Goal: Task Accomplishment & Management: Manage account settings

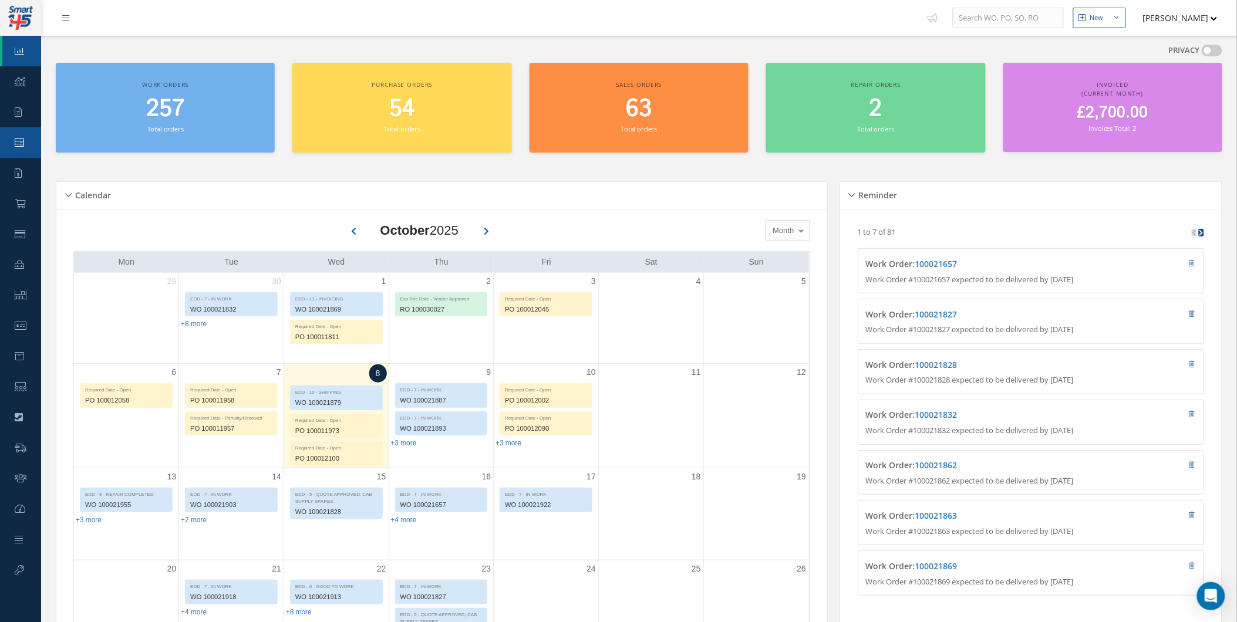
click at [28, 135] on link "Work Order" at bounding box center [20, 142] width 41 height 31
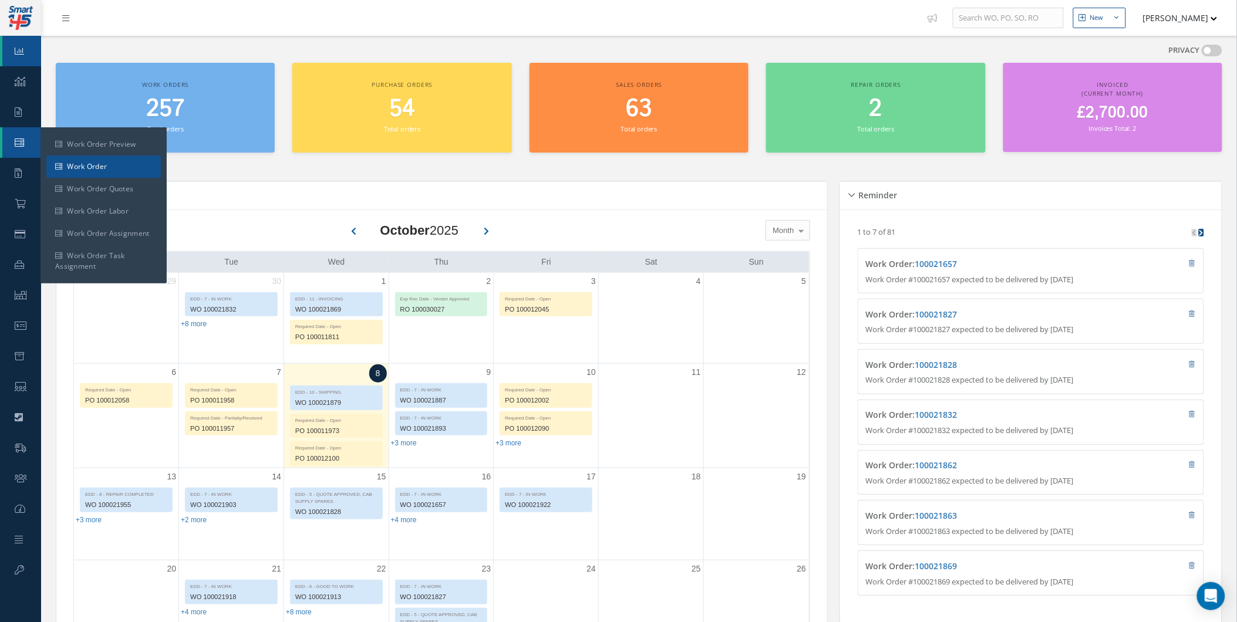
click at [51, 168] on link "Work Order" at bounding box center [103, 167] width 114 height 22
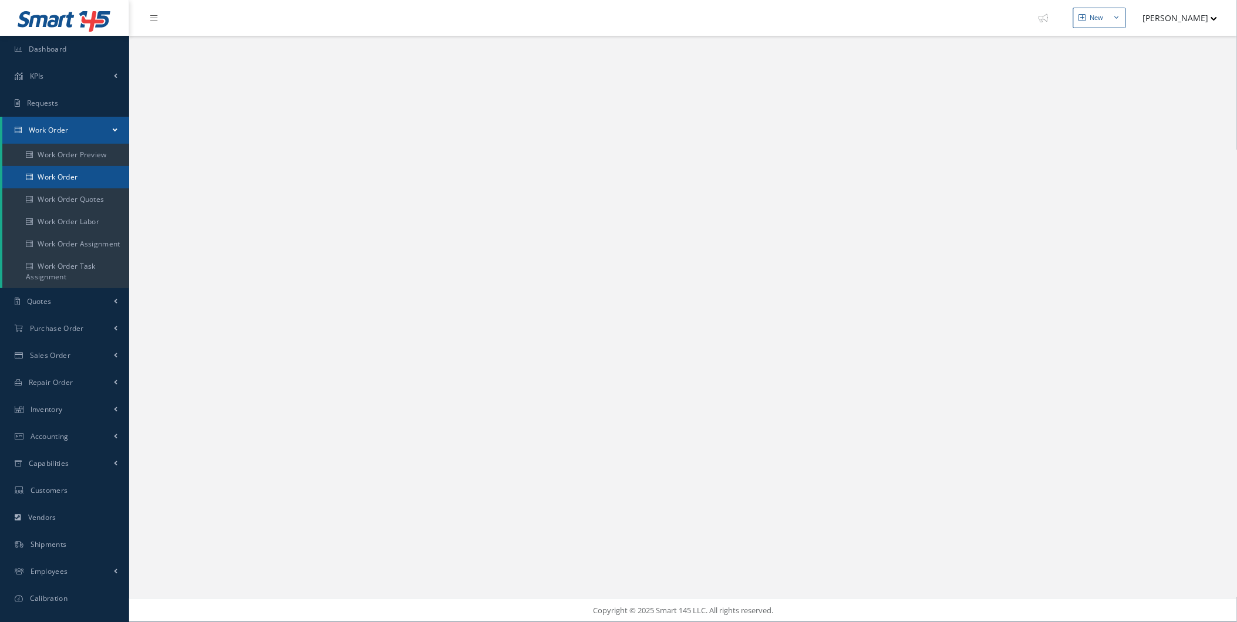
select select "25"
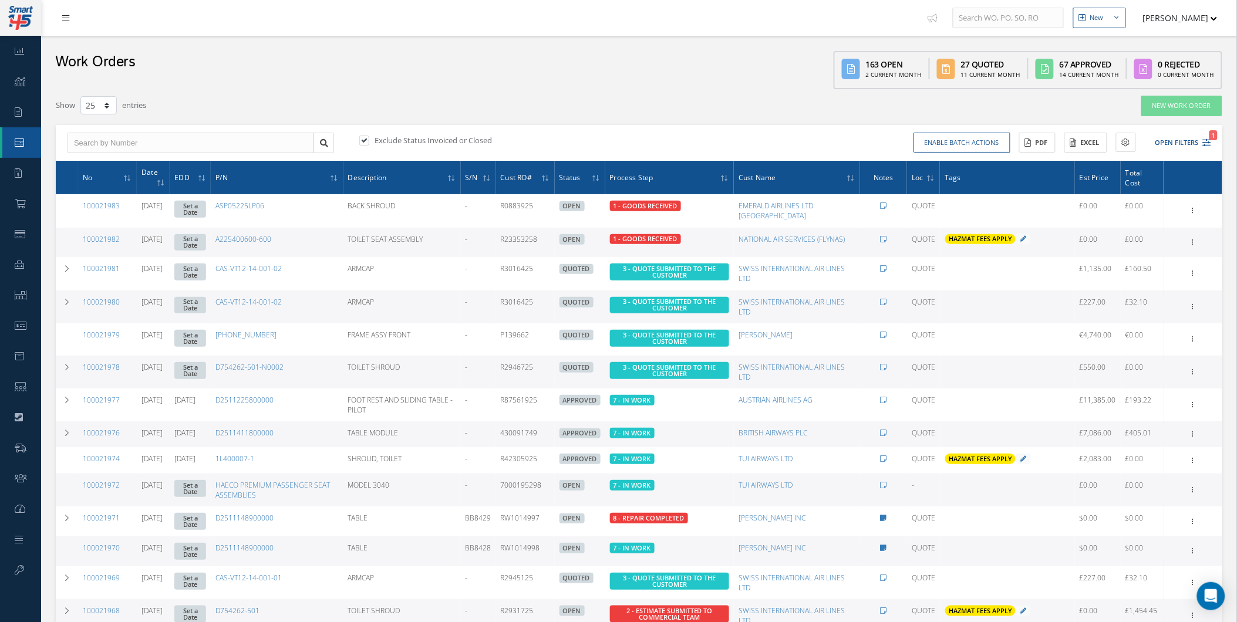
click at [66, 26] on link at bounding box center [69, 17] width 32 height 19
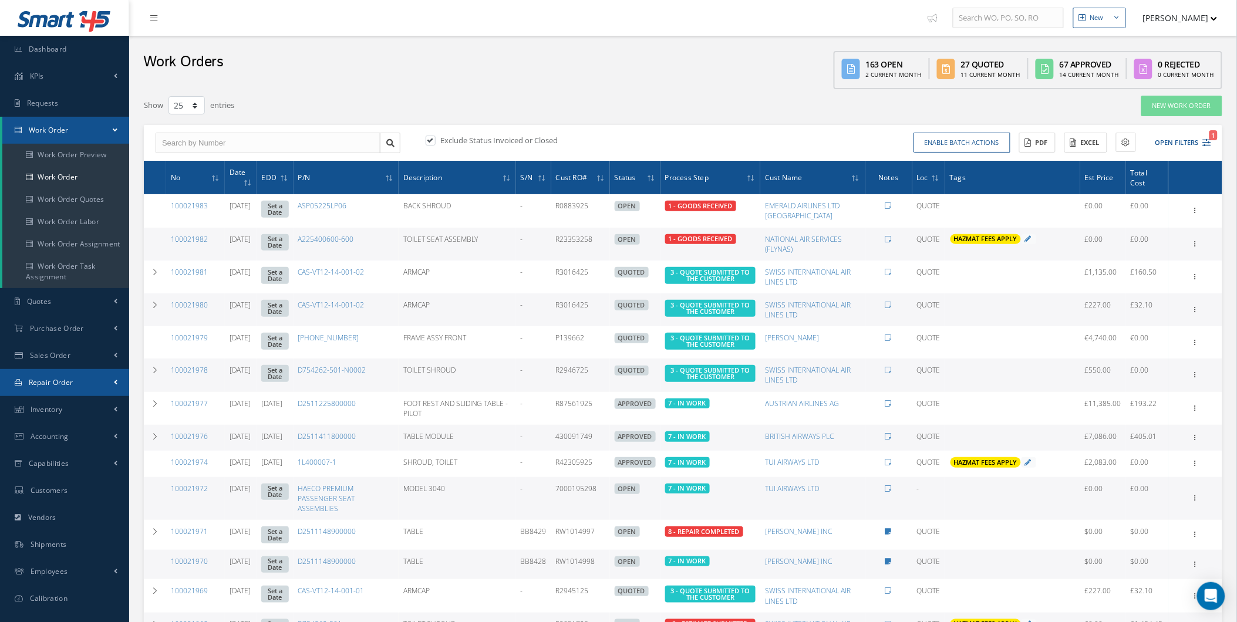
click at [95, 386] on link "Repair Order" at bounding box center [64, 382] width 129 height 27
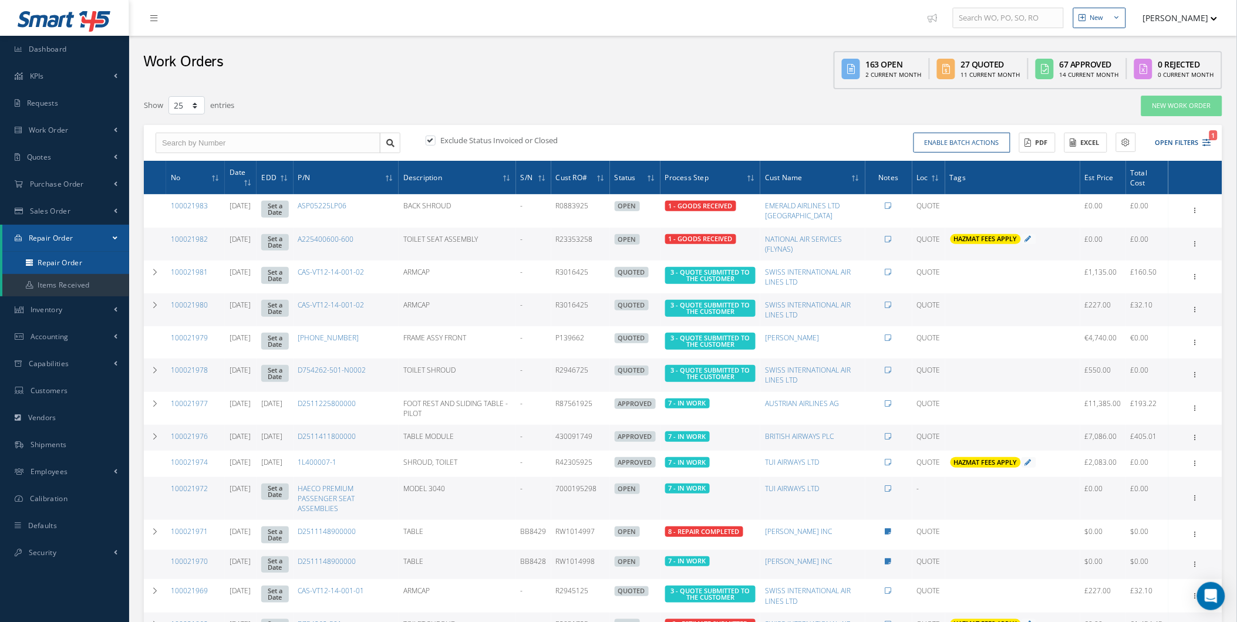
click at [116, 268] on link "Repair Order" at bounding box center [65, 263] width 127 height 22
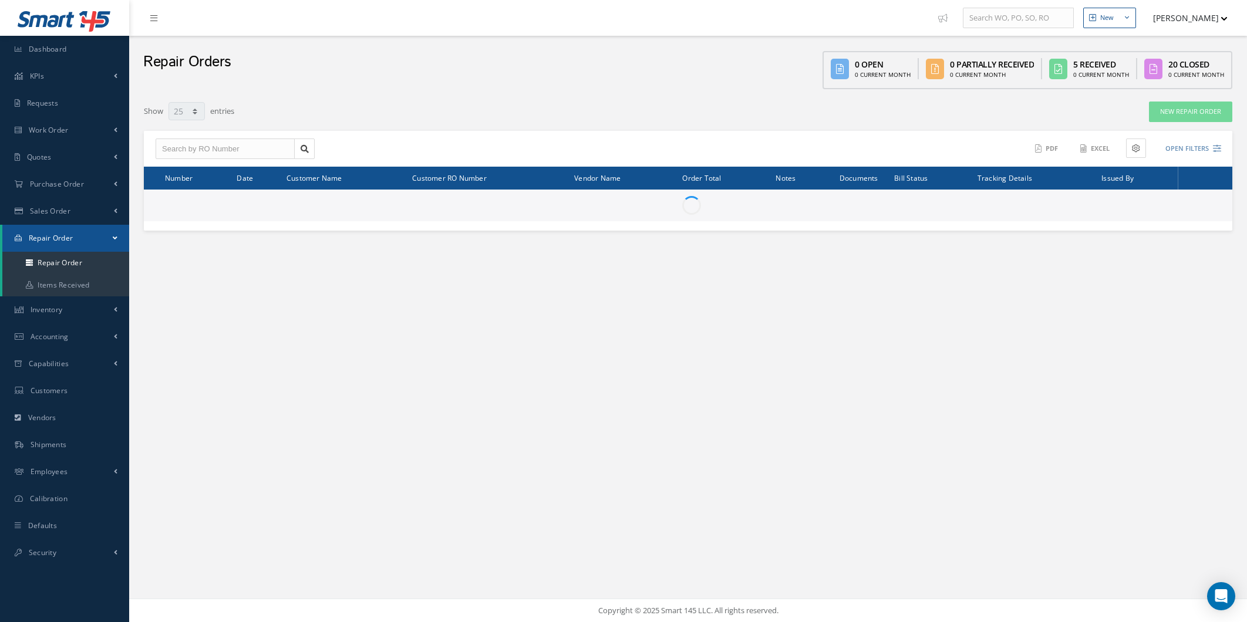
select select "25"
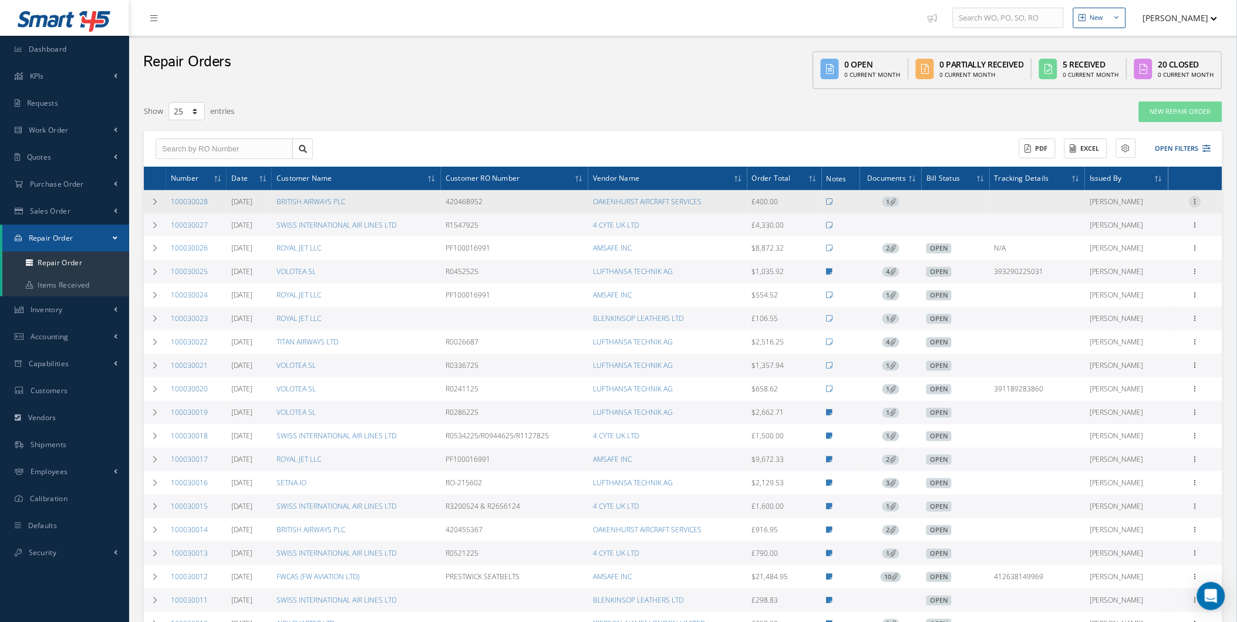
click at [1199, 200] on icon at bounding box center [1195, 200] width 12 height 9
click at [1058, 355] on link "Customer Quote" at bounding box center [1054, 359] width 93 height 15
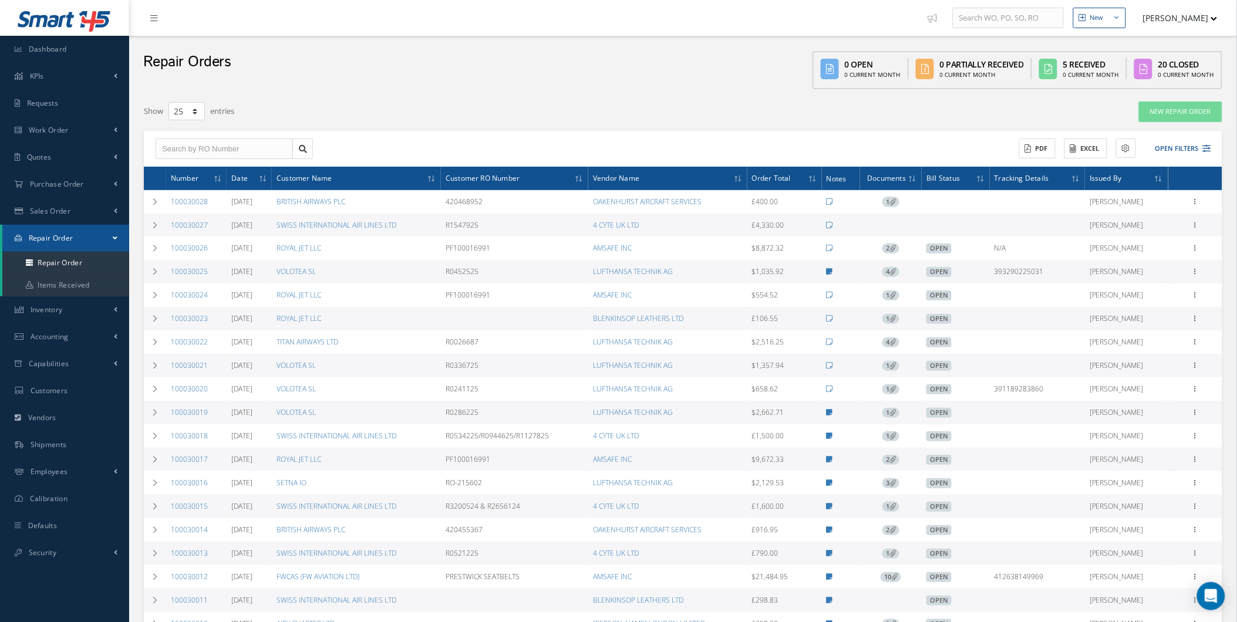
click at [508, 229] on td "R1547925" at bounding box center [514, 225] width 147 height 23
click at [150, 215] on td at bounding box center [155, 225] width 22 height 23
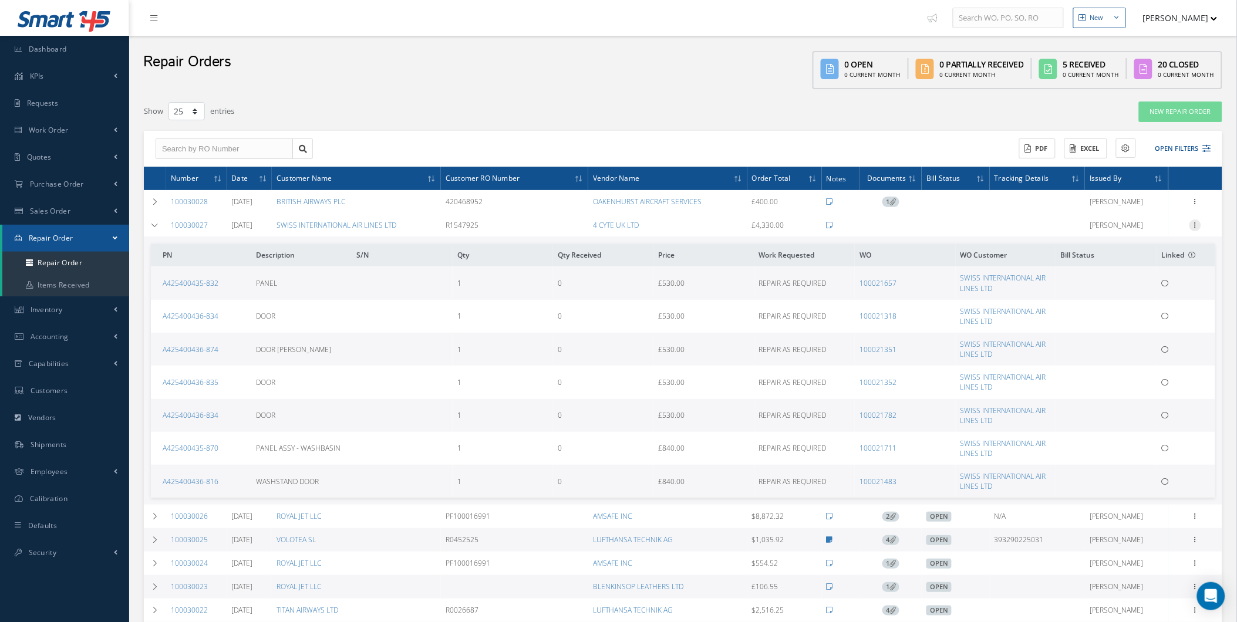
click at [1195, 229] on div at bounding box center [1195, 226] width 12 height 12
click at [937, 279] on td "100021657" at bounding box center [905, 282] width 100 height 33
click at [860, 482] on link "100021483" at bounding box center [877, 482] width 37 height 10
click at [866, 282] on link "100021657" at bounding box center [877, 283] width 37 height 10
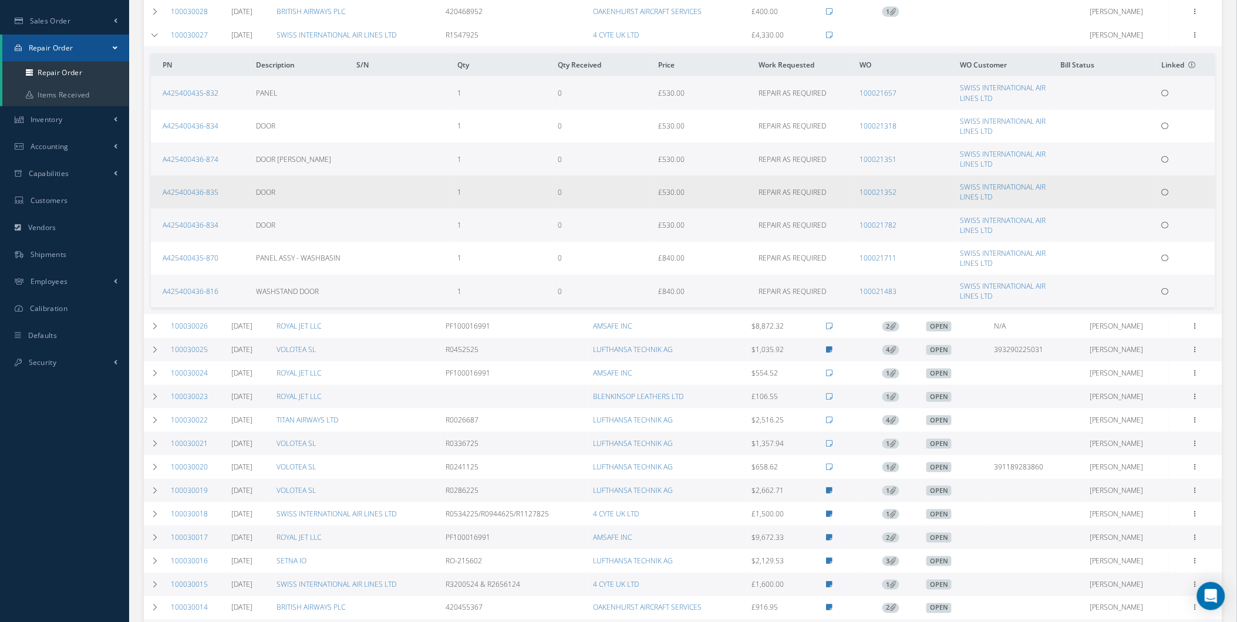
scroll to position [195, 0]
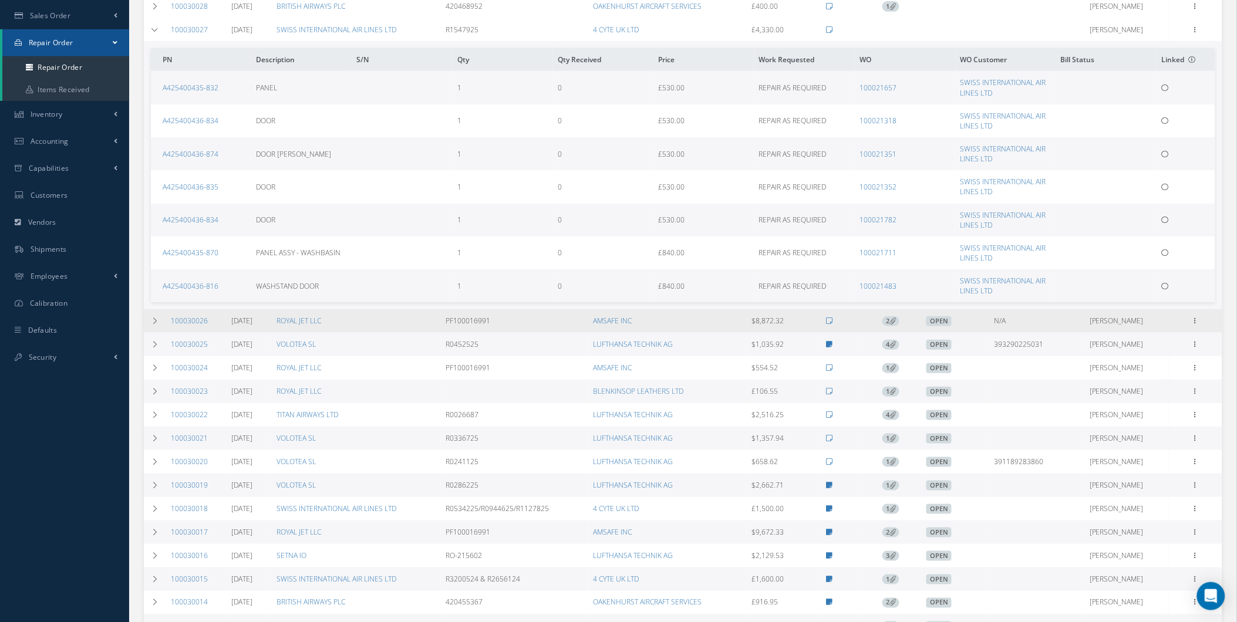
click at [169, 317] on td "100030026" at bounding box center [196, 320] width 60 height 23
click at [158, 323] on td at bounding box center [155, 320] width 22 height 23
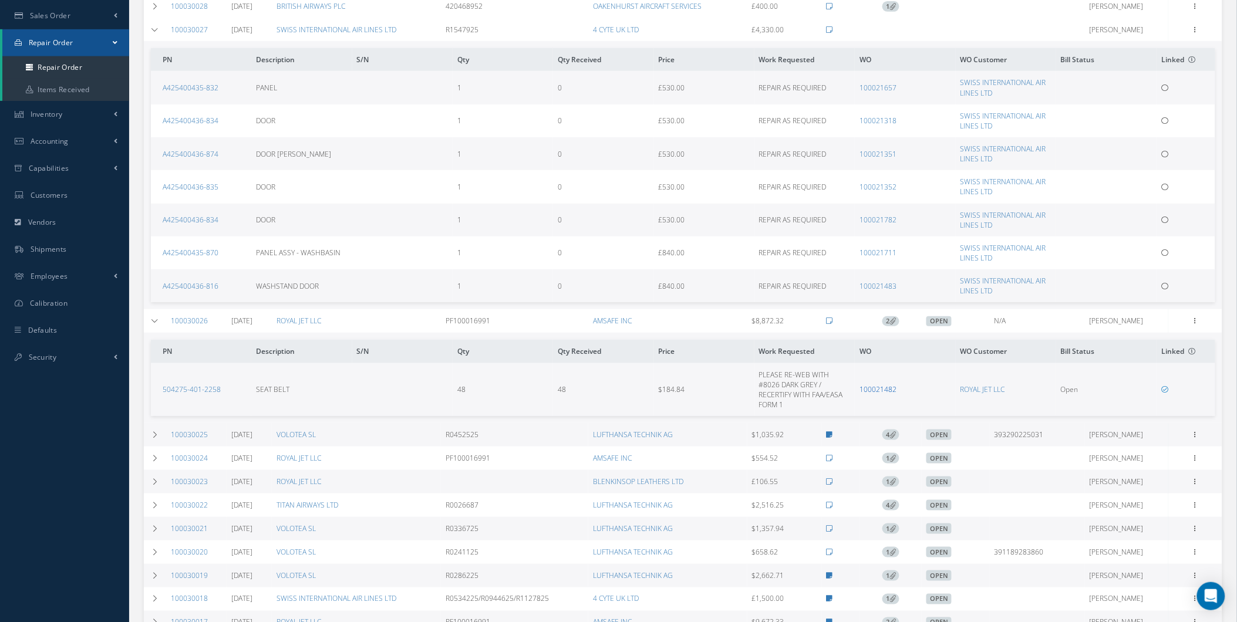
click at [873, 389] on link "100021482" at bounding box center [877, 389] width 37 height 10
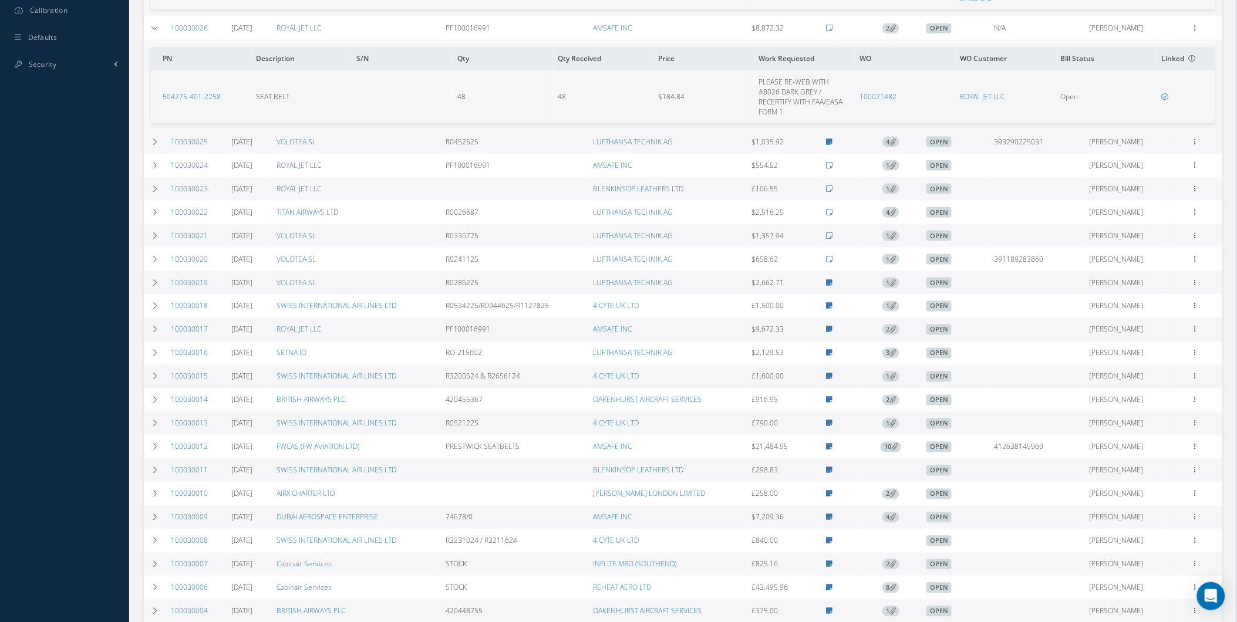
scroll to position [500, 0]
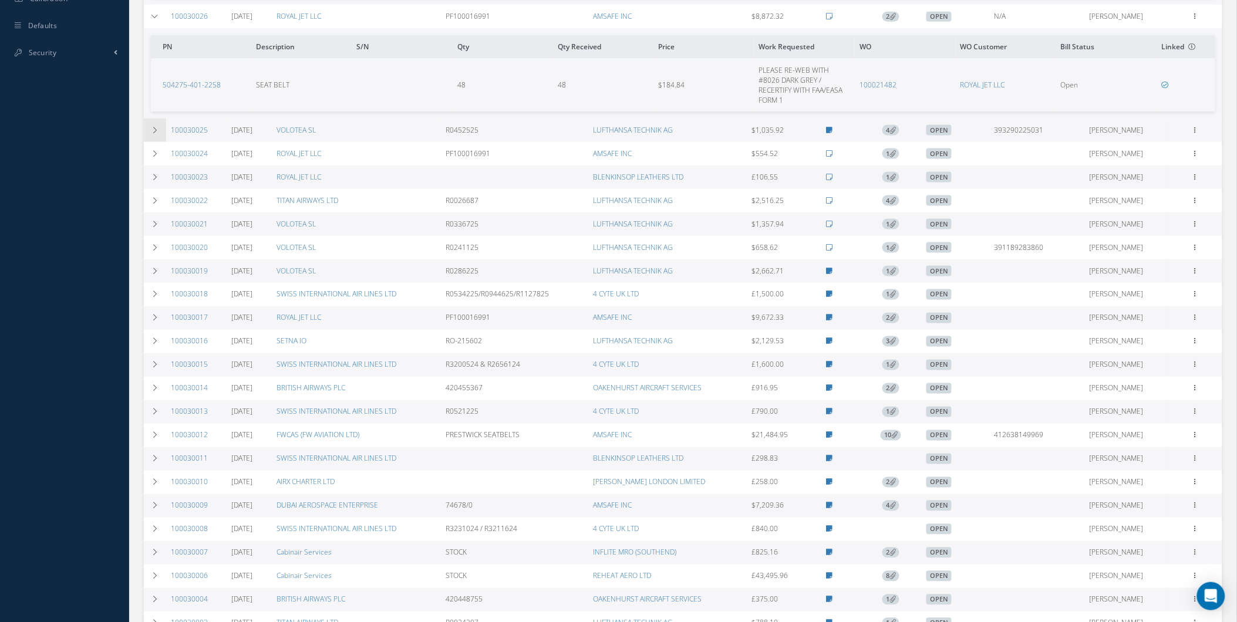
click at [158, 121] on td at bounding box center [155, 130] width 22 height 23
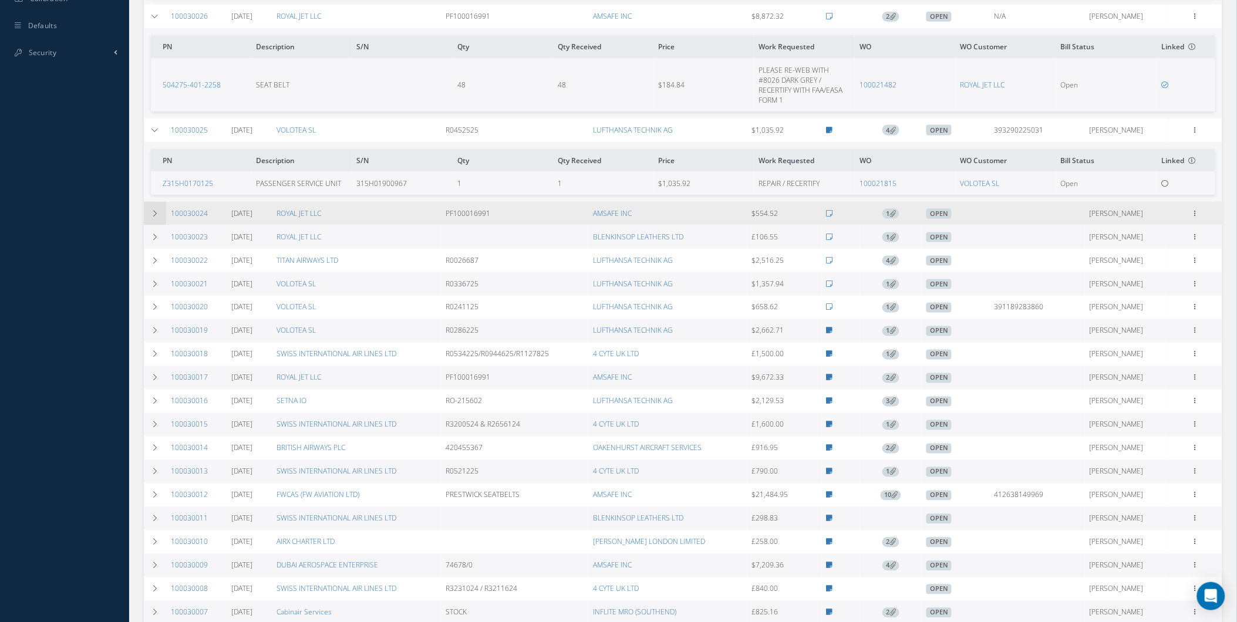
click at [160, 214] on td at bounding box center [155, 213] width 22 height 23
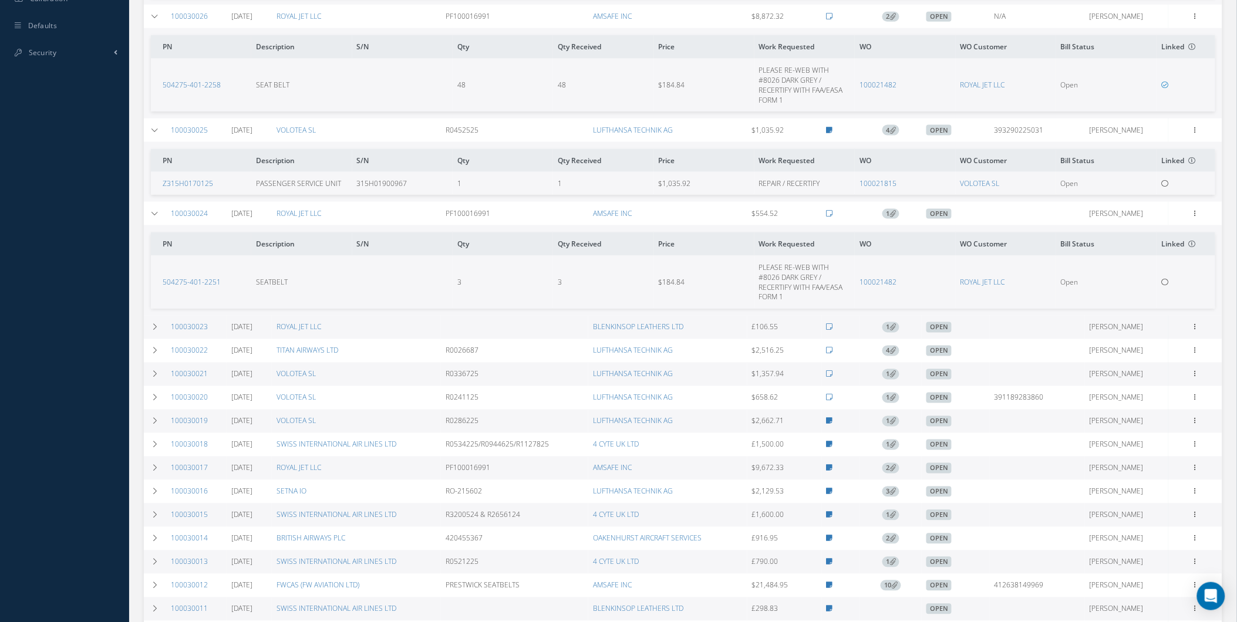
click at [878, 275] on td "100021482" at bounding box center [905, 282] width 100 height 53
click at [872, 289] on td "100021482" at bounding box center [905, 282] width 100 height 53
click at [869, 283] on link "100021482" at bounding box center [877, 282] width 37 height 10
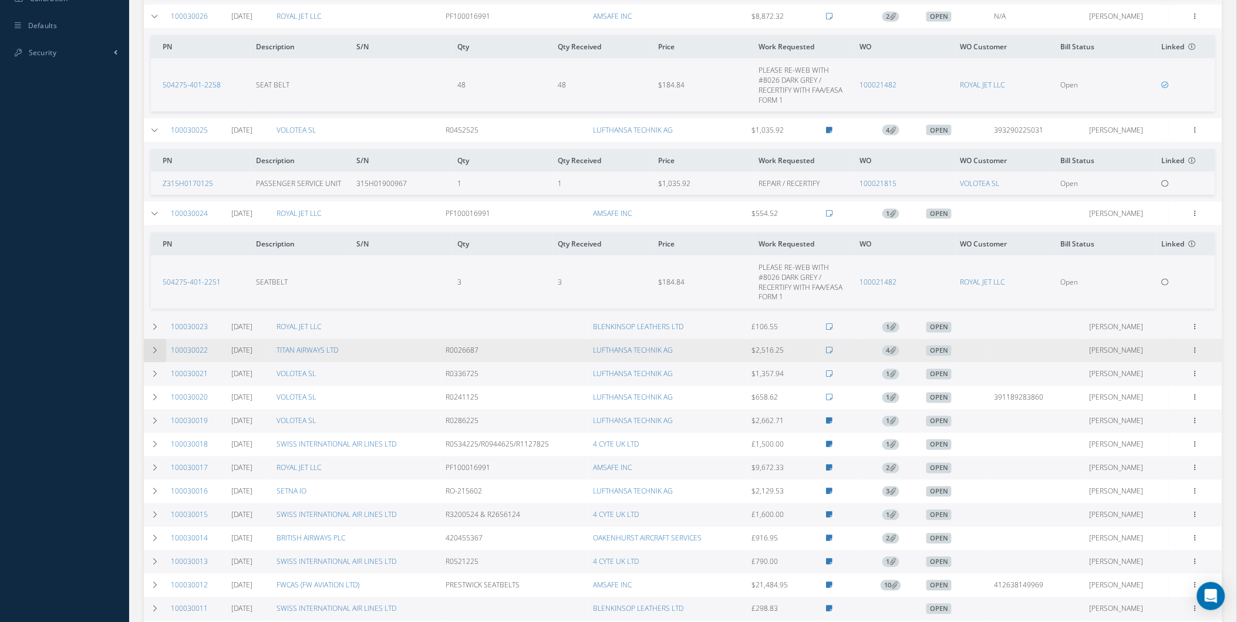
click at [160, 356] on td at bounding box center [155, 350] width 22 height 23
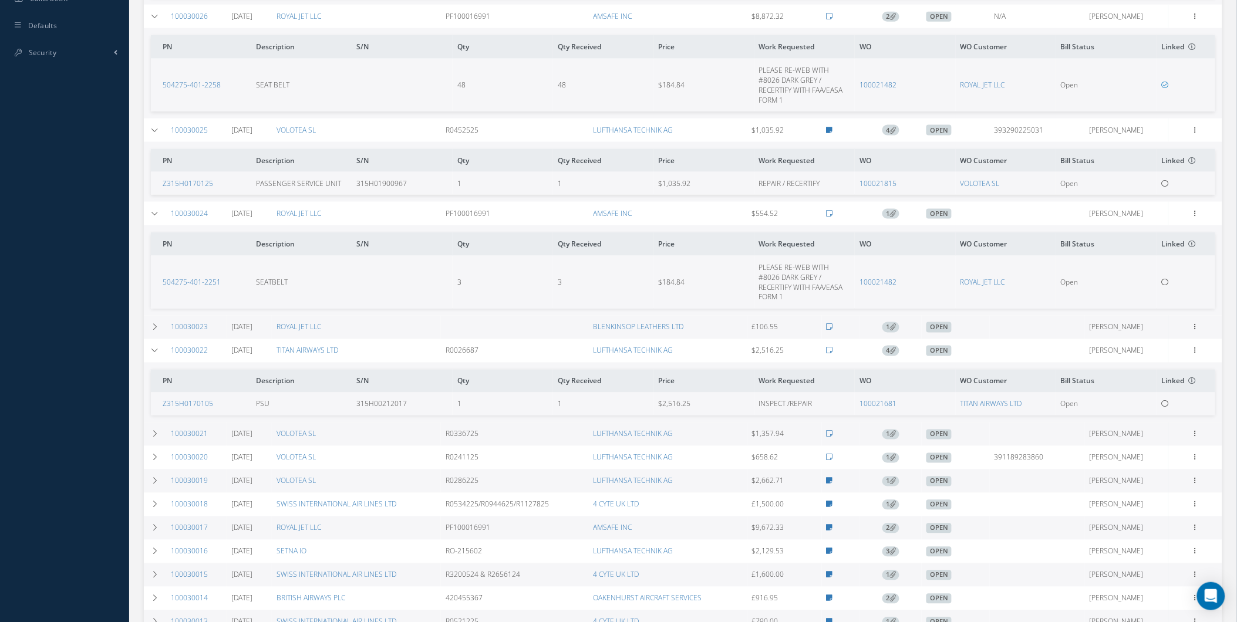
click at [867, 402] on td "100021681" at bounding box center [905, 404] width 100 height 23
click at [869, 402] on td "100021681" at bounding box center [905, 404] width 100 height 23
click at [869, 403] on link "100021681" at bounding box center [877, 404] width 37 height 10
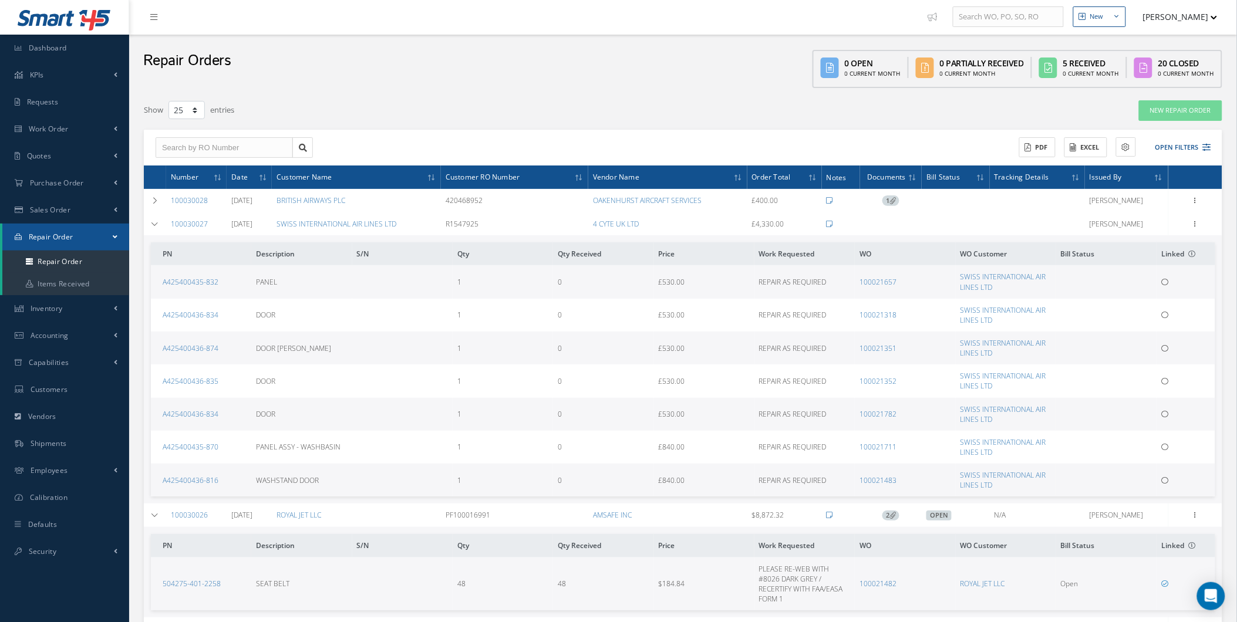
scroll to position [0, 0]
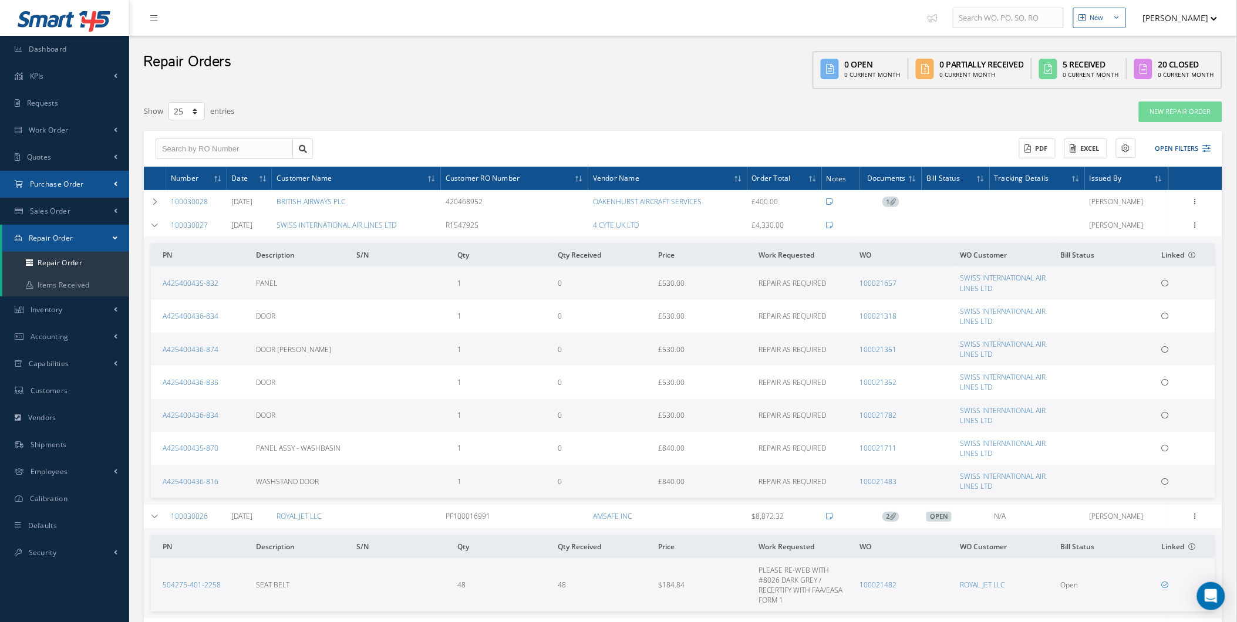
click at [68, 174] on link "Purchase Order" at bounding box center [64, 184] width 129 height 27
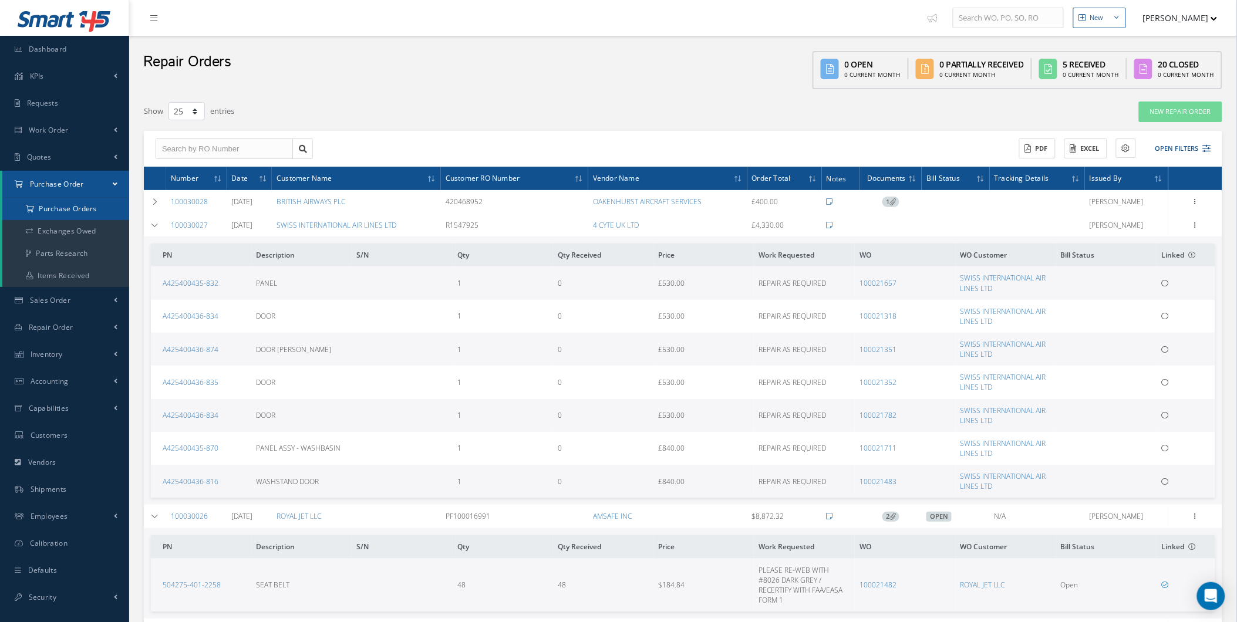
click at [90, 209] on a=1&status_id=2&status_id=3&status_id=5&collapsedFilters"] "Purchase Orders" at bounding box center [65, 209] width 127 height 22
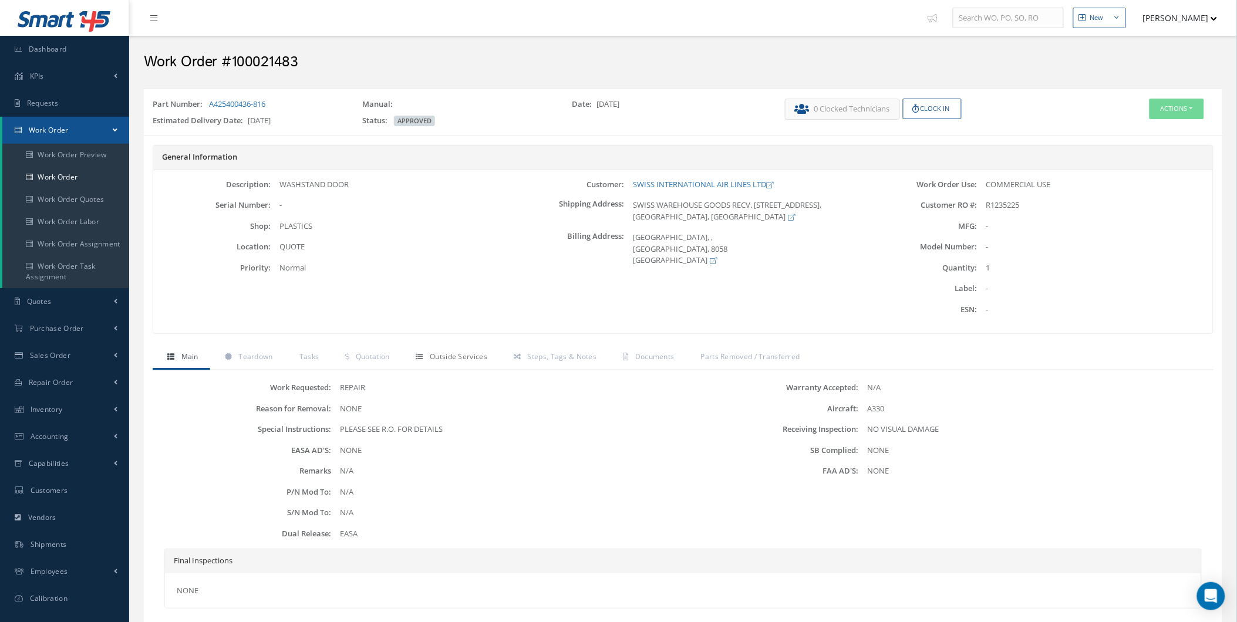
click at [411, 346] on link "Outside Services" at bounding box center [449, 358] width 97 height 25
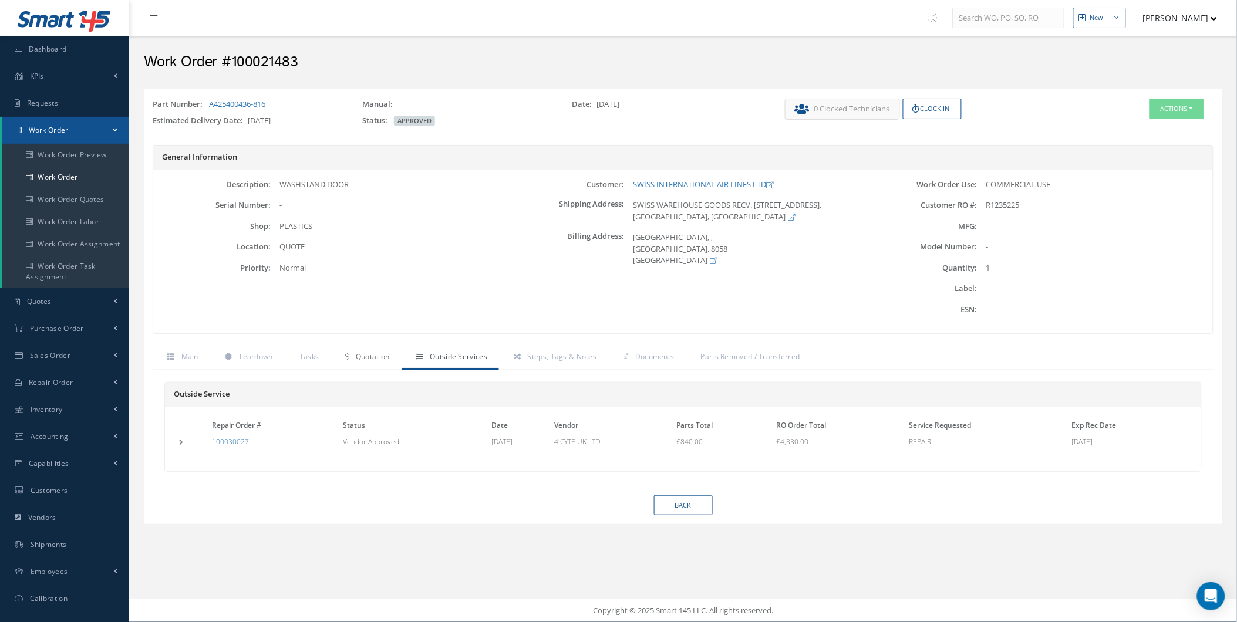
click at [362, 362] on link "Quotation" at bounding box center [365, 358] width 70 height 25
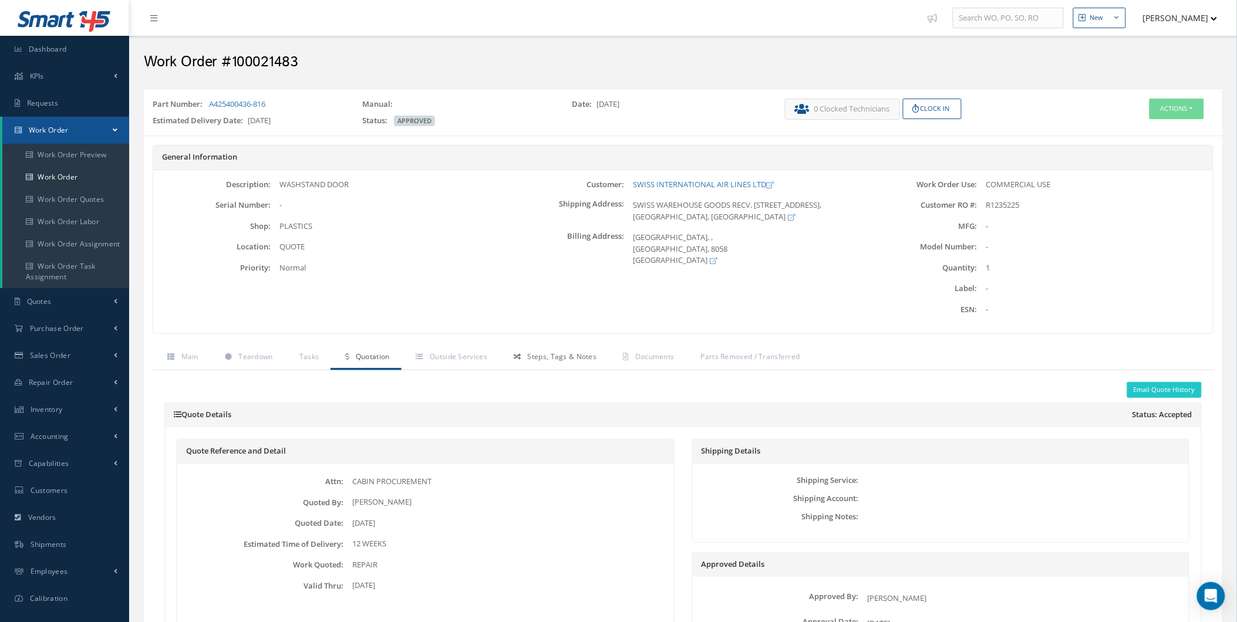
click at [508, 362] on link "Steps, Tags & Notes" at bounding box center [553, 358] width 109 height 25
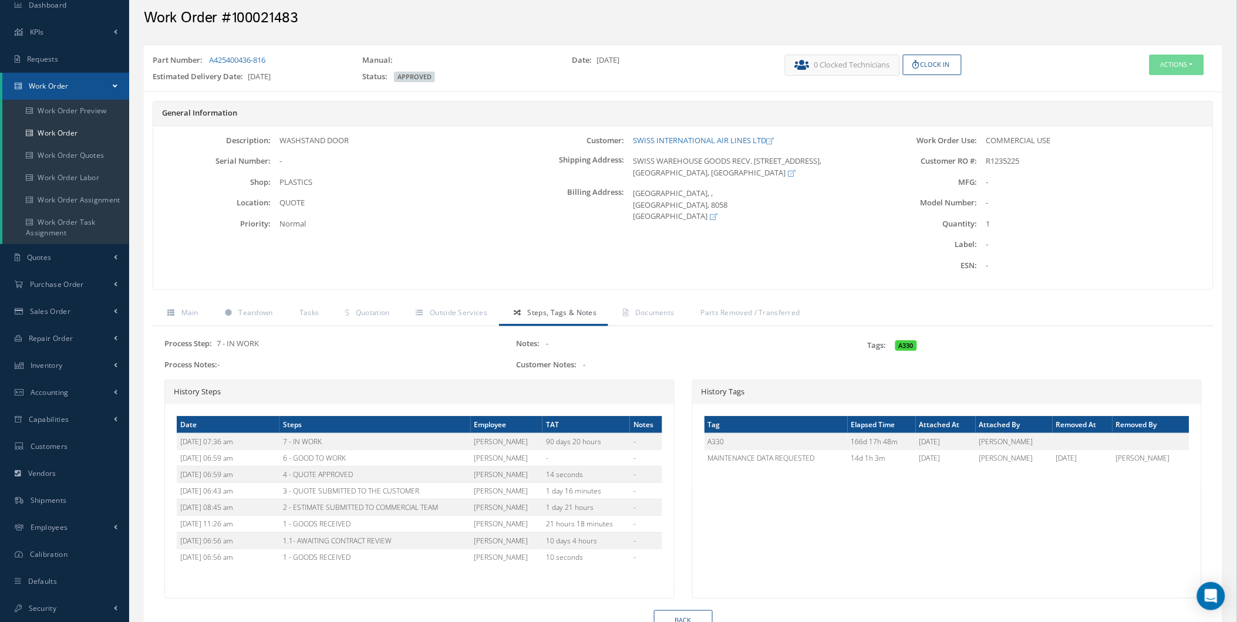
scroll to position [100, 0]
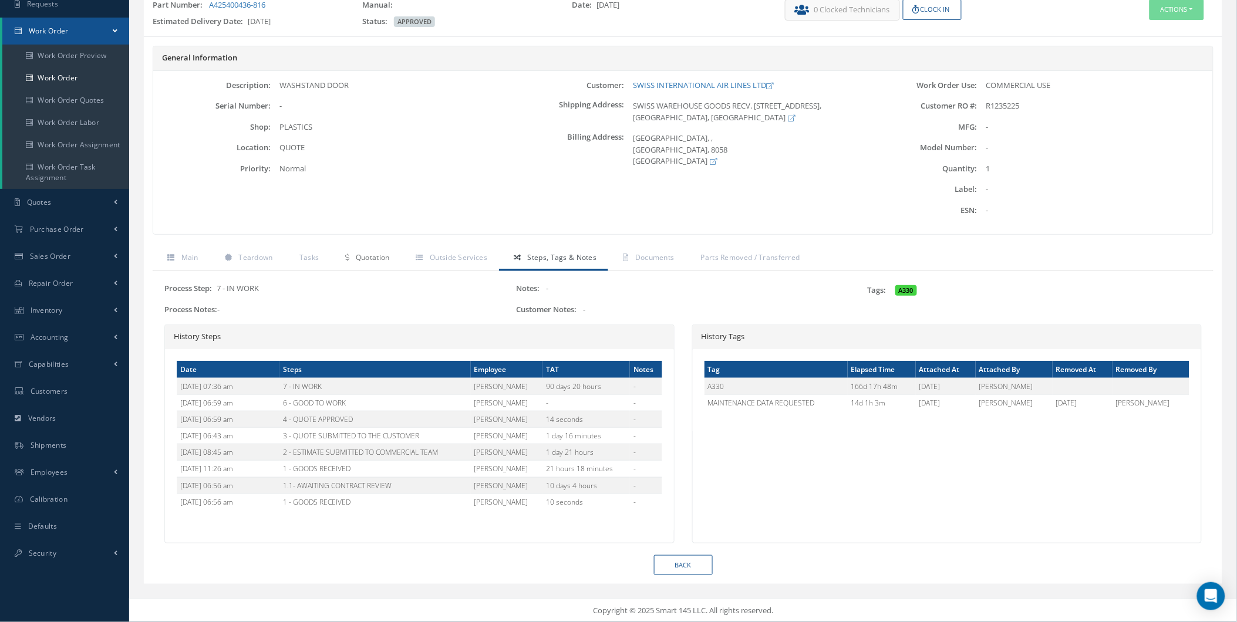
drag, startPoint x: 396, startPoint y: 264, endPoint x: 406, endPoint y: 260, distance: 10.8
click at [396, 264] on link "Quotation" at bounding box center [365, 259] width 70 height 25
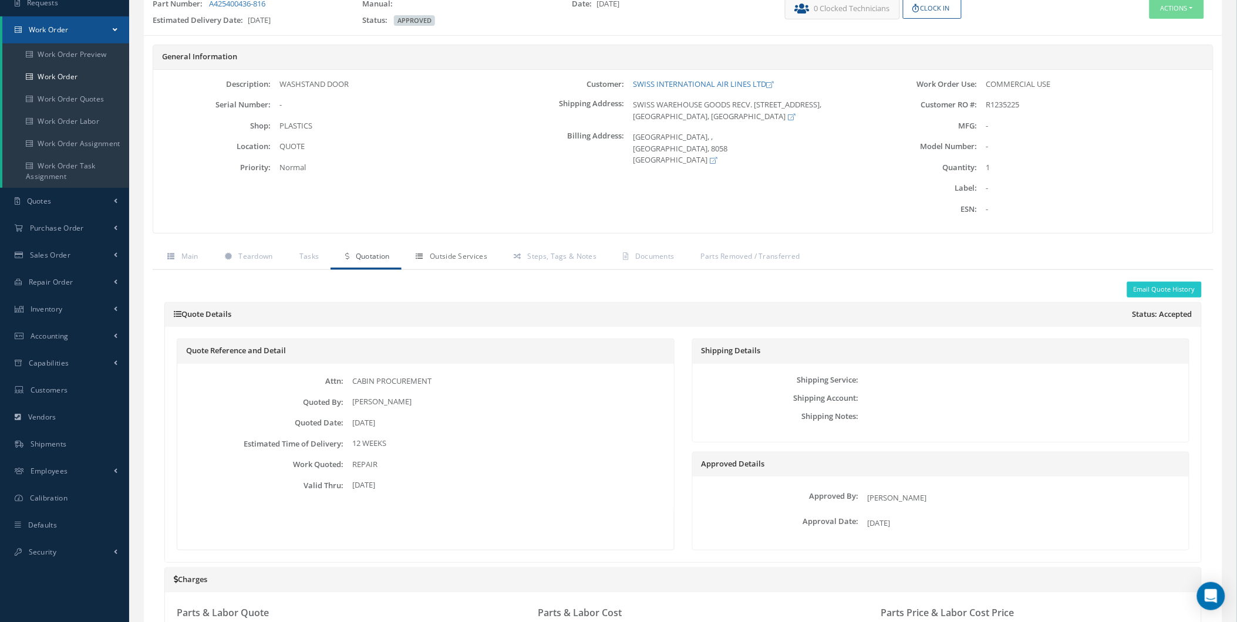
click at [406, 260] on link "Outside Services" at bounding box center [449, 257] width 97 height 25
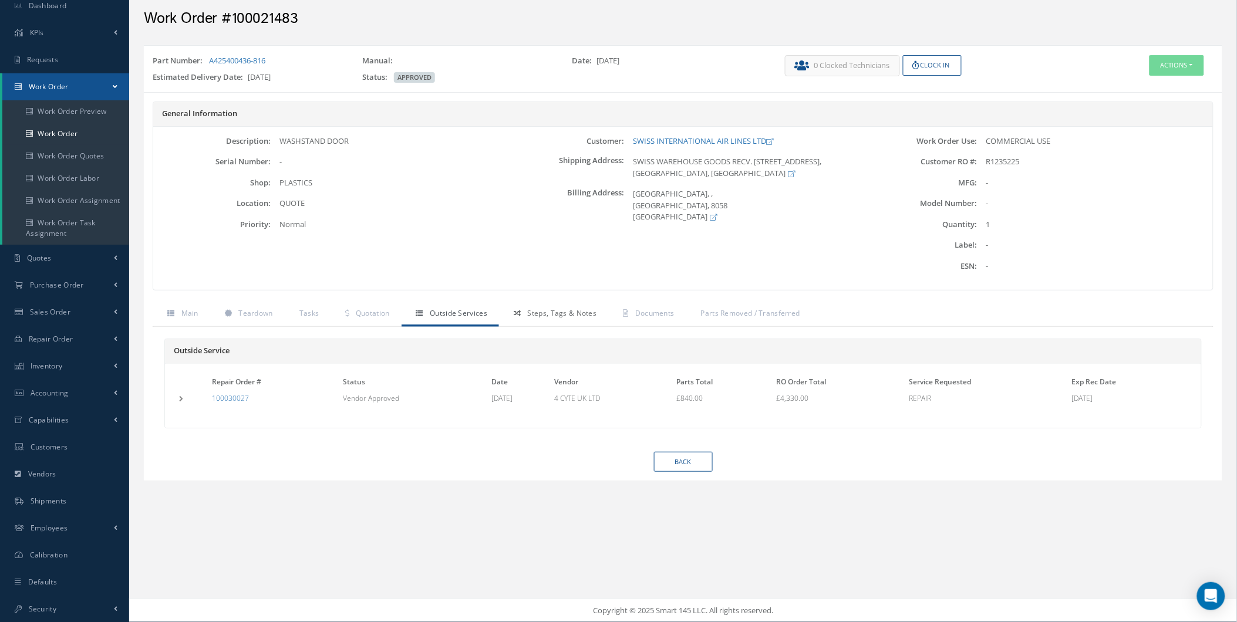
click at [526, 309] on link "Steps, Tags & Notes" at bounding box center [553, 314] width 109 height 25
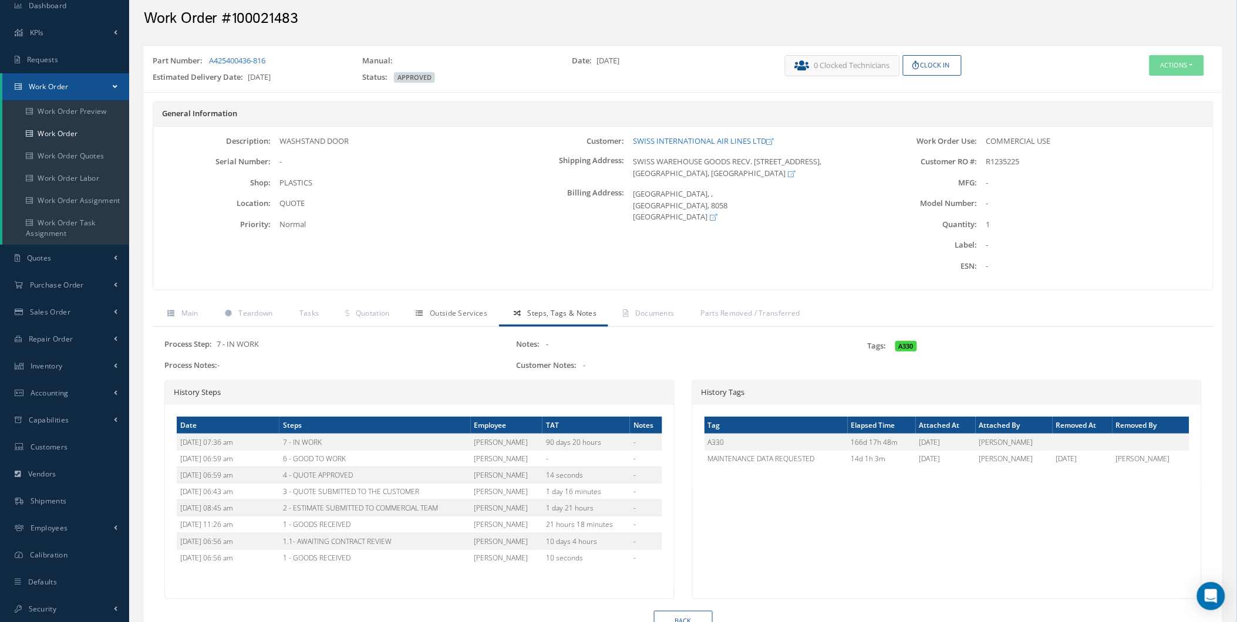
click at [465, 318] on span "Outside Services" at bounding box center [459, 313] width 58 height 10
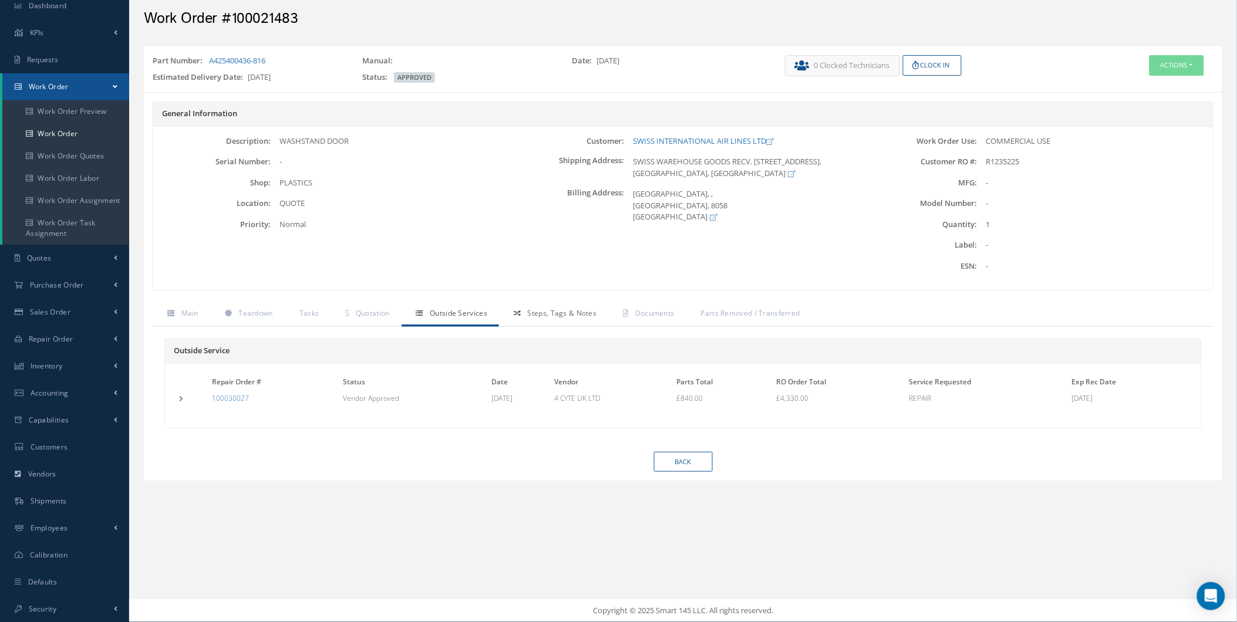
click at [552, 312] on span "Steps, Tags & Notes" at bounding box center [562, 313] width 69 height 10
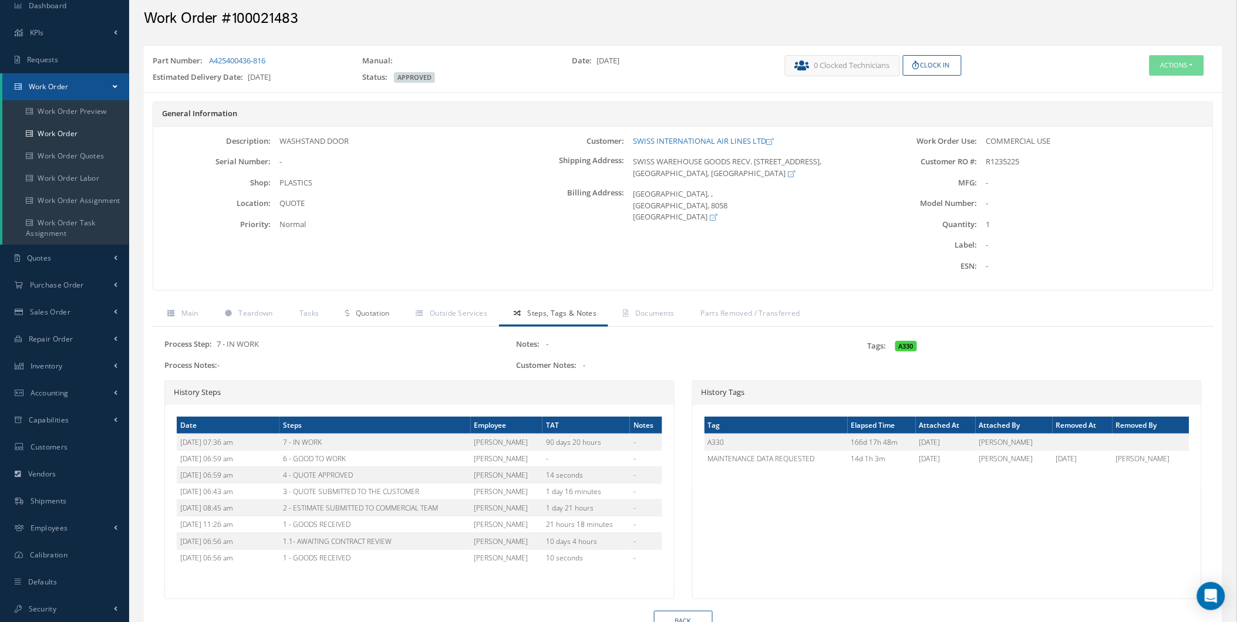
click at [390, 306] on link "Quotation" at bounding box center [365, 314] width 70 height 25
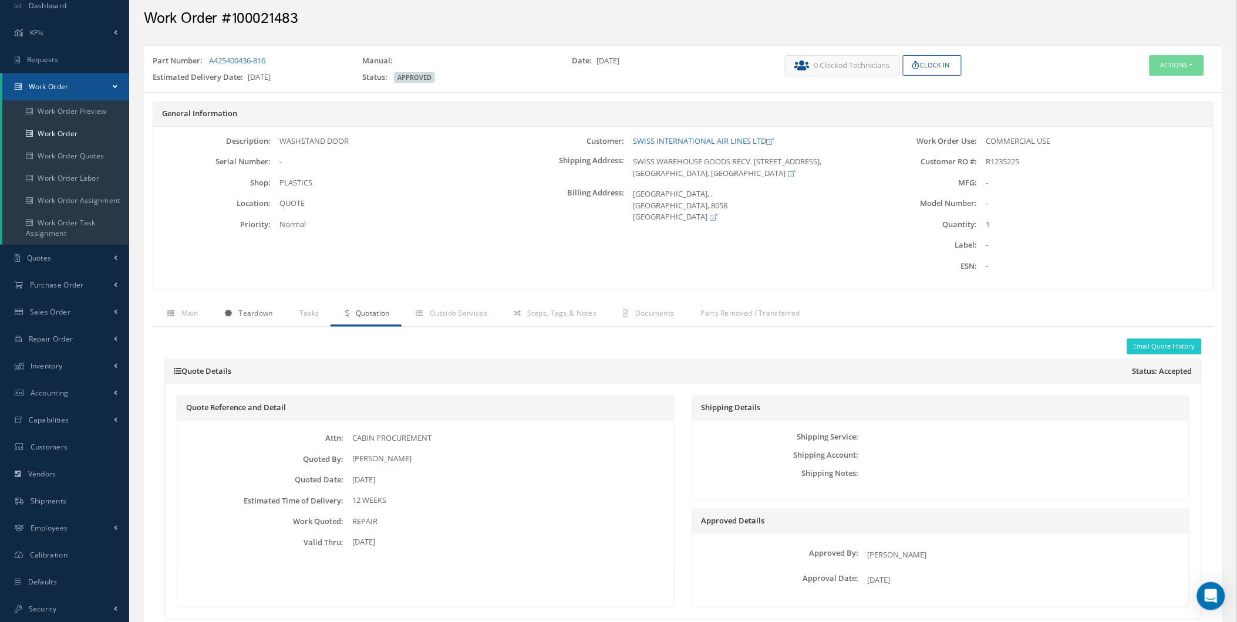
click at [245, 310] on span "Teardown" at bounding box center [255, 313] width 34 height 10
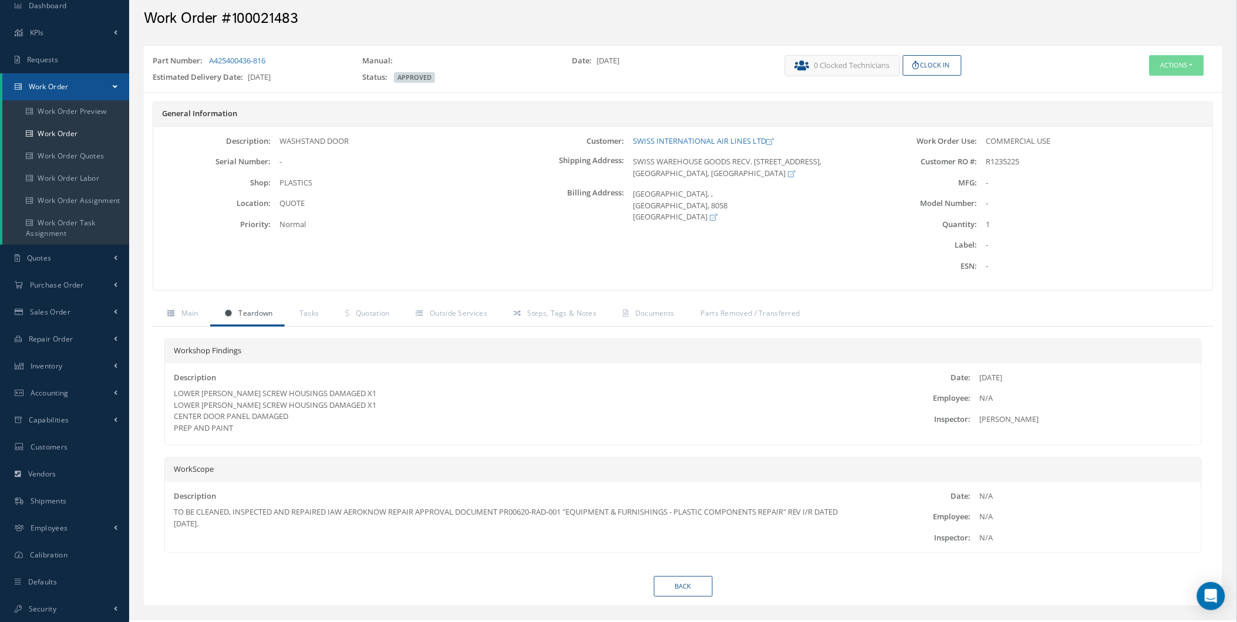
click at [487, 297] on div "General Information Description: WASHSTAND DOOR Serial Number: - Shop: Location…" at bounding box center [683, 202] width 1078 height 201
click at [474, 310] on span "Outside Services" at bounding box center [459, 313] width 58 height 10
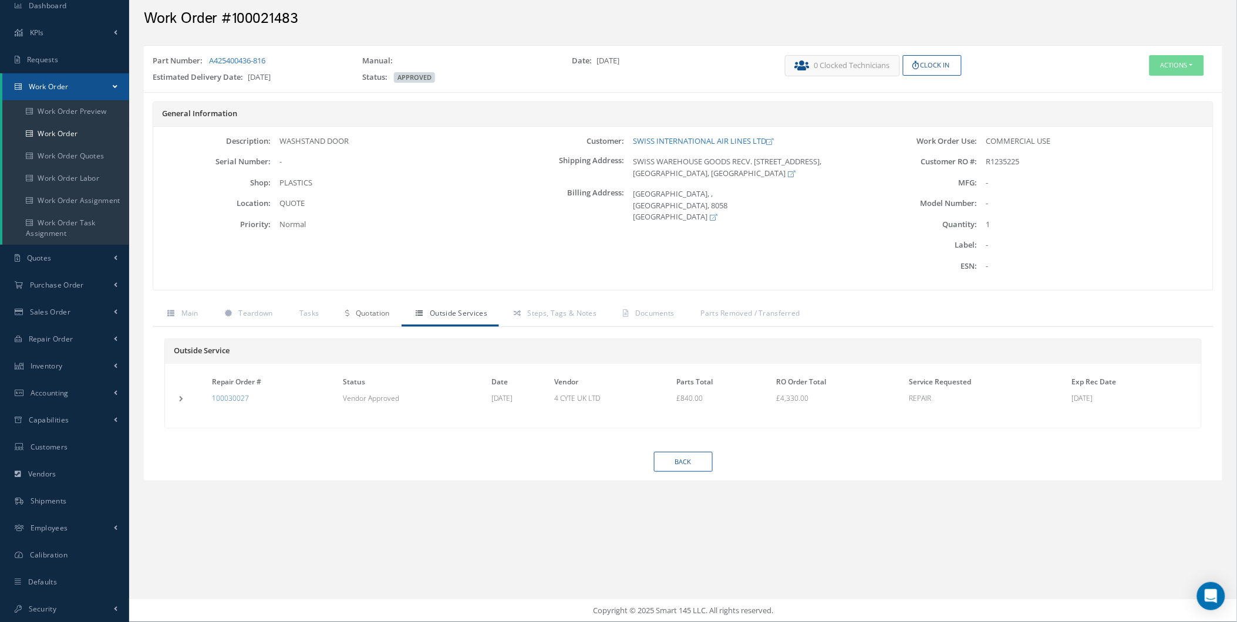
click at [354, 309] on link "Quotation" at bounding box center [365, 314] width 70 height 25
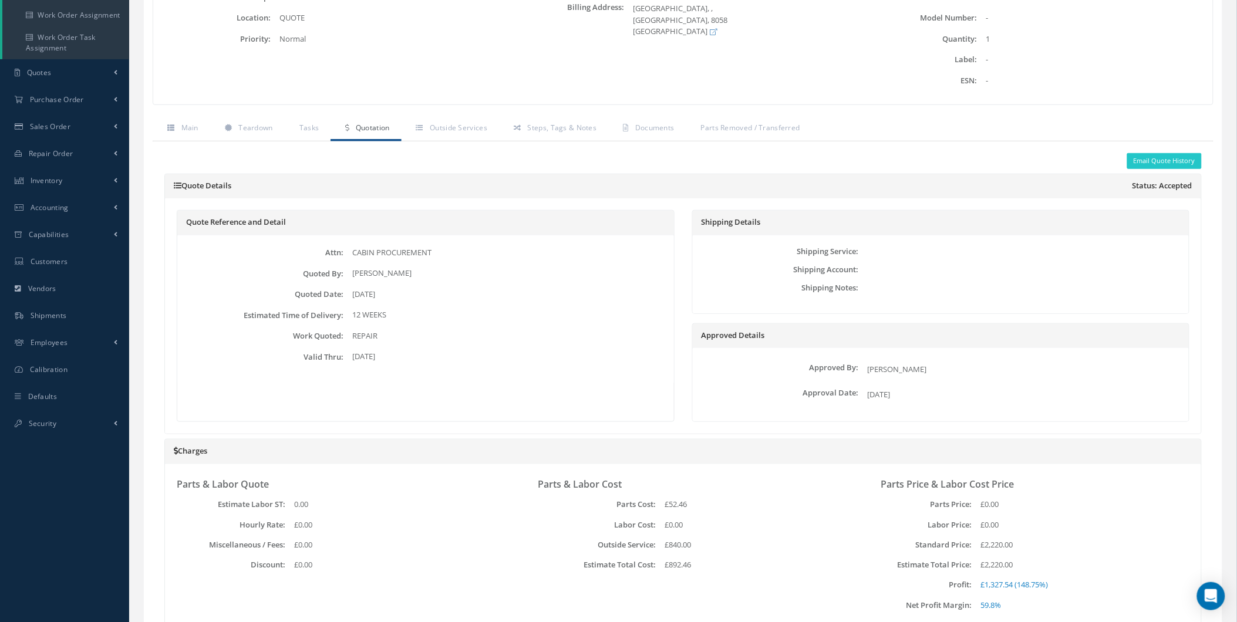
scroll to position [218, 0]
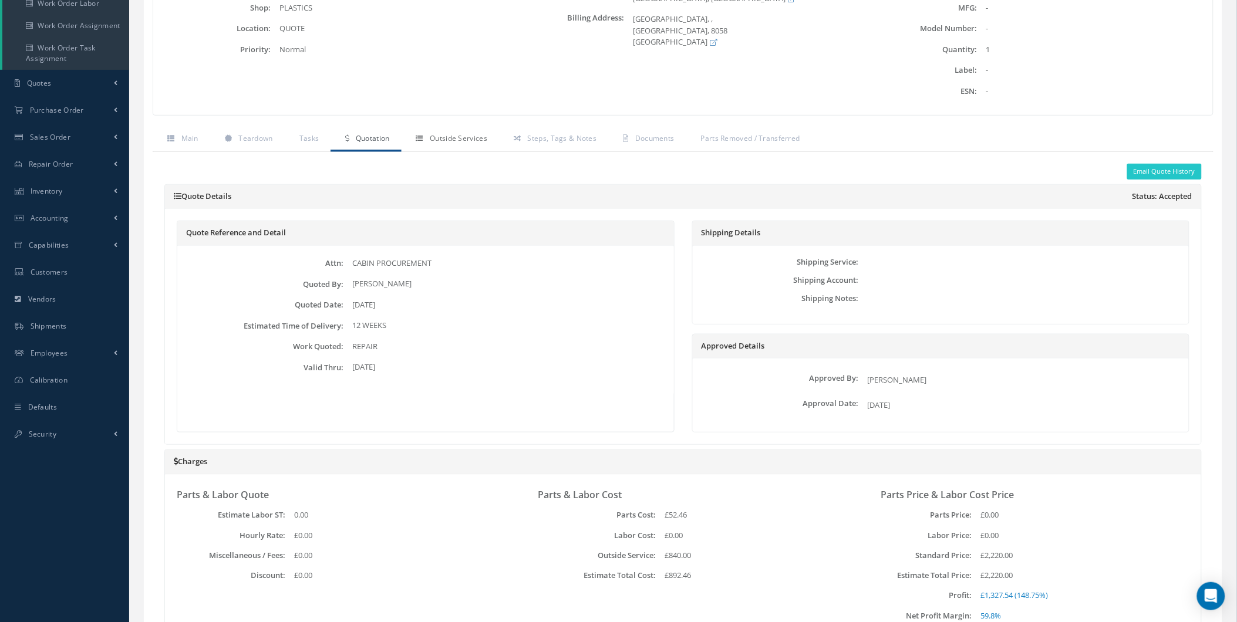
click at [459, 130] on link "Outside Services" at bounding box center [449, 139] width 97 height 25
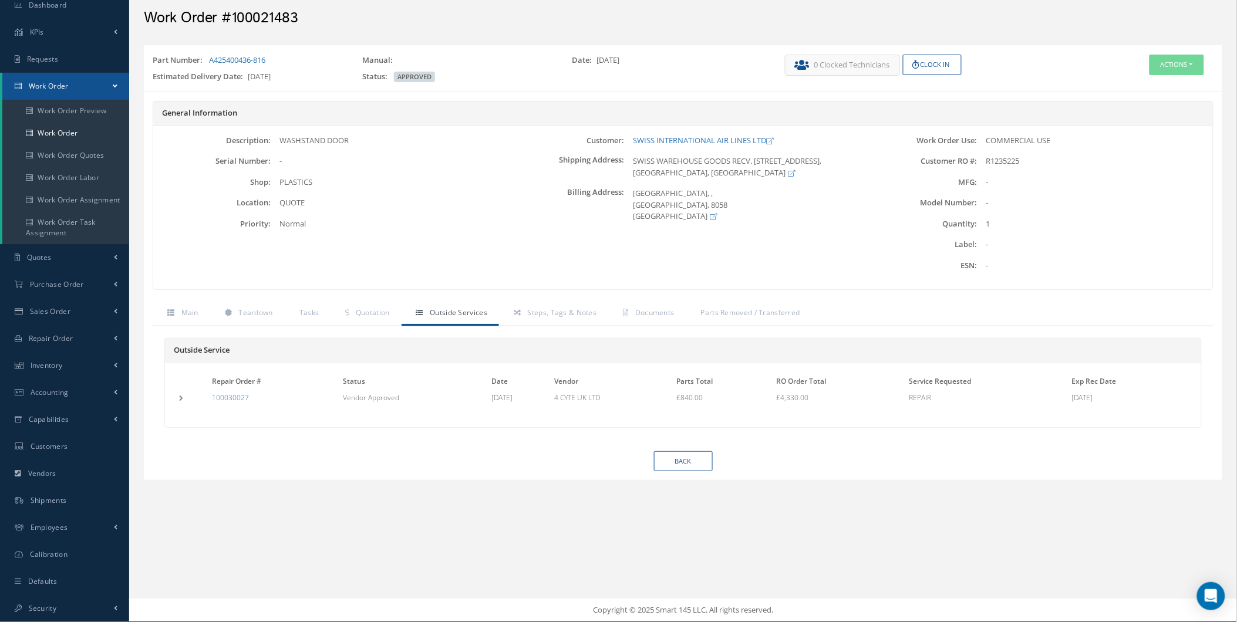
scroll to position [43, 0]
click at [594, 315] on span "Steps, Tags & Notes" at bounding box center [562, 313] width 69 height 10
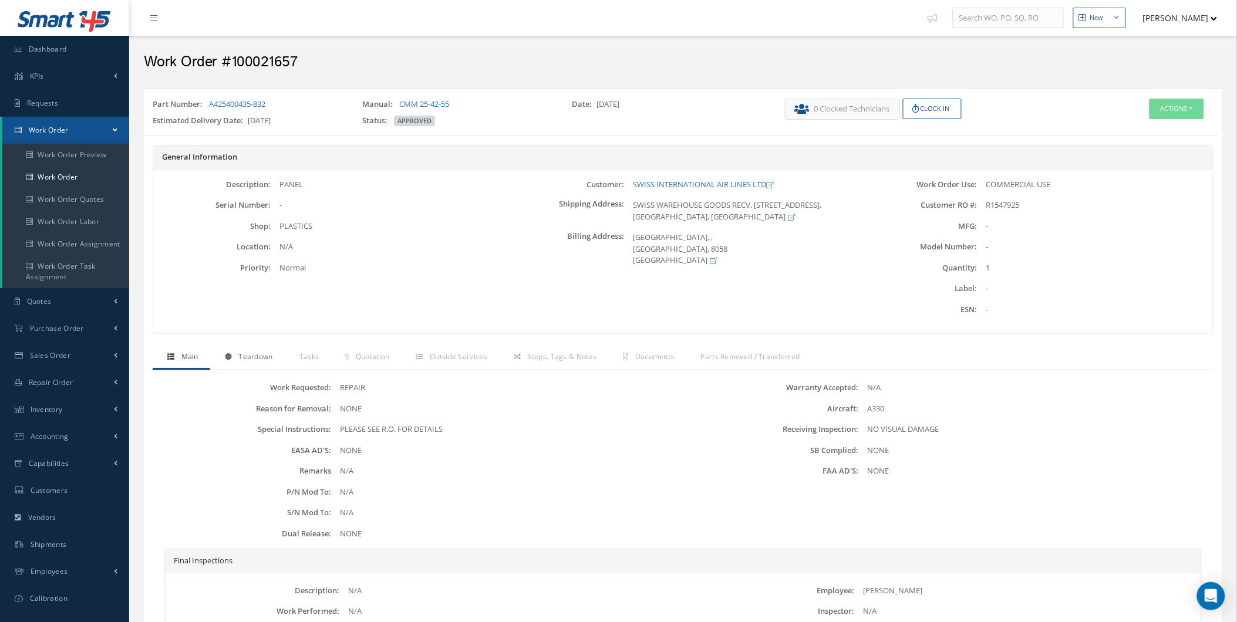
drag, startPoint x: 275, startPoint y: 361, endPoint x: 283, endPoint y: 360, distance: 8.3
click at [275, 361] on link "Teardown" at bounding box center [247, 358] width 75 height 25
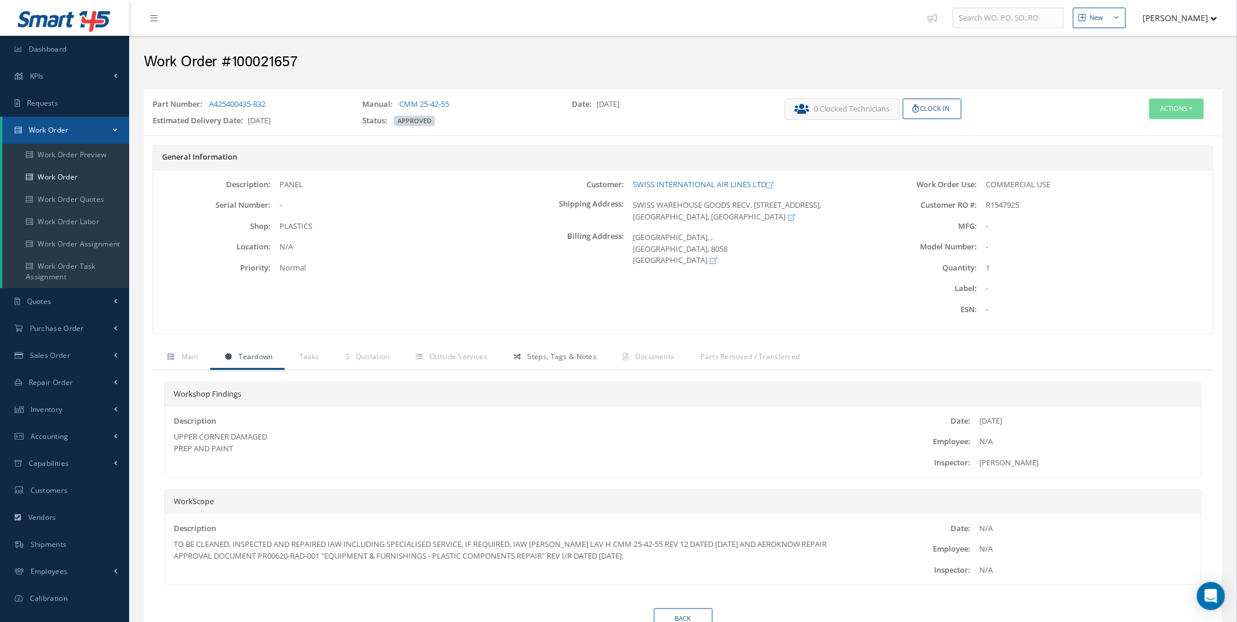
click at [566, 357] on span "Steps, Tags & Notes" at bounding box center [562, 357] width 69 height 10
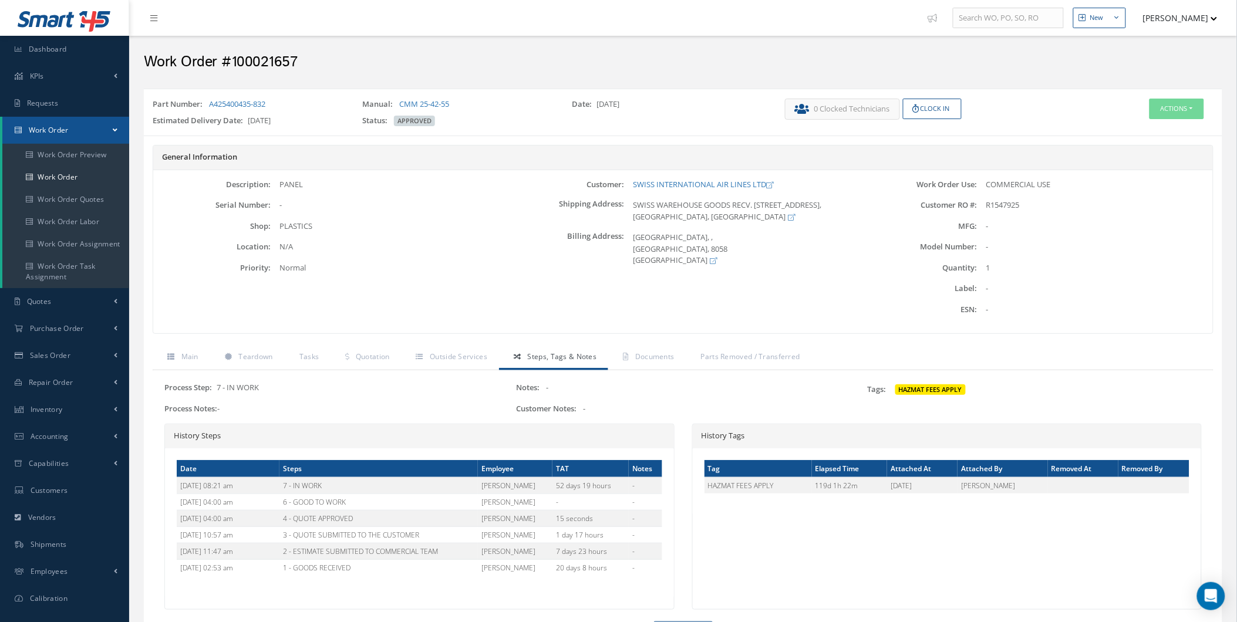
click at [518, 359] on icon at bounding box center [517, 356] width 7 height 7
click at [485, 347] on link "Outside Services" at bounding box center [449, 358] width 97 height 25
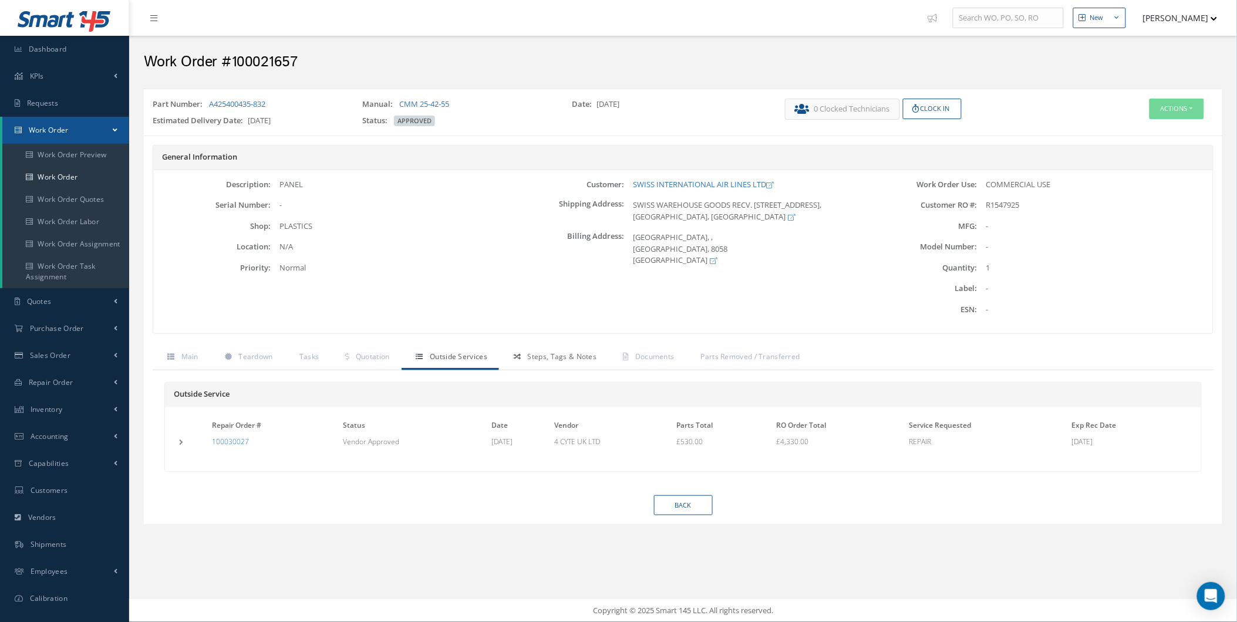
click at [536, 362] on link "Steps, Tags & Notes" at bounding box center [553, 358] width 109 height 25
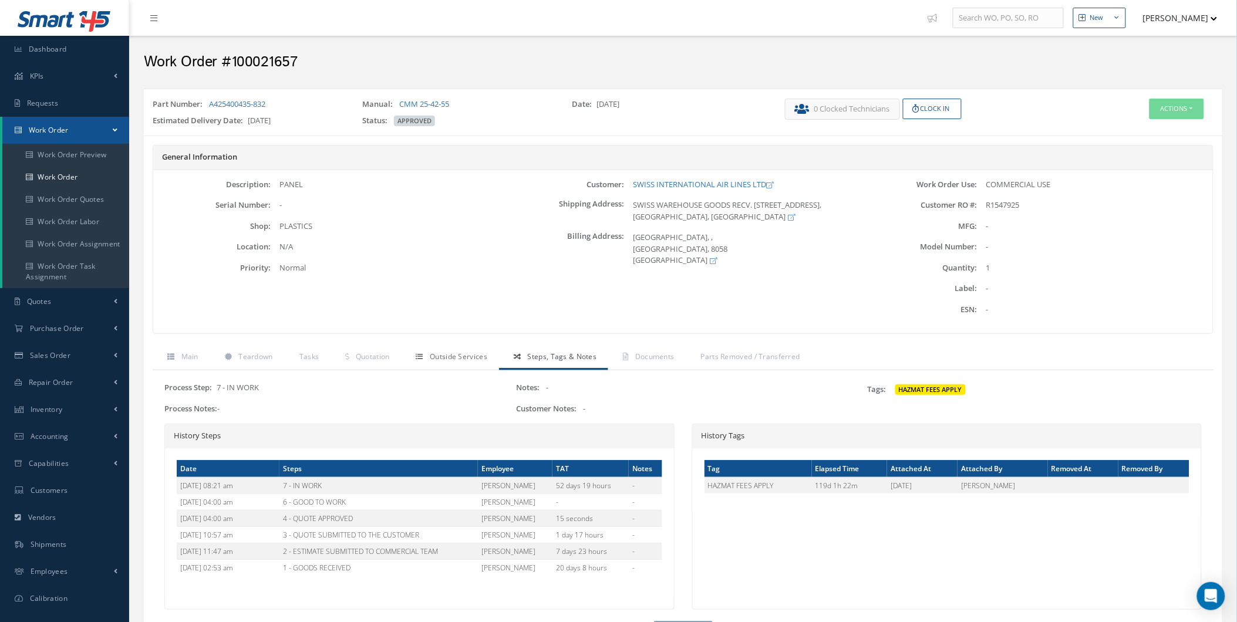
click at [460, 359] on span "Outside Services" at bounding box center [459, 357] width 58 height 10
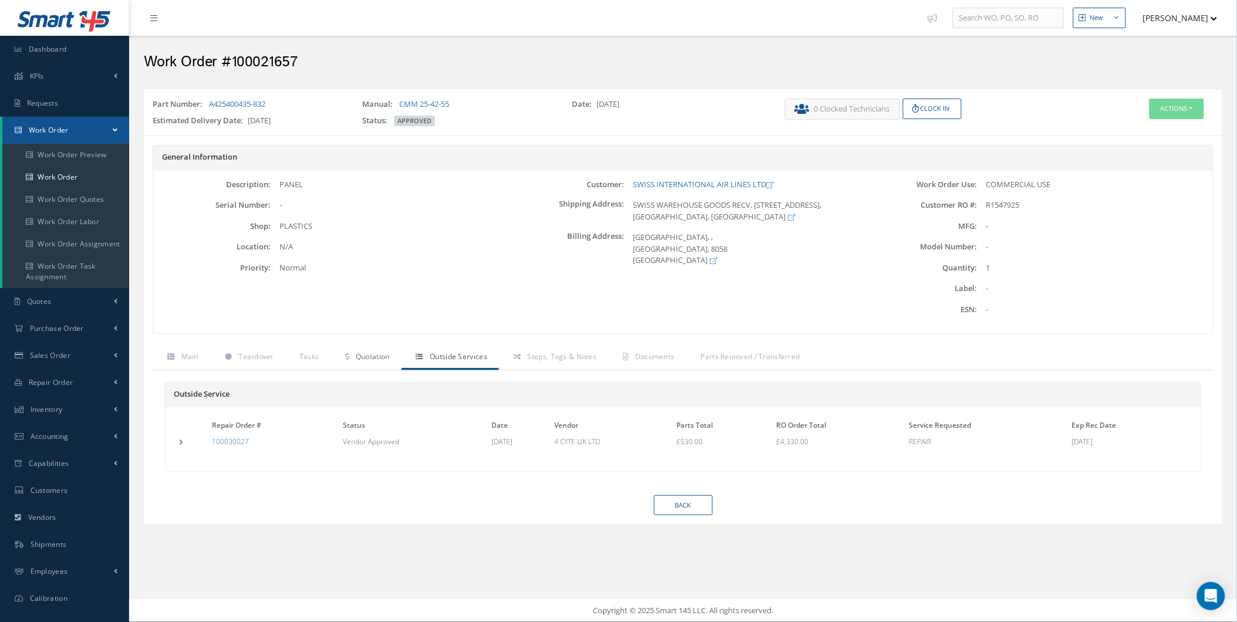
click at [388, 369] on link "Quotation" at bounding box center [365, 358] width 70 height 25
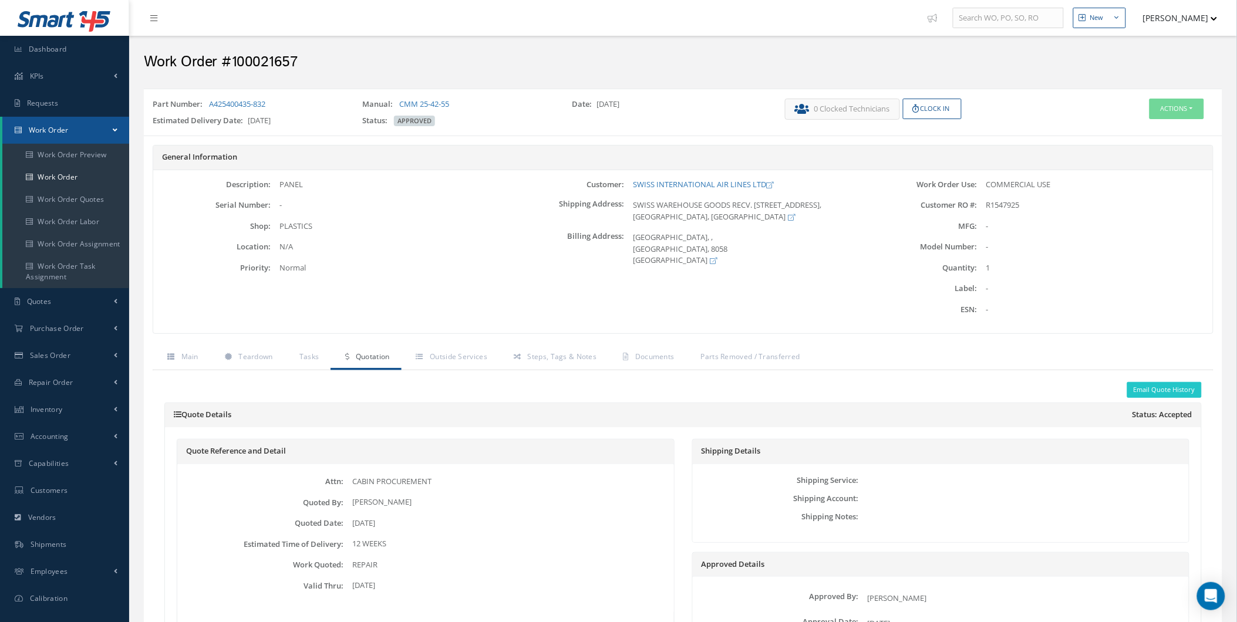
click at [565, 339] on div "General Information Description: PANEL Serial Number: - Shop: Location: Priorit…" at bounding box center [683, 245] width 1078 height 201
click at [559, 347] on link "Steps, Tags & Notes" at bounding box center [553, 358] width 109 height 25
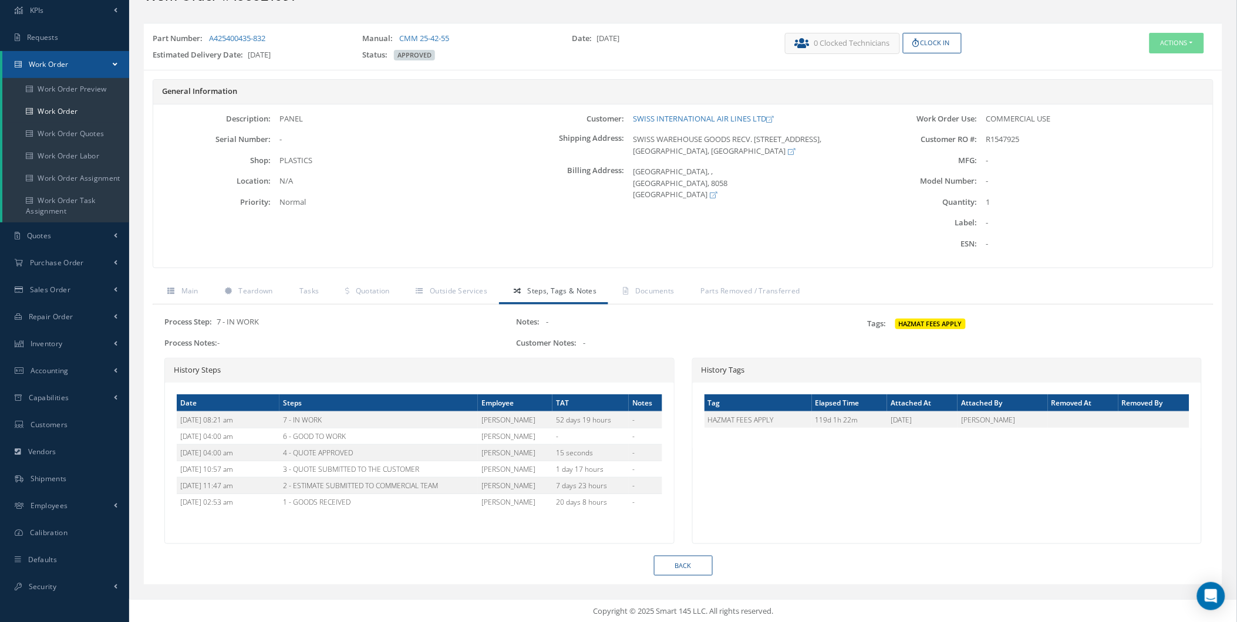
scroll to position [67, 0]
click at [447, 288] on span "Outside Services" at bounding box center [459, 290] width 58 height 10
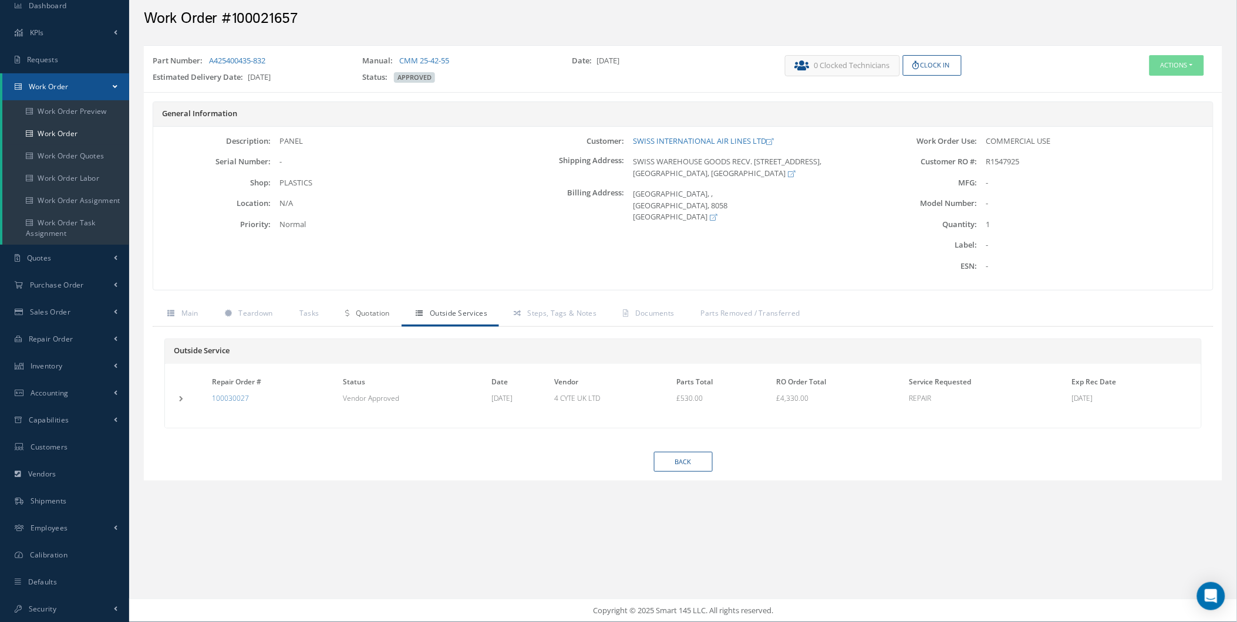
click at [370, 312] on span "Quotation" at bounding box center [373, 313] width 34 height 10
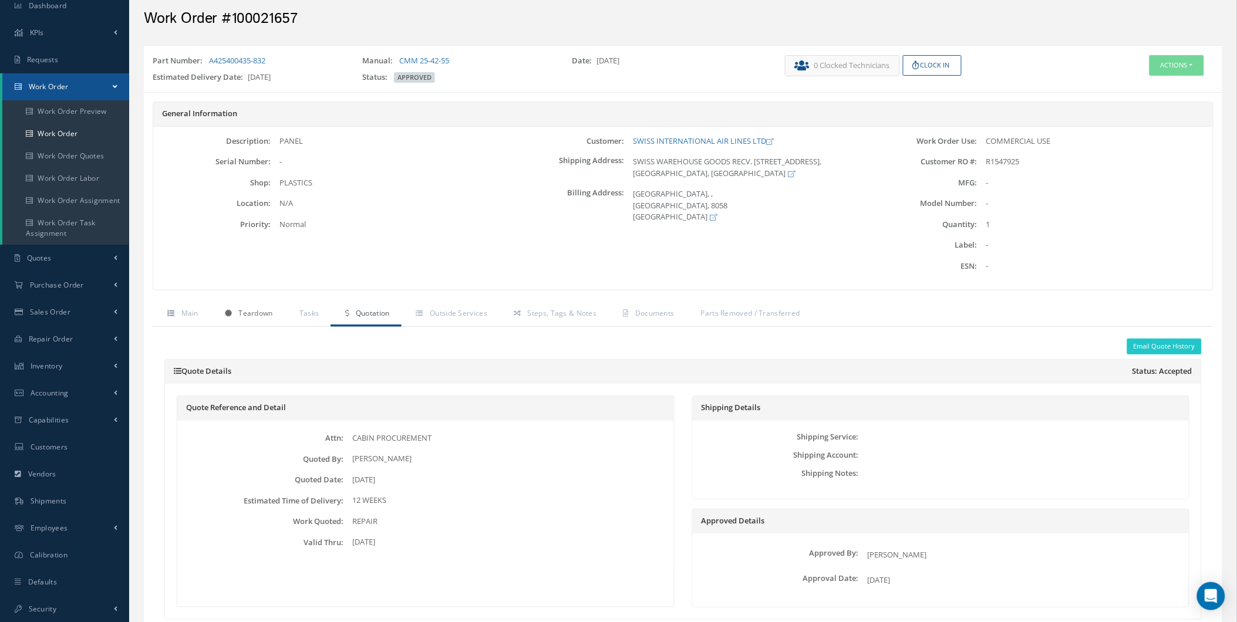
click at [282, 317] on link "Teardown" at bounding box center [247, 314] width 75 height 25
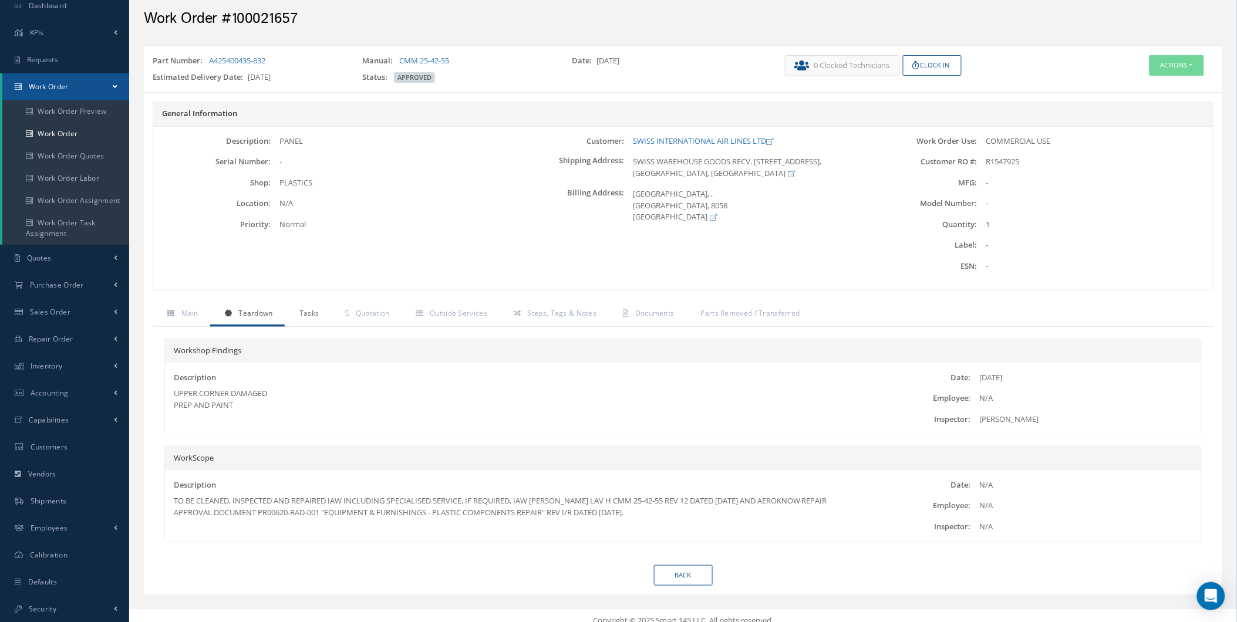
click at [289, 319] on link "Tasks" at bounding box center [308, 314] width 46 height 25
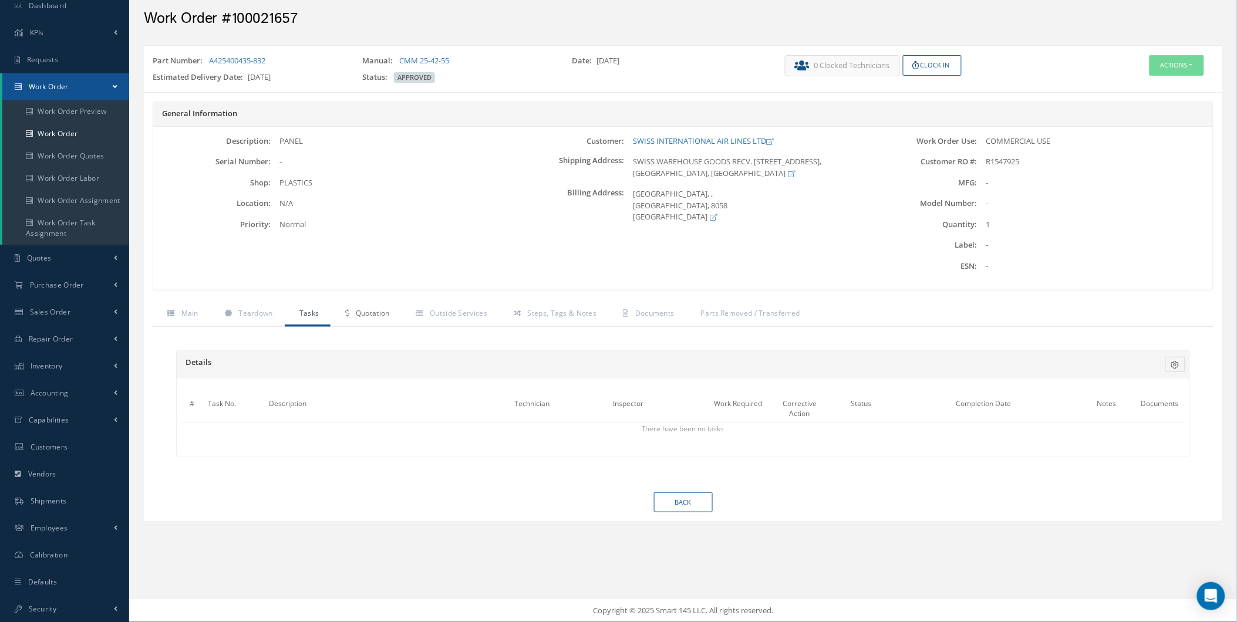
click at [358, 302] on link "Quotation" at bounding box center [365, 314] width 70 height 25
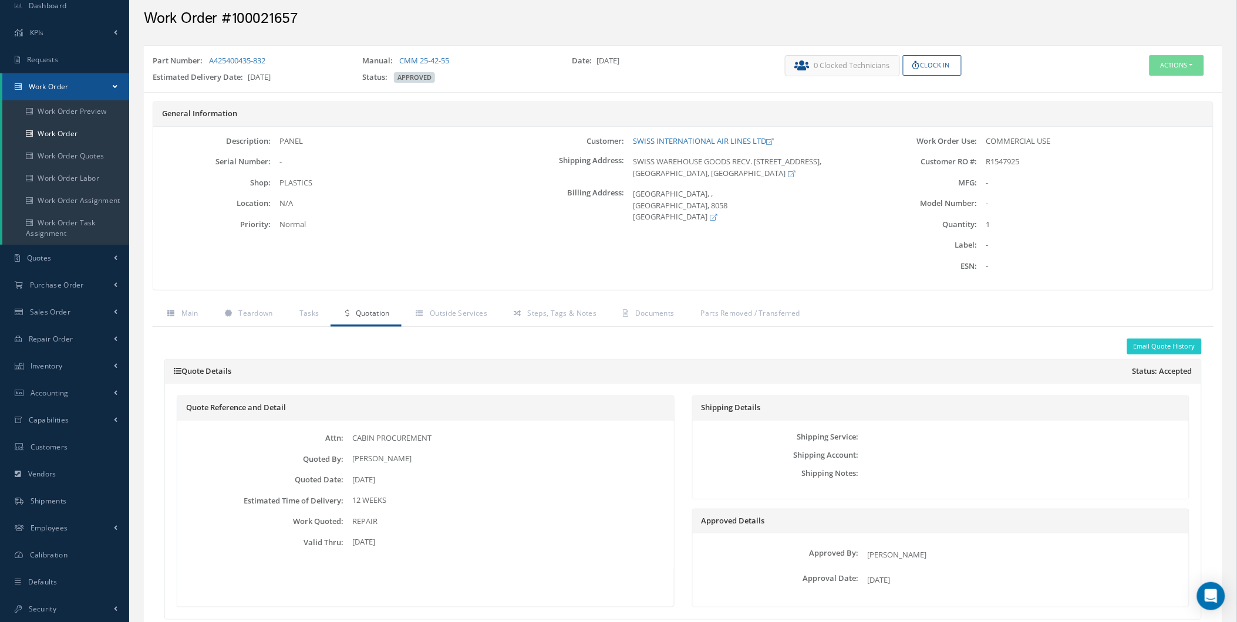
drag, startPoint x: 360, startPoint y: 310, endPoint x: 394, endPoint y: 304, distance: 35.1
click at [360, 310] on span "Quotation" at bounding box center [373, 313] width 34 height 10
click at [491, 292] on div "General Information Description: PANEL Serial Number: - Shop: Location: Priorit…" at bounding box center [683, 202] width 1078 height 201
click at [471, 314] on span "Outside Services" at bounding box center [459, 313] width 58 height 10
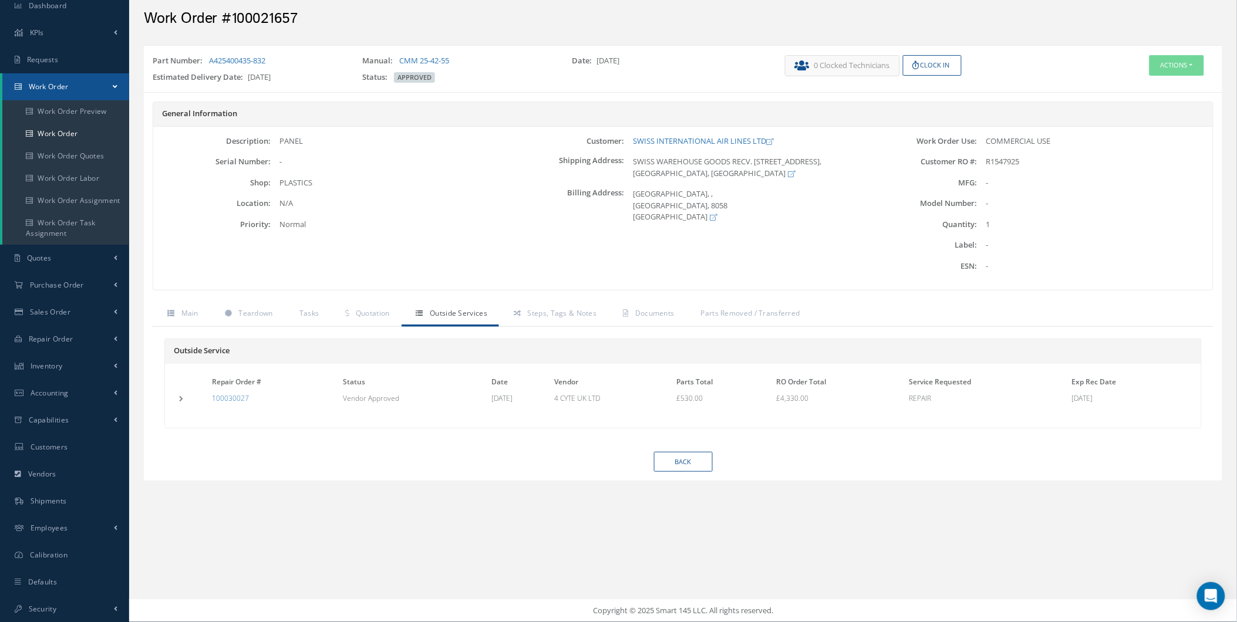
click at [277, 335] on div "Outside Service Repair Order # Status Date Vendor Parts Total RO Order Total Se…" at bounding box center [683, 389] width 1061 height 125
click at [245, 313] on span "Teardown" at bounding box center [255, 313] width 34 height 10
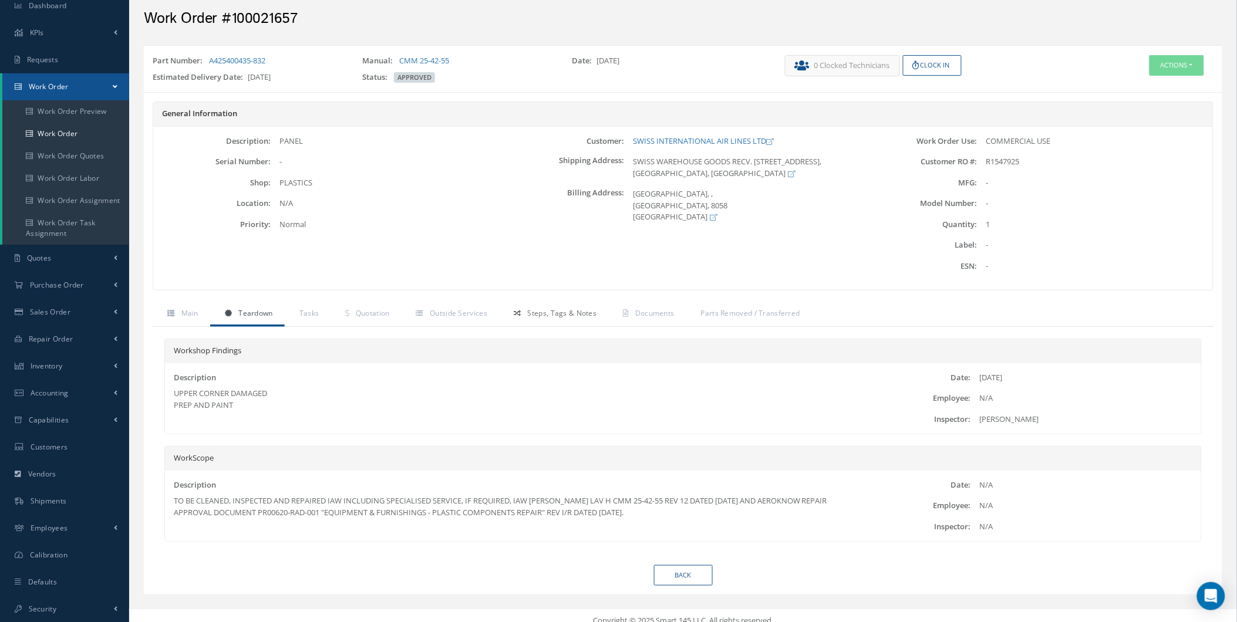
click at [546, 310] on span "Steps, Tags & Notes" at bounding box center [562, 313] width 69 height 10
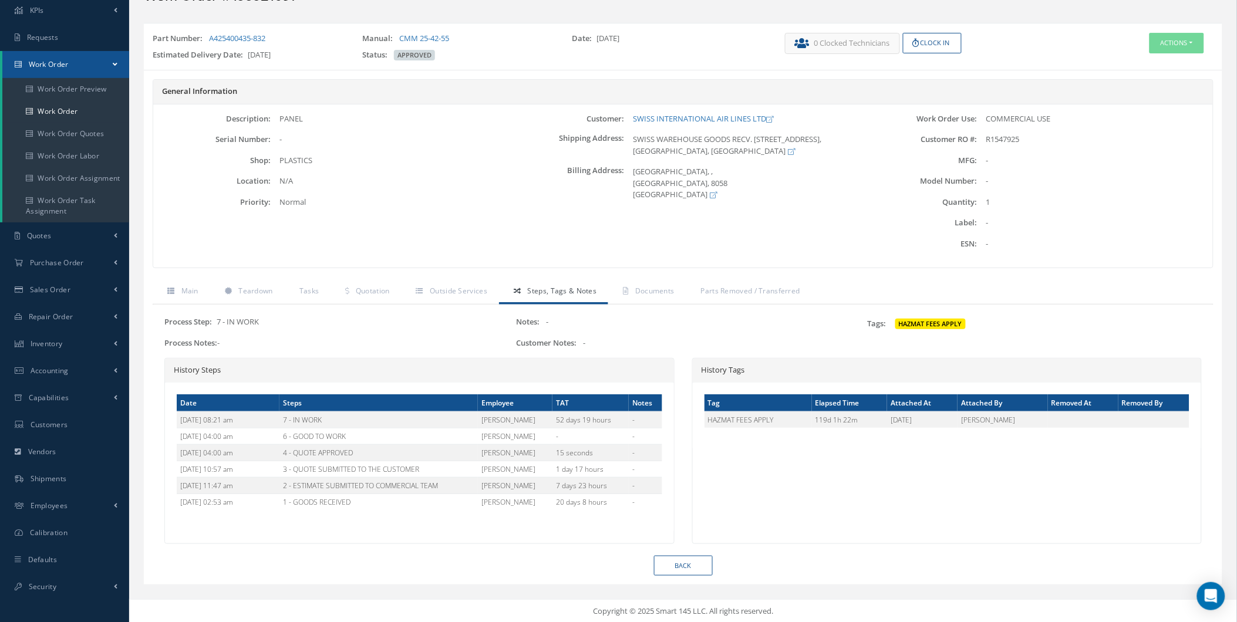
scroll to position [67, 0]
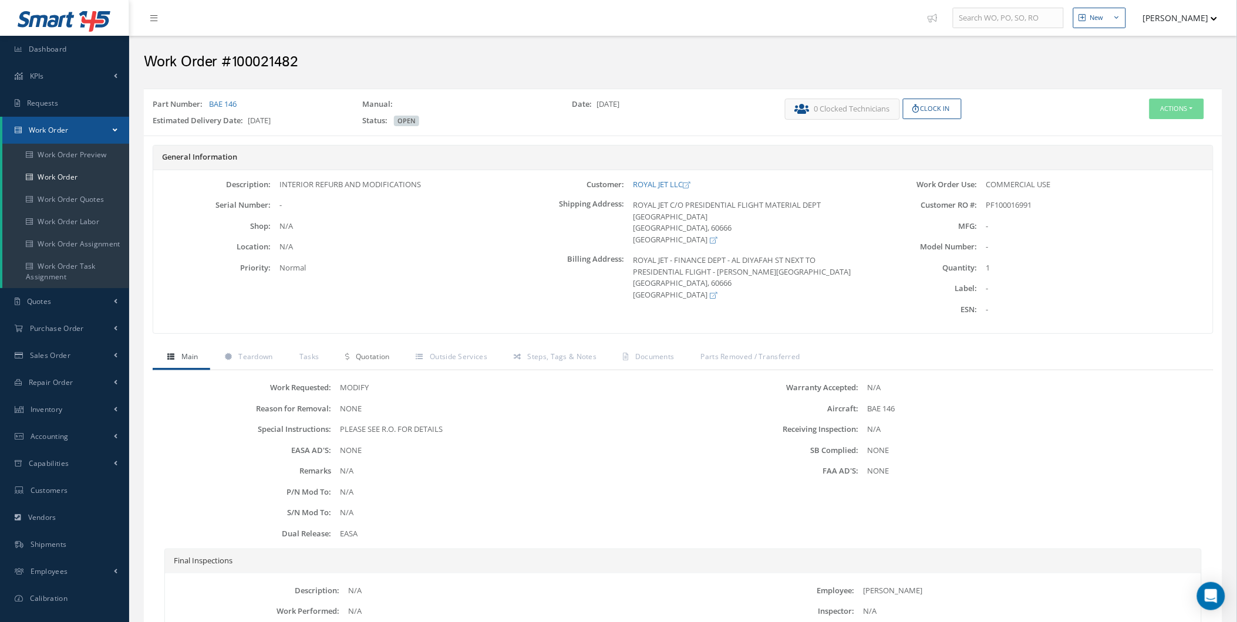
drag, startPoint x: 330, startPoint y: 366, endPoint x: 285, endPoint y: 367, distance: 45.8
click at [330, 366] on link "Quotation" at bounding box center [365, 358] width 70 height 25
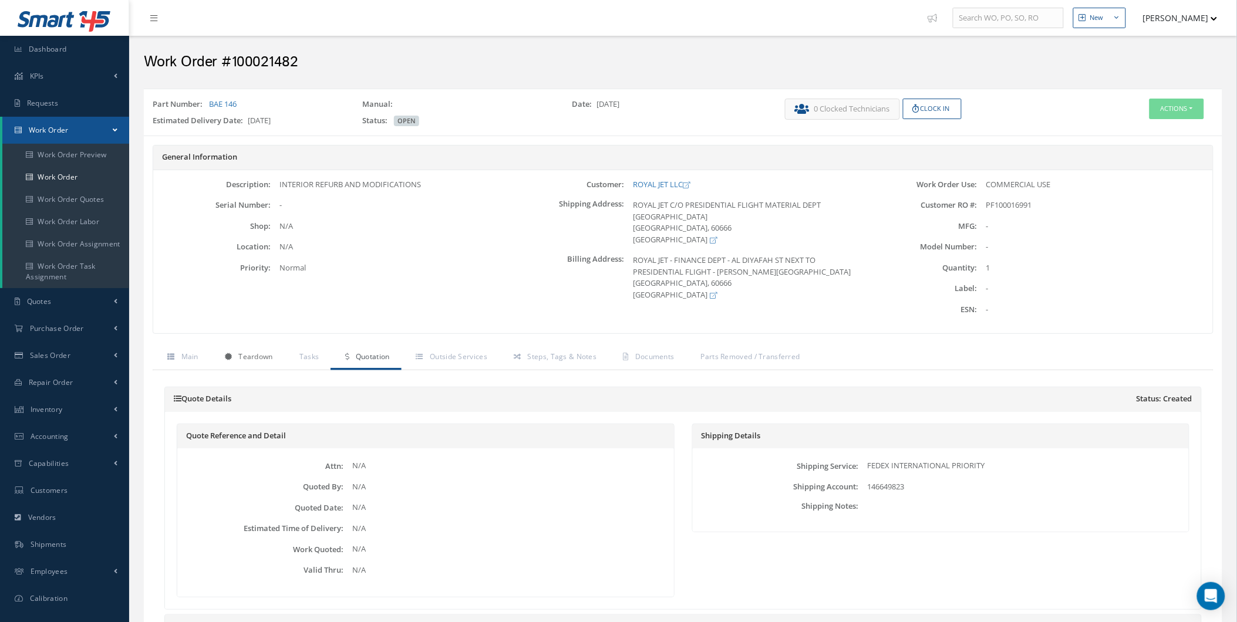
drag, startPoint x: 256, startPoint y: 367, endPoint x: 521, endPoint y: 344, distance: 266.3
click at [272, 365] on link "Teardown" at bounding box center [247, 358] width 75 height 25
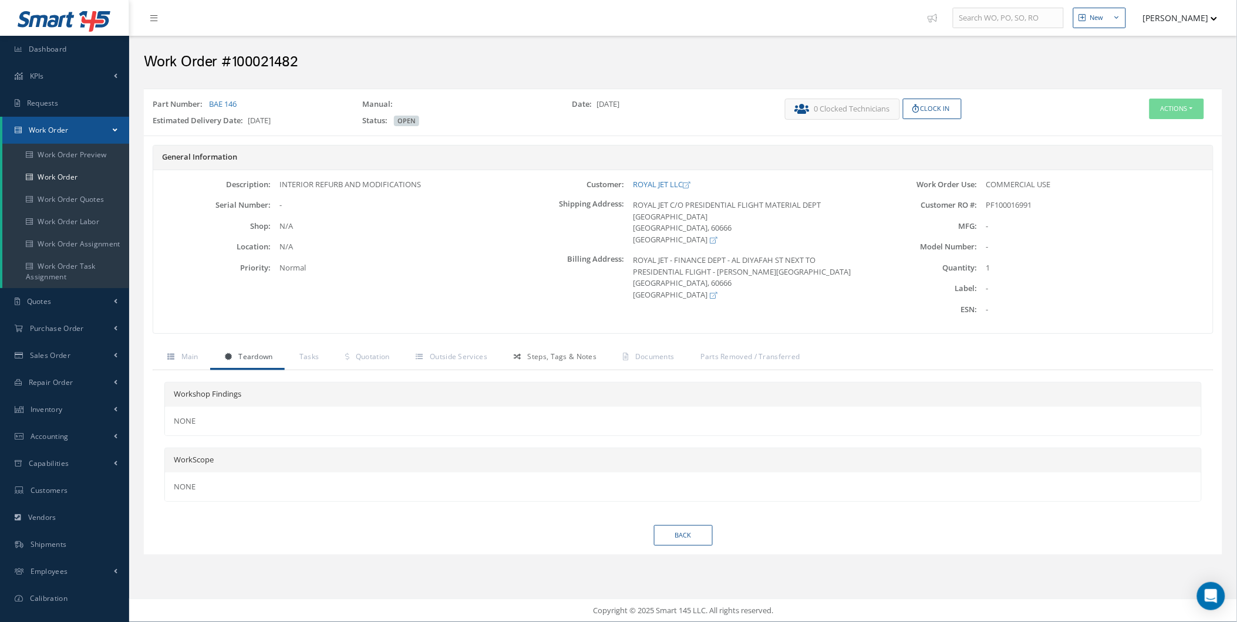
click at [533, 347] on link "Steps, Tags & Notes" at bounding box center [553, 358] width 109 height 25
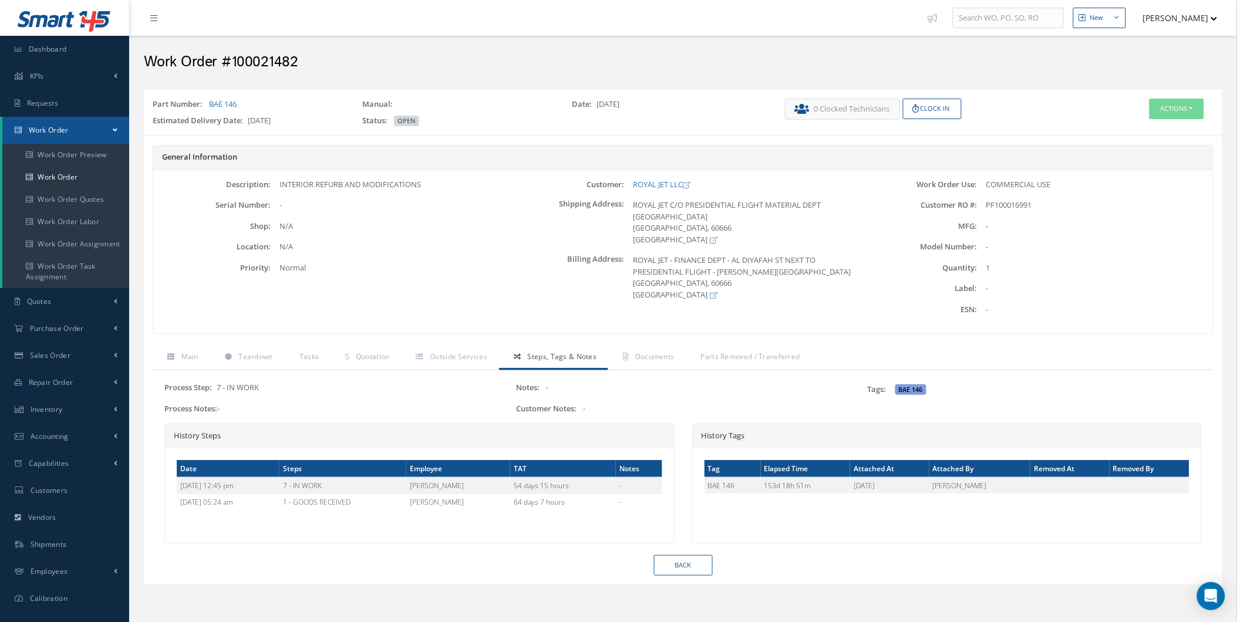
scroll to position [43, 0]
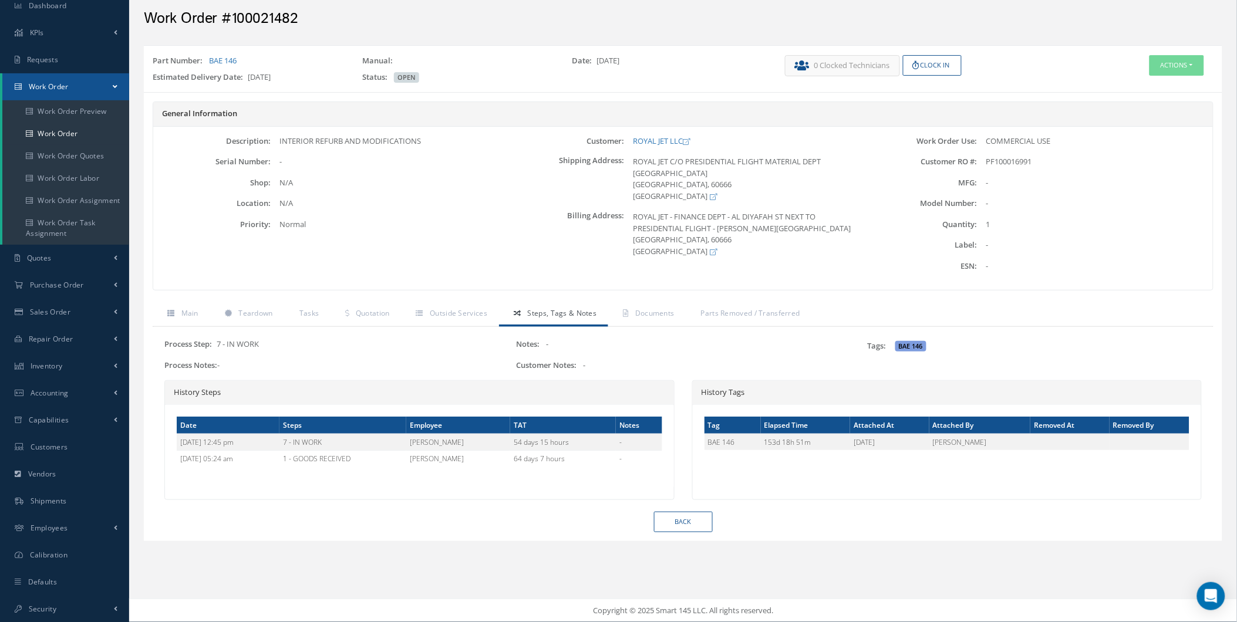
click at [443, 337] on div "Process Step: 7 - IN WORK Process Notes: - Notes: - Customer Notes: - Tags: BAE…" at bounding box center [683, 419] width 1061 height 185
click at [448, 320] on link "Outside Services" at bounding box center [449, 314] width 97 height 25
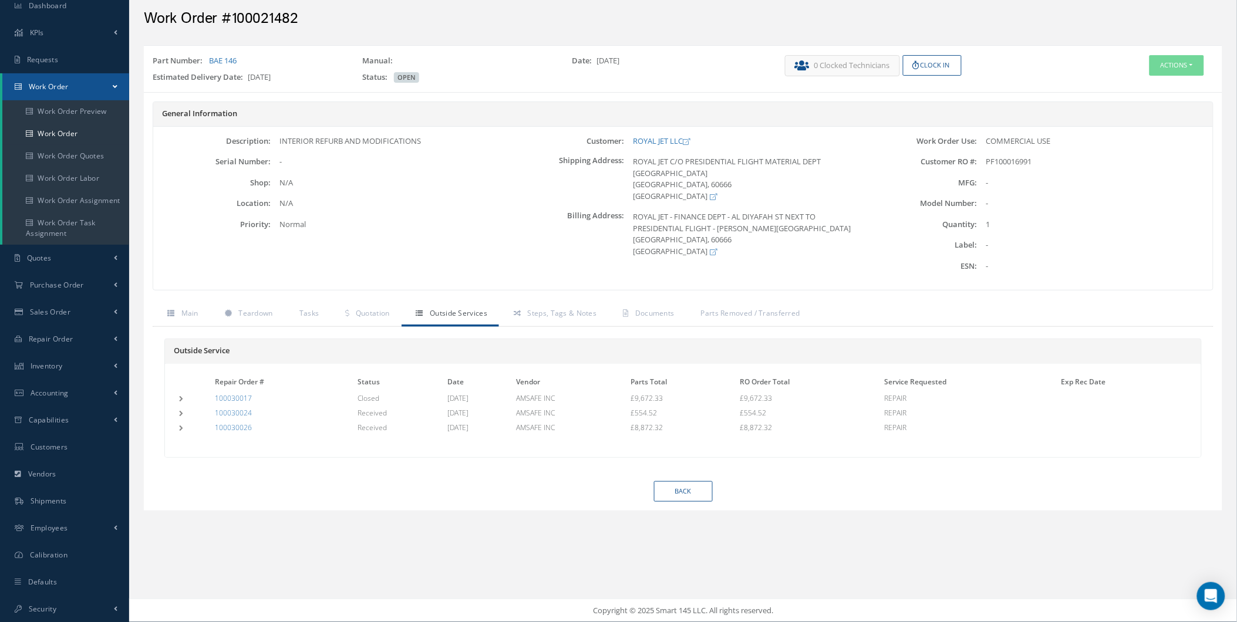
click at [178, 398] on td at bounding box center [195, 398] width 36 height 12
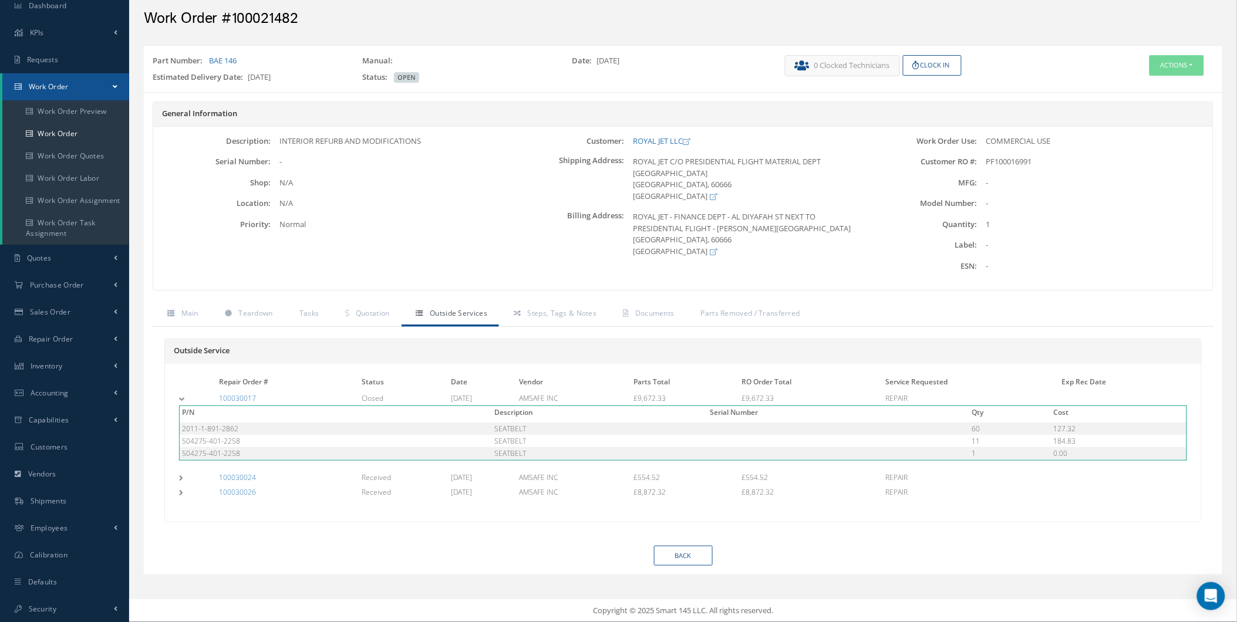
click at [177, 468] on td "P/N Description Serial Number Qty Cost 2011-1-891-2862 SEATBELT 60 127.32 50427…" at bounding box center [683, 437] width 1012 height 67
click at [180, 485] on td "P/N Description Serial Number Qty Cost 504275-401-2251 SEATBELT 3 184.84" at bounding box center [683, 485] width 1012 height 2
drag, startPoint x: 714, startPoint y: 312, endPoint x: 654, endPoint y: 323, distance: 60.9
click at [713, 312] on span "Parts Removed / Transferred" at bounding box center [750, 313] width 99 height 10
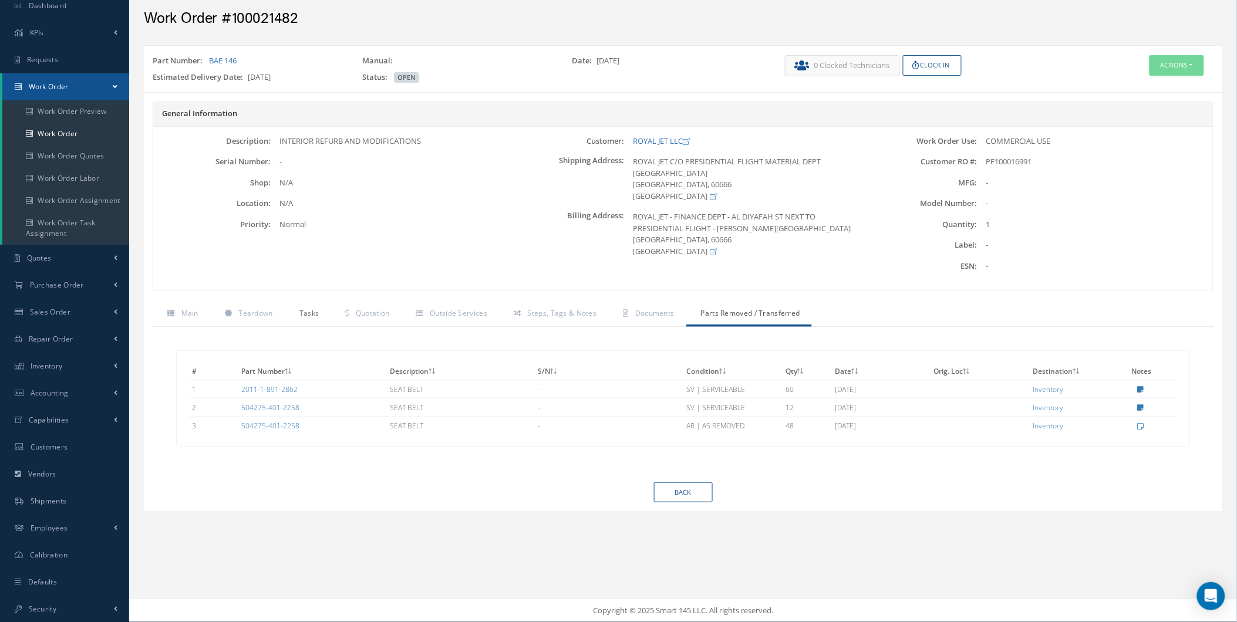
click at [325, 306] on link "Tasks" at bounding box center [308, 314] width 46 height 25
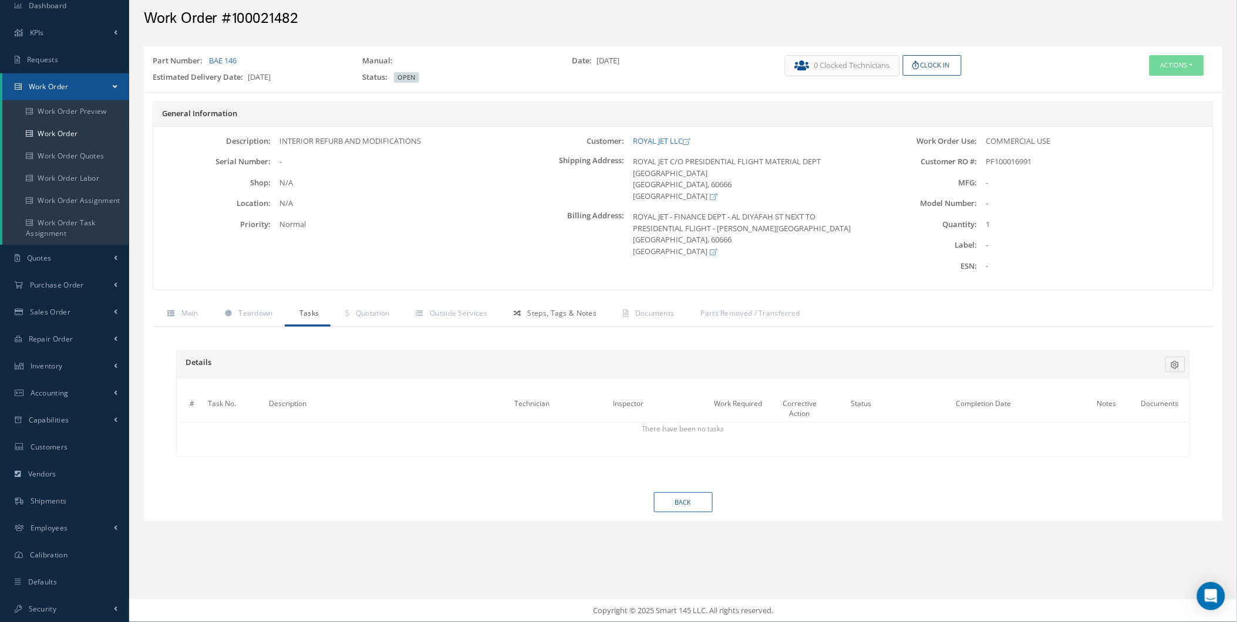
click at [507, 304] on link "Steps, Tags & Notes" at bounding box center [553, 314] width 109 height 25
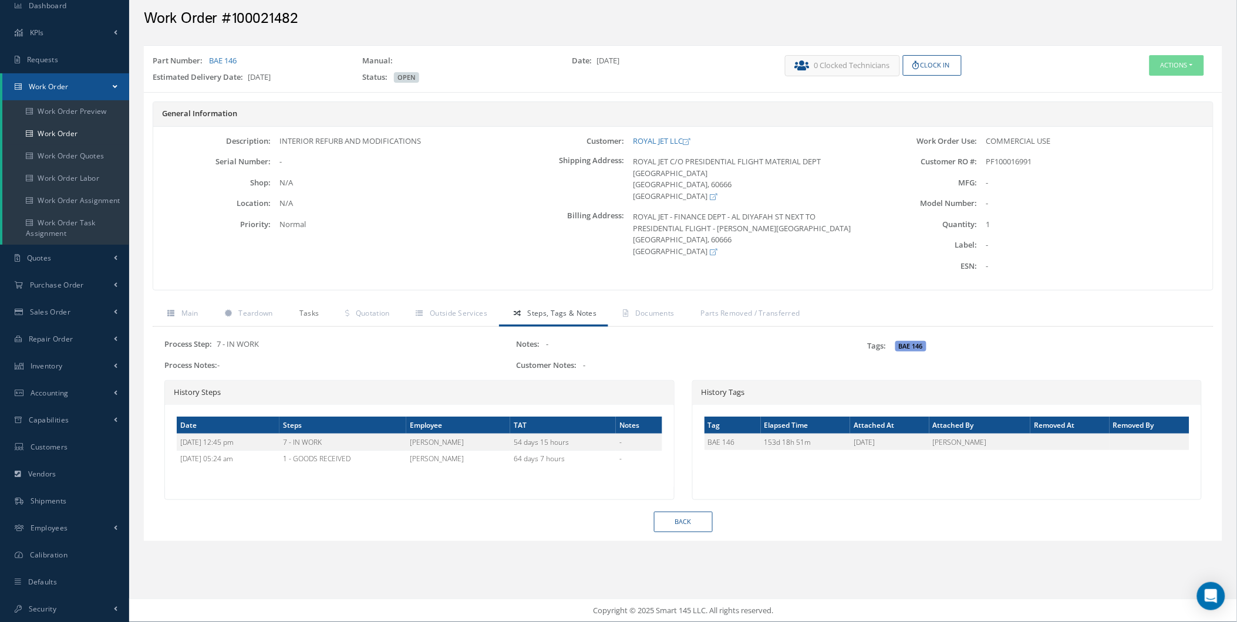
click at [315, 319] on link "Tasks" at bounding box center [308, 314] width 46 height 25
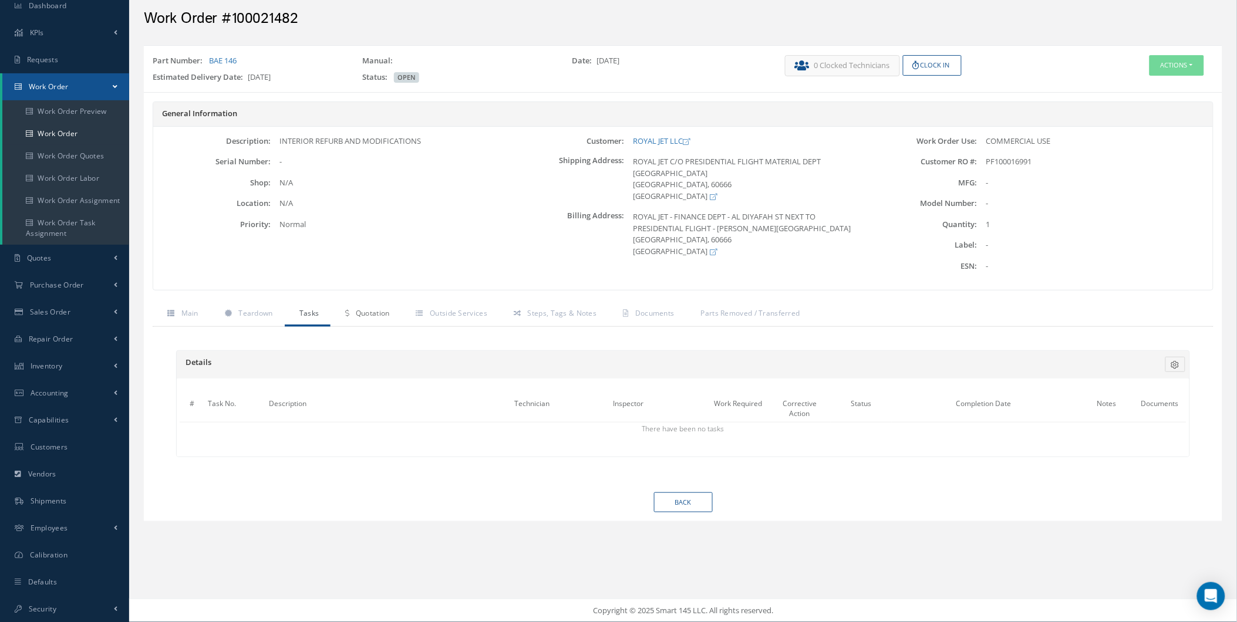
click at [356, 313] on span "Quotation" at bounding box center [373, 313] width 34 height 10
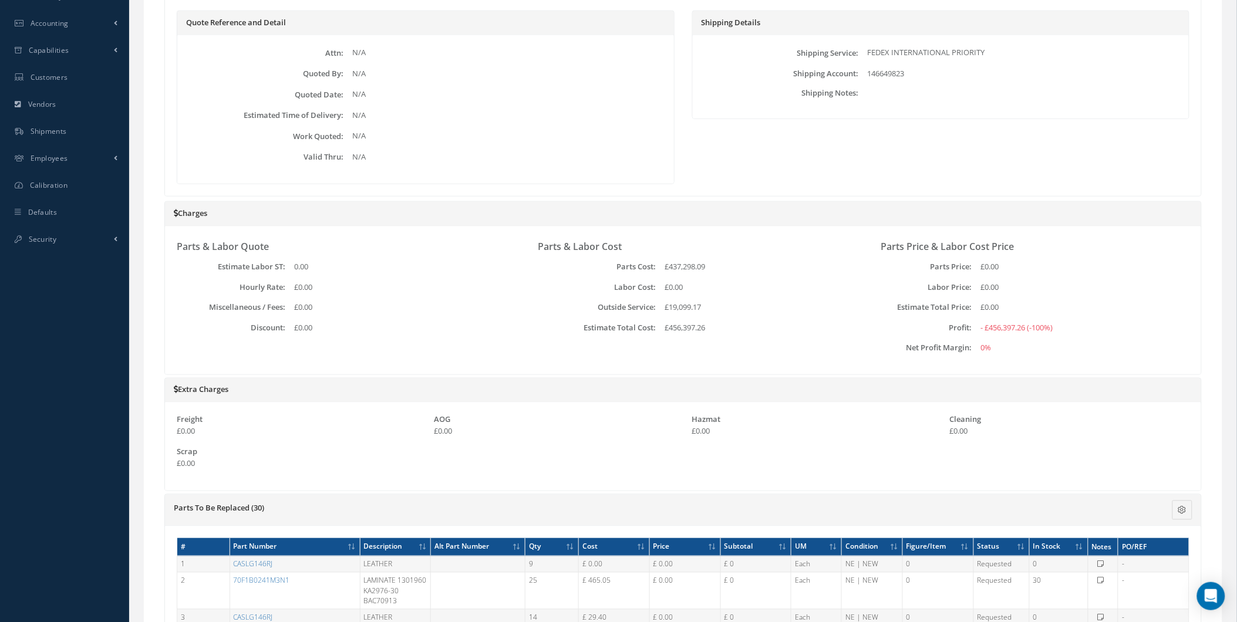
scroll to position [435, 0]
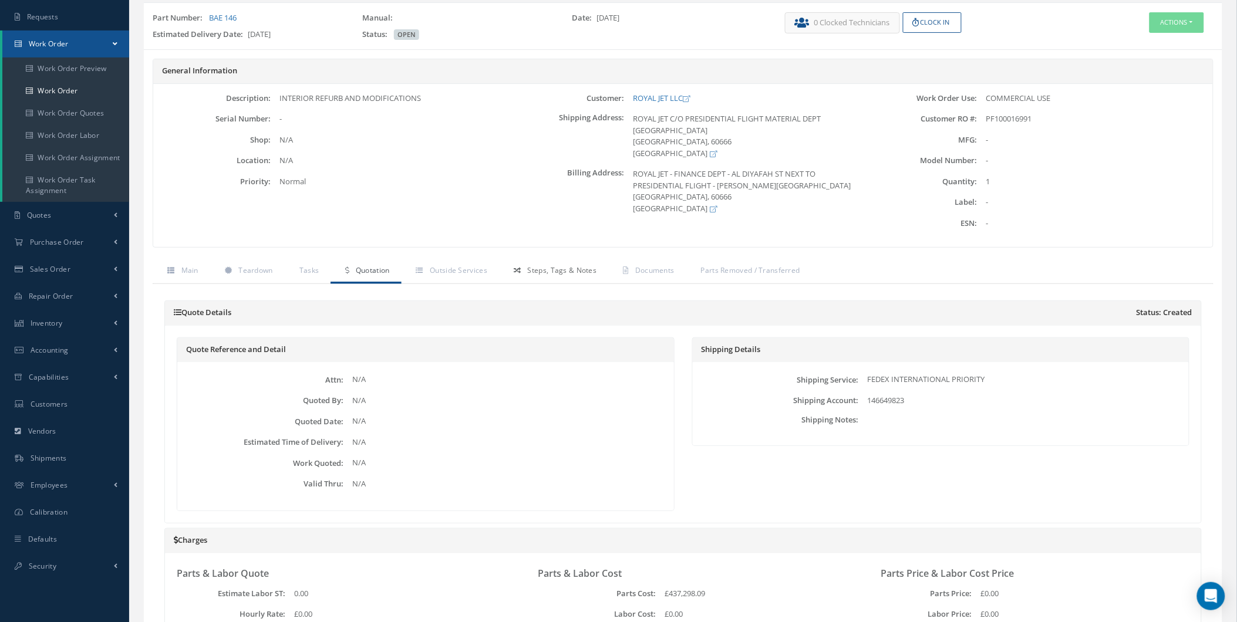
click at [536, 279] on link "Steps, Tags & Notes" at bounding box center [553, 271] width 109 height 25
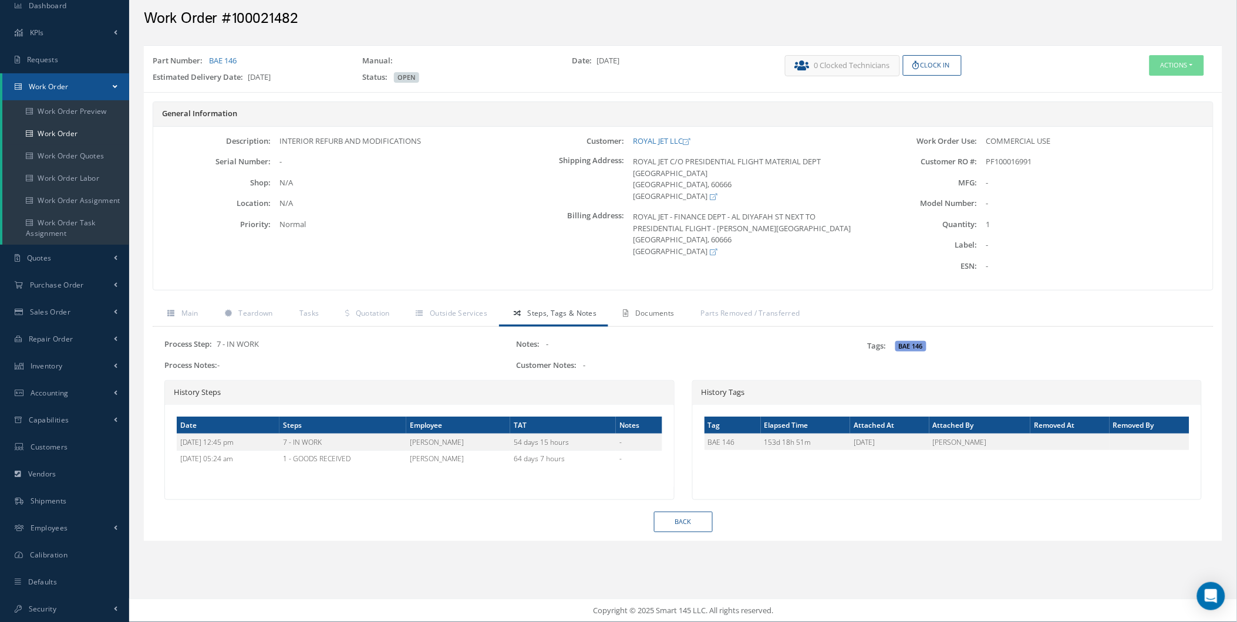
click at [640, 306] on link "Documents" at bounding box center [646, 314] width 77 height 25
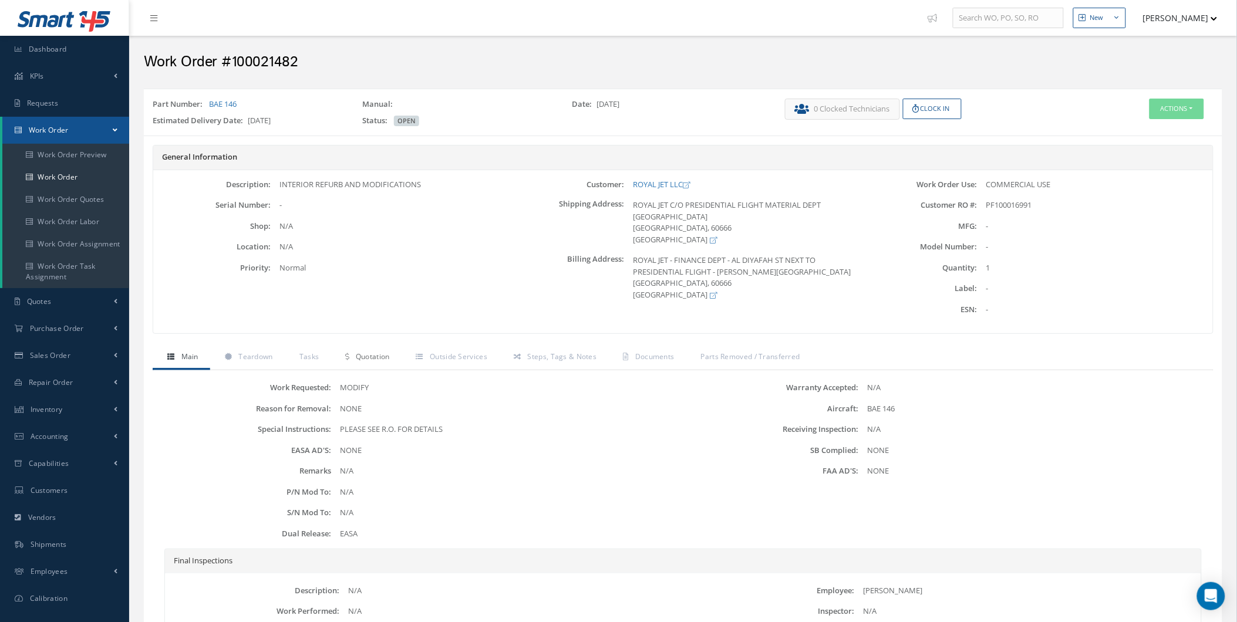
click at [384, 355] on span "Quotation" at bounding box center [373, 357] width 34 height 10
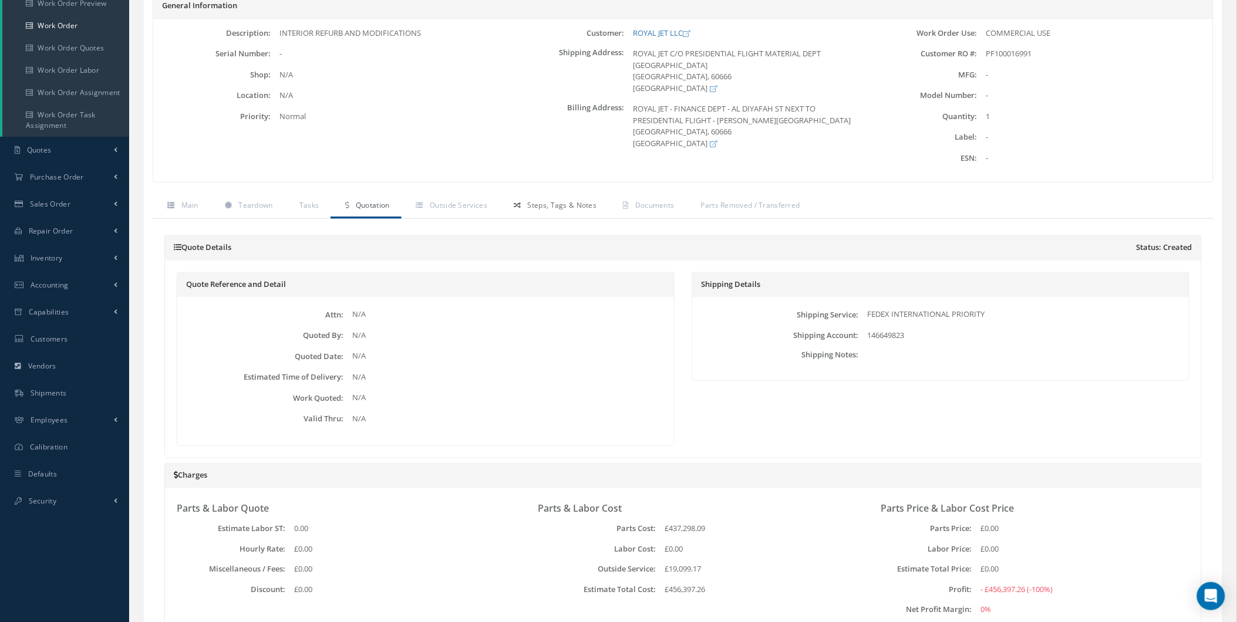
click at [543, 201] on span "Steps, Tags & Notes" at bounding box center [562, 205] width 69 height 10
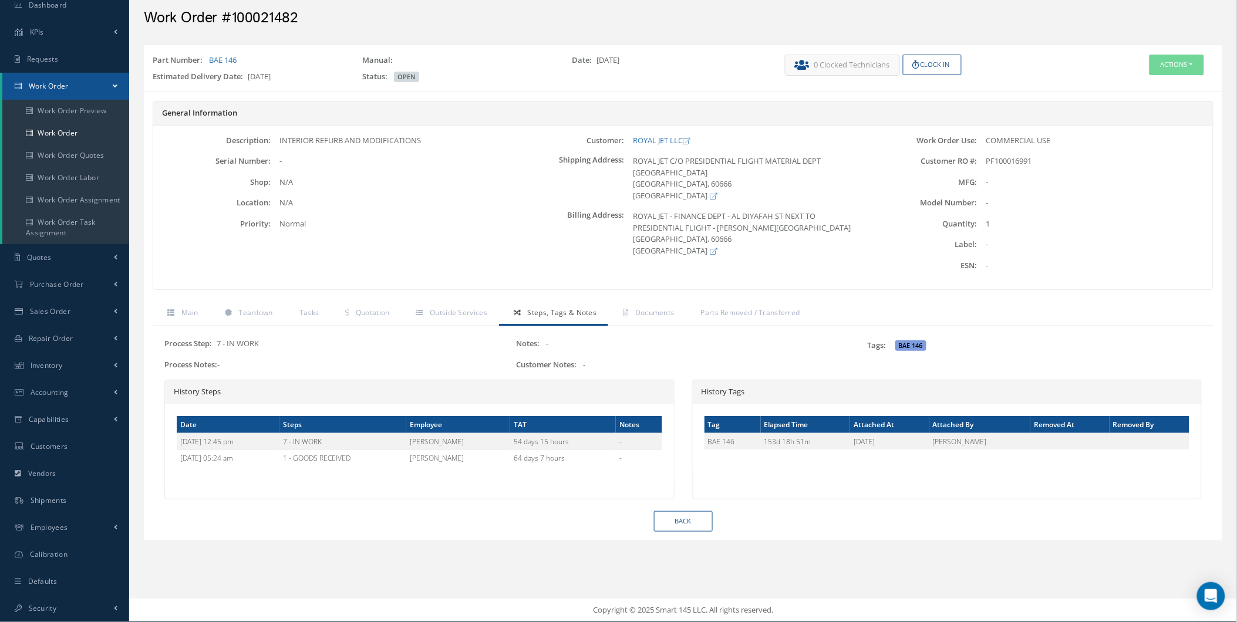
scroll to position [43, 0]
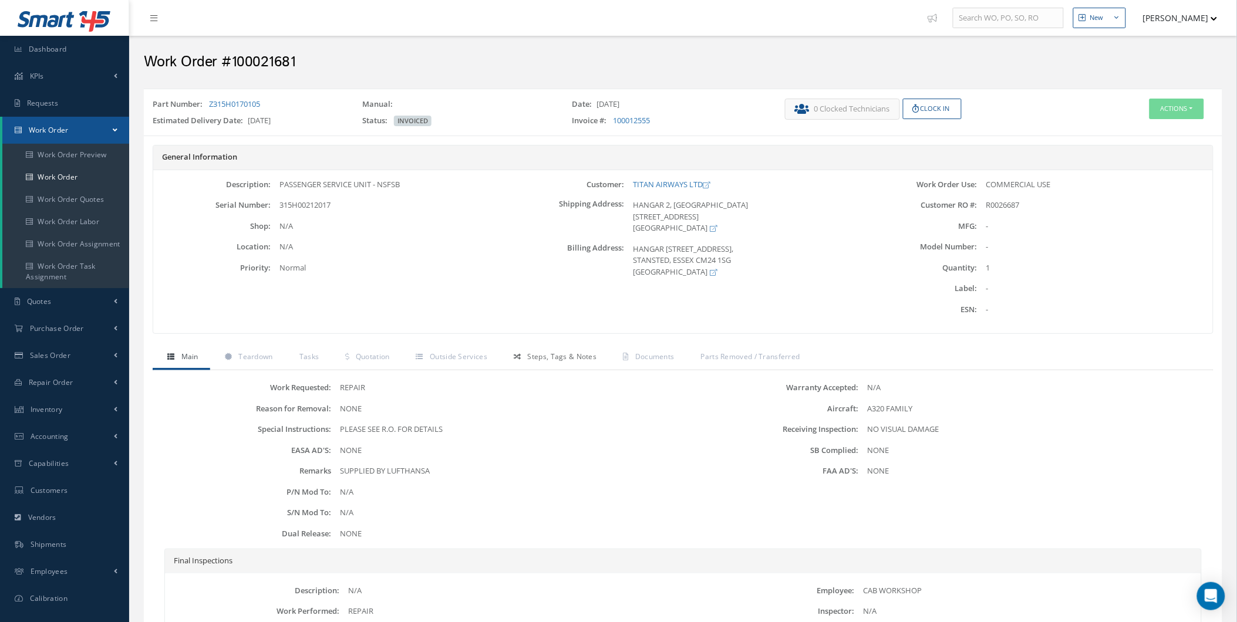
click at [505, 349] on link "Steps, Tags & Notes" at bounding box center [553, 358] width 109 height 25
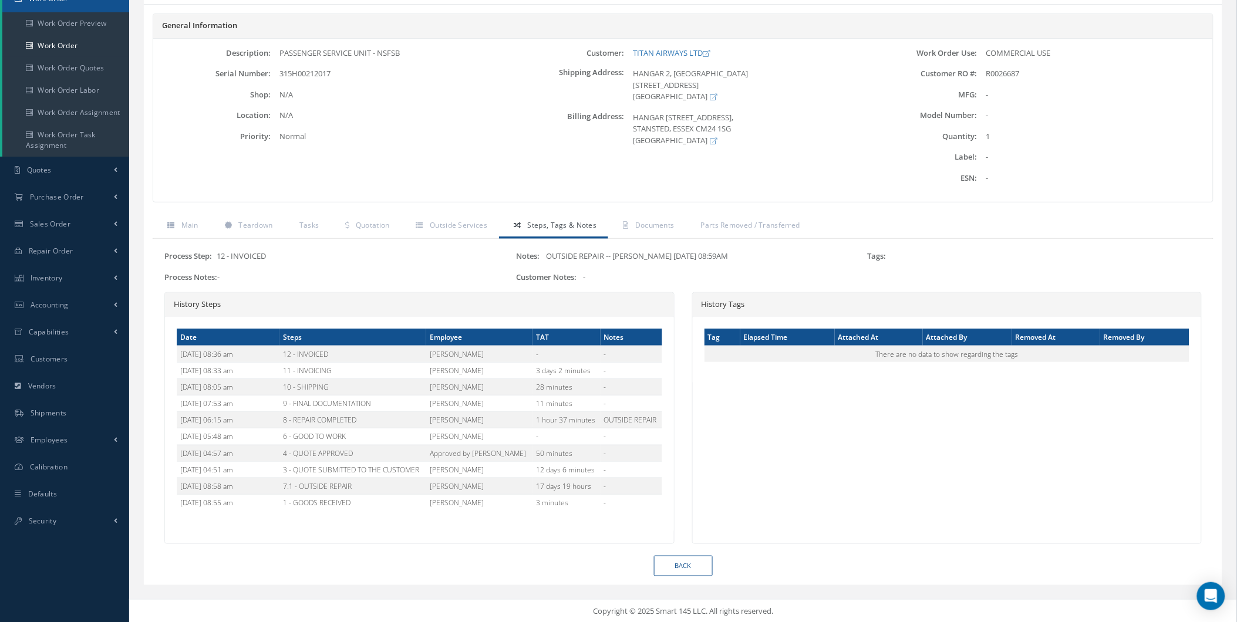
scroll to position [133, 0]
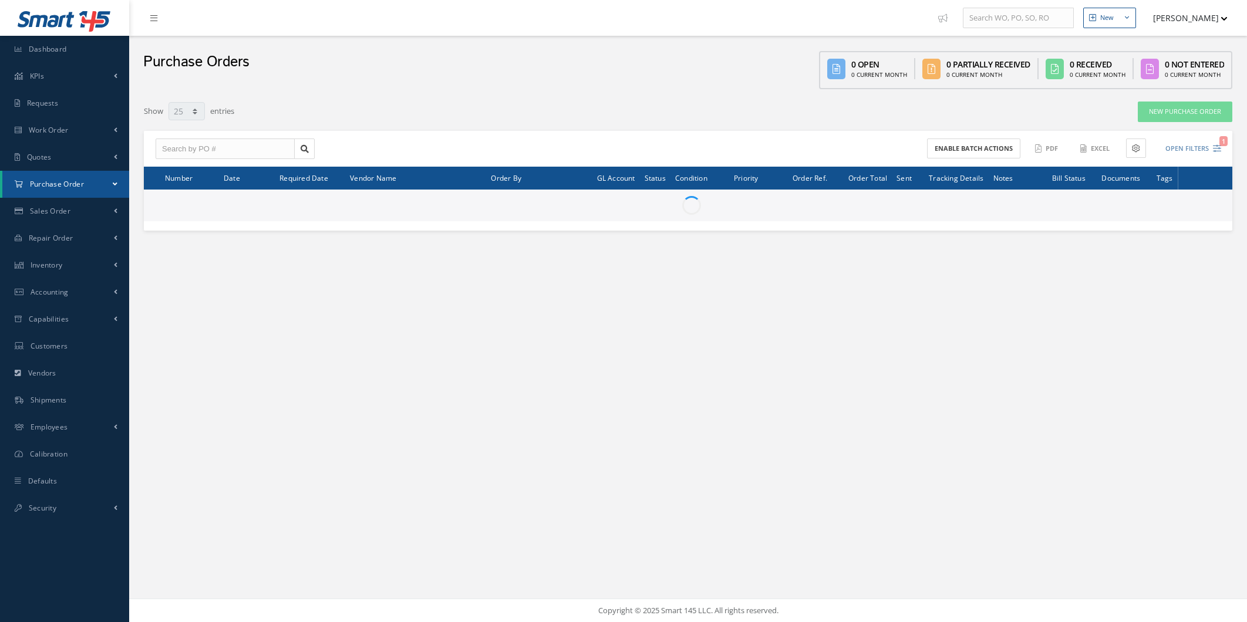
select select "25"
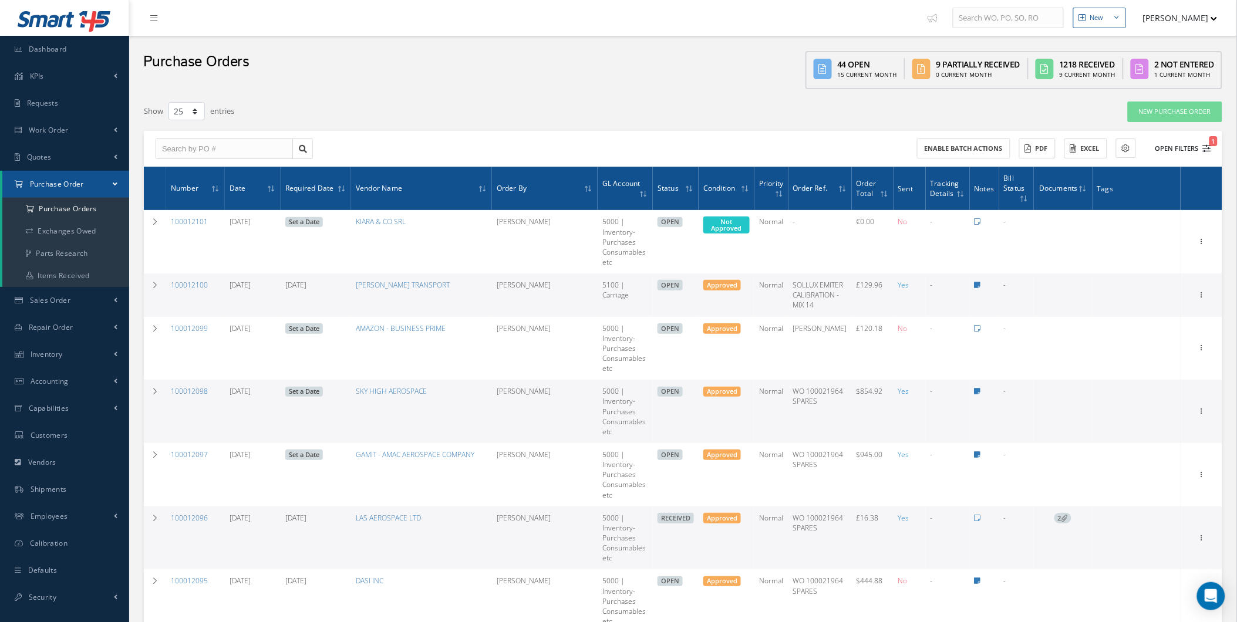
click at [1174, 150] on button "Open Filters 1" at bounding box center [1178, 148] width 66 height 19
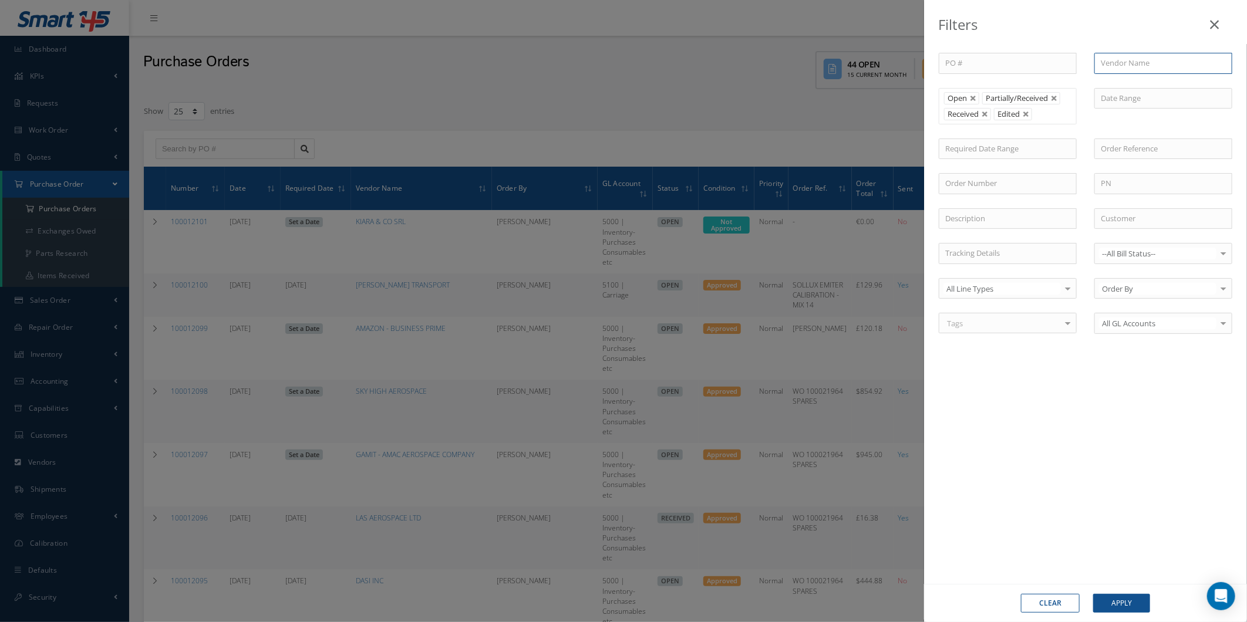
click at [1123, 65] on input "text" at bounding box center [1163, 63] width 138 height 21
drag, startPoint x: 1162, startPoint y: 94, endPoint x: 1167, endPoint y: 102, distance: 9.0
click at [1167, 102] on div "PO # Vendor Name amaz AMAZON - BUSINESS PRIME AMAZON OFFICE SUPPLIES Open Parti…" at bounding box center [1085, 200] width 311 height 295
click at [1160, 63] on input "amaz" at bounding box center [1163, 63] width 138 height 21
click at [1170, 85] on span "AMAZON - BUSINESS PRIME" at bounding box center [1149, 84] width 97 height 11
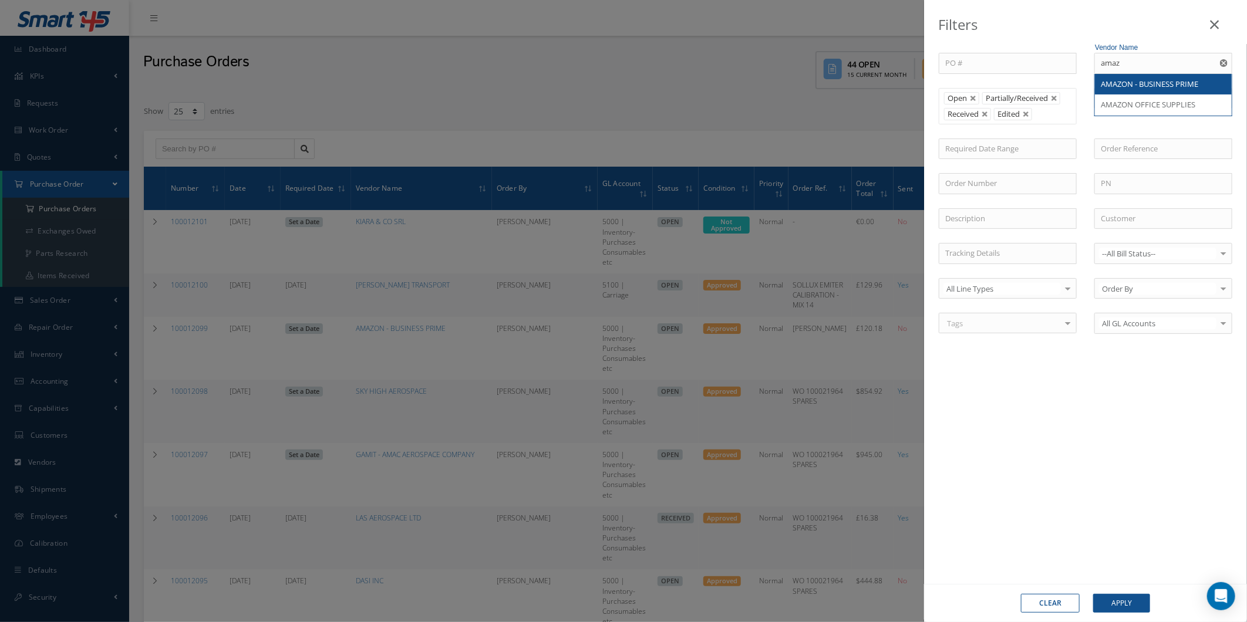
type input "AMAZON - BUSINESS PRIME"
click at [1139, 605] on button "Apply" at bounding box center [1121, 603] width 57 height 19
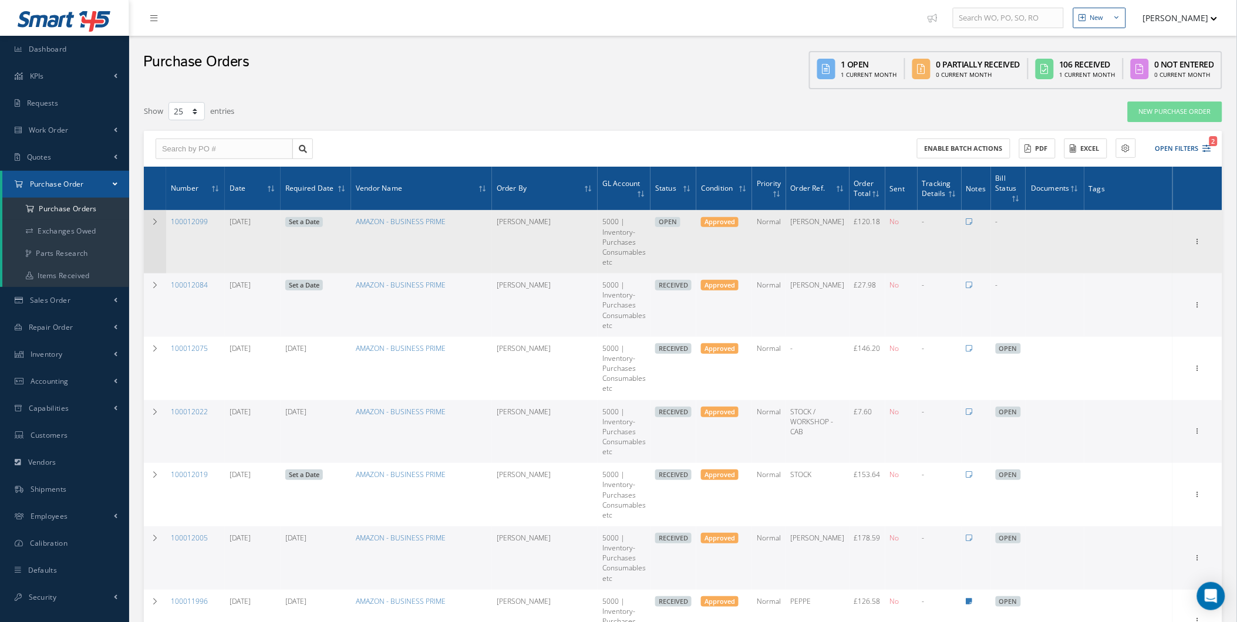
click at [160, 225] on td at bounding box center [155, 241] width 22 height 63
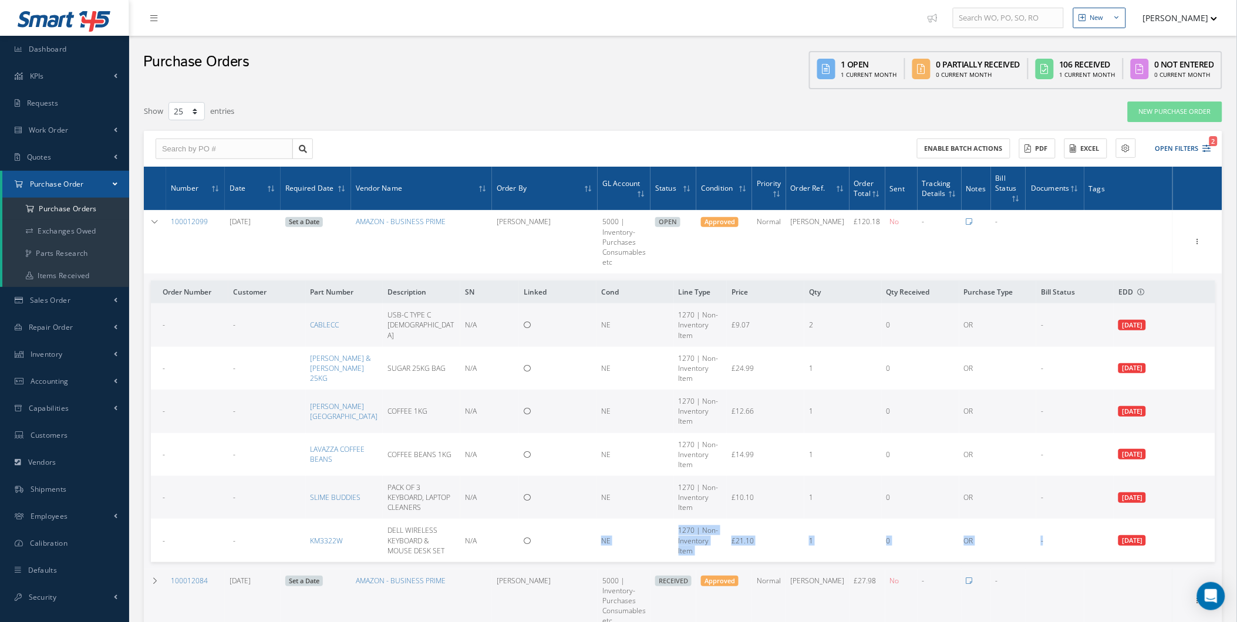
drag, startPoint x: 1045, startPoint y: 536, endPoint x: 532, endPoint y: 514, distance: 513.5
click at [532, 514] on tbody "- - CABLECC USB-C TYPE C FEMALE N/A NE 1270 | Non-Inventory Item £9.07 2 0 OR -…" at bounding box center [683, 432] width 1064 height 259
drag, startPoint x: 723, startPoint y: 164, endPoint x: 700, endPoint y: 151, distance: 26.8
click at [720, 163] on div "Enable batch actions ACTIONS Receive Payments Select Customer Cabinair Services…" at bounding box center [683, 149] width 1078 height 36
click at [107, 140] on link "Work Order" at bounding box center [64, 130] width 129 height 27
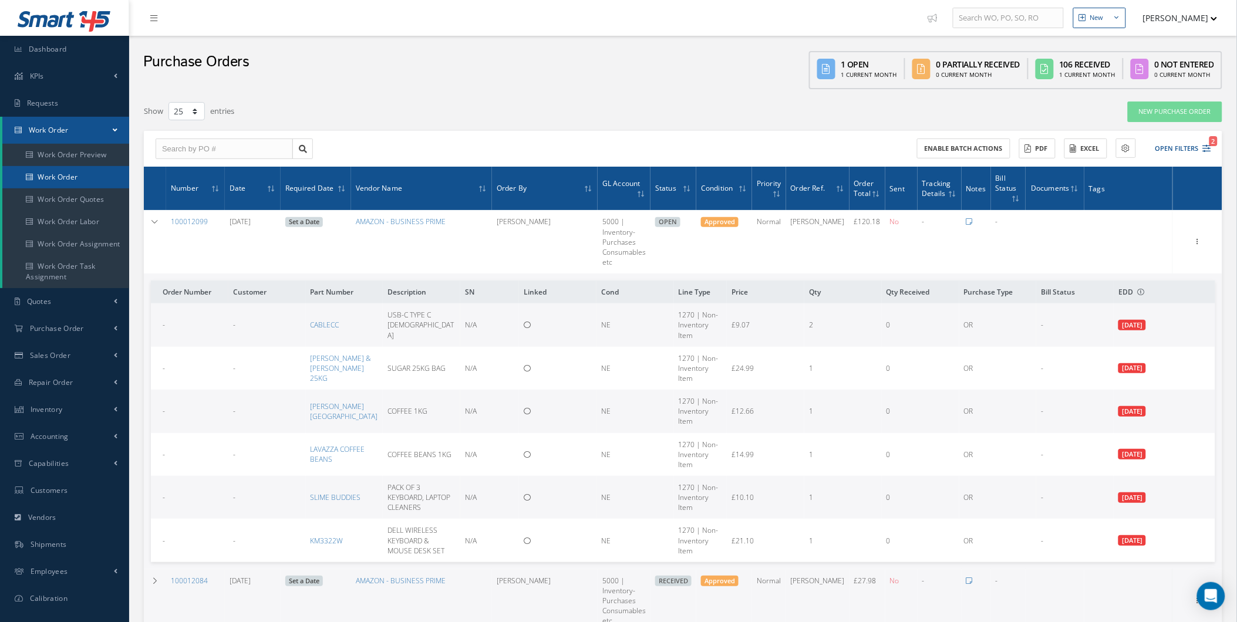
click at [91, 169] on link "Work Order" at bounding box center [65, 177] width 127 height 22
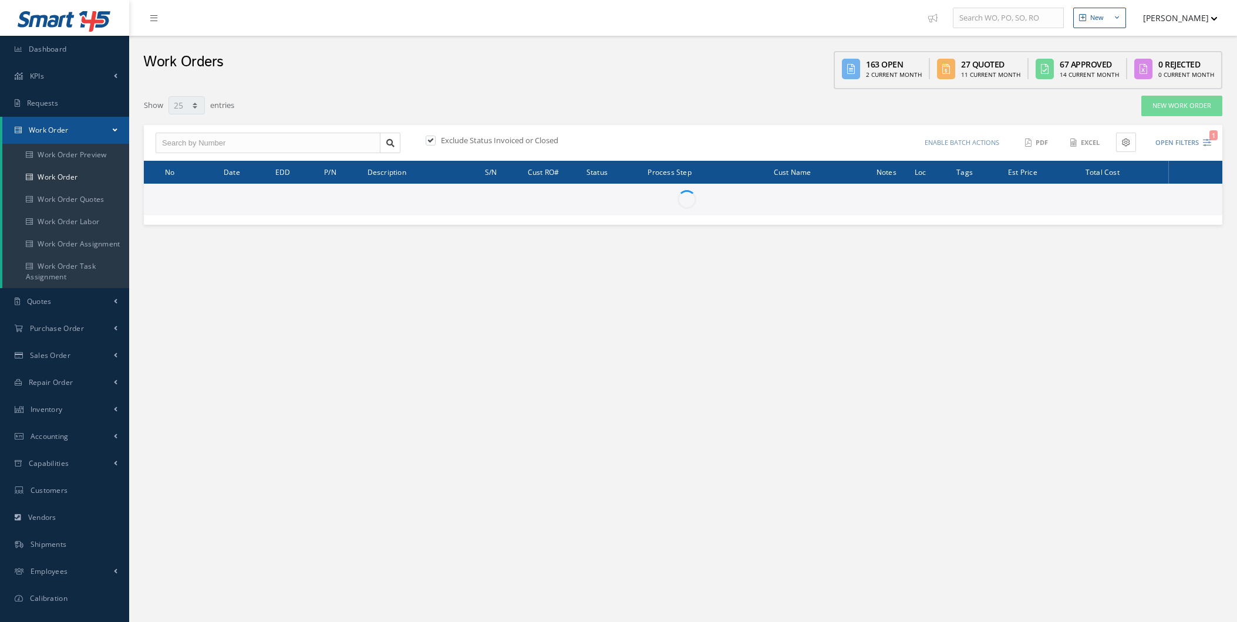
select select "25"
click at [1175, 141] on button "Open Filters 1" at bounding box center [1178, 142] width 66 height 19
type input "All Work Request"
type input "All Work Performed"
type input "All Status"
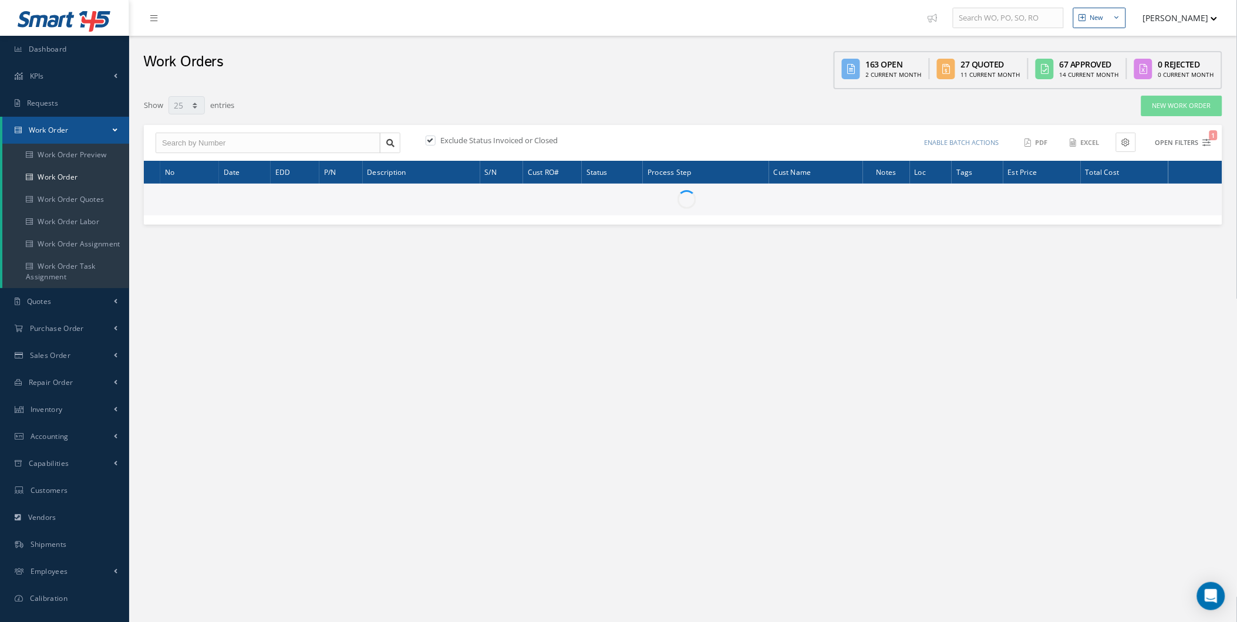
type input "WO Part Status"
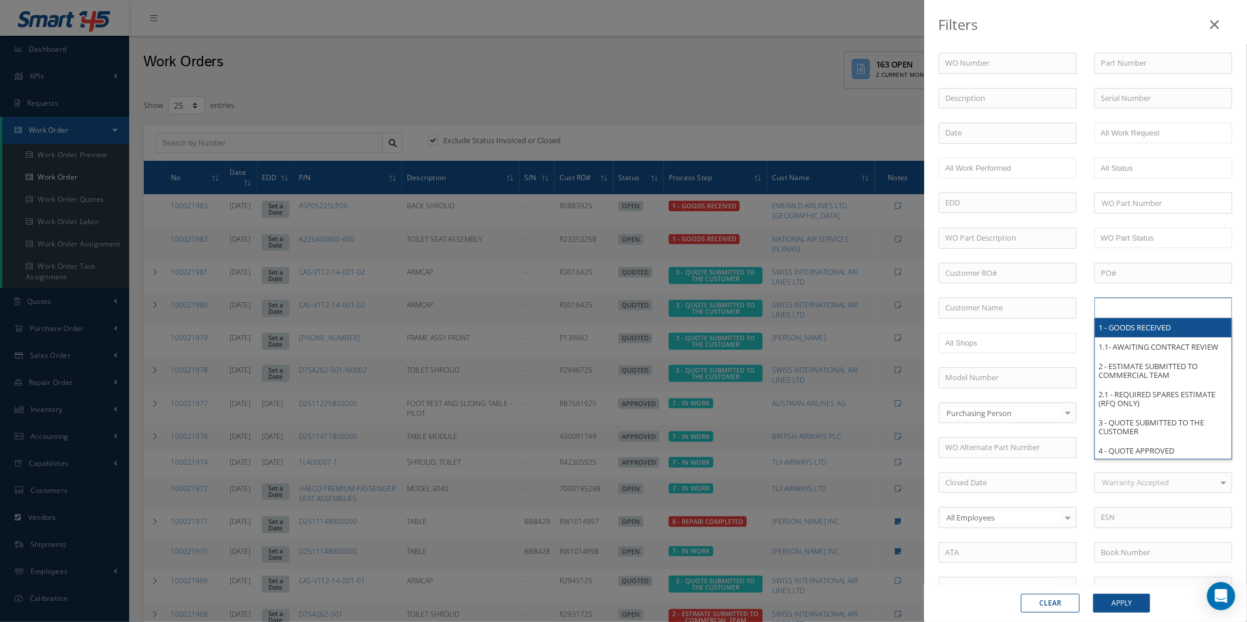
click at [1156, 316] on ul at bounding box center [1163, 308] width 138 height 21
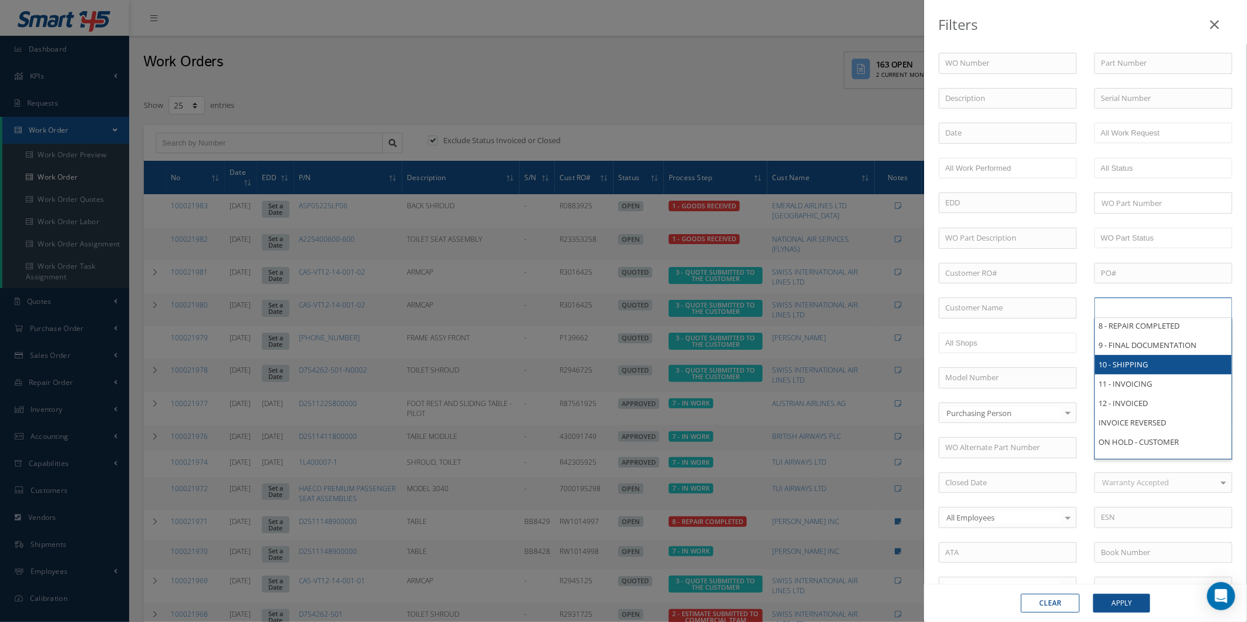
scroll to position [318, 0]
type input "All Proccess Step"
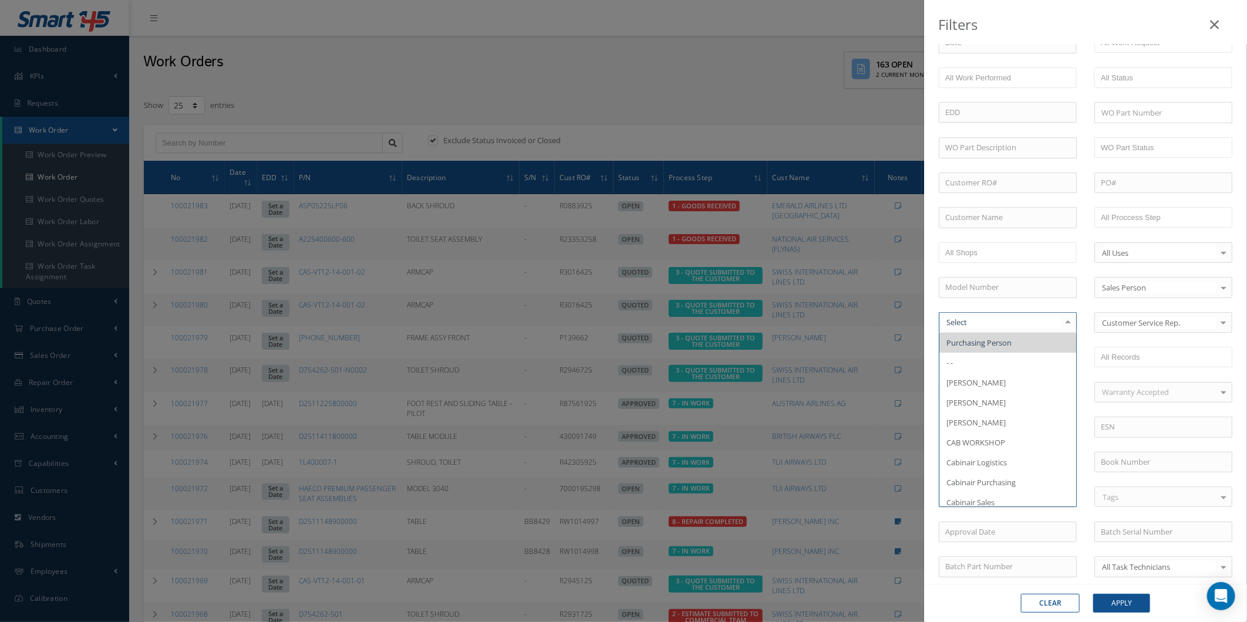
scroll to position [130, 0]
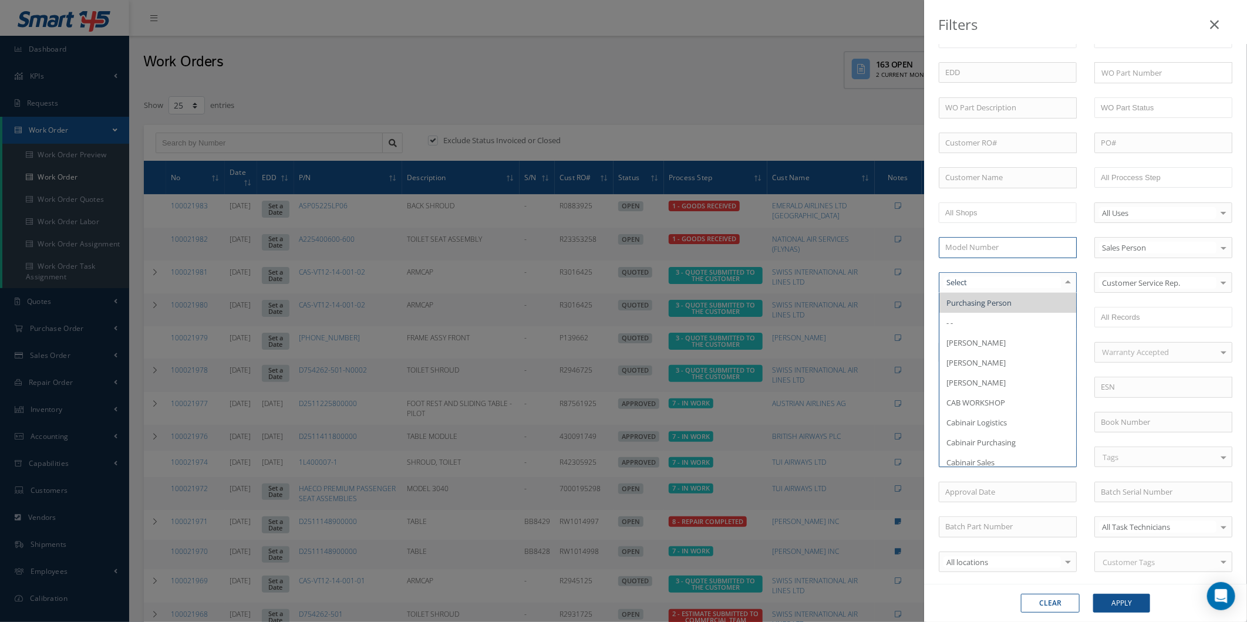
click at [1069, 251] on input "text" at bounding box center [1008, 247] width 138 height 21
click at [1004, 409] on span "[PERSON_NAME]" at bounding box center [1007, 408] width 137 height 20
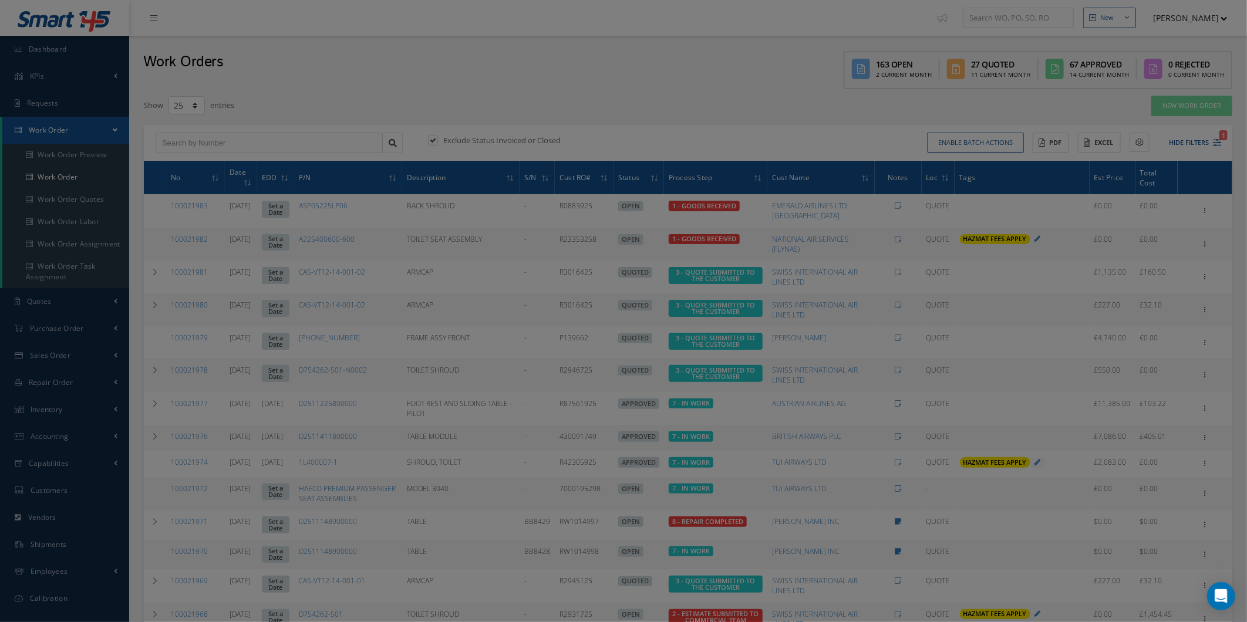
click at [734, 195] on div "Filters WO Number Part Number Description Serial Number - BER CERTIFICATION FIL…" at bounding box center [623, 311] width 1247 height 622
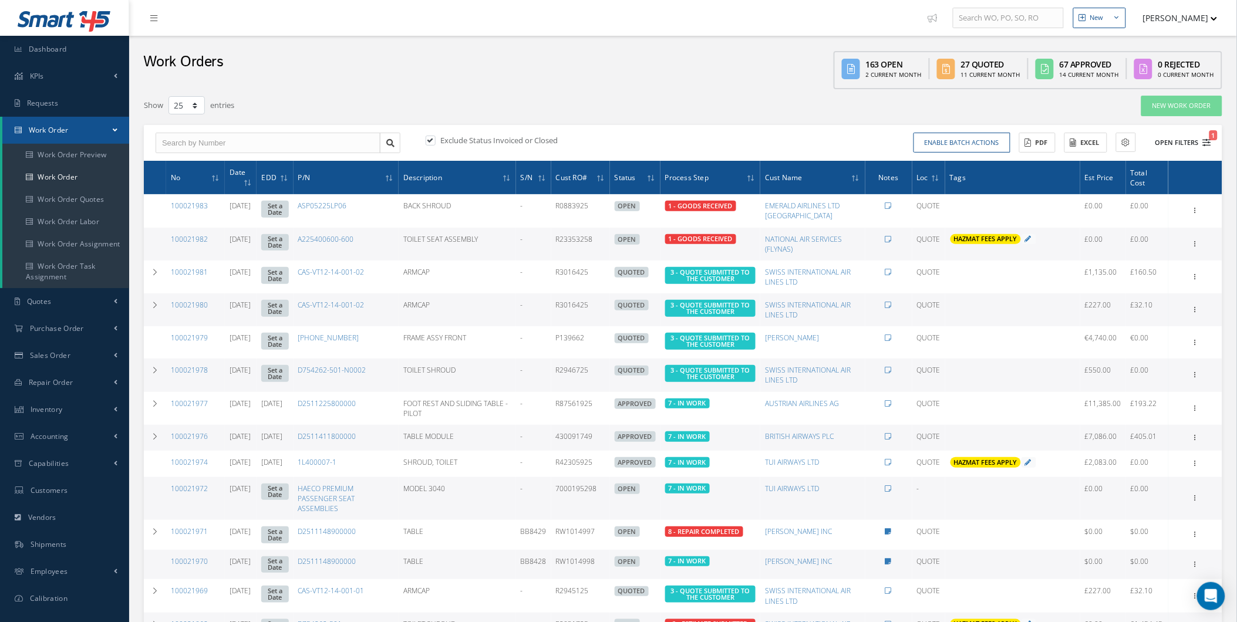
click at [1208, 147] on button "Open Filters 1" at bounding box center [1178, 142] width 66 height 19
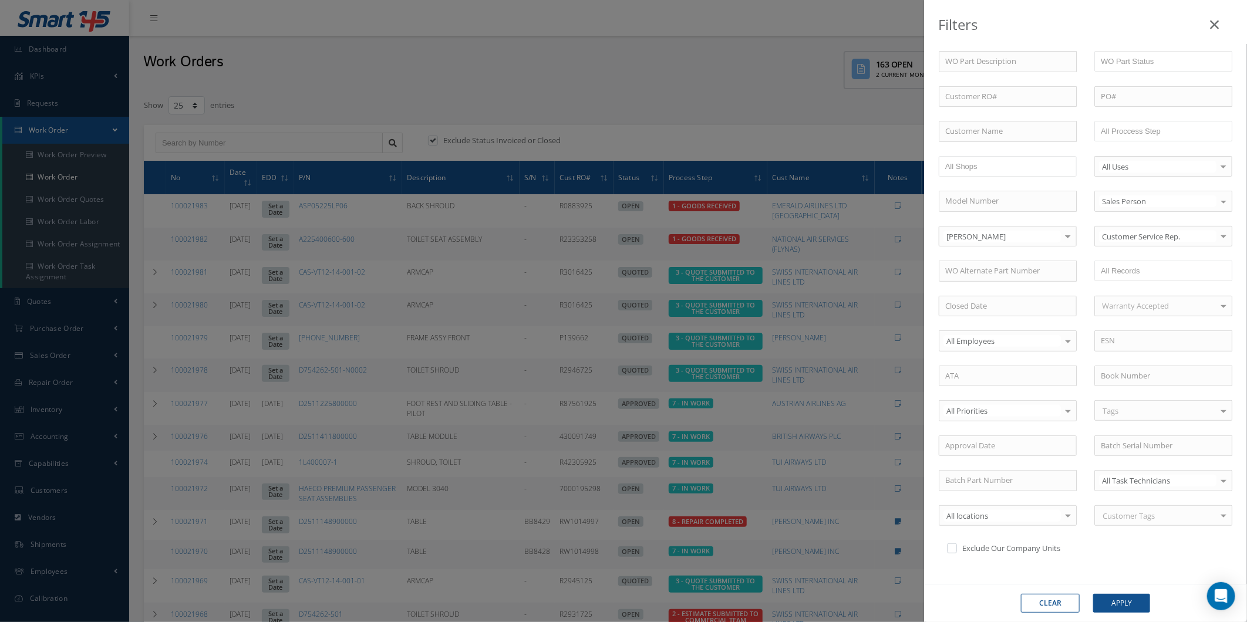
scroll to position [157, 0]
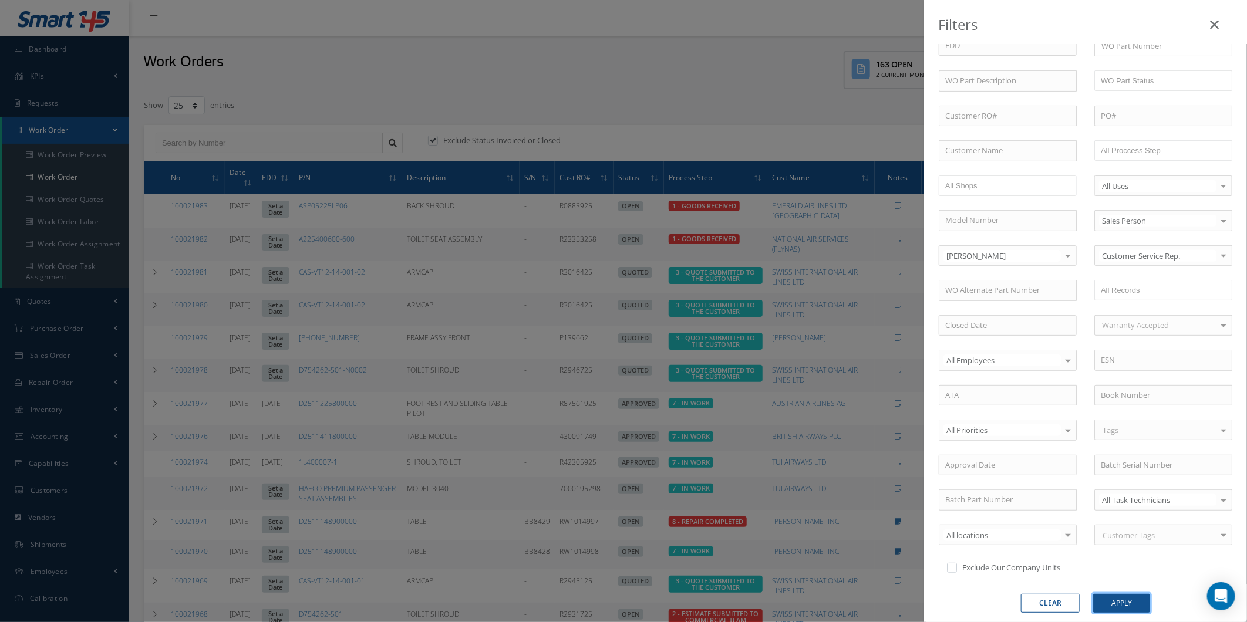
click at [1131, 605] on button "Apply" at bounding box center [1121, 603] width 57 height 19
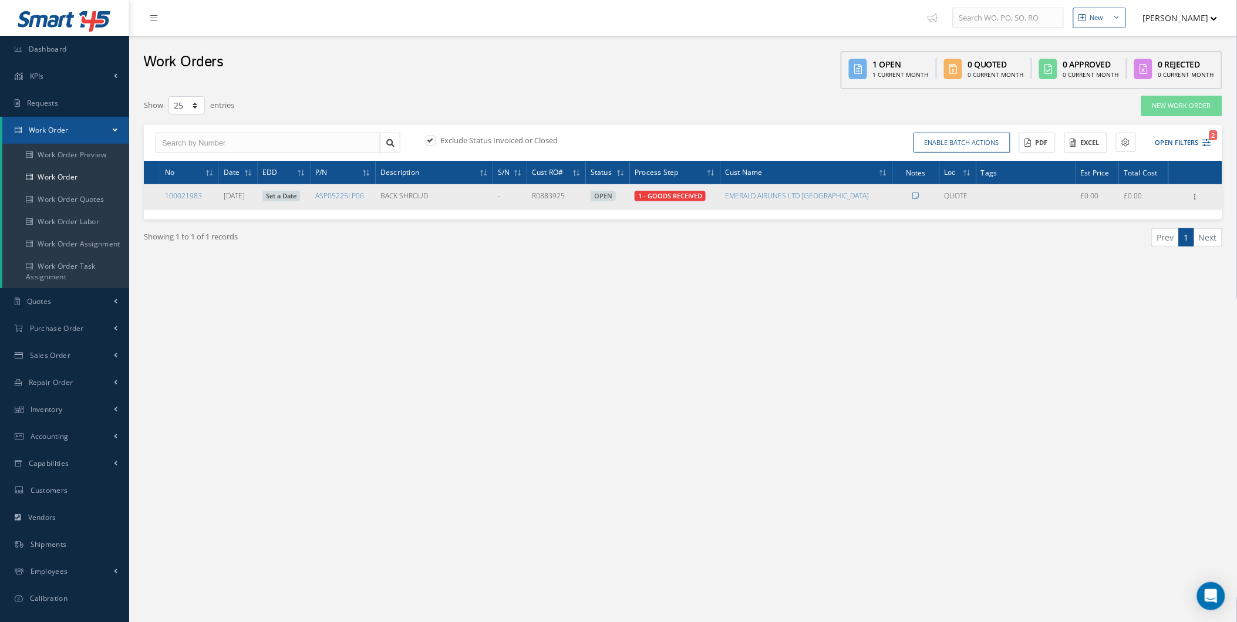
click at [1188, 191] on div "Show Edit Update Prefix Invoicing Close Send By Email Sub Work Orders Documents…" at bounding box center [1195, 197] width 14 height 14
click at [1199, 202] on div "Show Edit Update Prefix Invoicing Close Send By Email Sub Work Orders Documents…" at bounding box center [1195, 197] width 14 height 14
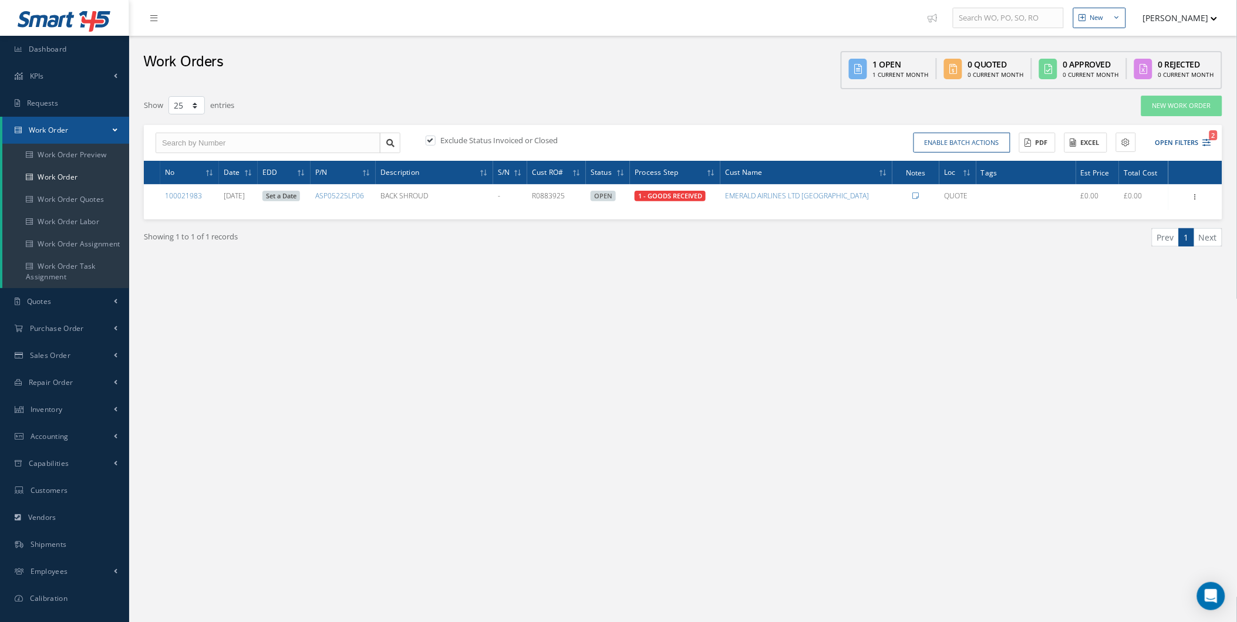
click at [1187, 157] on div "Exclude Status Invoiced or Closed Enable batch actions Update Work Orders Close…" at bounding box center [683, 143] width 1078 height 36
click at [1188, 147] on button "Open Filters 2" at bounding box center [1178, 142] width 66 height 19
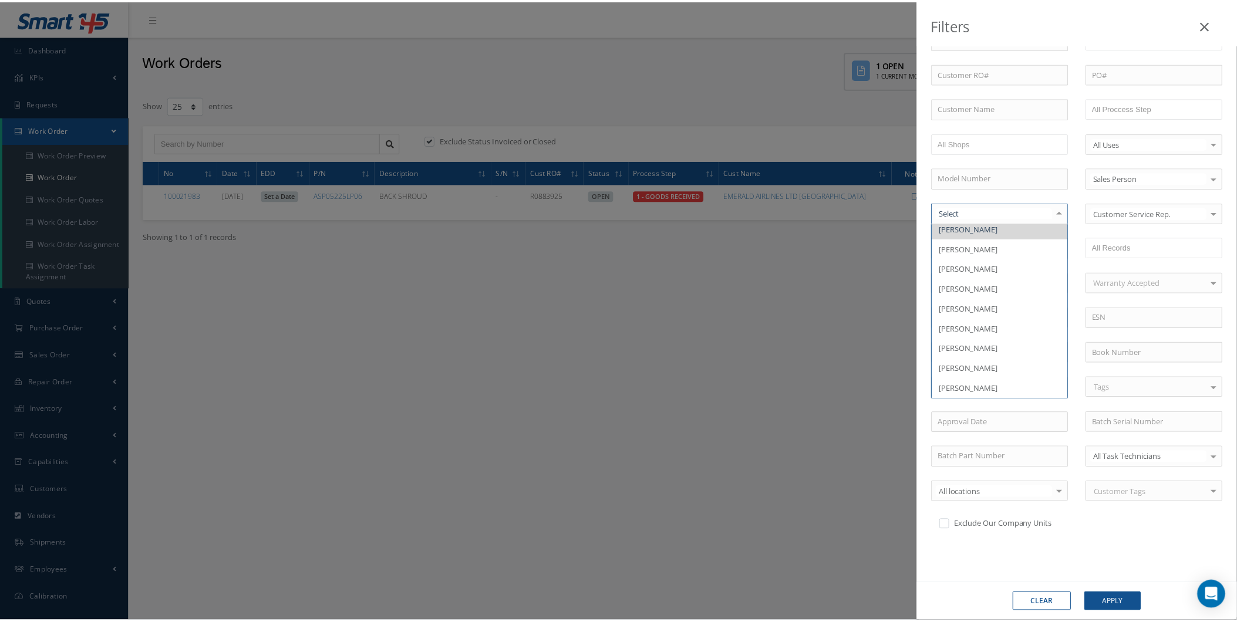
scroll to position [201, 0]
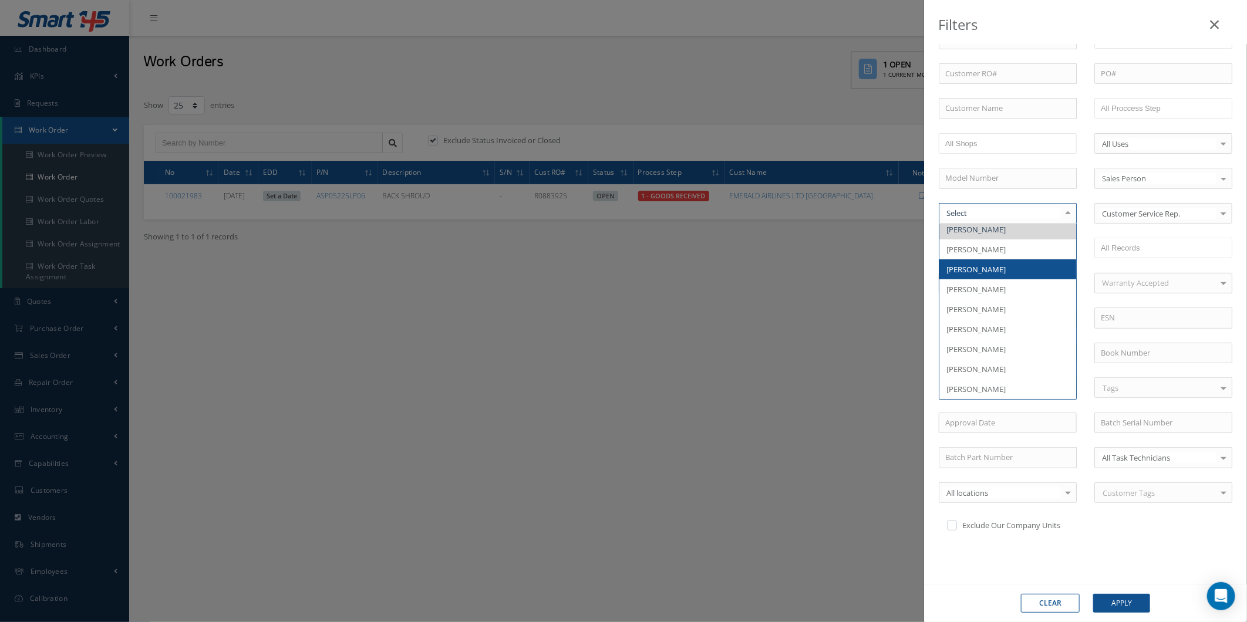
click at [860, 299] on div "Filters WO Number Part Number Description Serial Number - BER CERTIFICATION FIL…" at bounding box center [623, 311] width 1247 height 622
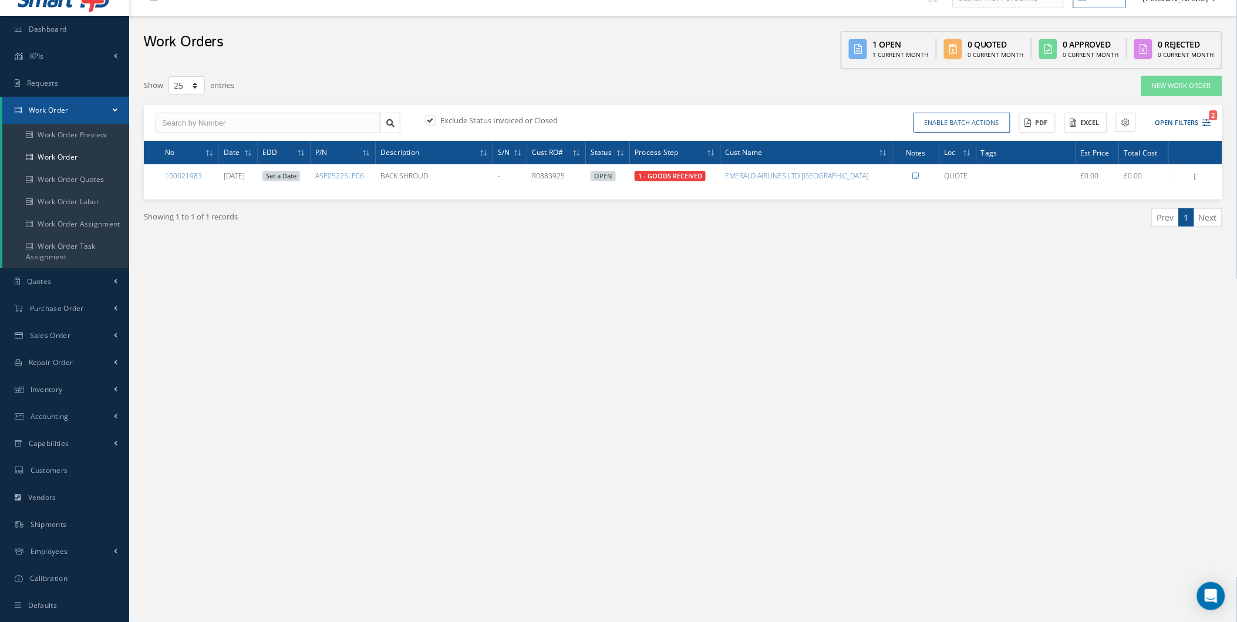
scroll to position [0, 0]
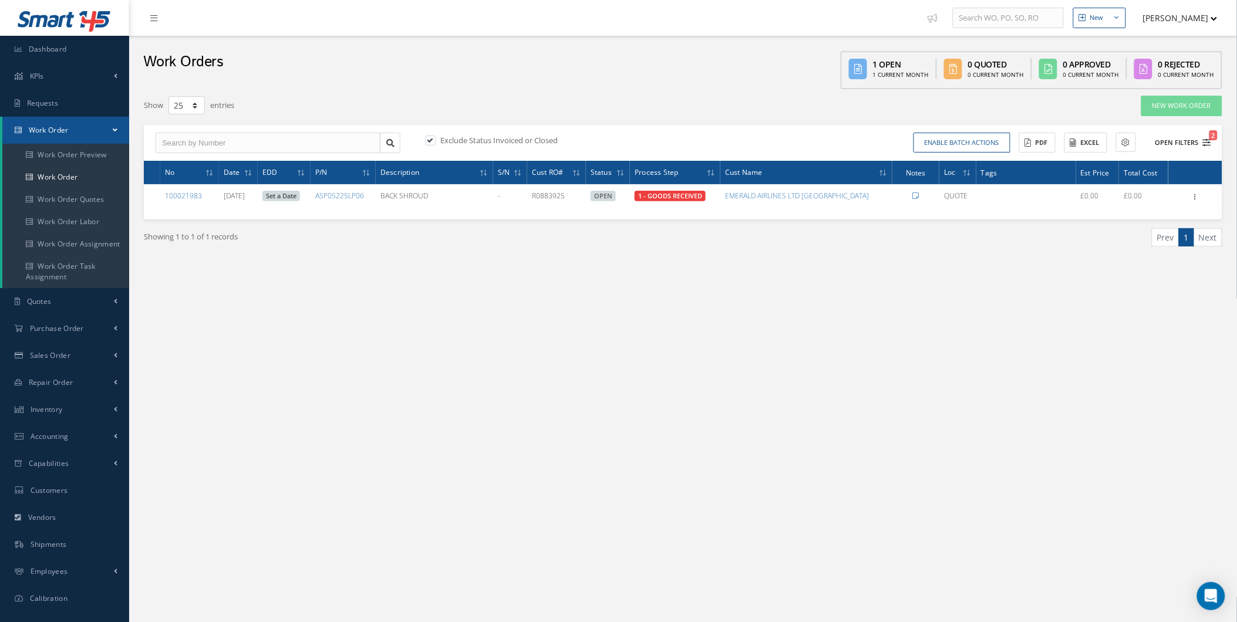
click at [1172, 139] on button "Open Filters 2" at bounding box center [1178, 142] width 66 height 19
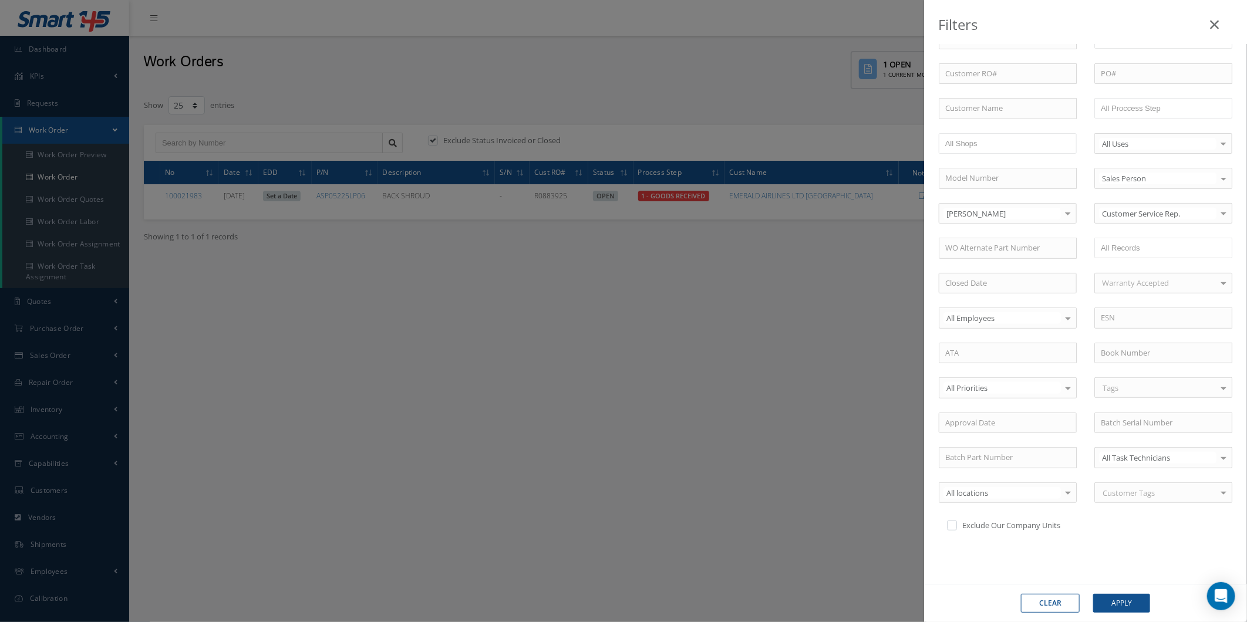
click at [84, 167] on div "Filters WO Number Part Number Description Serial Number - BER CERTIFICATION FIL…" at bounding box center [623, 311] width 1247 height 622
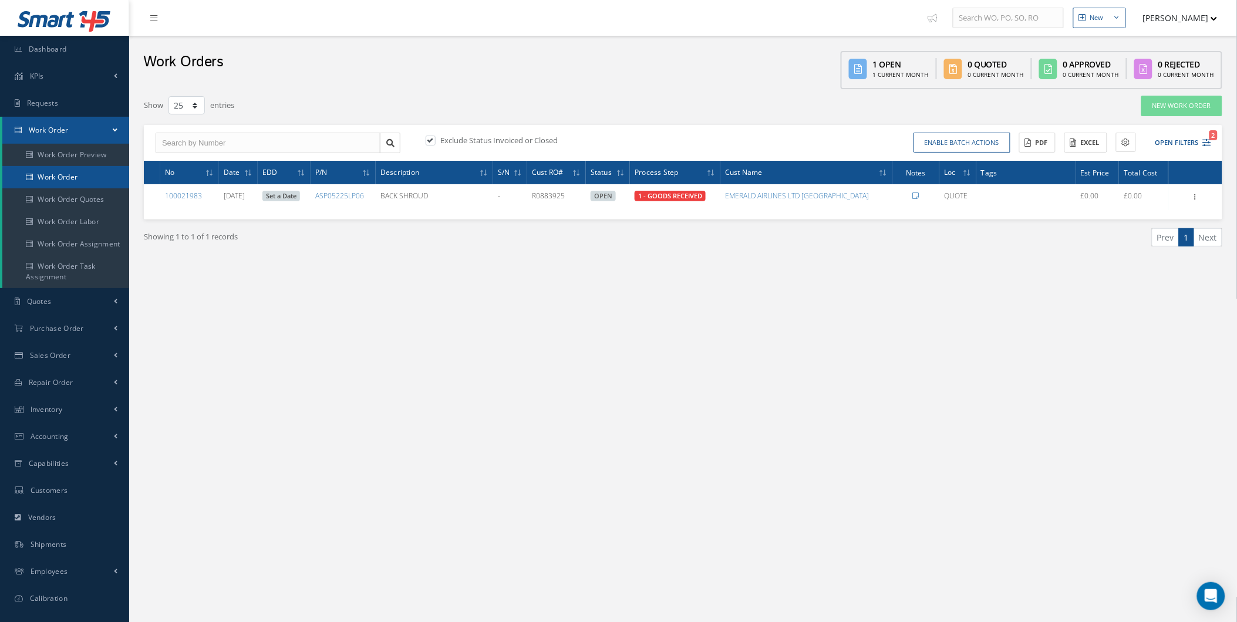
click at [84, 174] on link "Work Order" at bounding box center [65, 177] width 127 height 22
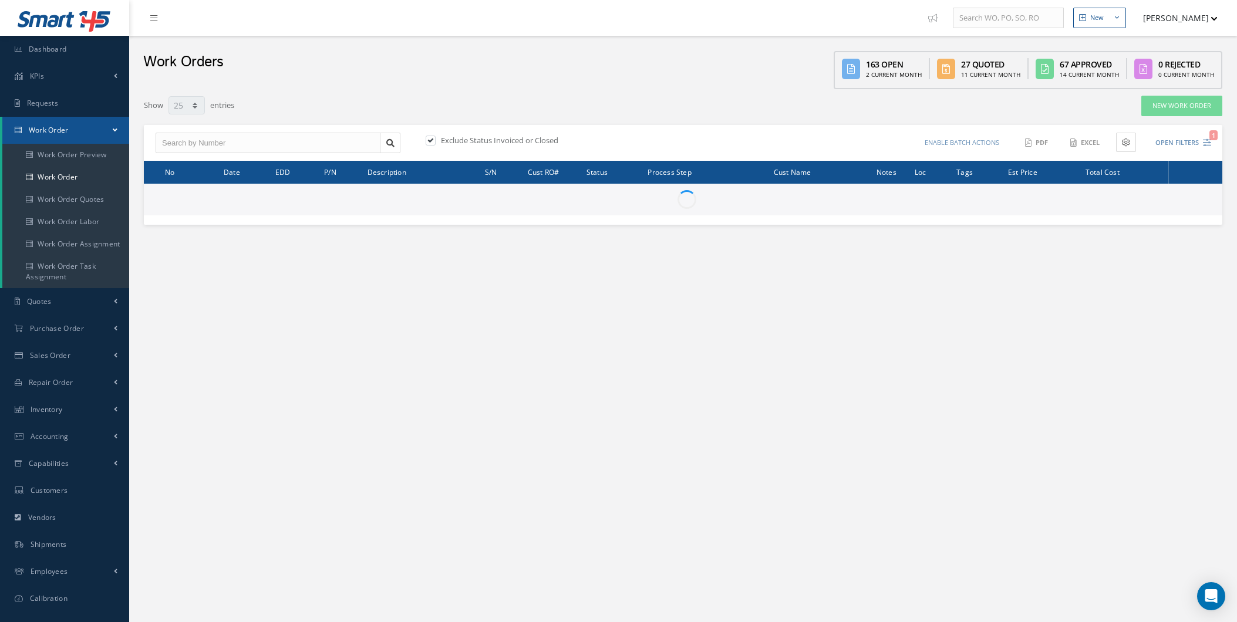
select select "25"
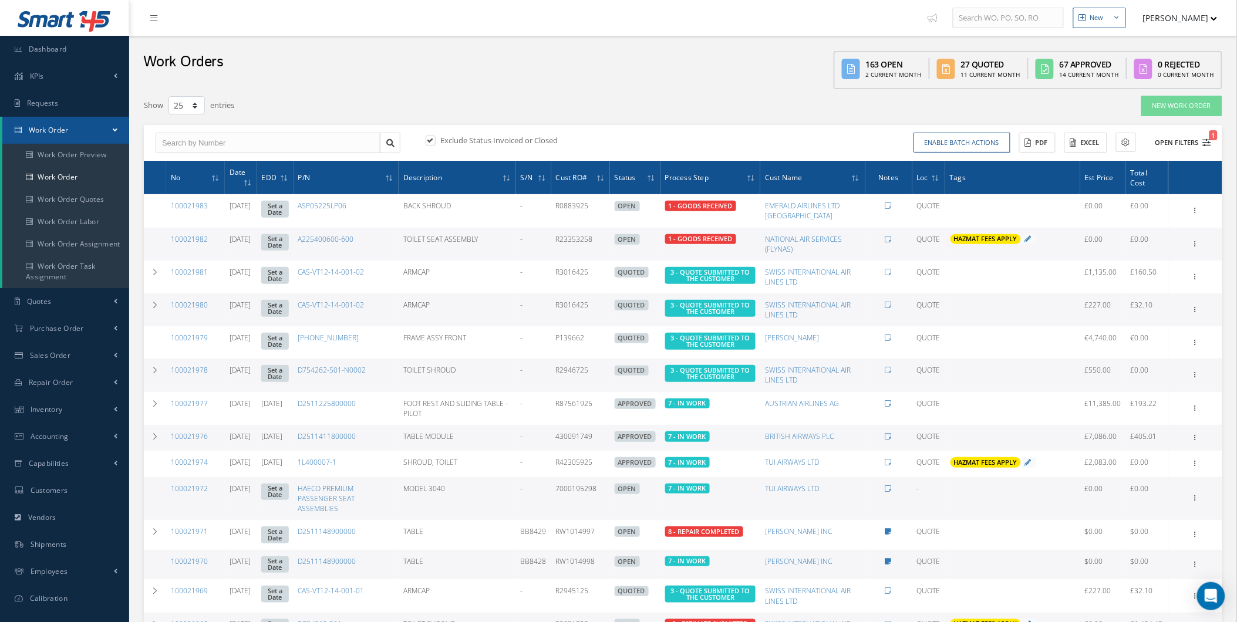
click at [1214, 137] on span "1" at bounding box center [1213, 135] width 8 height 10
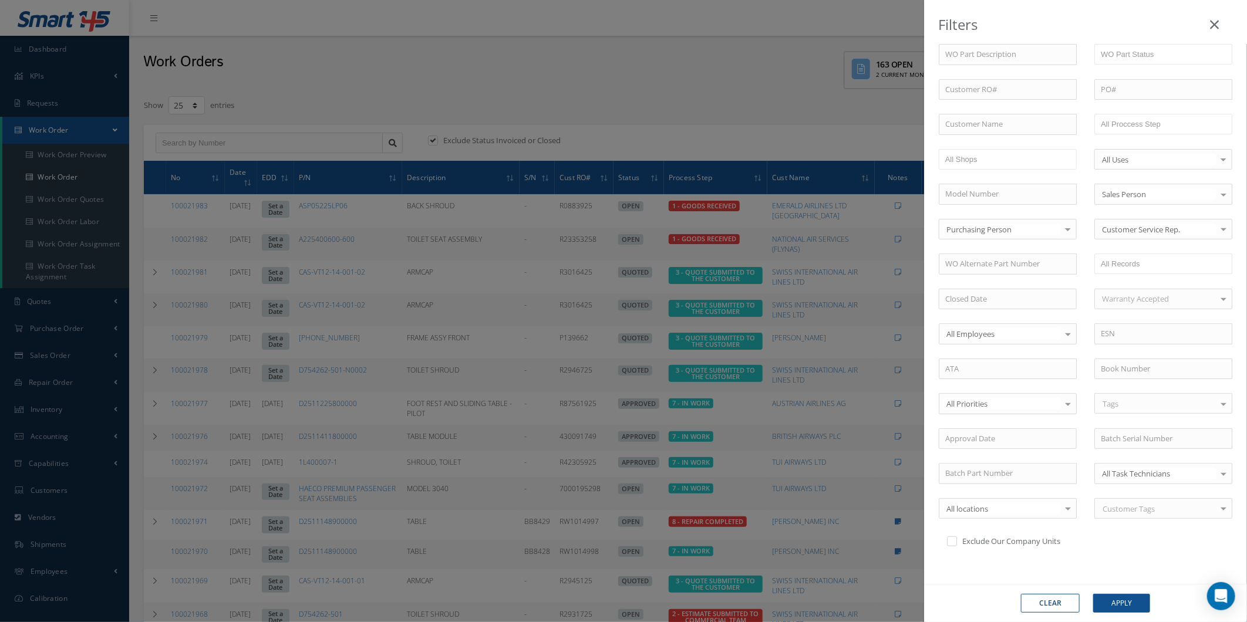
scroll to position [180, 0]
click at [1076, 228] on div "Purchasing Person Purchasing Person - - [PERSON_NAME] [PERSON_NAME] [PERSON_NAM…" at bounding box center [1008, 233] width 156 height 21
click at [1122, 372] on input "text" at bounding box center [1163, 373] width 138 height 21
click at [1131, 406] on div "Tags" at bounding box center [1163, 407] width 138 height 21
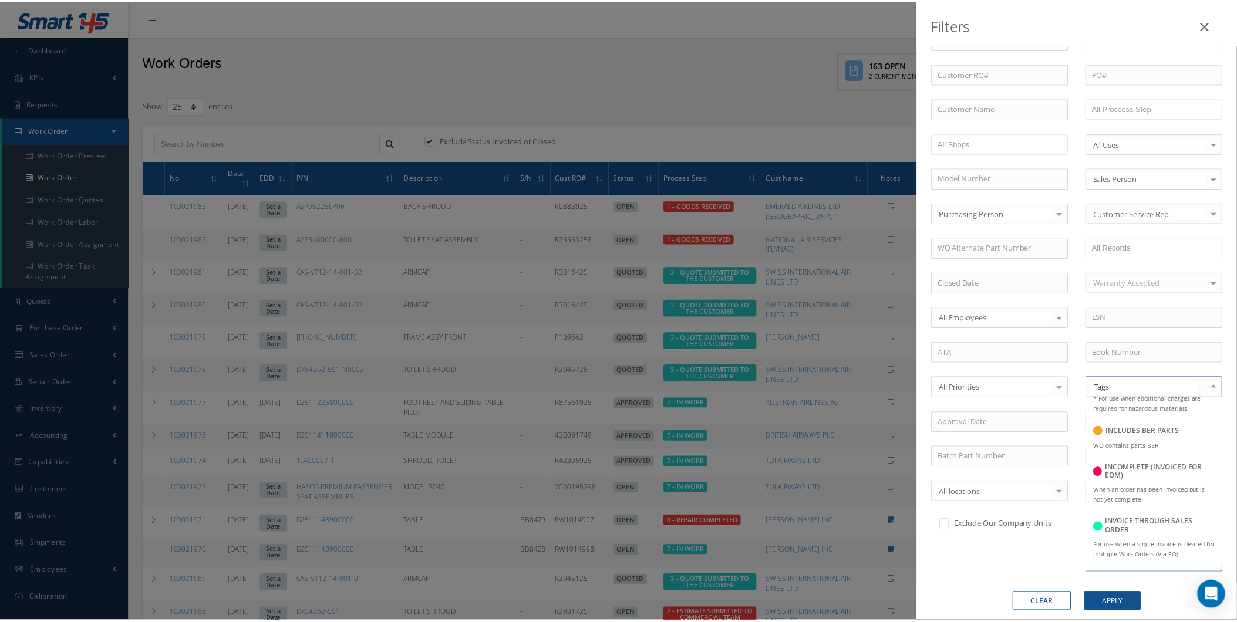
scroll to position [1434, 0]
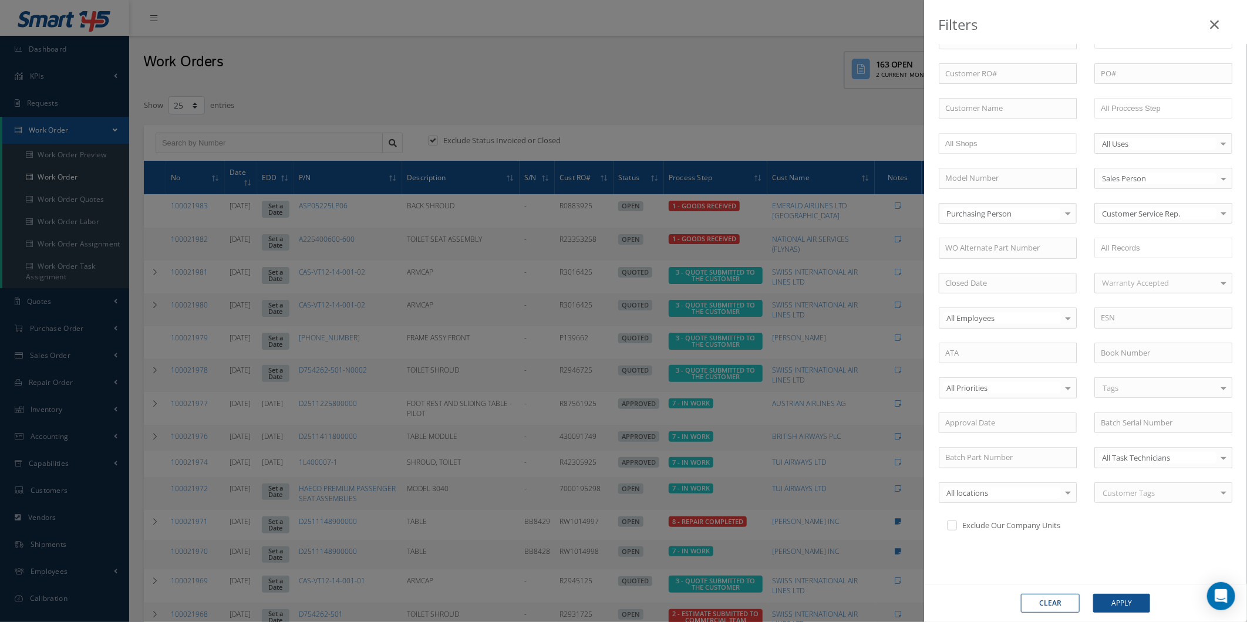
click at [822, 148] on div "Filters WO Number Part Number Description Serial Number - BER CERTIFICATION FIL…" at bounding box center [623, 311] width 1247 height 622
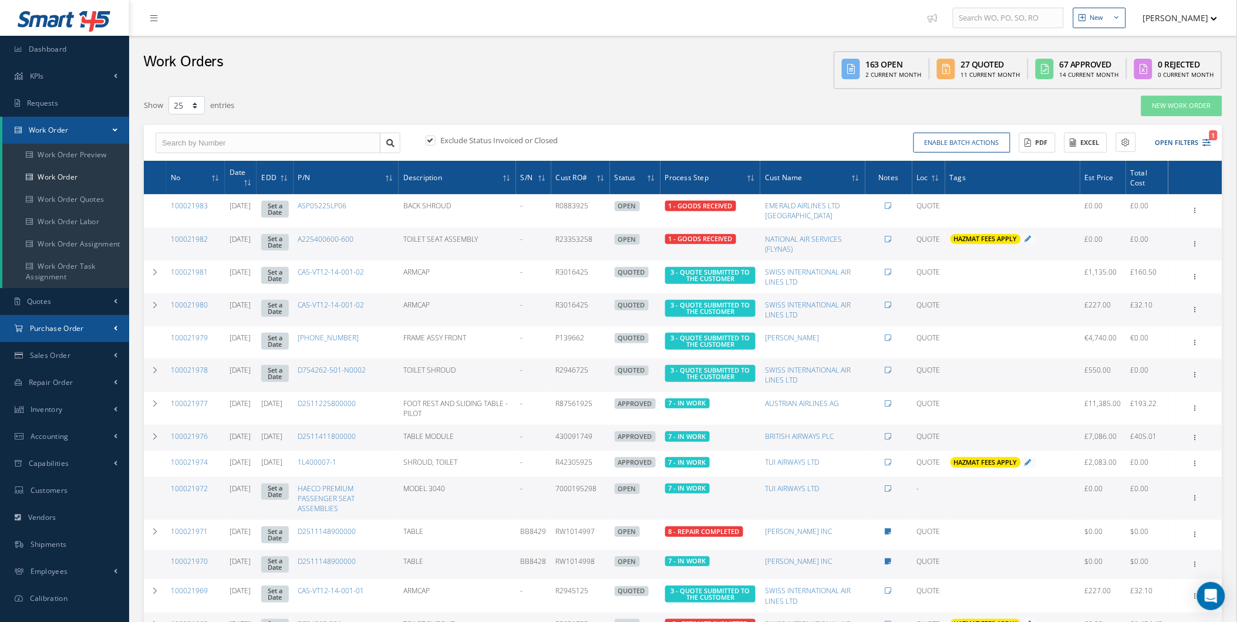
click at [53, 326] on span "Purchase Order" at bounding box center [57, 328] width 54 height 10
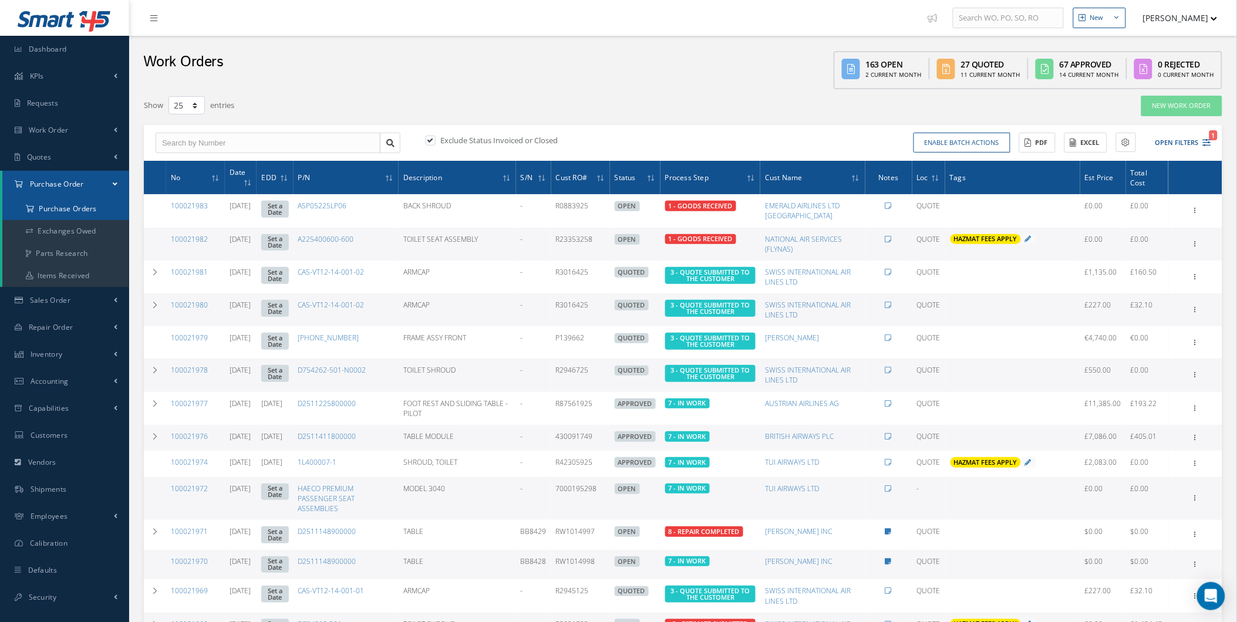
click at [67, 206] on a=1&status_id=2&status_id=3&status_id=5&collapsedFilters"] "Purchase Orders" at bounding box center [65, 209] width 127 height 22
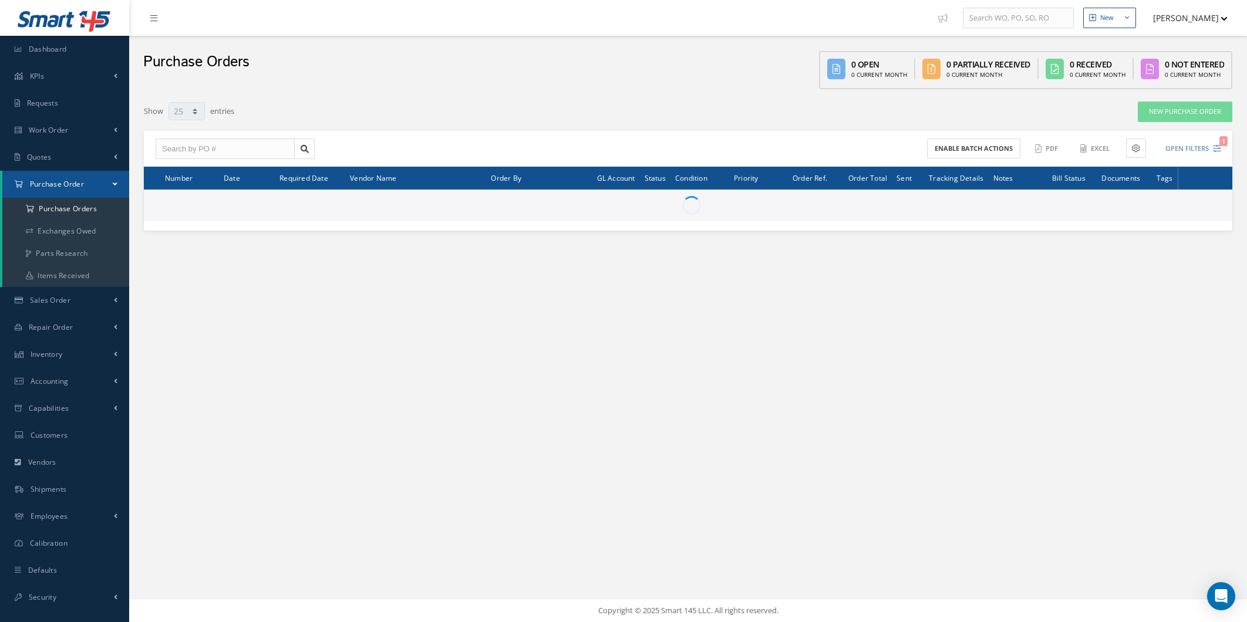
select select "25"
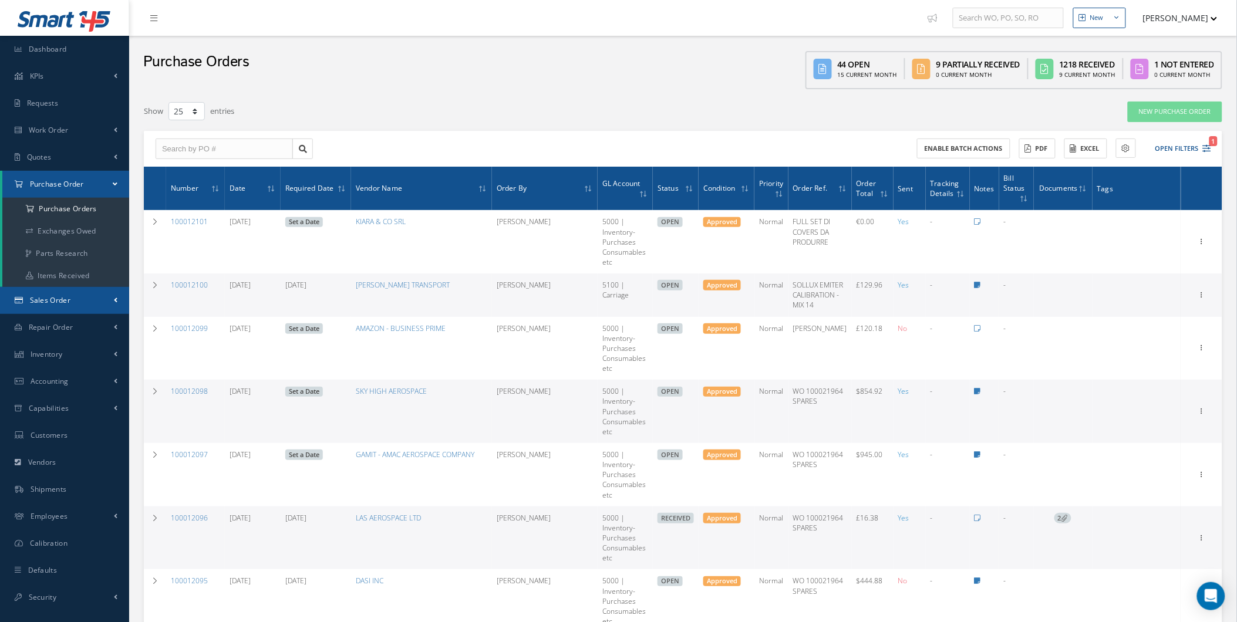
click at [107, 306] on link "Sales Order" at bounding box center [64, 300] width 129 height 27
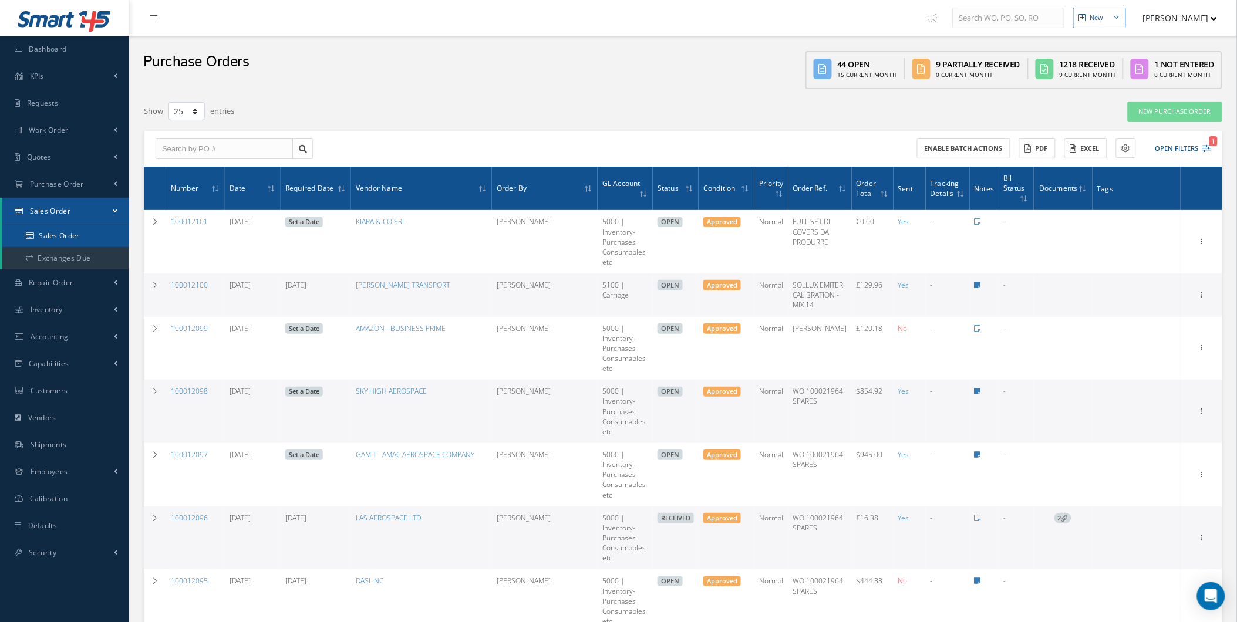
click at [104, 231] on link "Sales Order" at bounding box center [65, 236] width 127 height 22
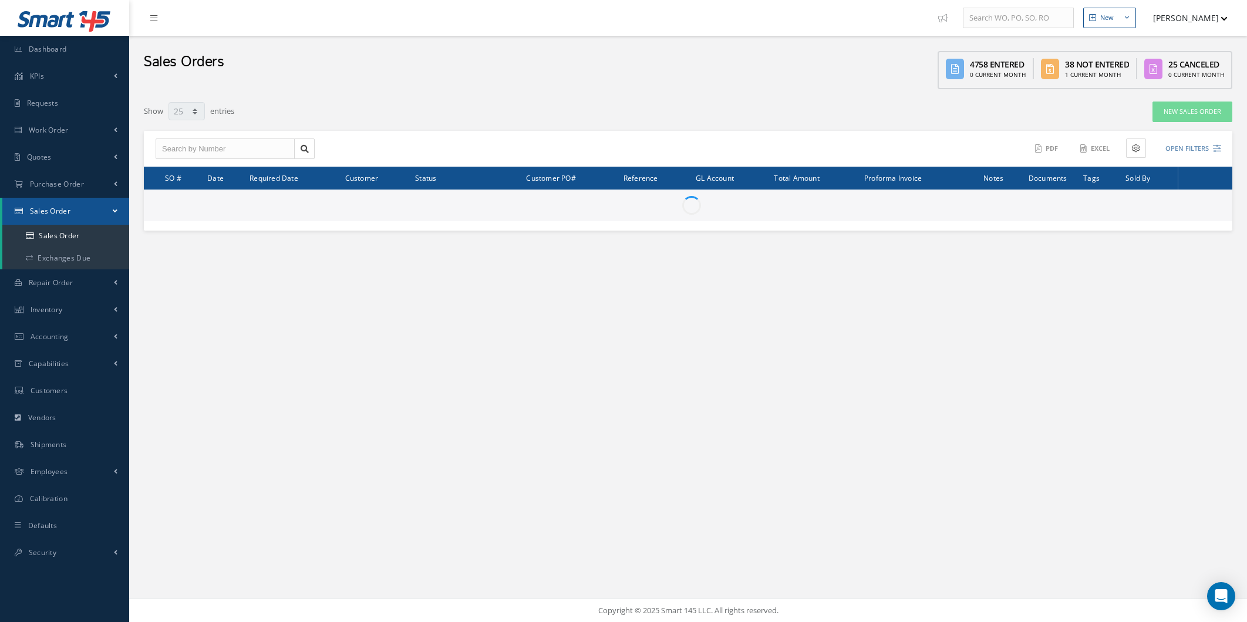
select select "25"
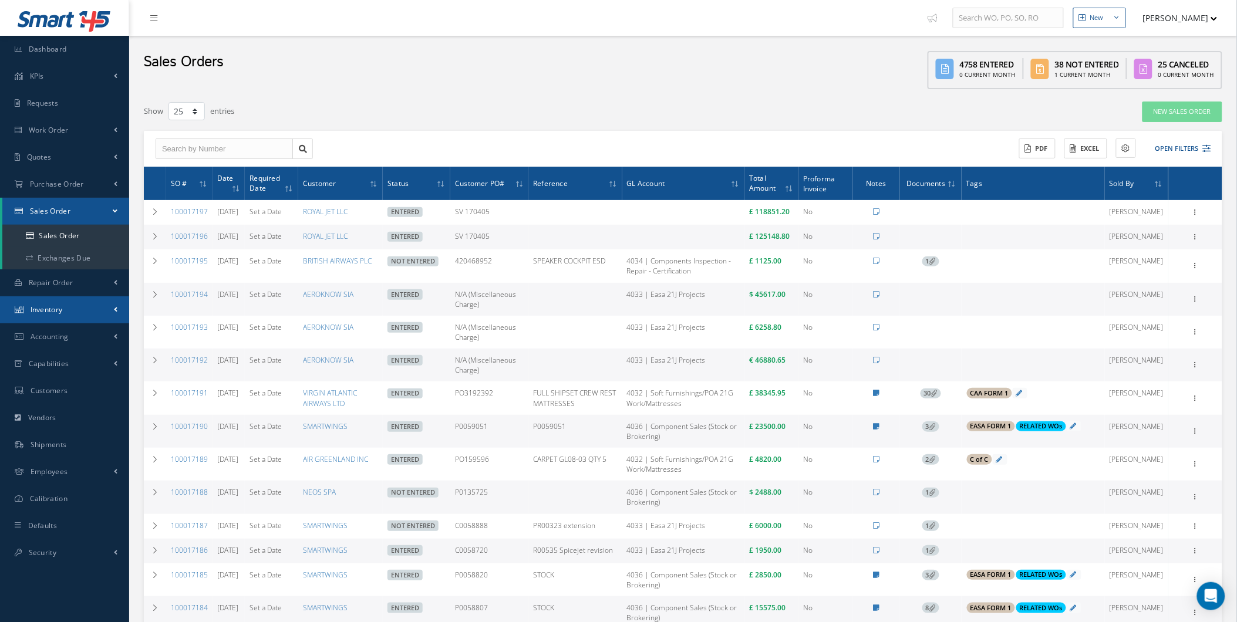
click at [85, 318] on link "Inventory" at bounding box center [64, 309] width 129 height 27
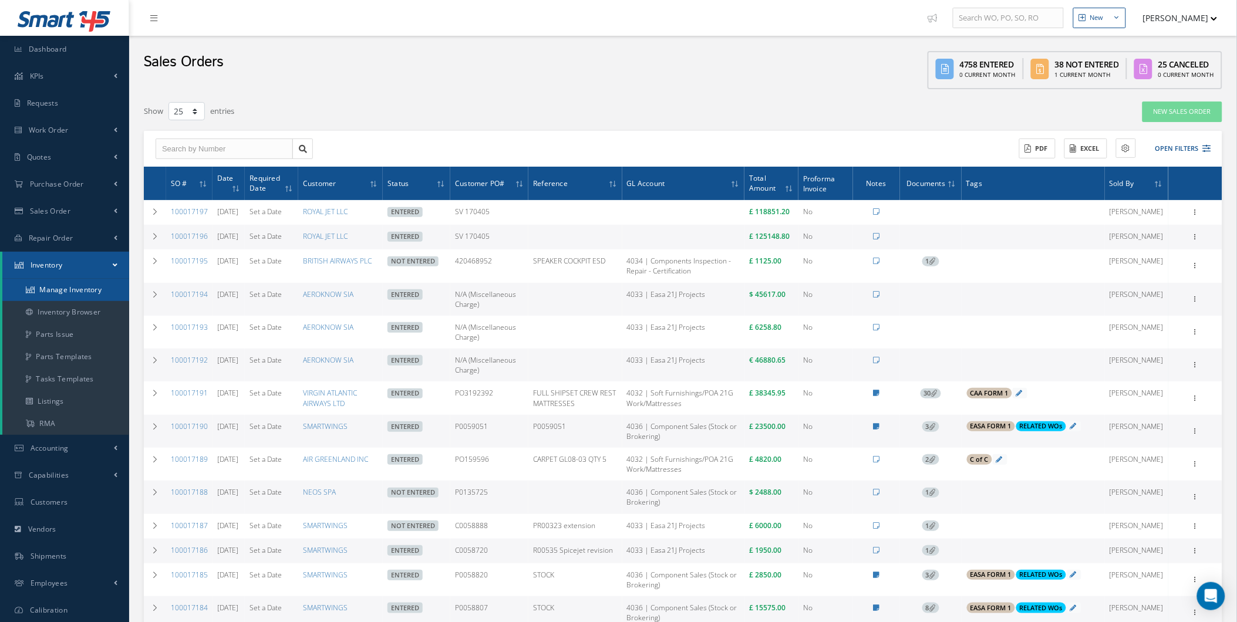
click at [110, 289] on link "Manage Inventory" at bounding box center [65, 290] width 127 height 22
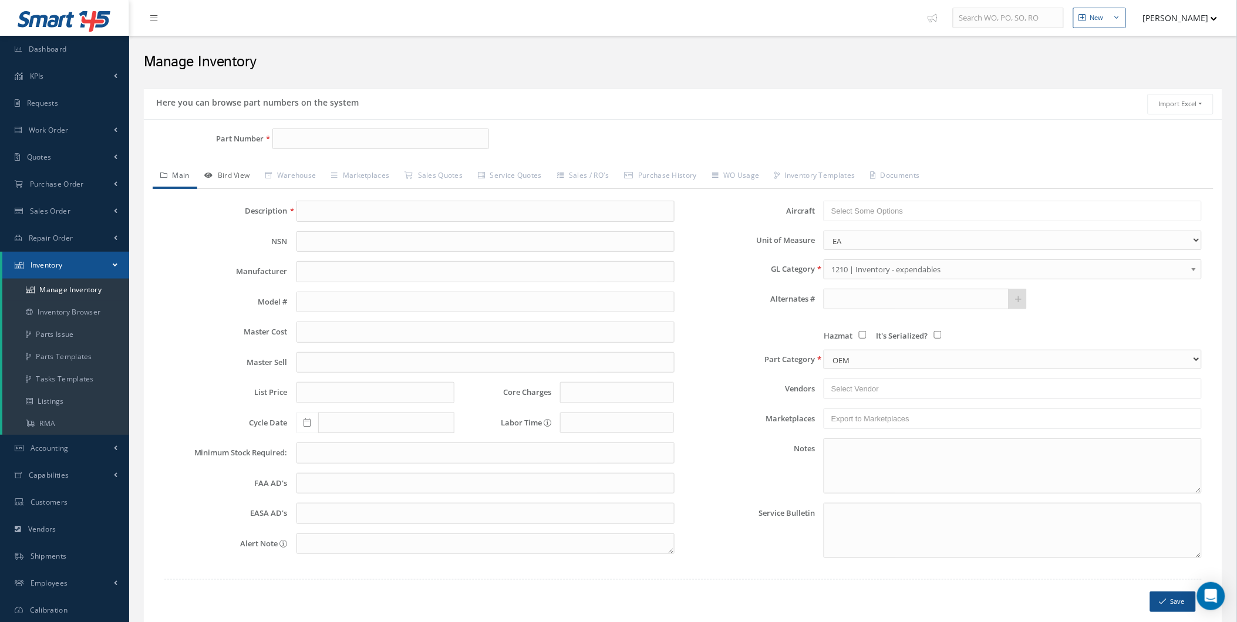
click at [232, 166] on link "Bird View" at bounding box center [227, 176] width 60 height 25
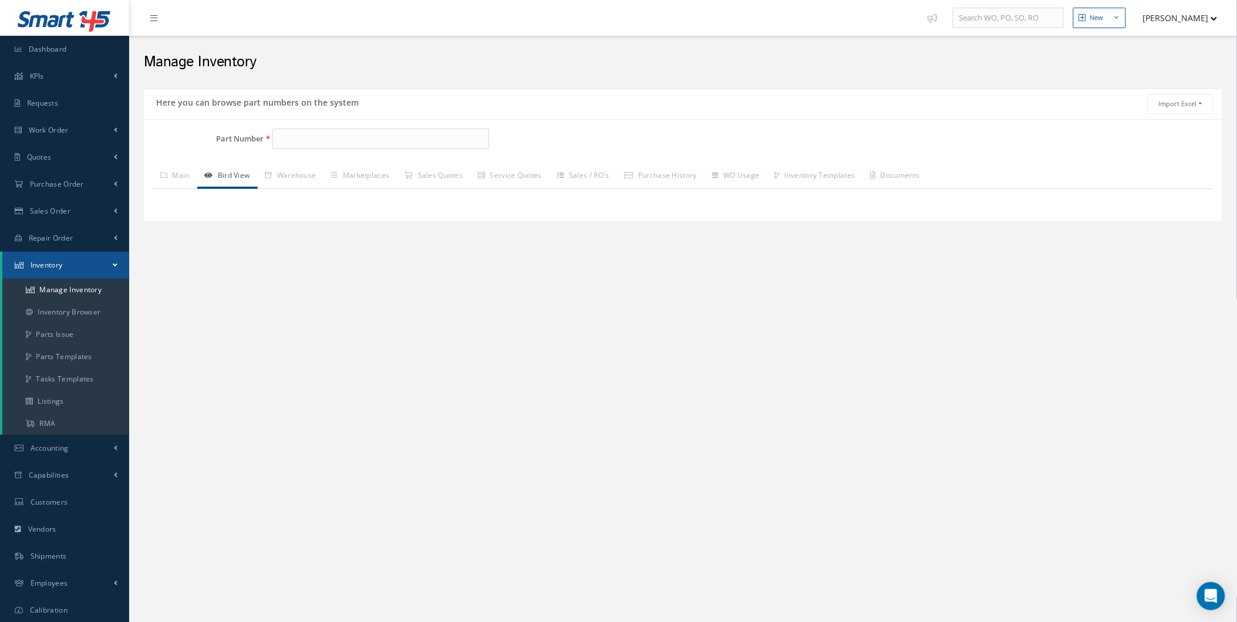
click at [295, 160] on div "Part Number Description Alternates Based on the selected General [PERSON_NAME],…" at bounding box center [683, 171] width 1078 height 85
click at [306, 185] on link "Warehouse" at bounding box center [291, 176] width 66 height 25
click at [85, 296] on link "Manage Inventory" at bounding box center [65, 290] width 127 height 22
click at [83, 302] on link "Inventory Browser" at bounding box center [65, 312] width 127 height 22
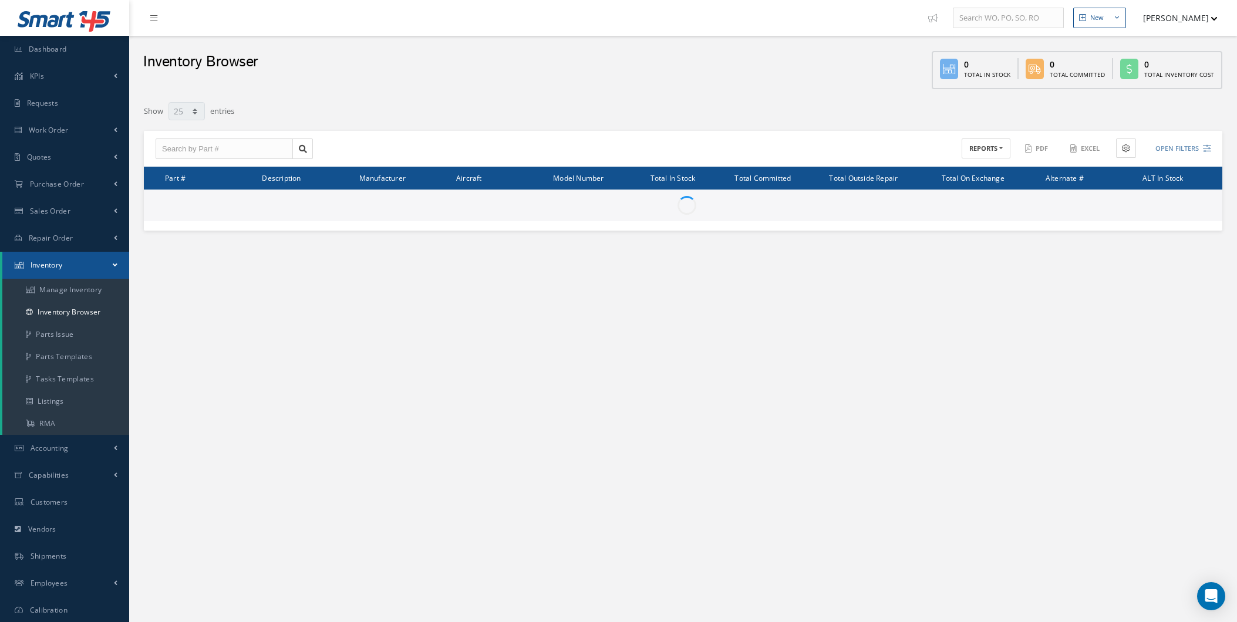
select select "25"
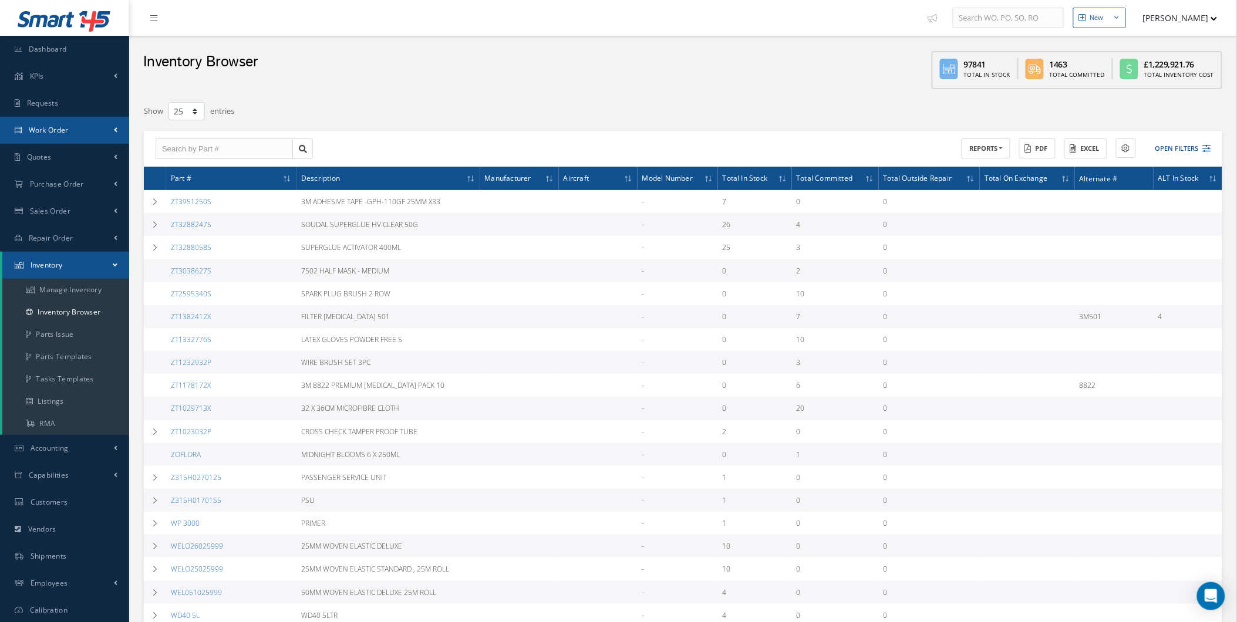
click at [96, 131] on link "Work Order" at bounding box center [64, 130] width 129 height 27
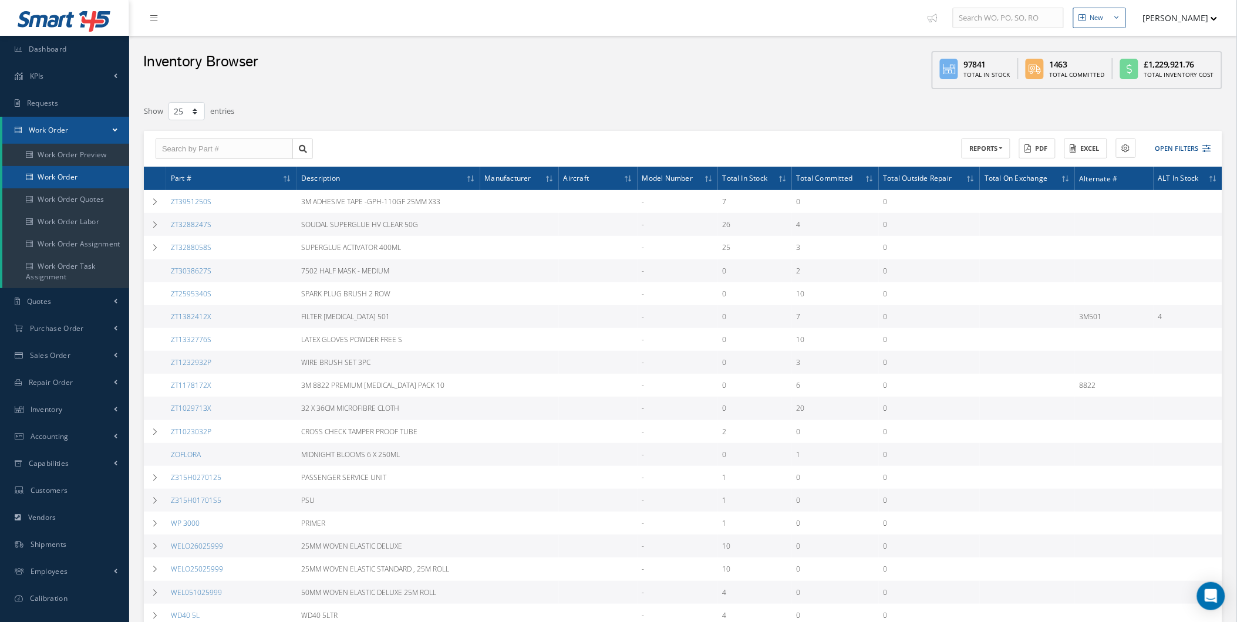
click at [91, 170] on link "Work Order" at bounding box center [65, 177] width 127 height 22
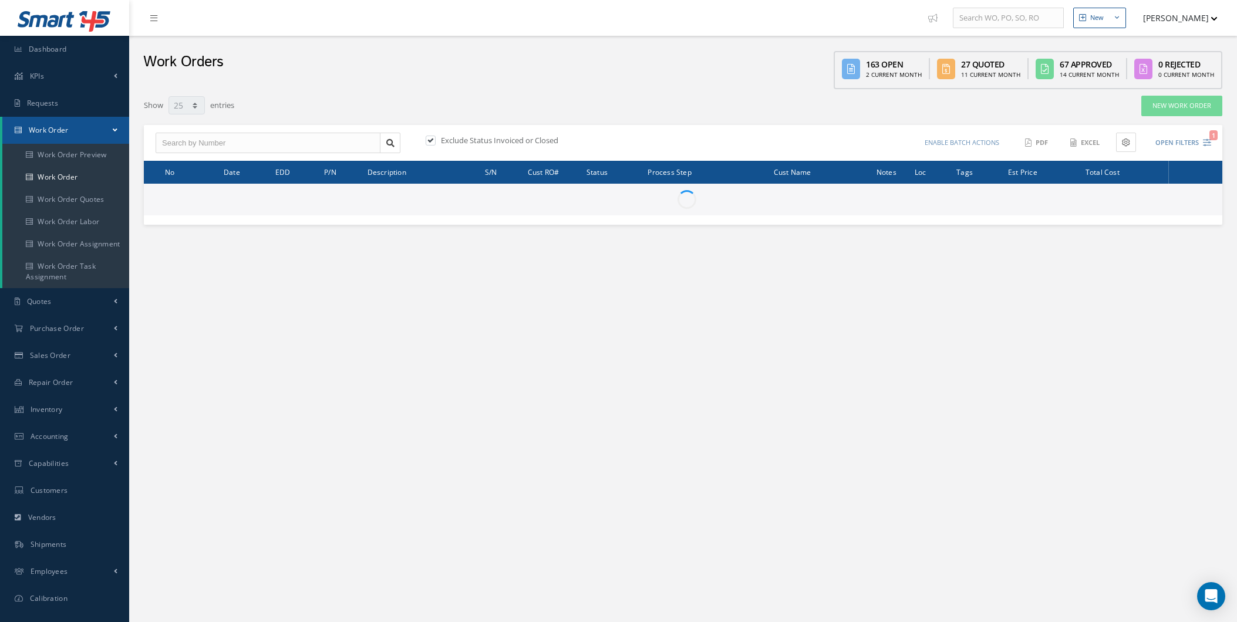
select select "25"
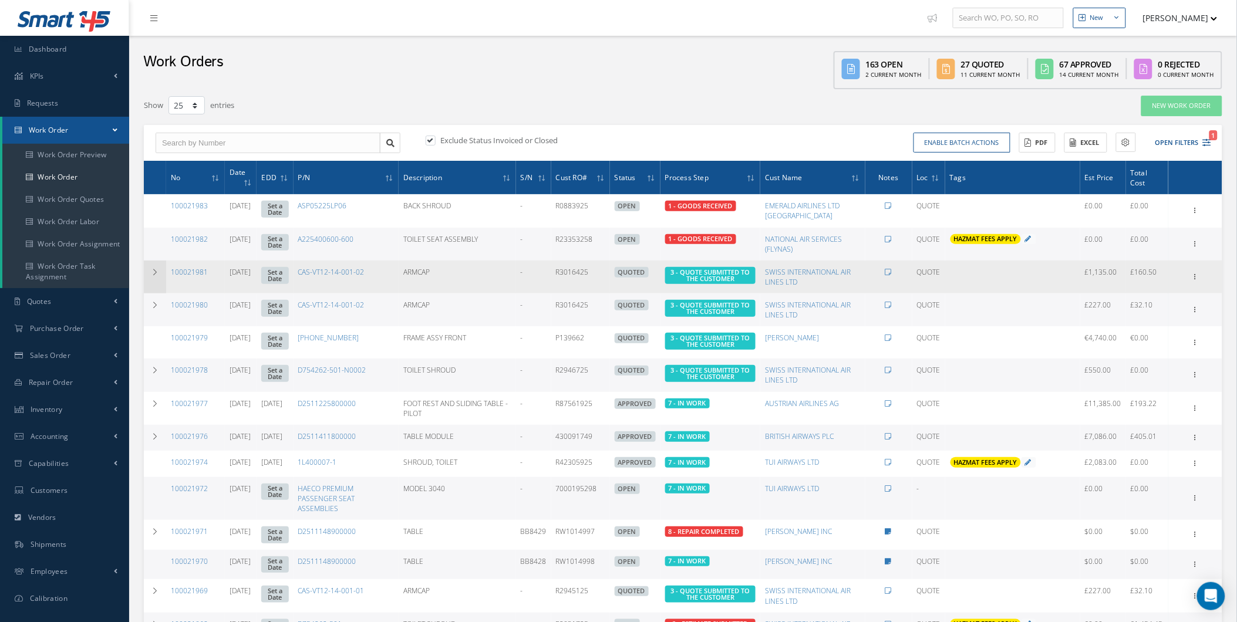
click at [144, 264] on td at bounding box center [155, 277] width 22 height 33
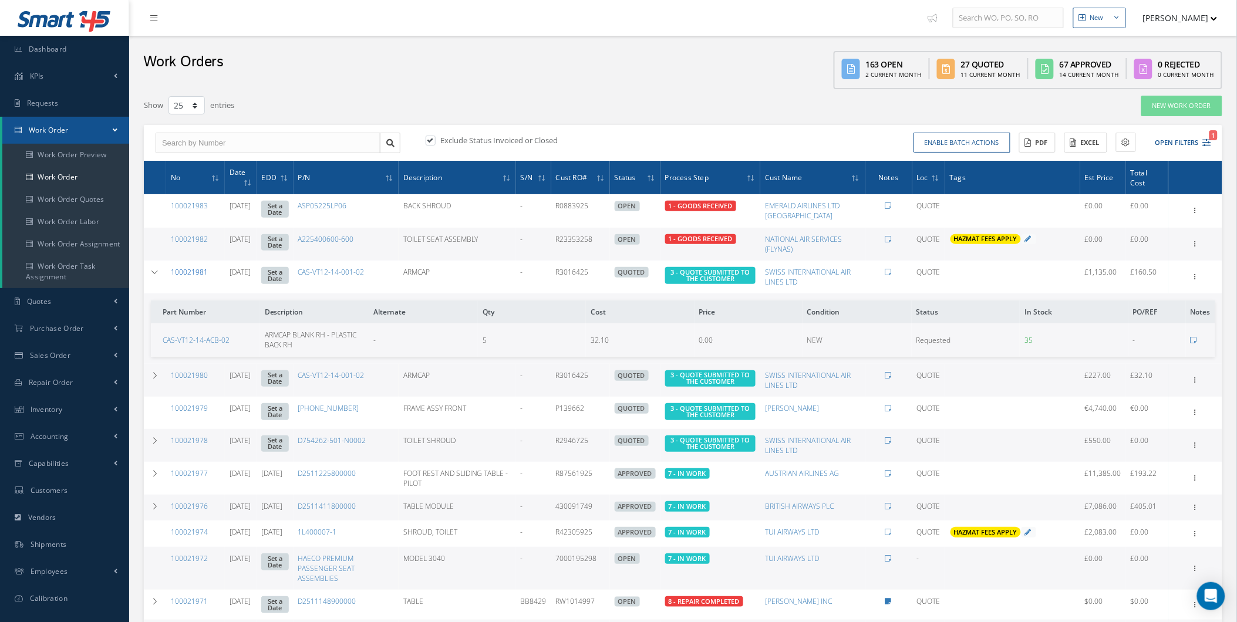
click at [193, 268] on link "100021981" at bounding box center [189, 272] width 37 height 10
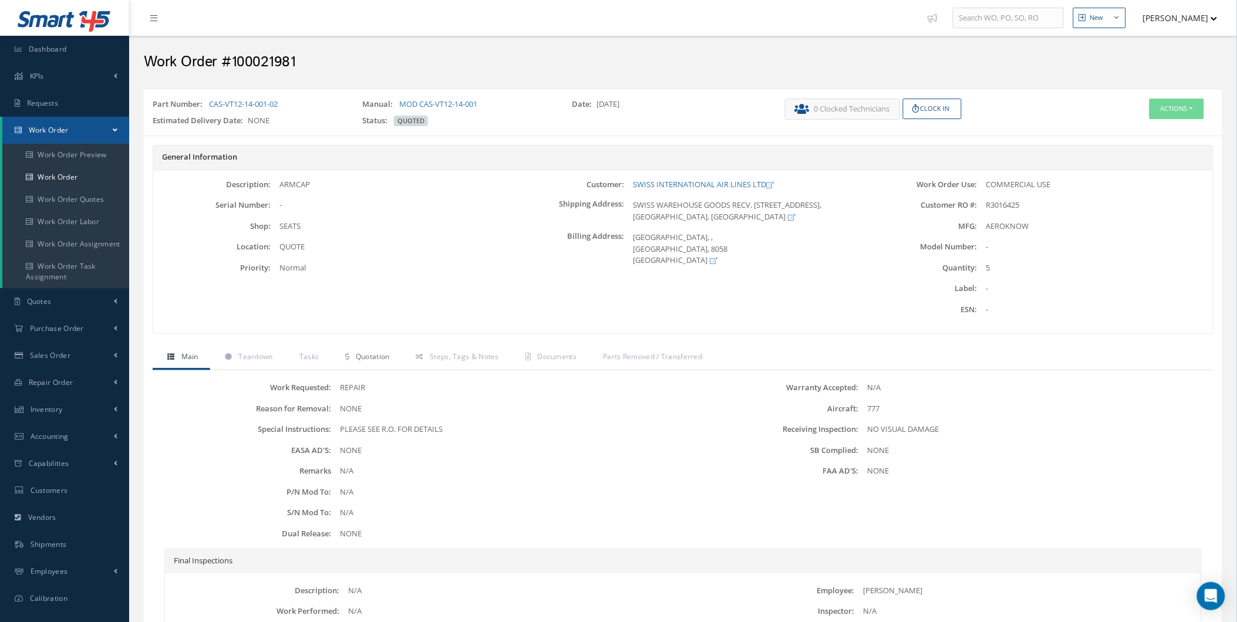
click at [344, 362] on link "Quotation" at bounding box center [365, 358] width 70 height 25
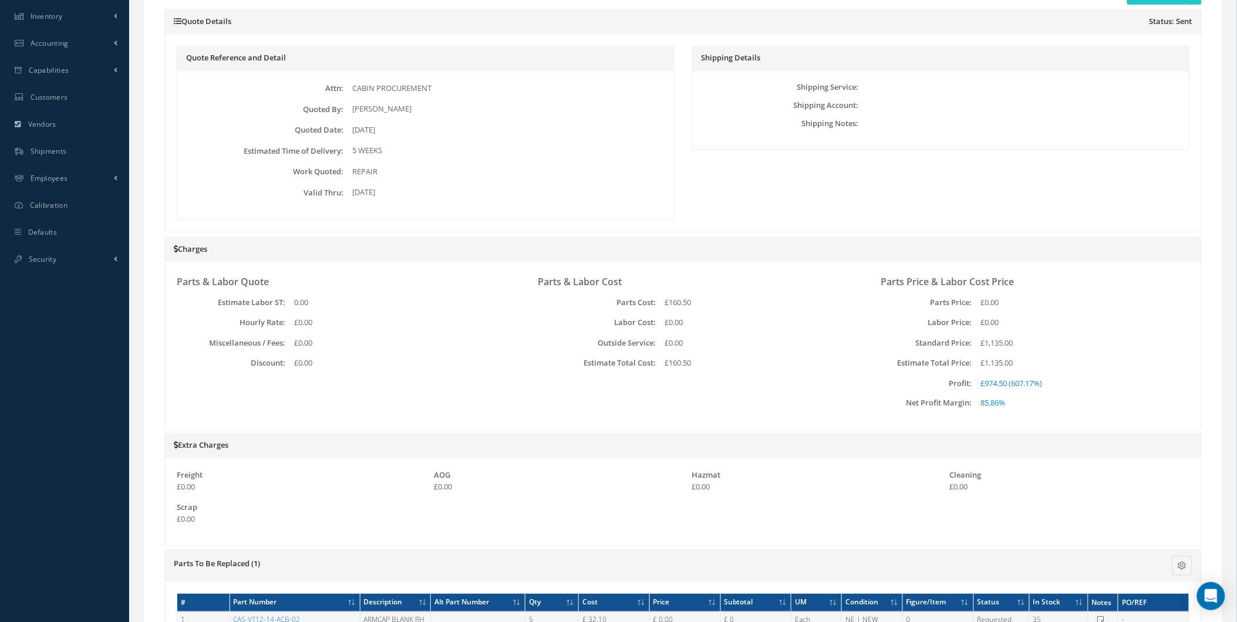
scroll to position [517, 0]
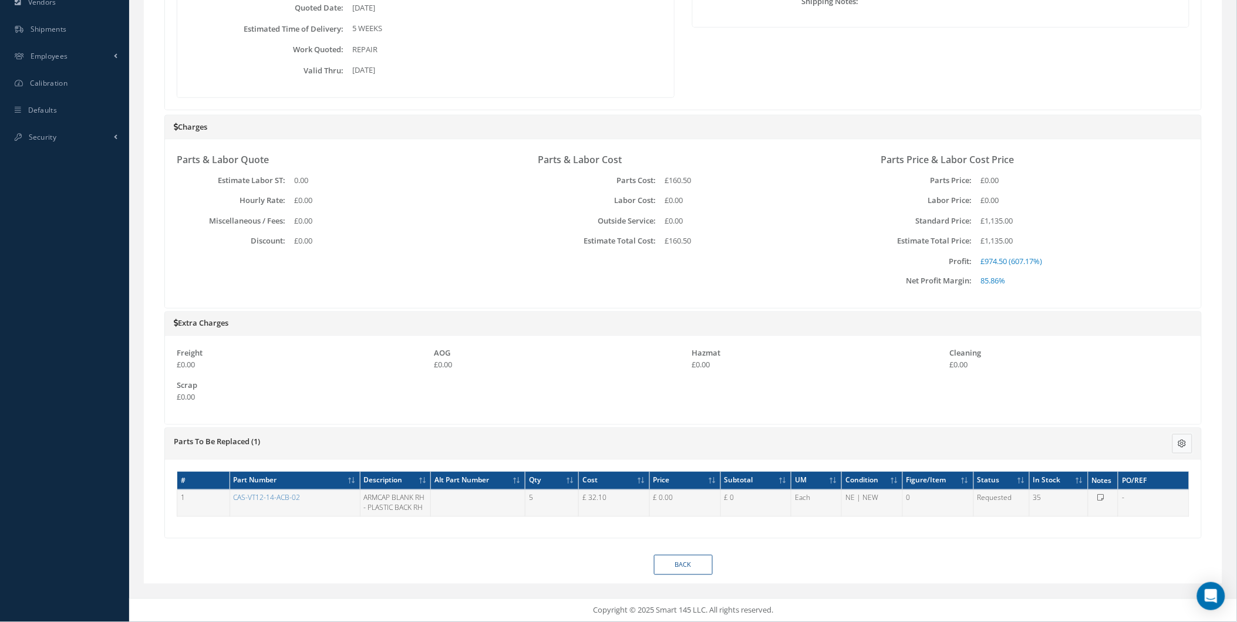
click at [1181, 441] on icon at bounding box center [1182, 444] width 8 height 8
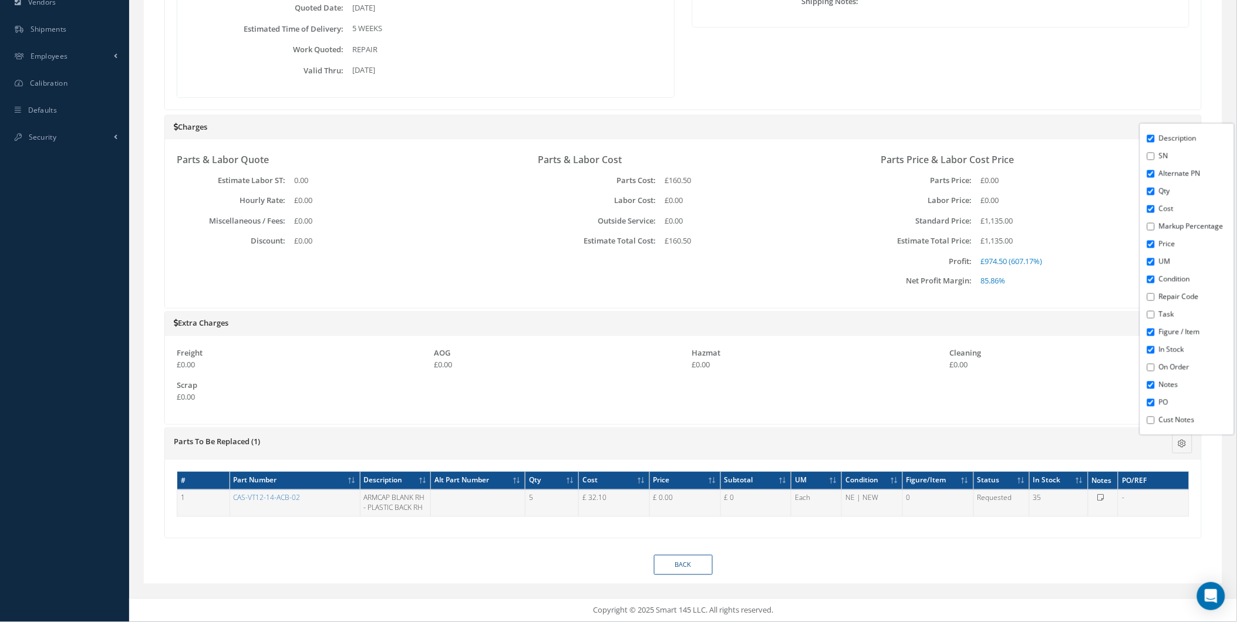
click at [1170, 415] on label "Cust Notes" at bounding box center [1195, 420] width 72 height 11
click at [1155, 417] on input "Cust Notes" at bounding box center [1151, 421] width 8 height 8
checkbox input "true"
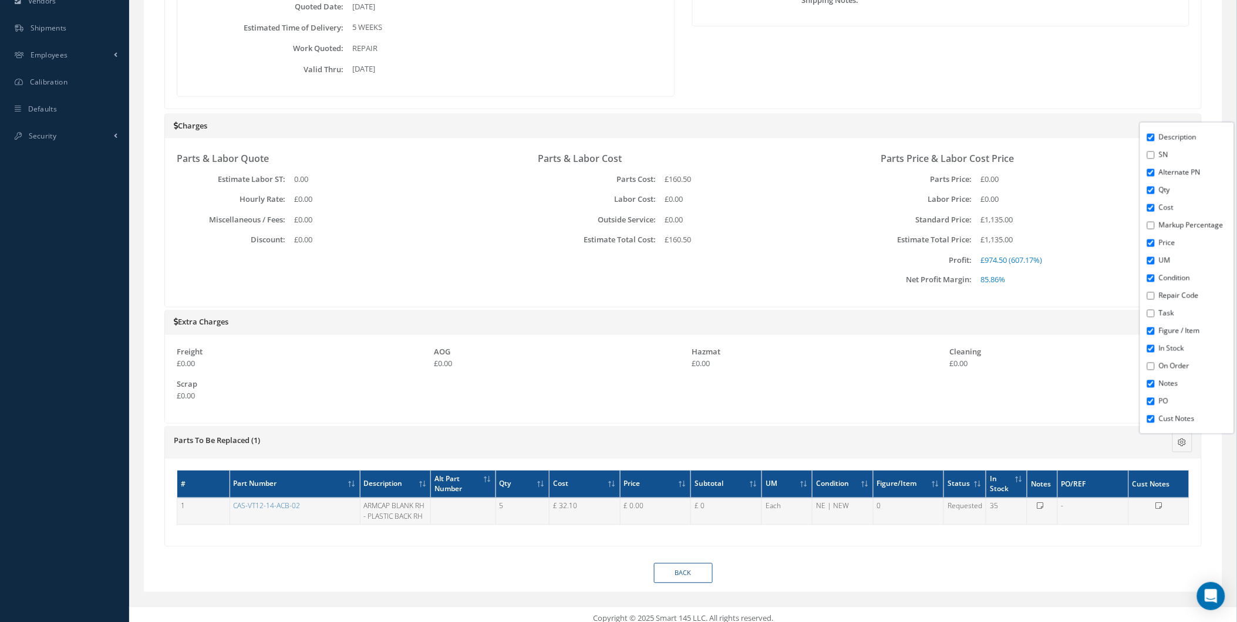
click at [1163, 366] on label "On Order" at bounding box center [1195, 366] width 72 height 11
click at [1155, 366] on input "On Order" at bounding box center [1151, 367] width 8 height 8
checkbox input "true"
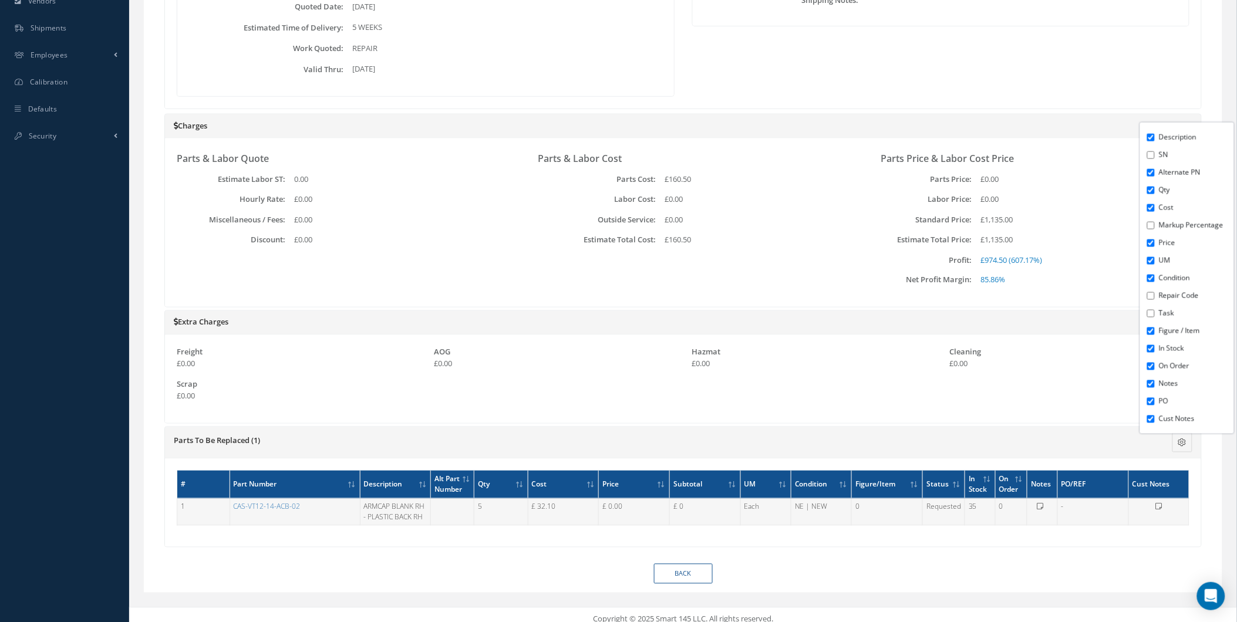
click at [1159, 317] on label "Task" at bounding box center [1195, 313] width 72 height 11
click at [1155, 317] on input "Task" at bounding box center [1151, 314] width 8 height 8
checkbox input "true"
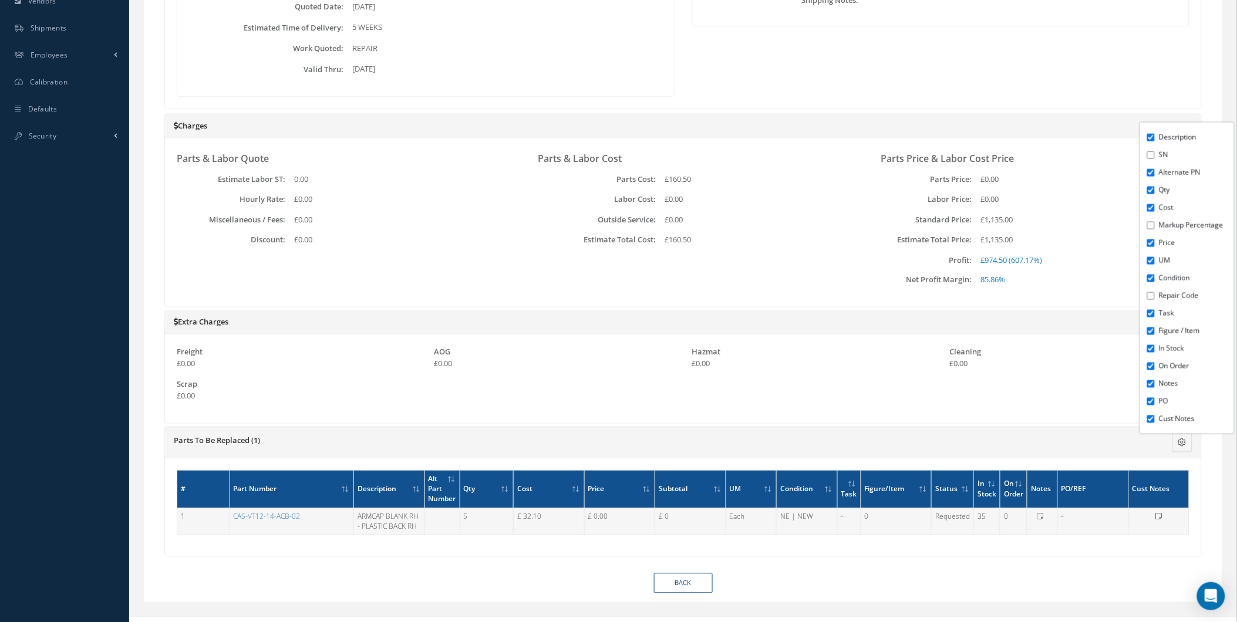
click at [1160, 296] on label "Repair Code" at bounding box center [1195, 296] width 72 height 11
click at [1155, 296] on input "Repair Code" at bounding box center [1151, 296] width 8 height 8
click at [1157, 291] on li "Repair Code" at bounding box center [1195, 296] width 78 height 18
click at [1156, 292] on li "Repair Code" at bounding box center [1195, 296] width 78 height 18
click at [1152, 295] on input "Repair Code" at bounding box center [1151, 296] width 8 height 8
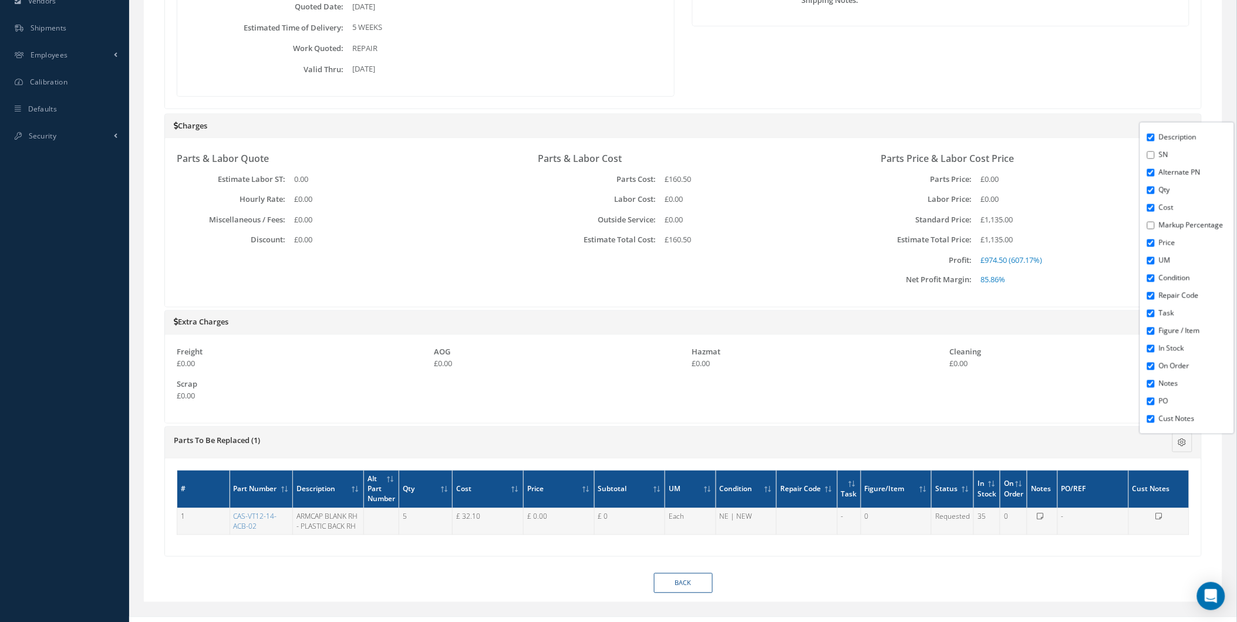
checkbox input "false"
click at [1151, 224] on input "Markup Percentage" at bounding box center [1151, 226] width 8 height 8
click at [1149, 225] on input "Markup Percentage" at bounding box center [1151, 226] width 8 height 8
checkbox input "false"
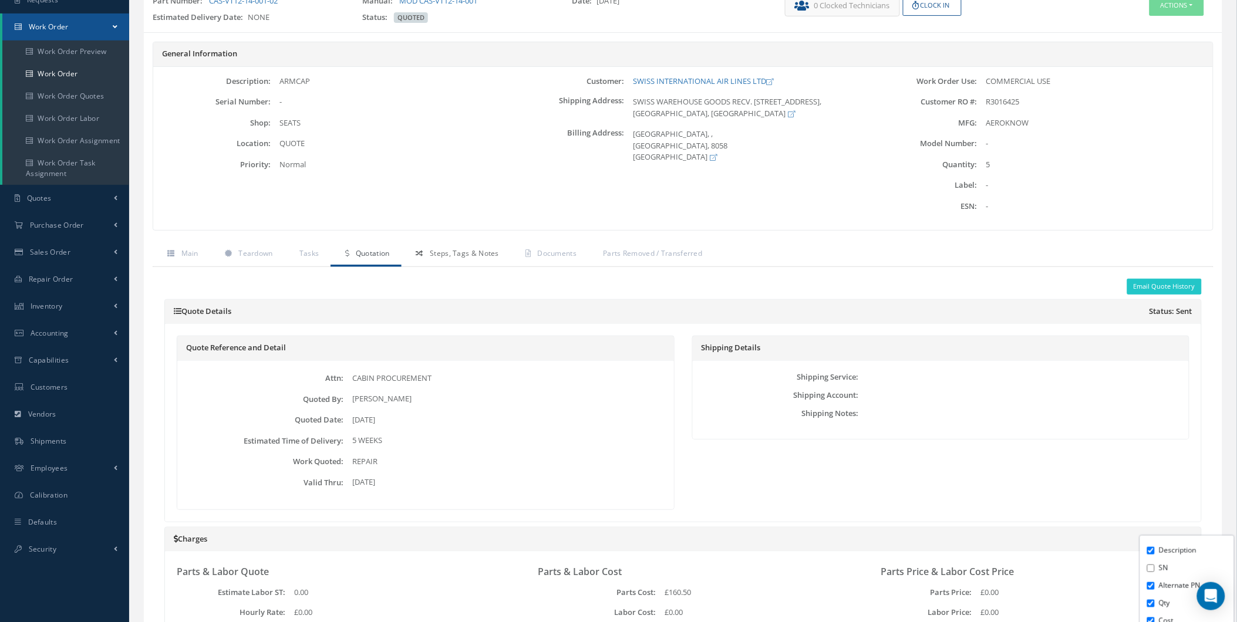
click at [484, 259] on link "Steps, Tags & Notes" at bounding box center [455, 254] width 109 height 25
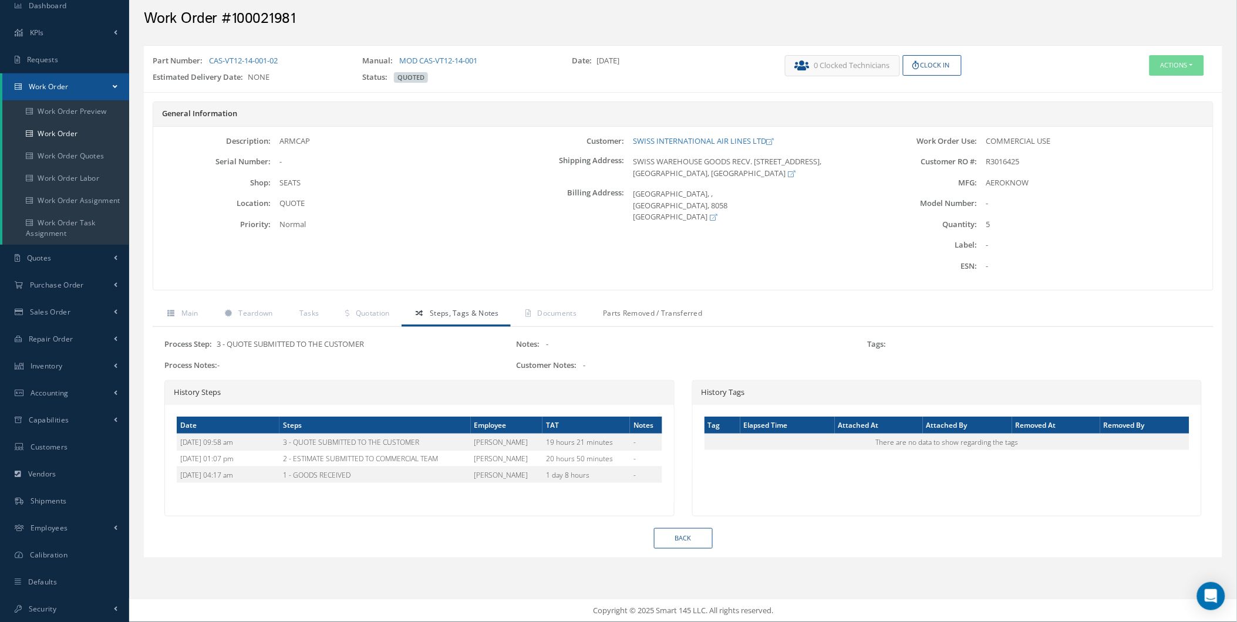
click at [638, 319] on link "Parts Removed / Transferred" at bounding box center [651, 314] width 126 height 25
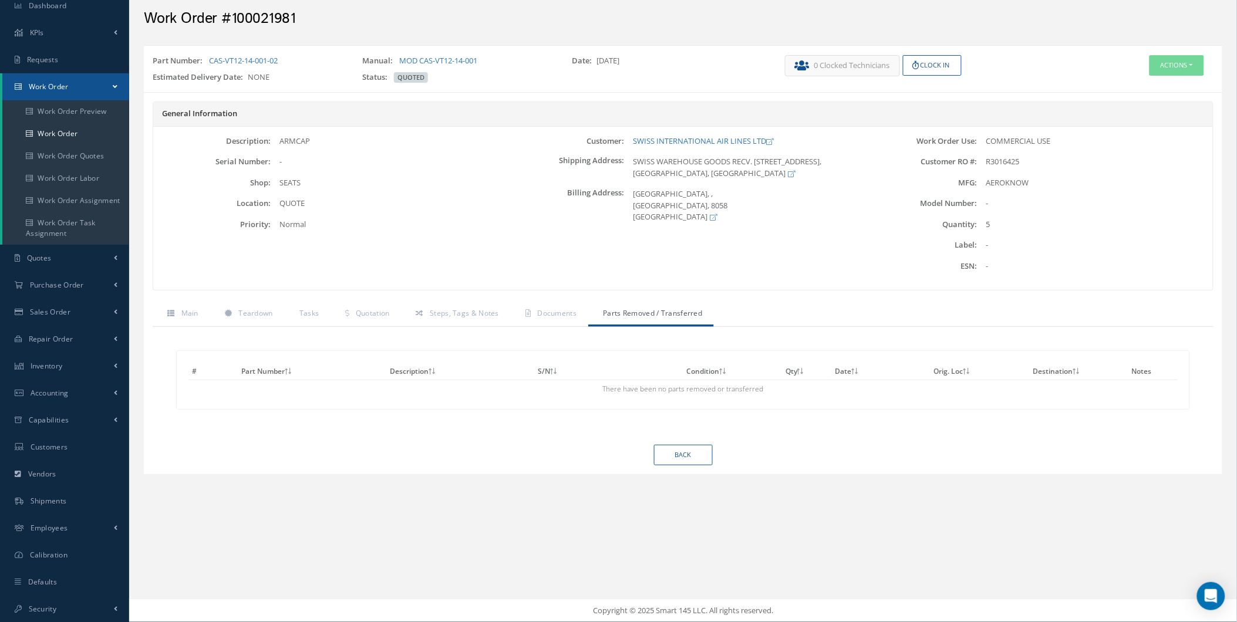
click at [552, 333] on div "# Part Number Description S/N Condition Qty Date Orig. Loc Destination Notes Th…" at bounding box center [683, 386] width 1061 height 118
click at [540, 302] on link "Documents" at bounding box center [549, 314] width 77 height 25
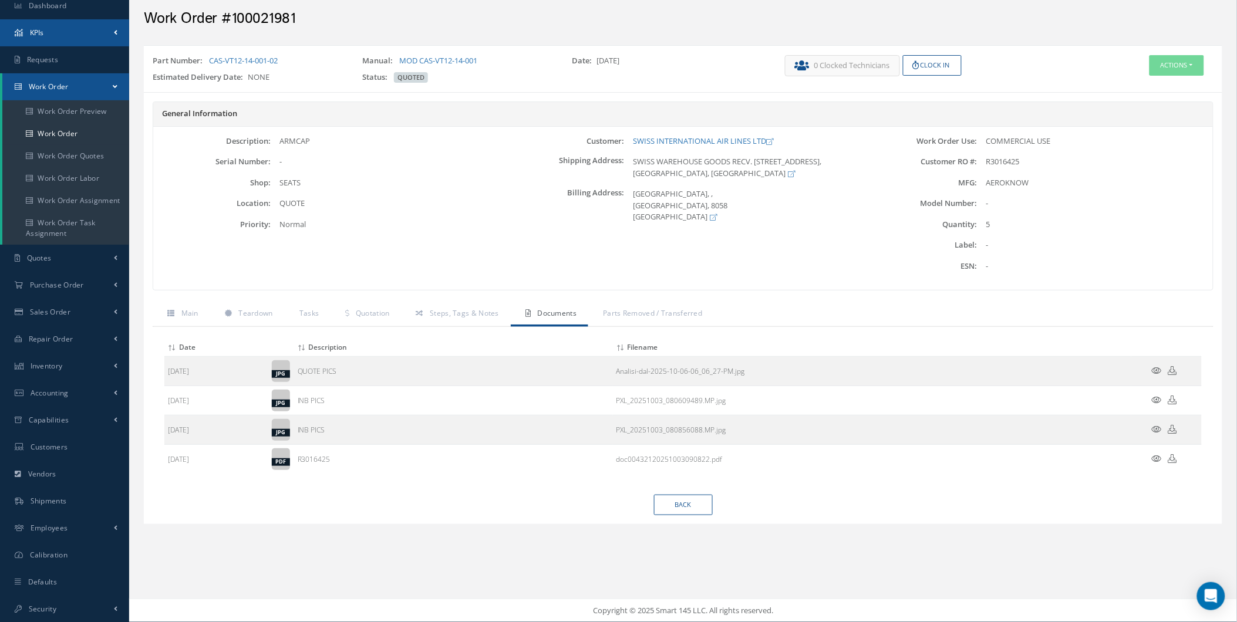
click at [110, 40] on link "KPIs" at bounding box center [64, 32] width 129 height 27
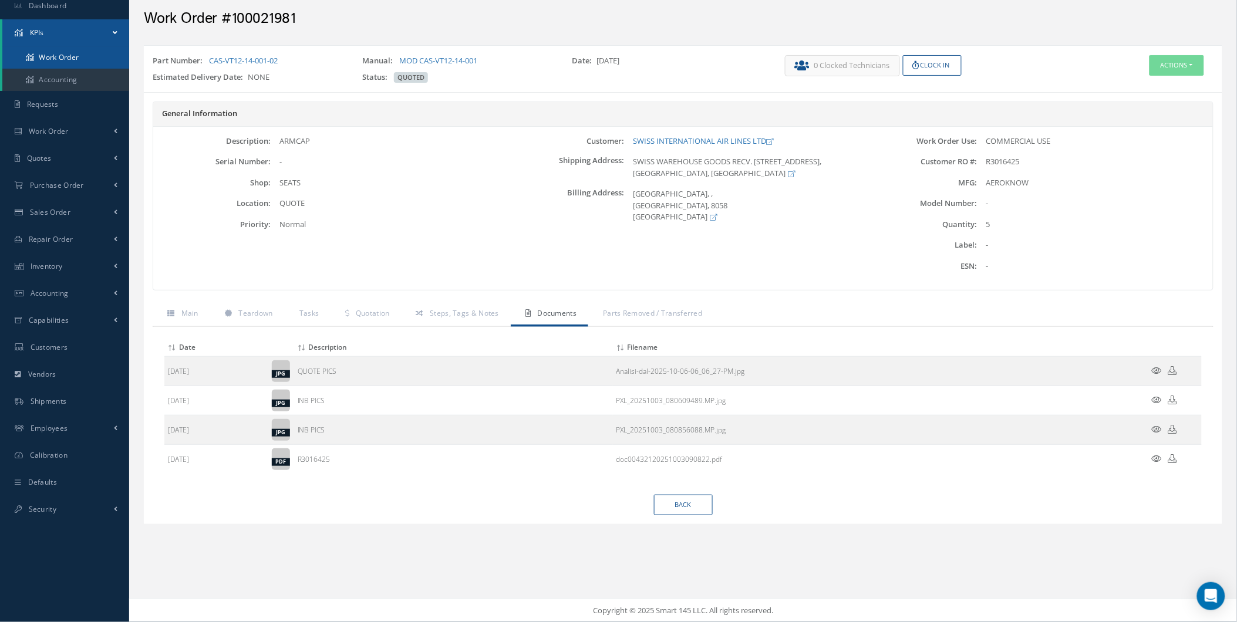
click at [100, 54] on link "Work Order" at bounding box center [65, 57] width 127 height 22
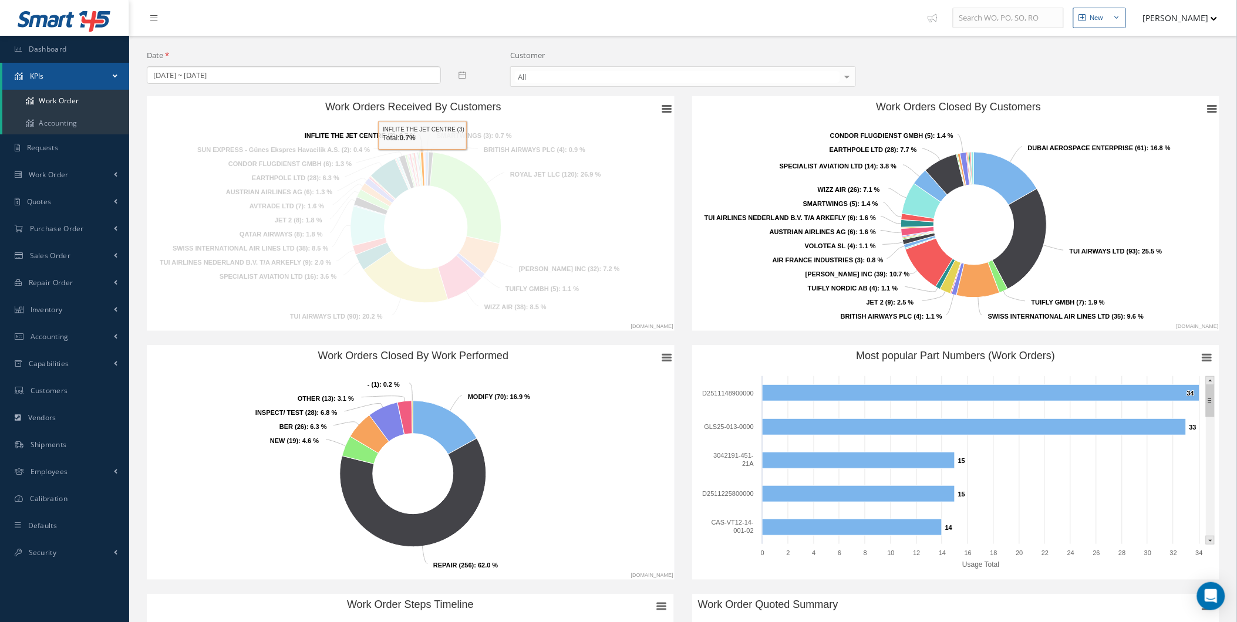
click at [423, 158] on icon "Work Orders Received By Customers" at bounding box center [422, 169] width 4 height 34
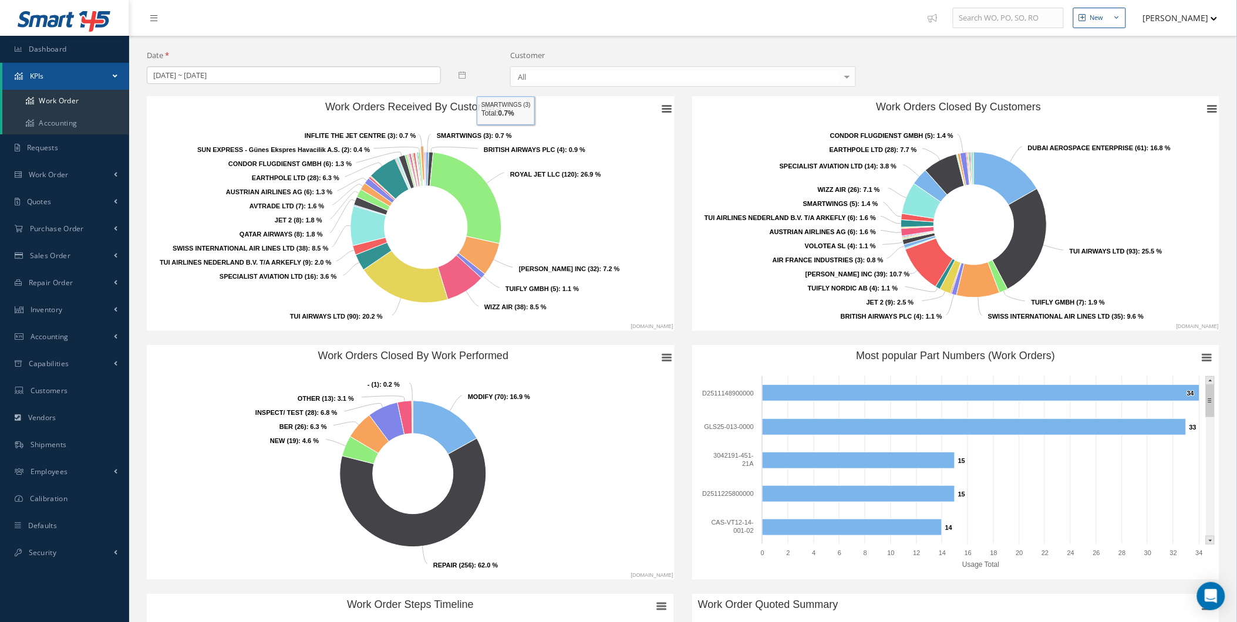
click at [671, 96] on icon "Created with Highcharts 10.3.3 Chart context menu Work Orders Received By Custo…" at bounding box center [413, 213] width 532 height 235
click at [669, 100] on rect "Work Orders Received By Customers" at bounding box center [413, 213] width 532 height 235
click at [667, 106] on g "Chart context menu" at bounding box center [667, 109] width 14 height 13
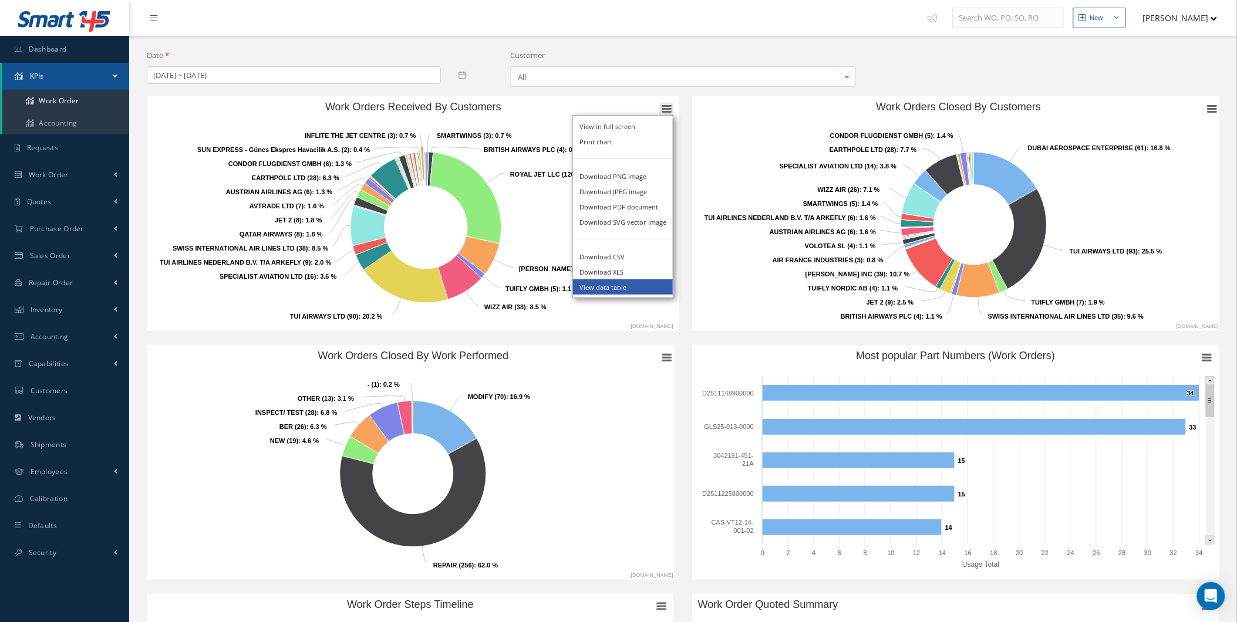
click at [626, 286] on li "View data table" at bounding box center [623, 286] width 100 height 15
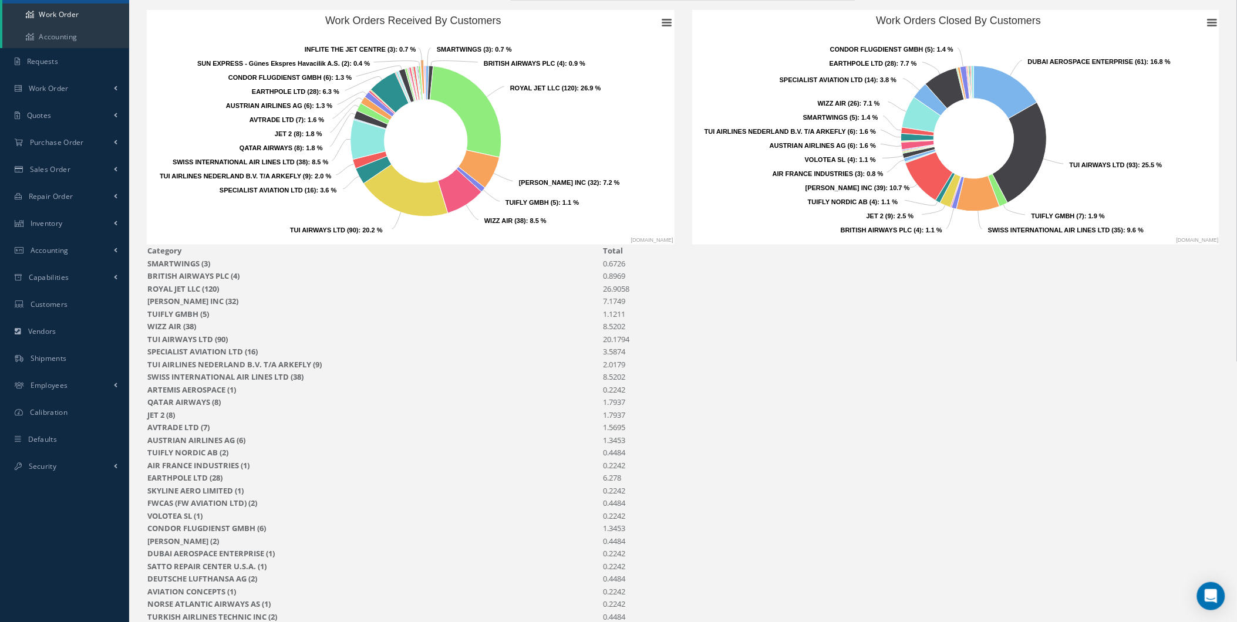
drag, startPoint x: 615, startPoint y: 220, endPoint x: 619, endPoint y: 227, distance: 8.2
click at [618, 227] on rect "Work Orders Received By Customers" at bounding box center [413, 127] width 532 height 235
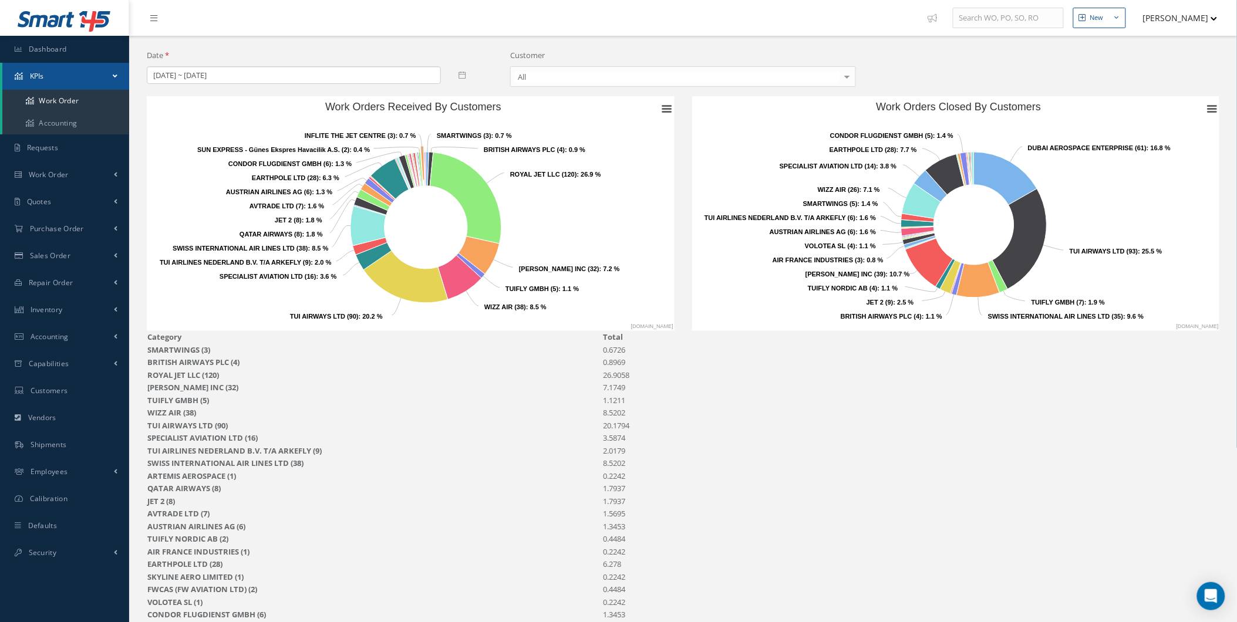
click at [644, 94] on div "Customer All All 1ST CHOICE AEROSPACE 25 REPAIR CENTRE 2EXCEL ENGINEERING LTD 3…" at bounding box center [682, 73] width 363 height 46
click at [654, 104] on rect "Work Orders Received By Customers" at bounding box center [413, 213] width 532 height 235
click at [663, 112] on icon "Work Orders Received By Customers" at bounding box center [667, 109] width 8 height 6
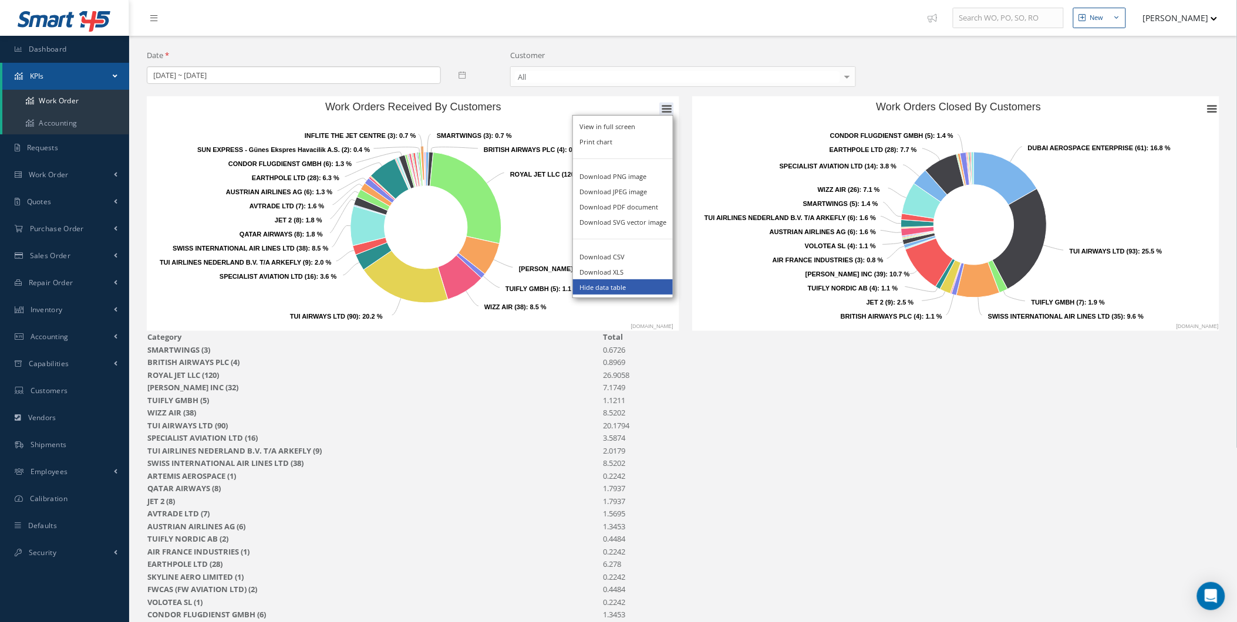
click at [599, 290] on li "Hide data table" at bounding box center [623, 286] width 100 height 15
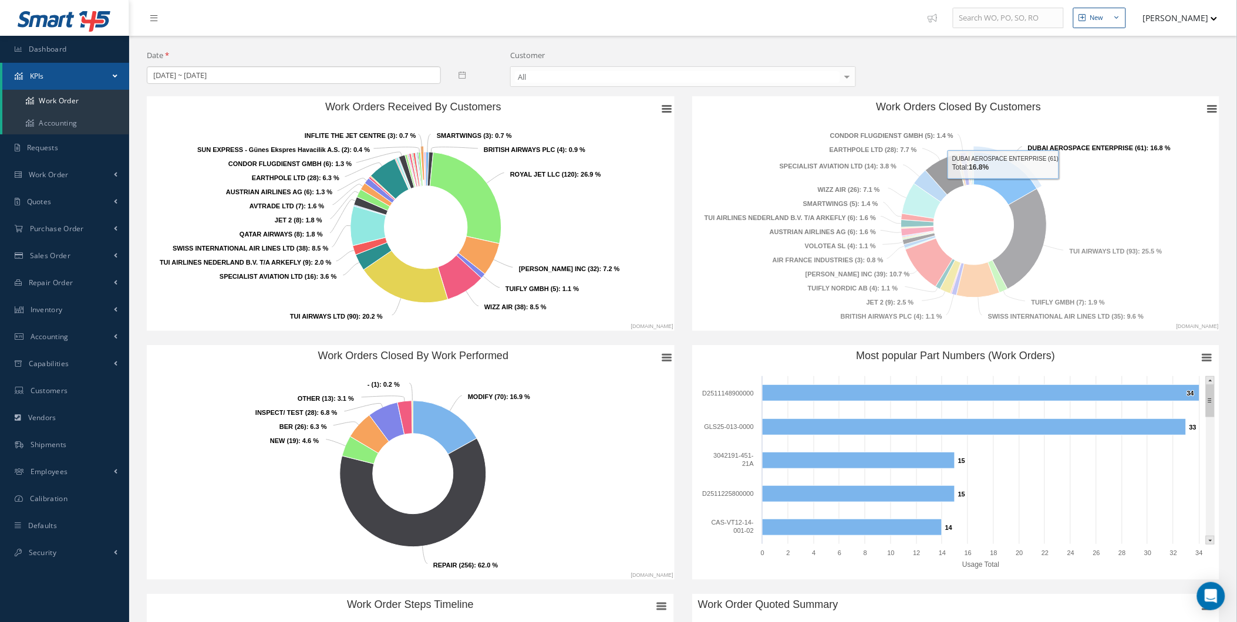
click at [988, 196] on rect "Work Orders Closed By Customers" at bounding box center [958, 213] width 532 height 235
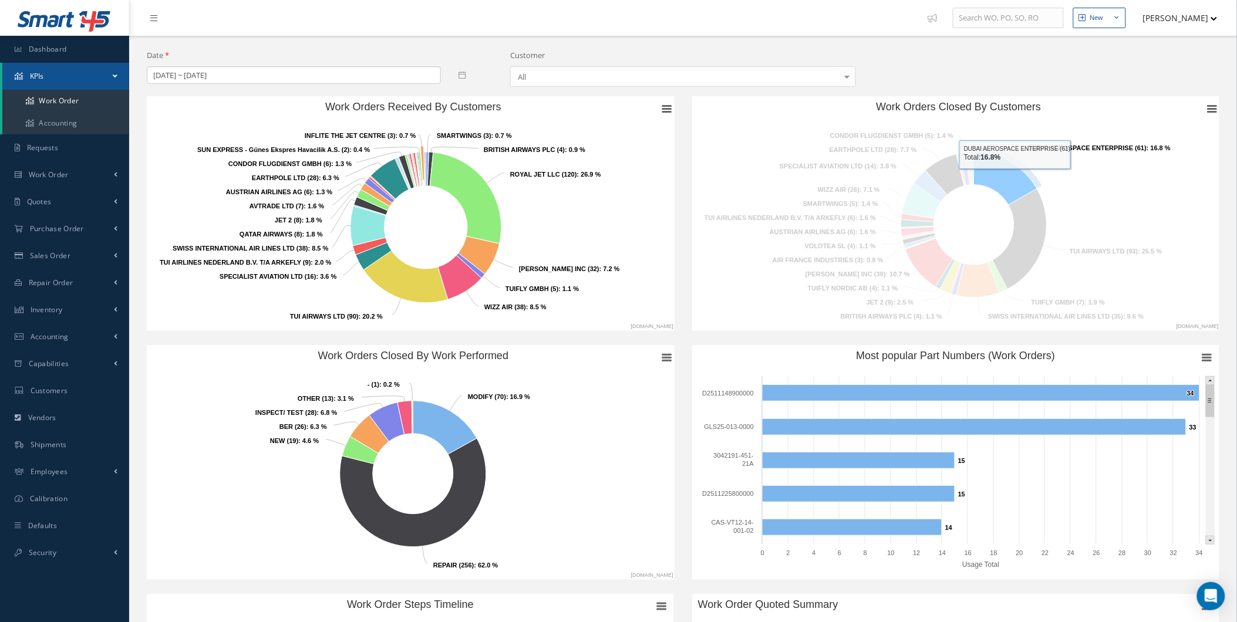
click at [1015, 178] on icon "Work Orders Closed By Customers" at bounding box center [1004, 178] width 63 height 53
click at [1015, 178] on icon "Work Orders Closed By Customers" at bounding box center [1007, 173] width 63 height 53
click at [1015, 178] on icon "Work Orders Closed By Customers" at bounding box center [1004, 178] width 63 height 53
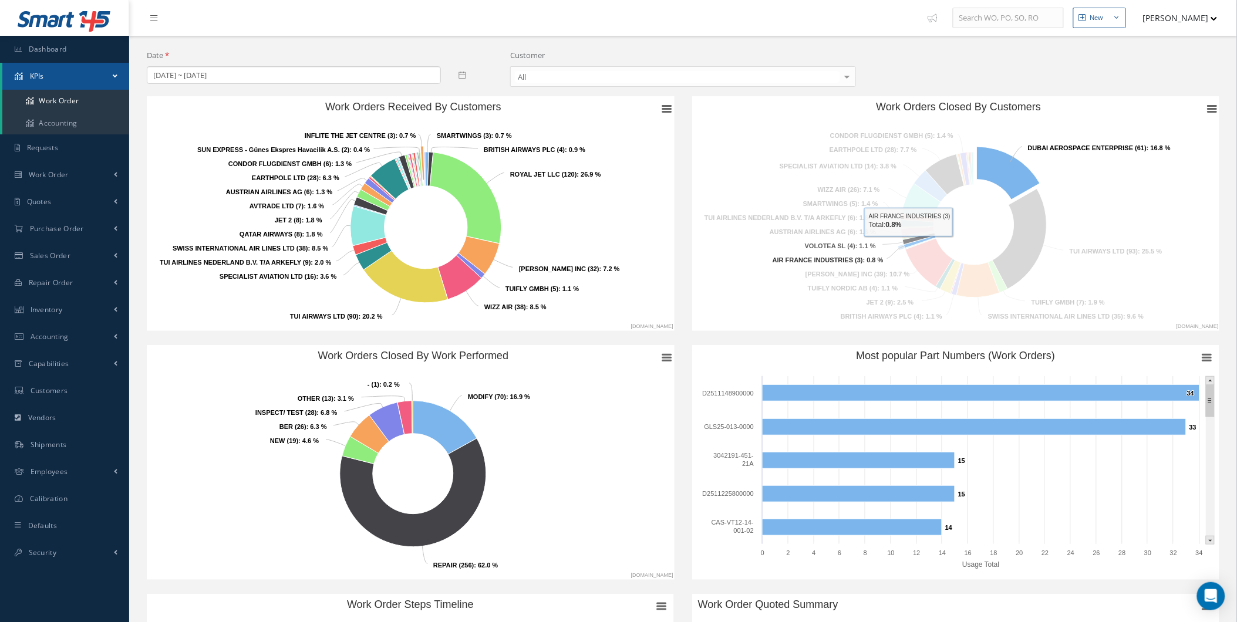
click at [913, 254] on icon "Work Orders Closed By Customers" at bounding box center [929, 262] width 48 height 48
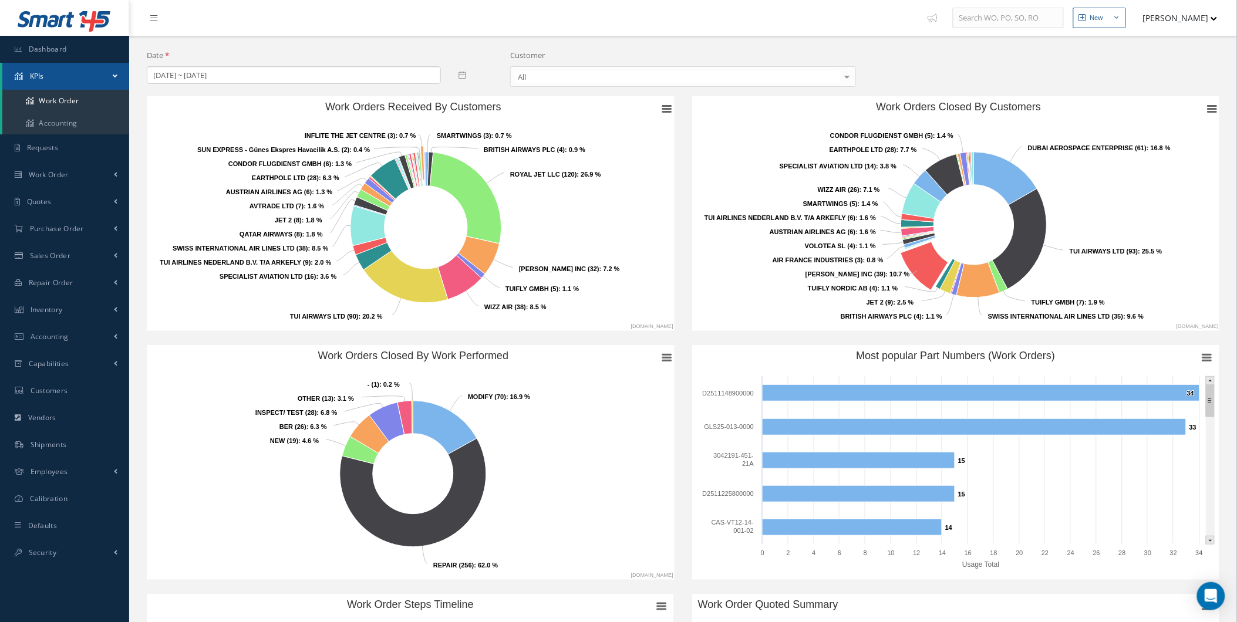
click at [521, 280] on rect "Work Orders Received By Customers" at bounding box center [413, 213] width 532 height 235
drag, startPoint x: 657, startPoint y: 326, endPoint x: 623, endPoint y: 273, distance: 62.8
click at [623, 273] on rect "Work Orders Received By Customers" at bounding box center [413, 213] width 532 height 235
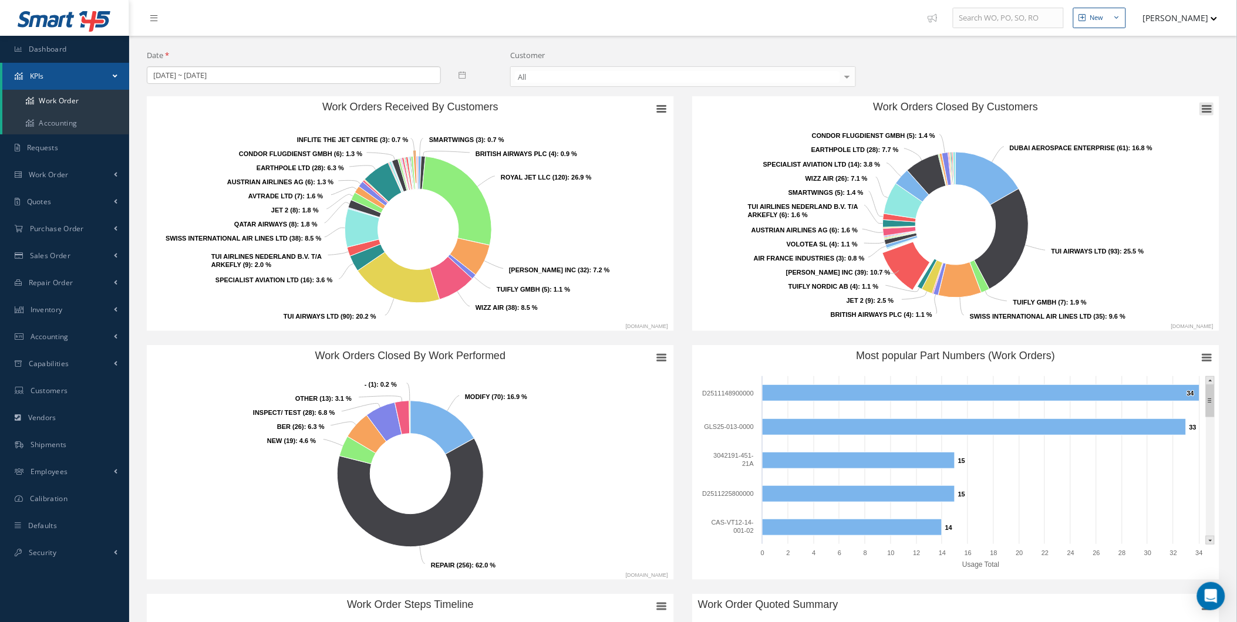
click at [1201, 114] on rect "Work Orders Closed By Customers" at bounding box center [1206, 109] width 14 height 13
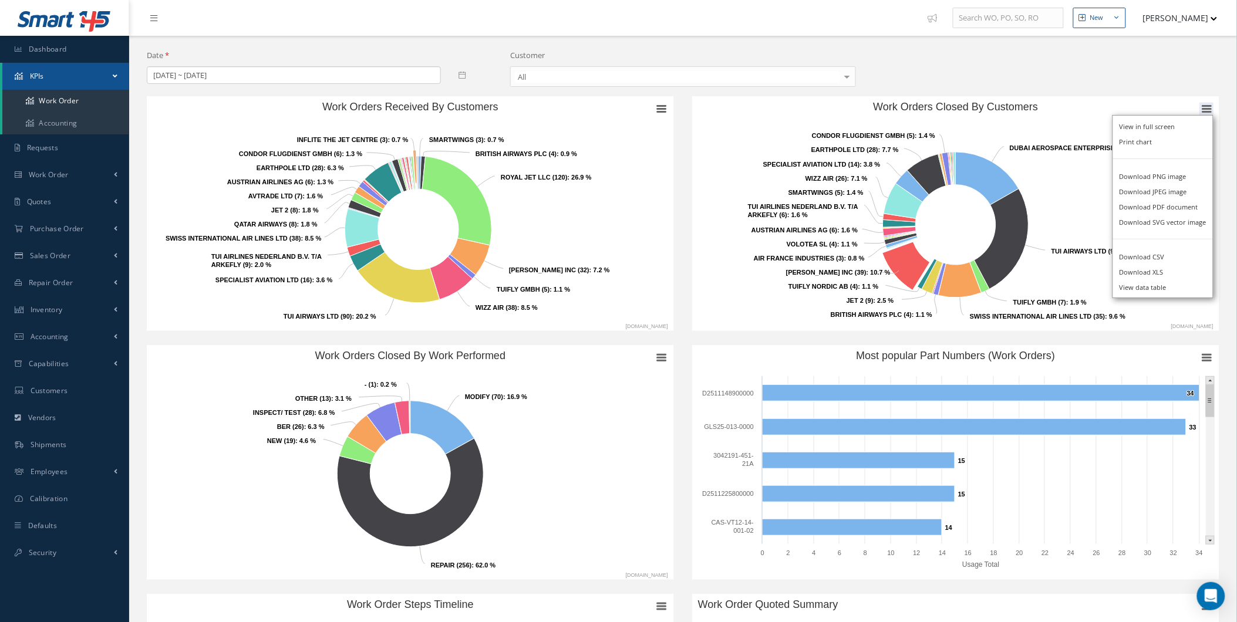
click at [1211, 104] on div "View in full screen Print chart Download PNG image Download JPEG image Download…" at bounding box center [1162, 206] width 129 height 211
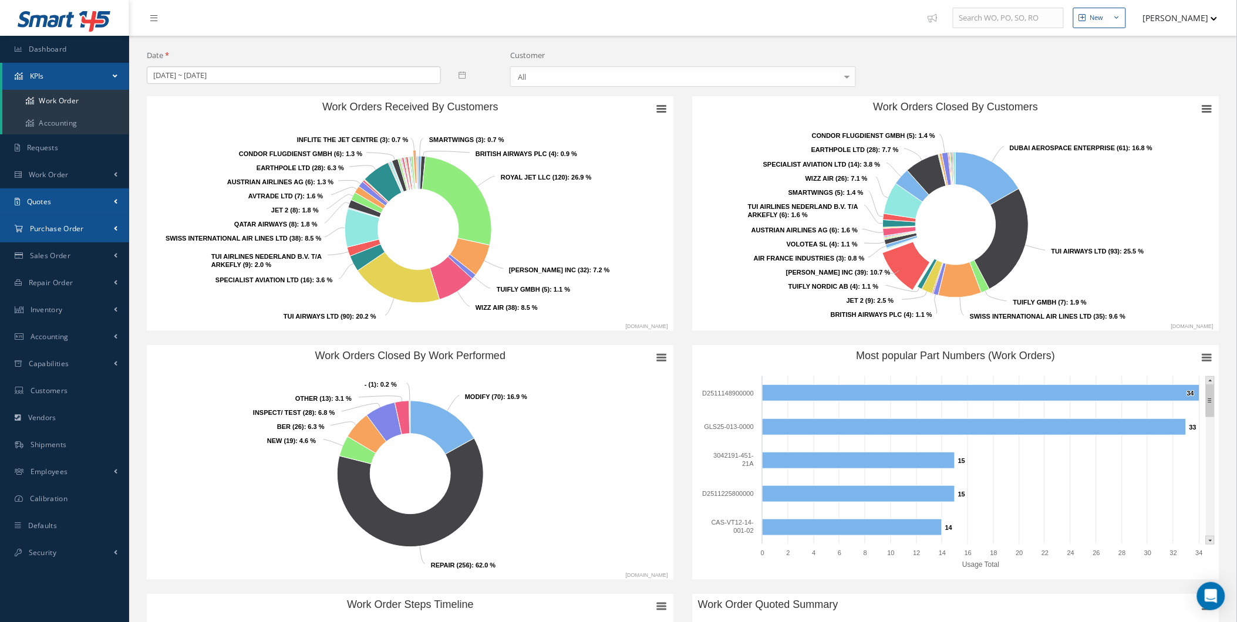
drag, startPoint x: 84, startPoint y: 201, endPoint x: 67, endPoint y: 236, distance: 39.1
click at [84, 201] on link "Quotes" at bounding box center [64, 201] width 129 height 27
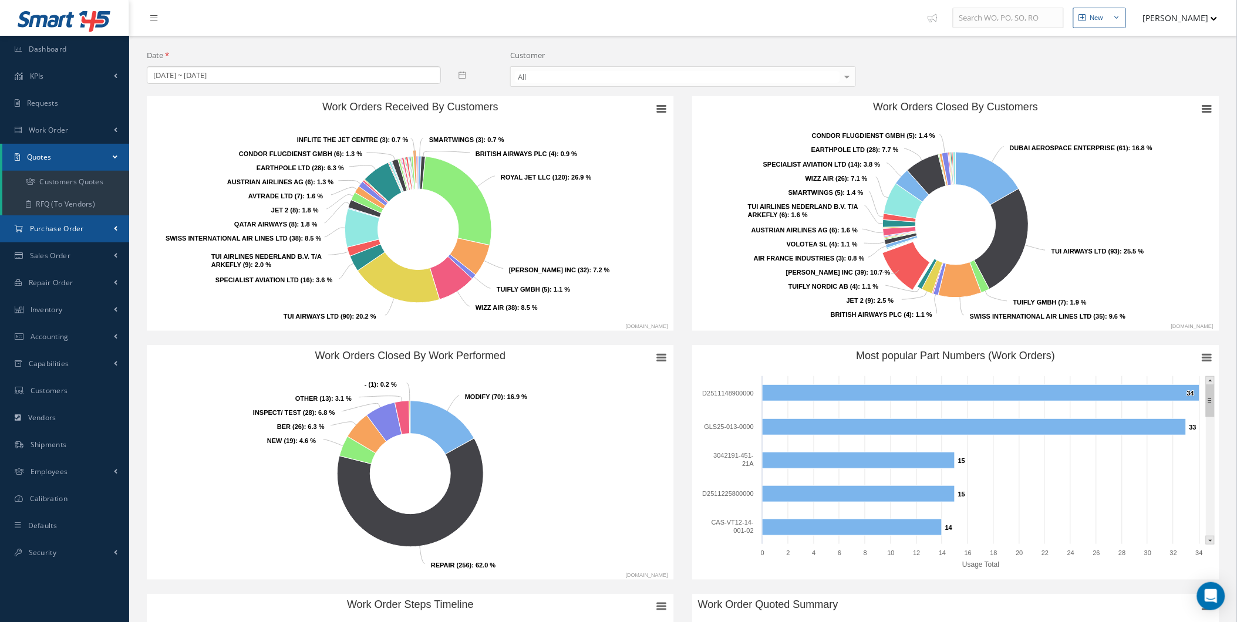
click at [67, 236] on link "Purchase Order" at bounding box center [64, 228] width 129 height 27
click at [72, 233] on link "Purchase Order" at bounding box center [64, 228] width 129 height 27
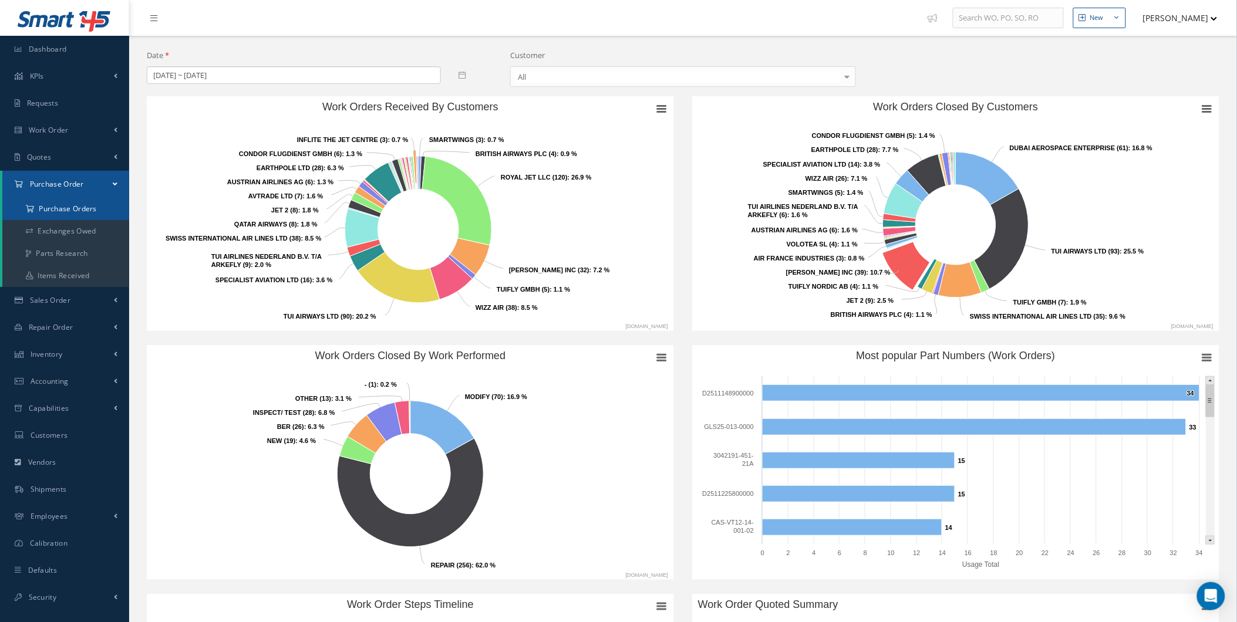
click at [85, 204] on a=1&status_id=2&status_id=3&status_id=5&collapsedFilters"] "Purchase Orders" at bounding box center [65, 209] width 127 height 22
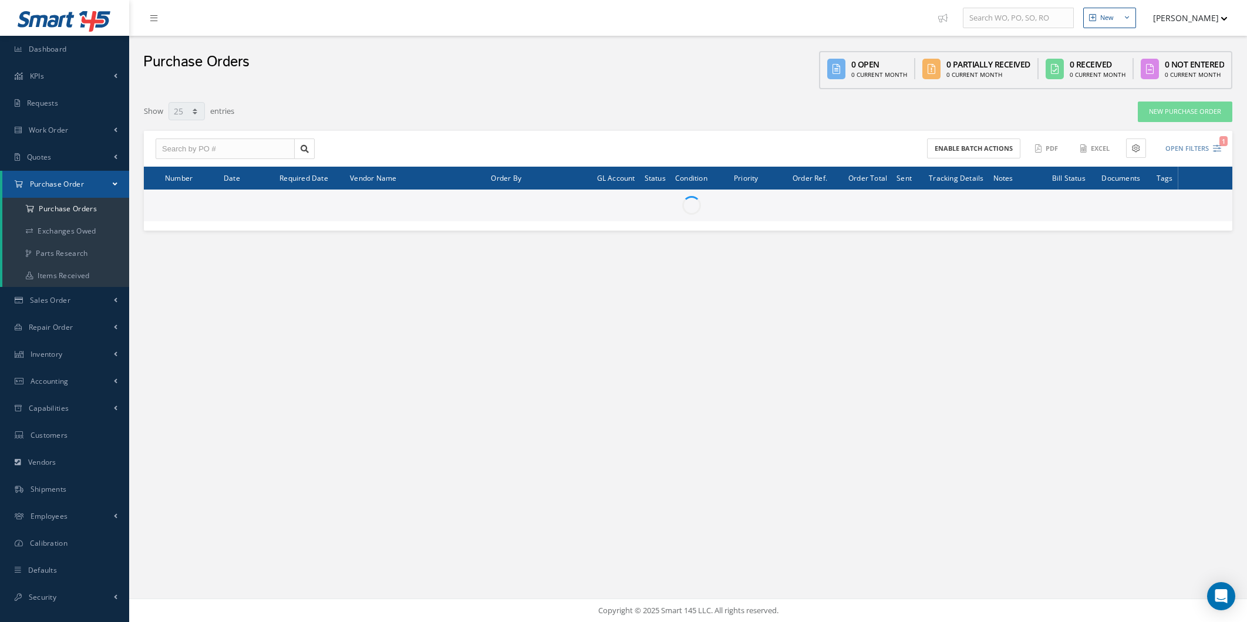
select select "25"
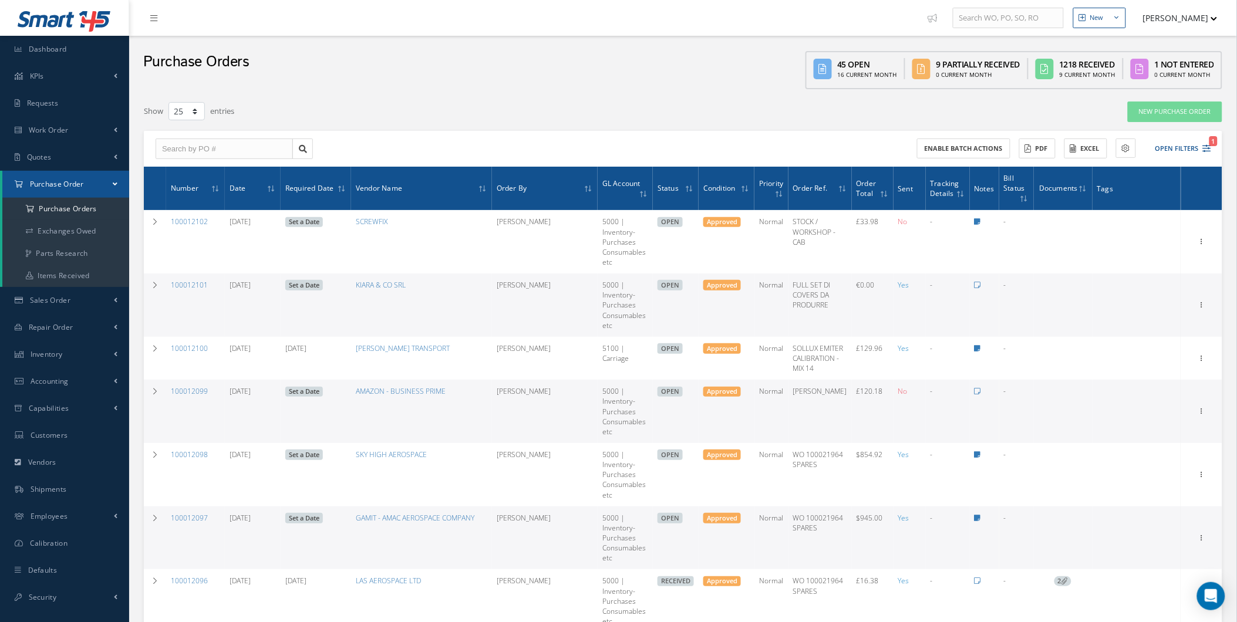
click at [171, 425] on td "100012099" at bounding box center [195, 411] width 59 height 63
click at [171, 416] on td "100012099" at bounding box center [195, 411] width 59 height 63
click at [171, 410] on td "100012099" at bounding box center [195, 411] width 59 height 63
click at [174, 407] on td "100012099" at bounding box center [195, 411] width 59 height 63
click at [154, 395] on icon at bounding box center [155, 391] width 8 height 7
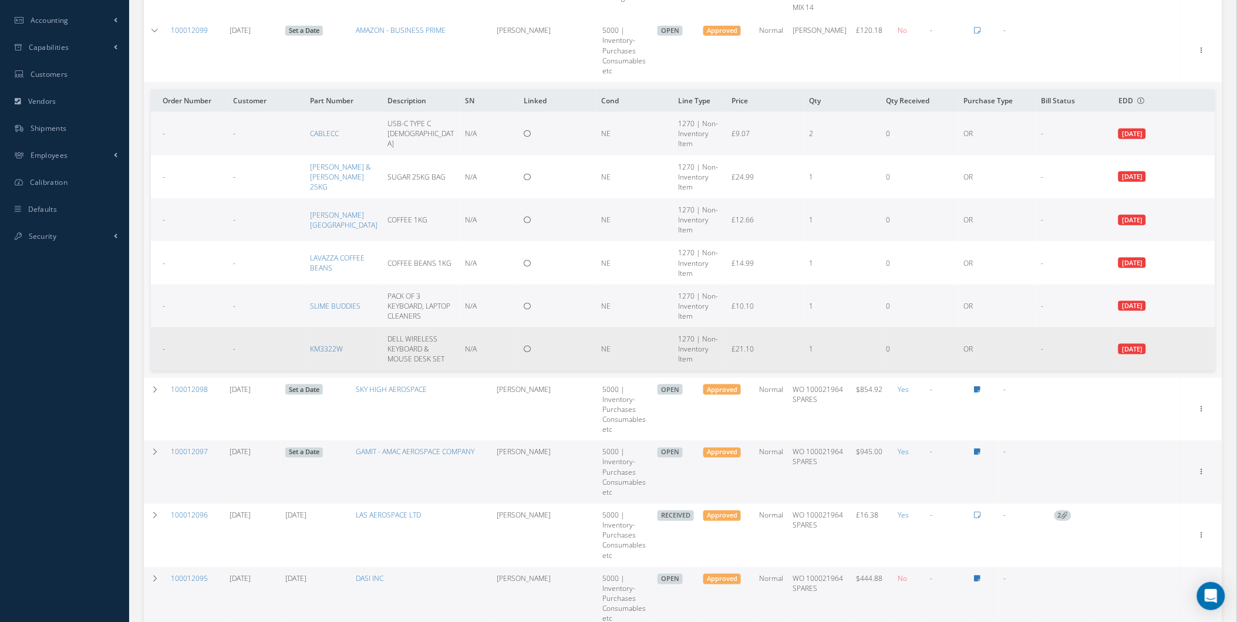
scroll to position [370, 0]
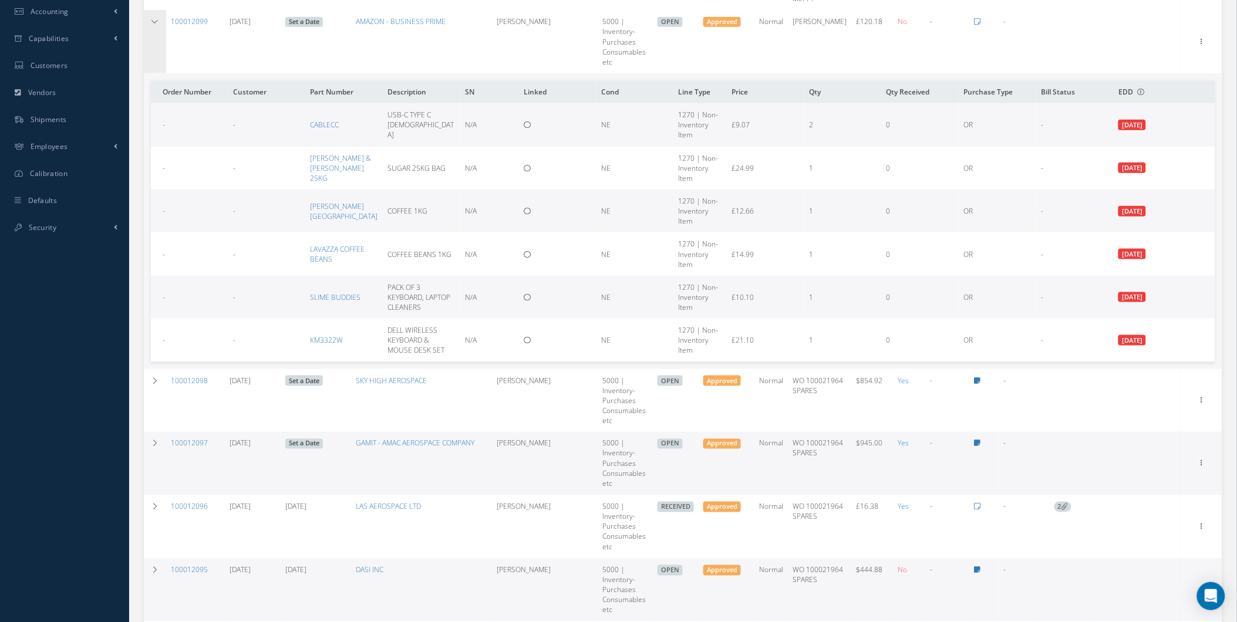
click at [160, 22] on td at bounding box center [155, 41] width 22 height 63
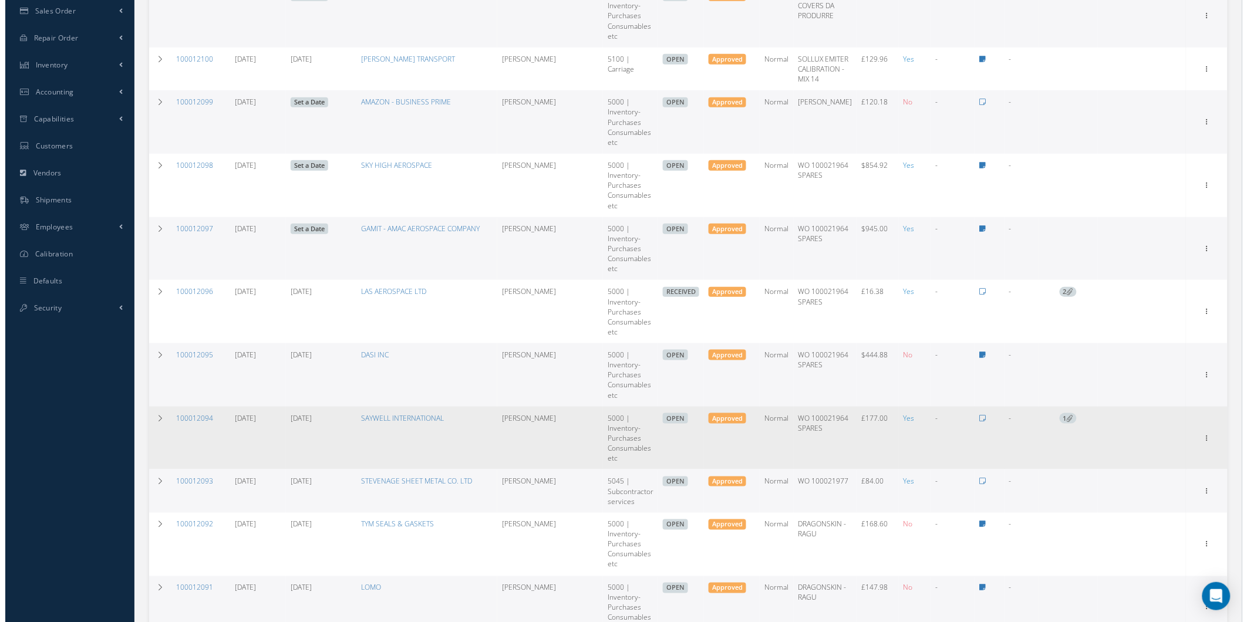
scroll to position [289, 0]
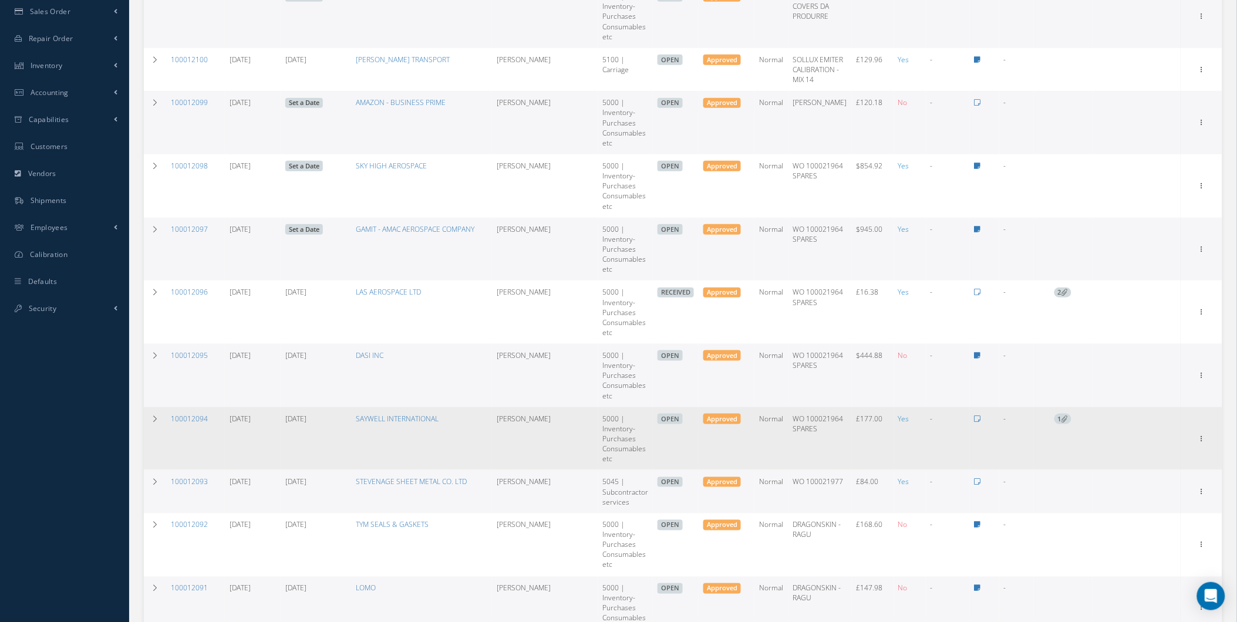
click at [1042, 418] on td "1" at bounding box center [1063, 438] width 59 height 63
click at [1054, 424] on span "1" at bounding box center [1062, 419] width 17 height 11
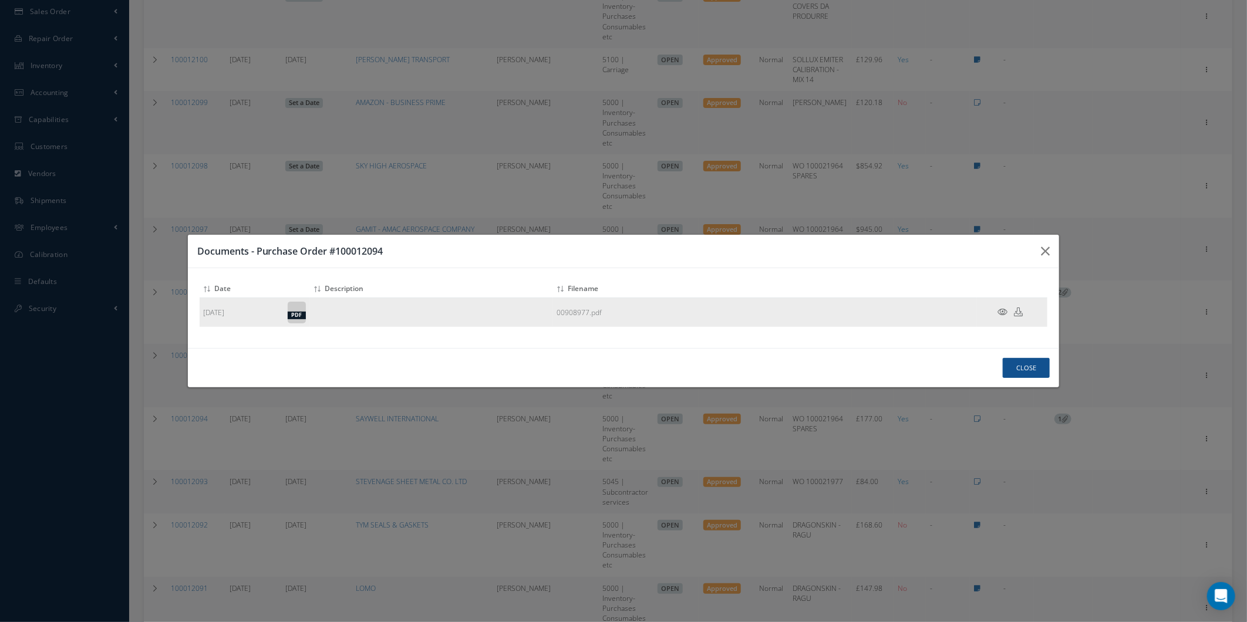
click at [1002, 309] on icon at bounding box center [1002, 312] width 10 height 9
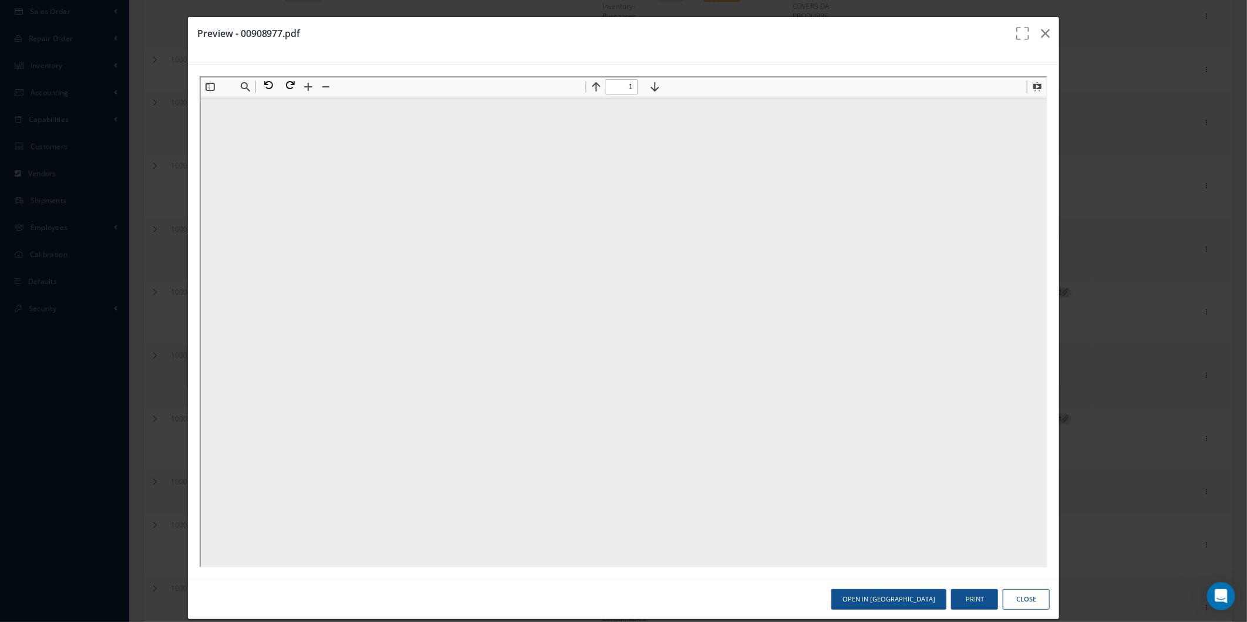
scroll to position [0, 0]
type input "1"
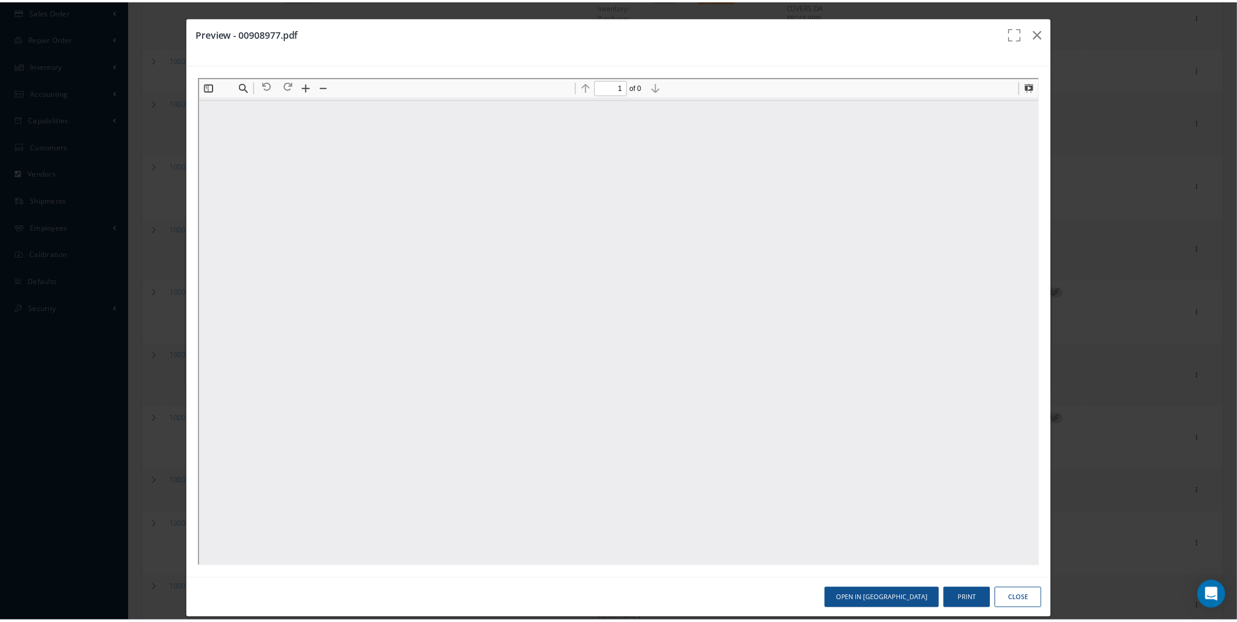
scroll to position [6, 0]
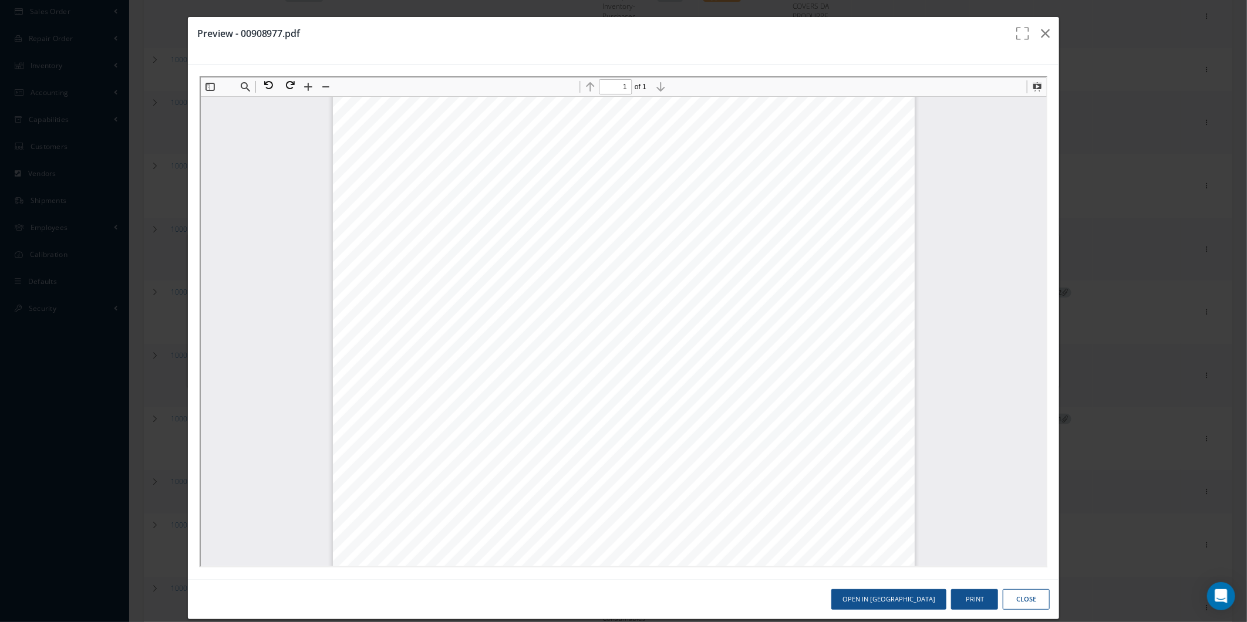
click at [767, 145] on div "Sales Order Date Your PO Deliver To Address CABINAIR SERVICES AEROSPACE LOGISTI…" at bounding box center [622, 505] width 582 height 823
click at [1044, 38] on button "button" at bounding box center [1045, 33] width 28 height 33
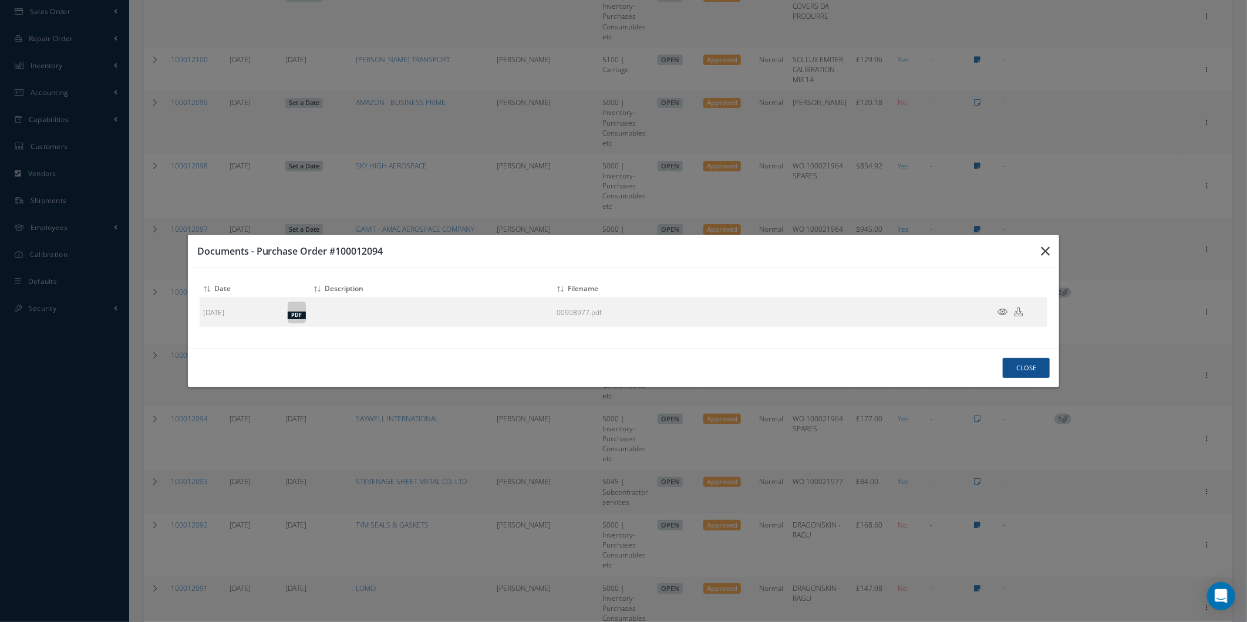
click at [1033, 244] on button "button" at bounding box center [1045, 251] width 28 height 33
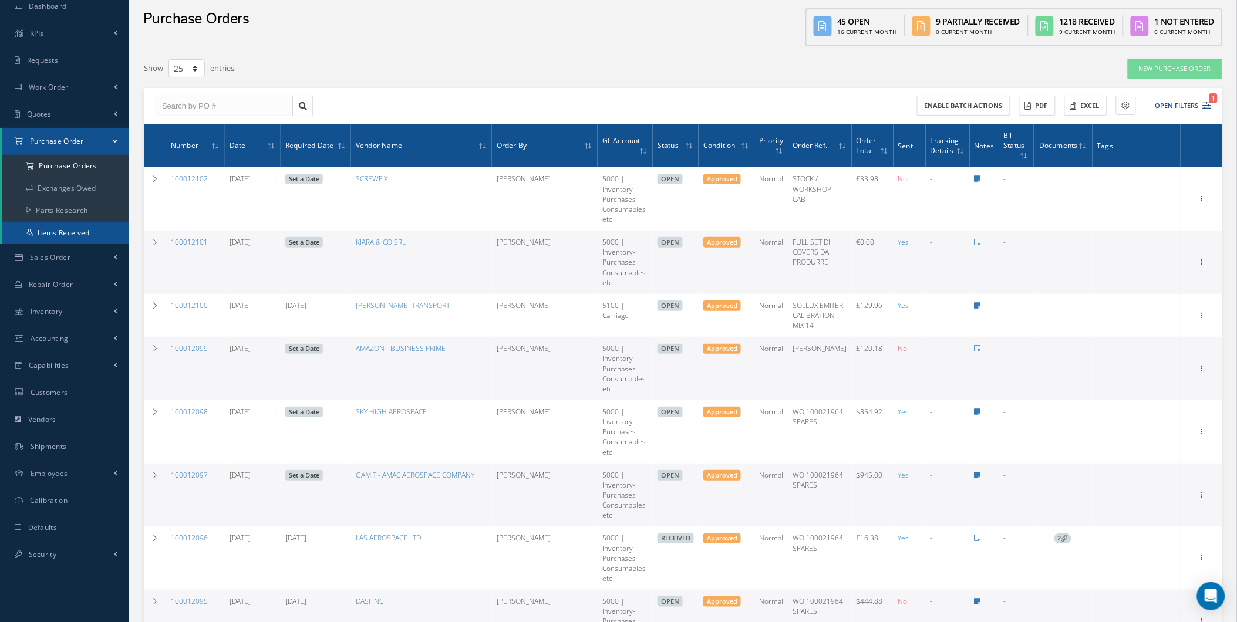
scroll to position [28, 0]
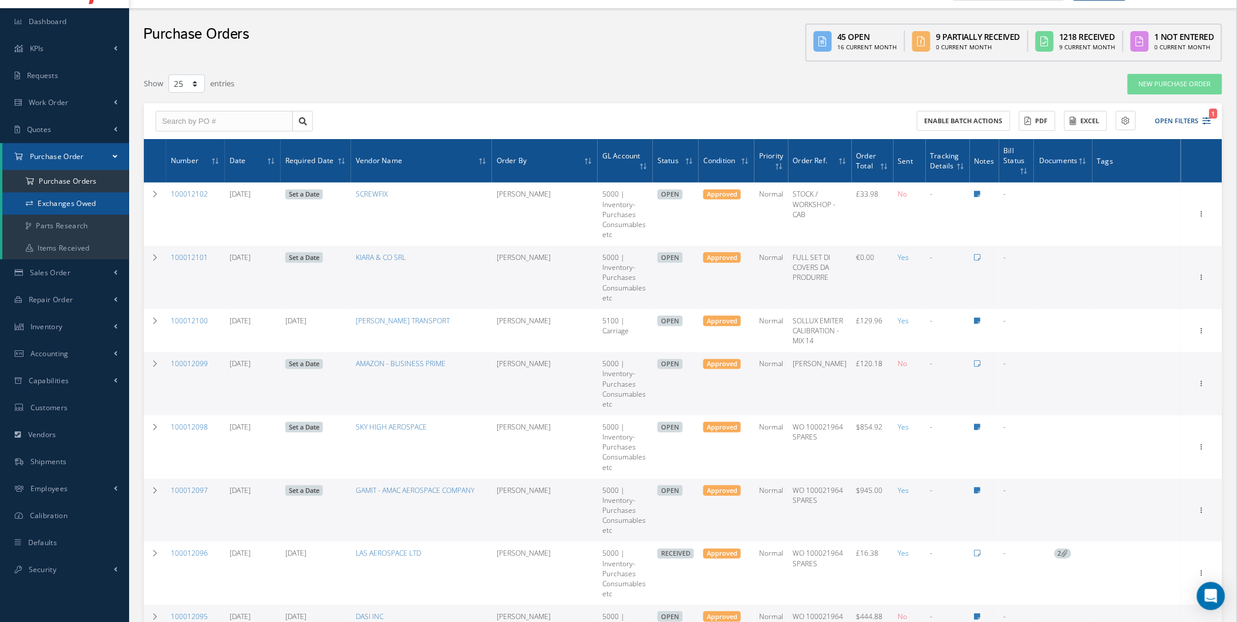
click at [108, 202] on link "Exchanges Owed" at bounding box center [65, 204] width 127 height 22
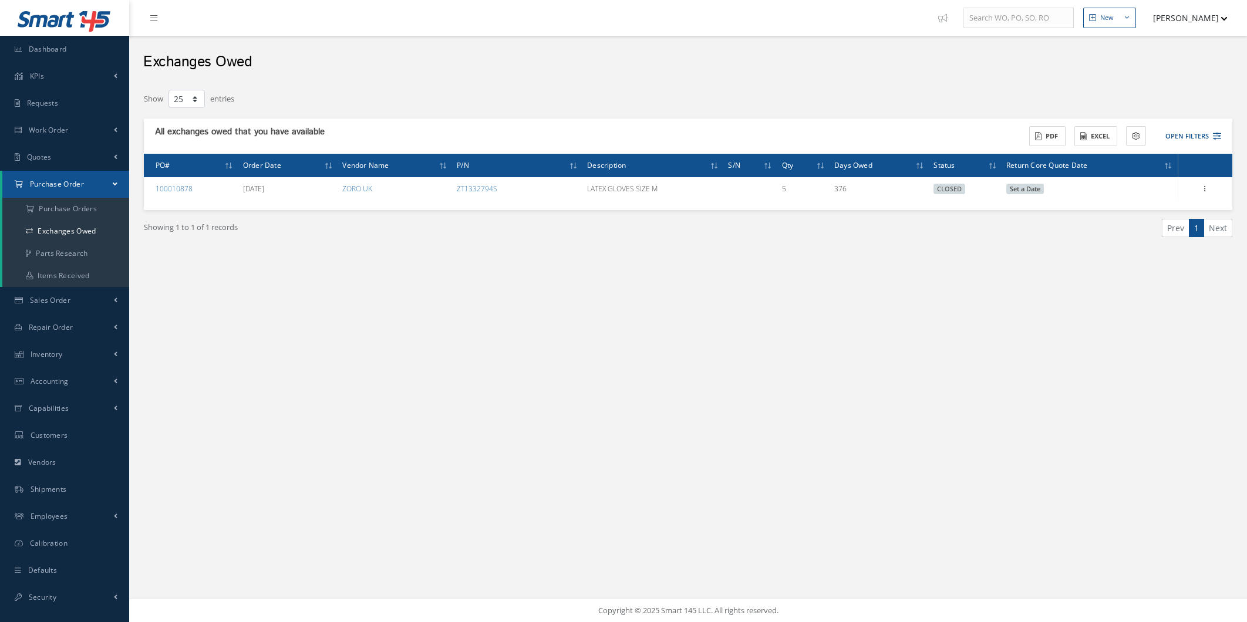
select select "25"
click at [36, 570] on span "Defaults" at bounding box center [42, 570] width 29 height 10
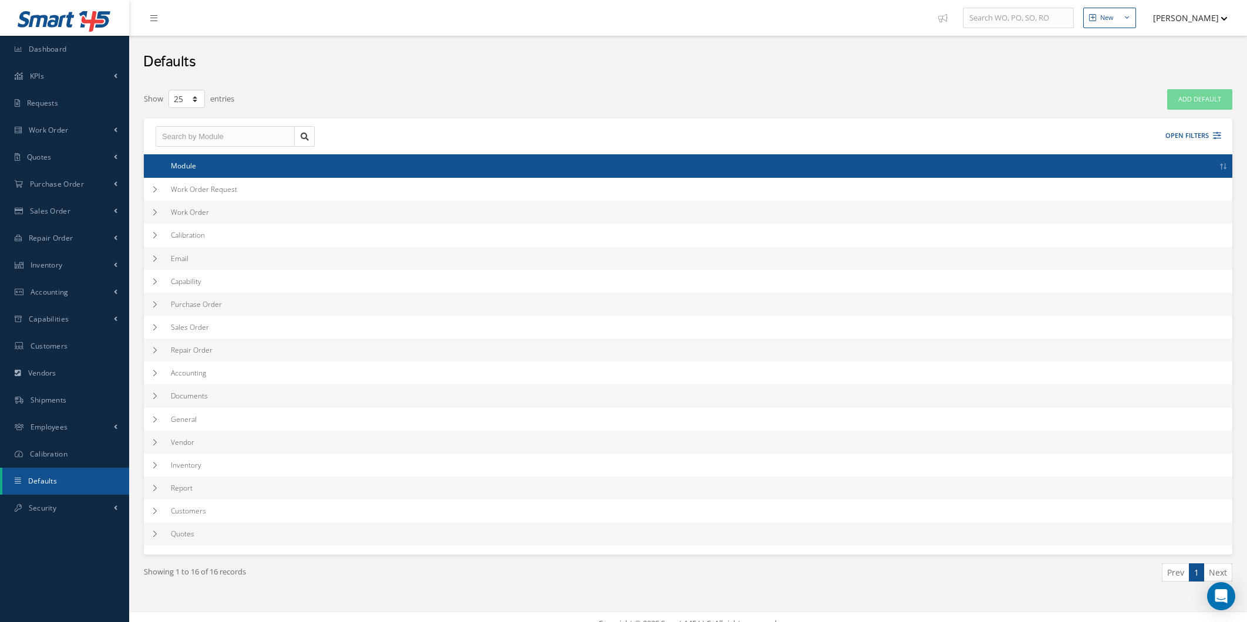
select select "25"
click at [166, 343] on td "repair order" at bounding box center [694, 350] width 1056 height 23
click at [157, 360] on td at bounding box center [155, 350] width 22 height 23
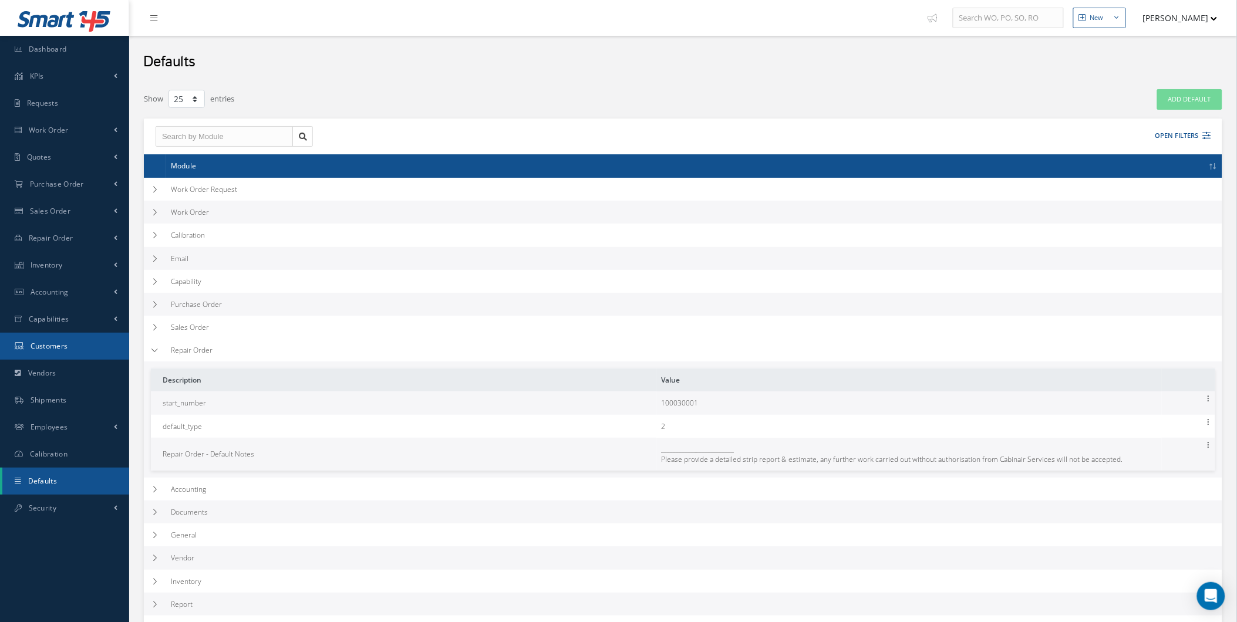
click at [107, 348] on link "Customers" at bounding box center [64, 346] width 129 height 27
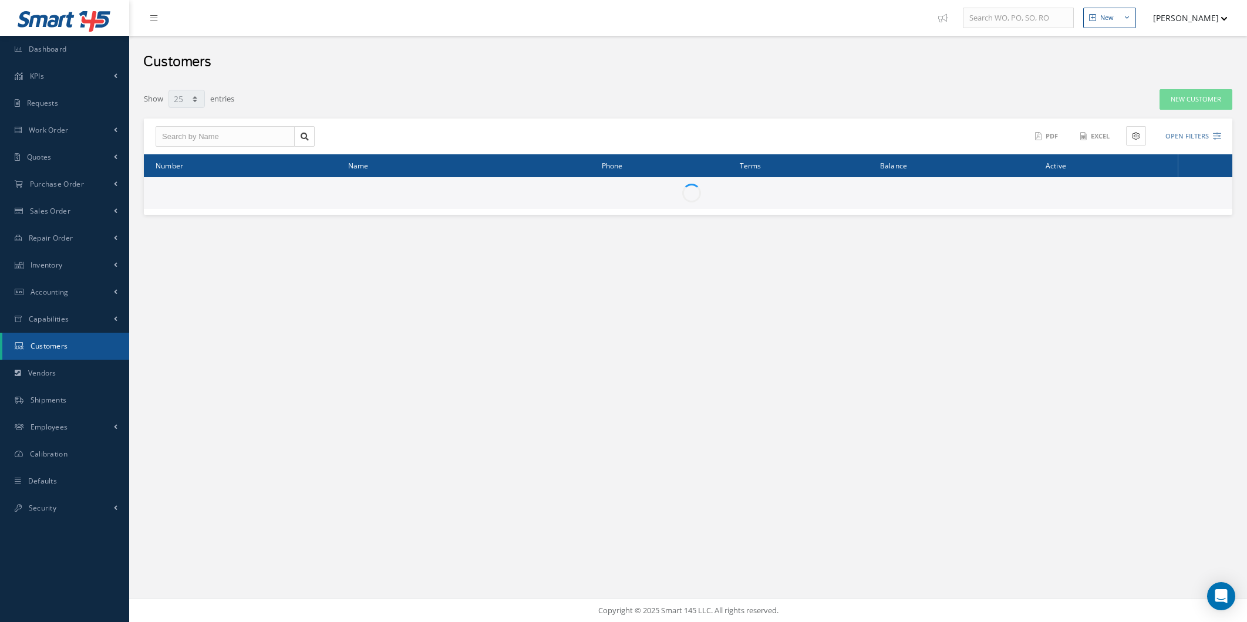
select select "25"
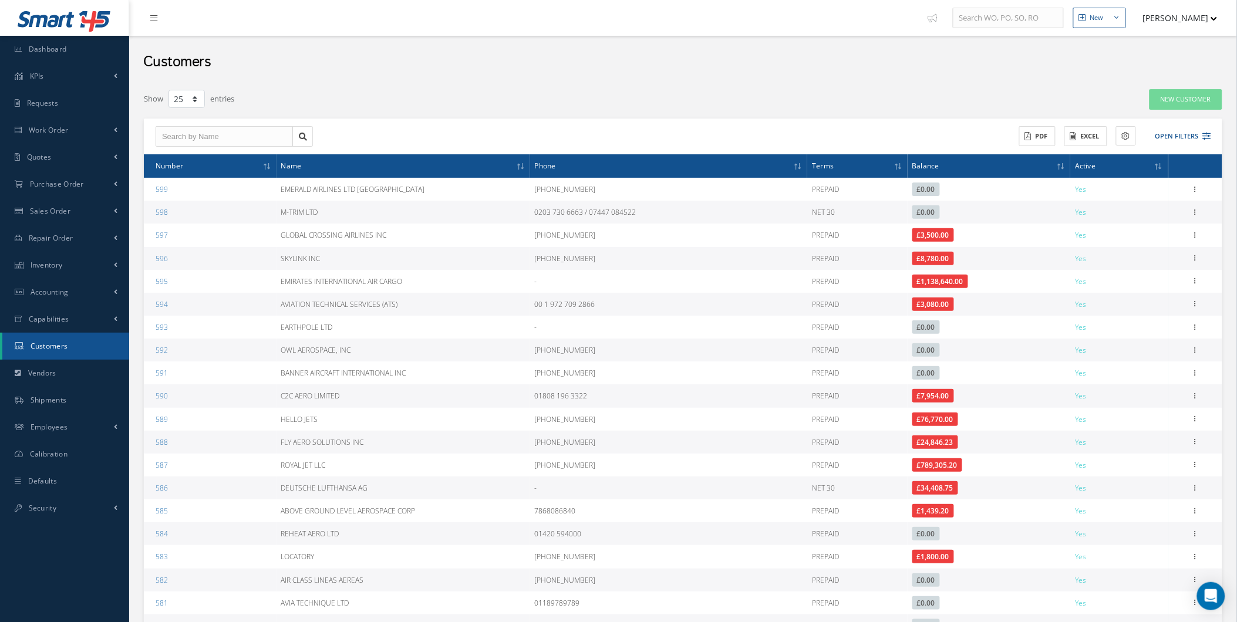
click at [1155, 28] on button "[PERSON_NAME]" at bounding box center [1175, 17] width 86 height 23
click at [1148, 36] on link "Administration" at bounding box center [1170, 39] width 94 height 20
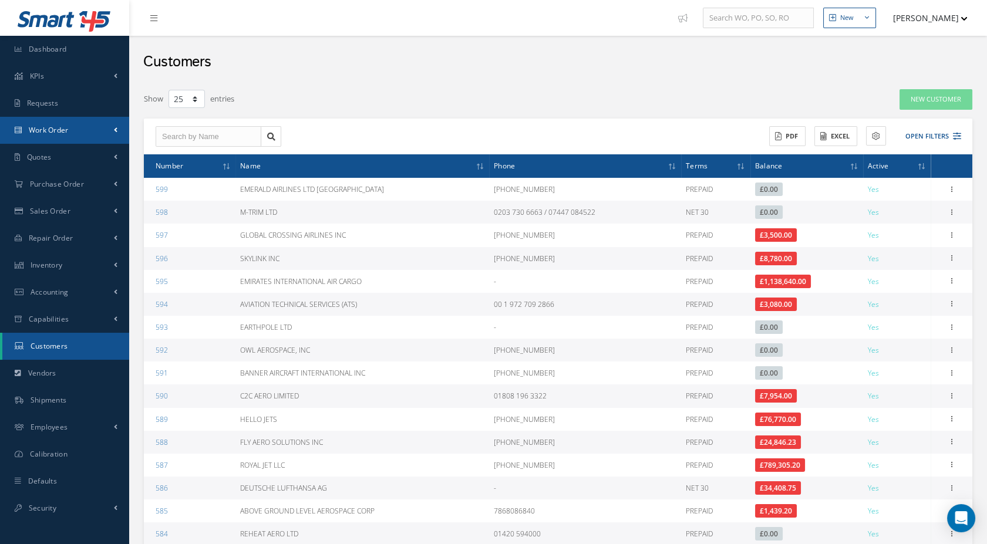
click at [78, 130] on link "Work Order" at bounding box center [64, 130] width 129 height 27
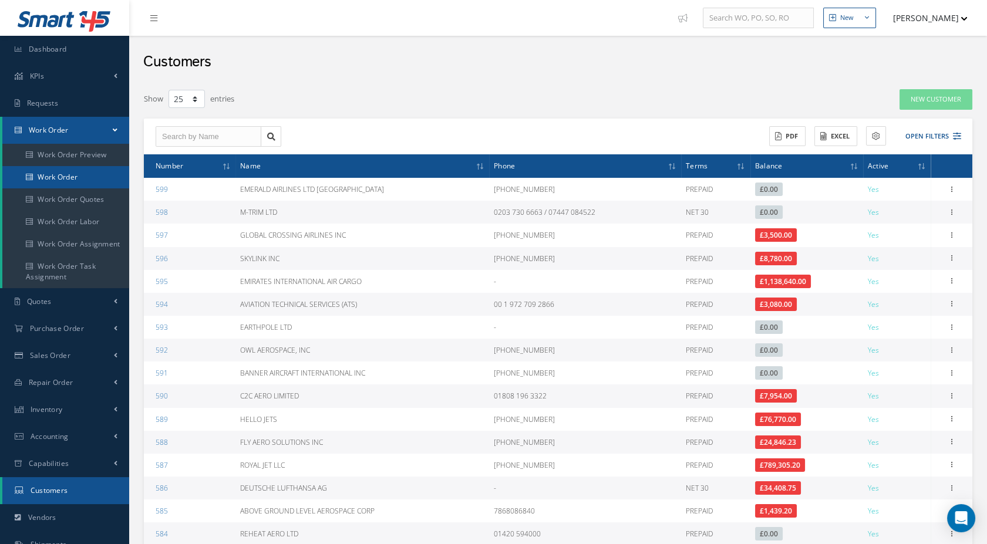
click at [85, 170] on link "Work Order" at bounding box center [65, 177] width 127 height 22
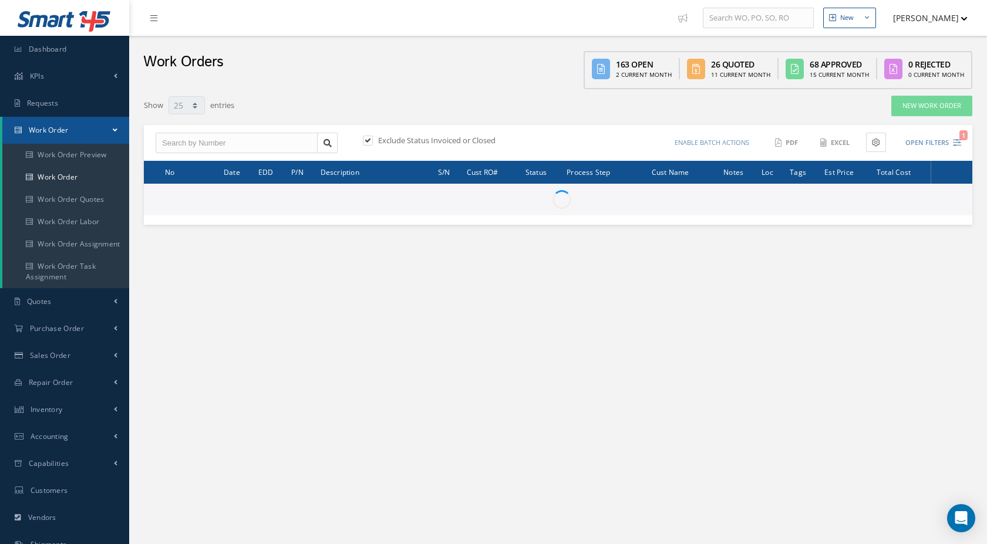
select select "25"
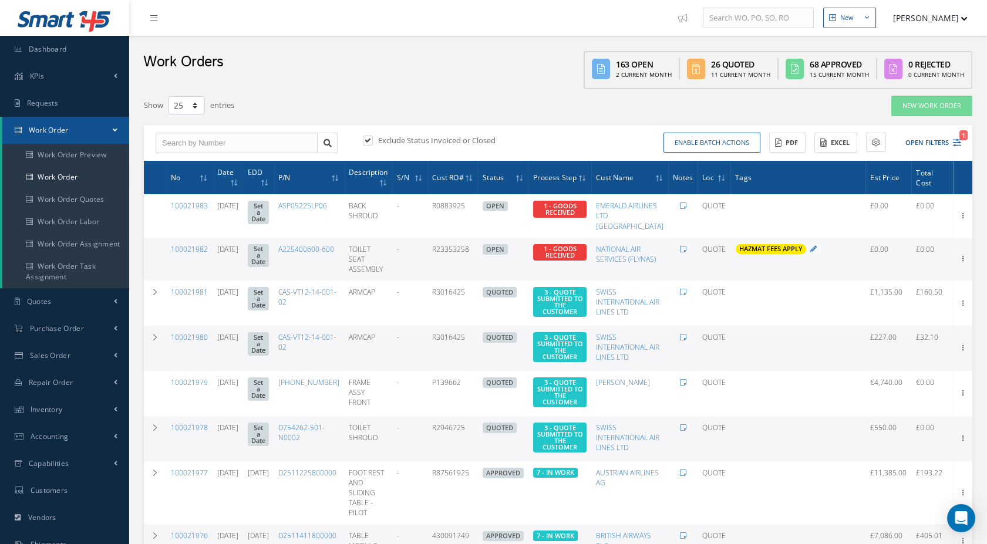
type input "All Work Request"
type input "All Work Performed"
type input "All Status"
type input "WO Part Status"
click at [922, 133] on button "Open Filters 1" at bounding box center [928, 142] width 66 height 19
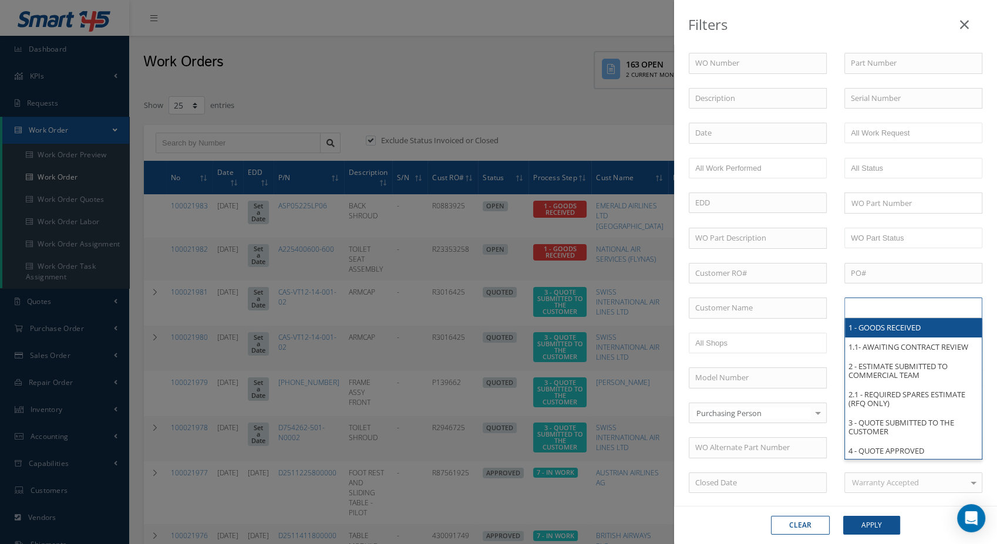
click at [882, 302] on input "text" at bounding box center [887, 308] width 75 height 15
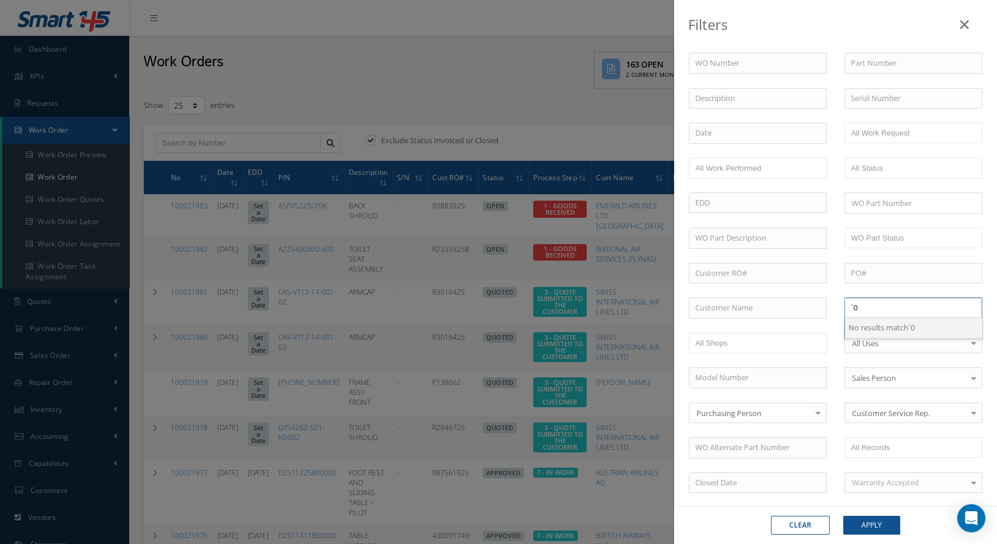
type input "`"
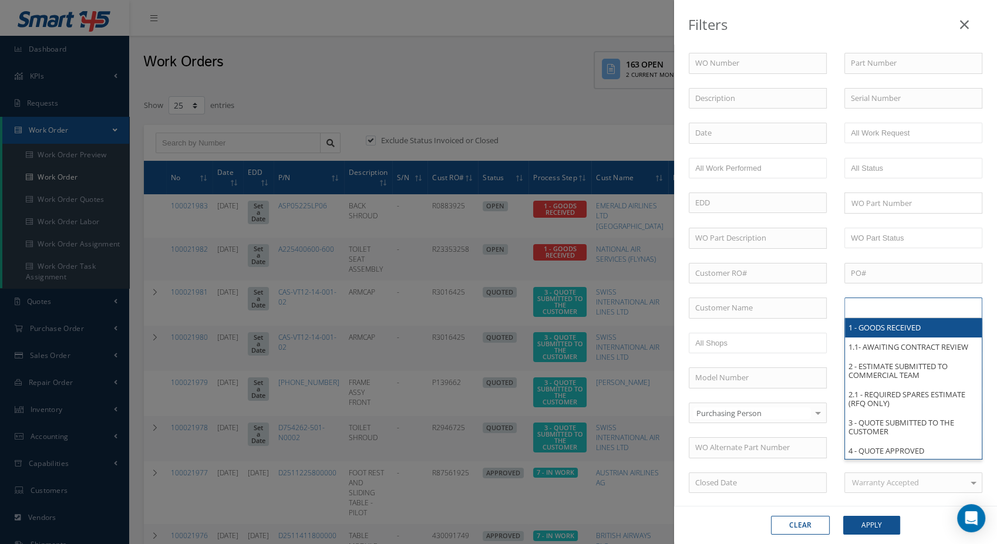
type input "`"
type input "2"
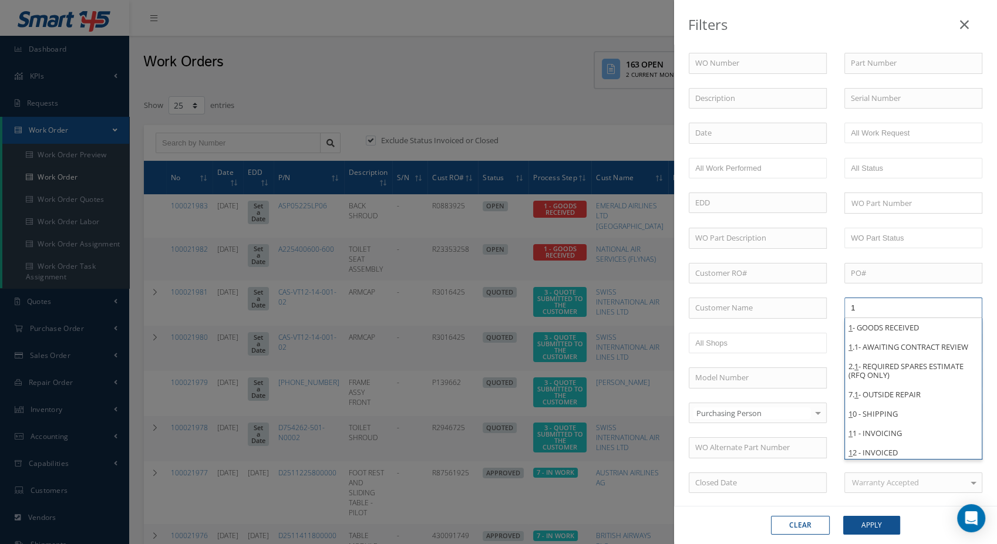
drag, startPoint x: 934, startPoint y: 304, endPoint x: 784, endPoint y: 297, distance: 151.0
click at [784, 297] on div "WO Number Part Number Description Serial Number - BER CERTIFICATION FILE ONLY D…" at bounding box center [835, 400] width 311 height 695
type input "All Proccess Step"
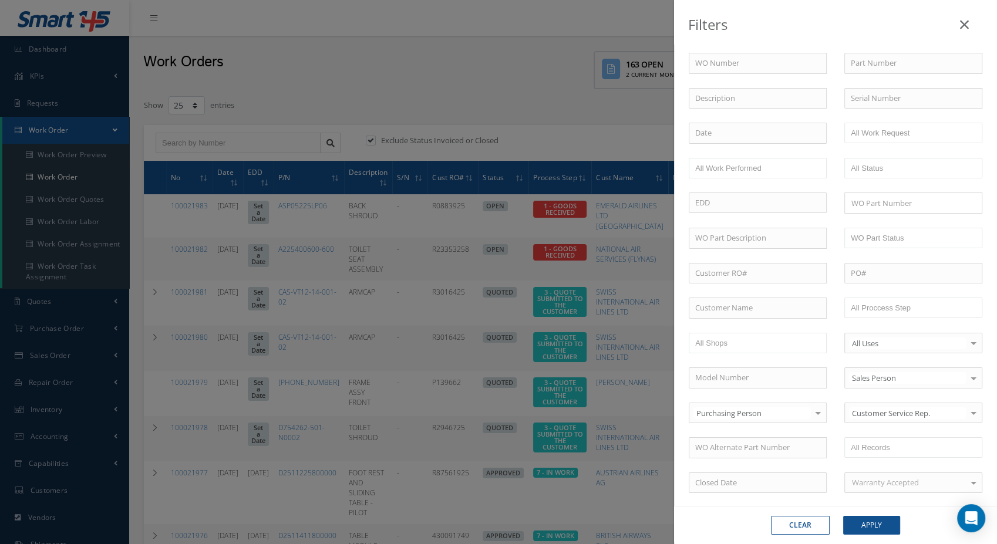
click at [874, 295] on div "WO Number Part Number Description Serial Number - BER CERTIFICATION FILE ONLY D…" at bounding box center [835, 400] width 311 height 695
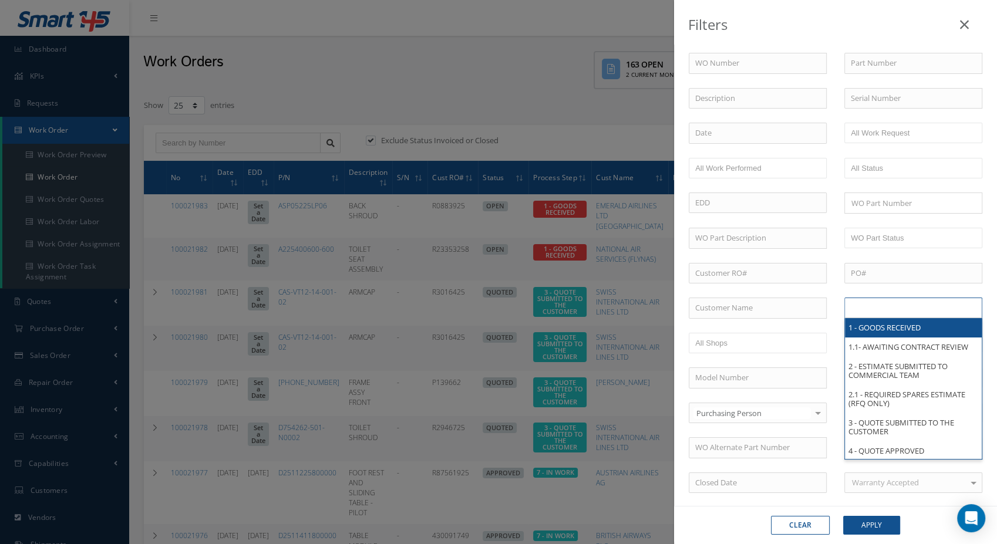
click at [874, 301] on input "text" at bounding box center [887, 308] width 75 height 15
type input "All Proccess Step"
click at [835, 291] on div "WO Number Part Number Description Serial Number - BER CERTIFICATION FILE ONLY D…" at bounding box center [835, 400] width 311 height 695
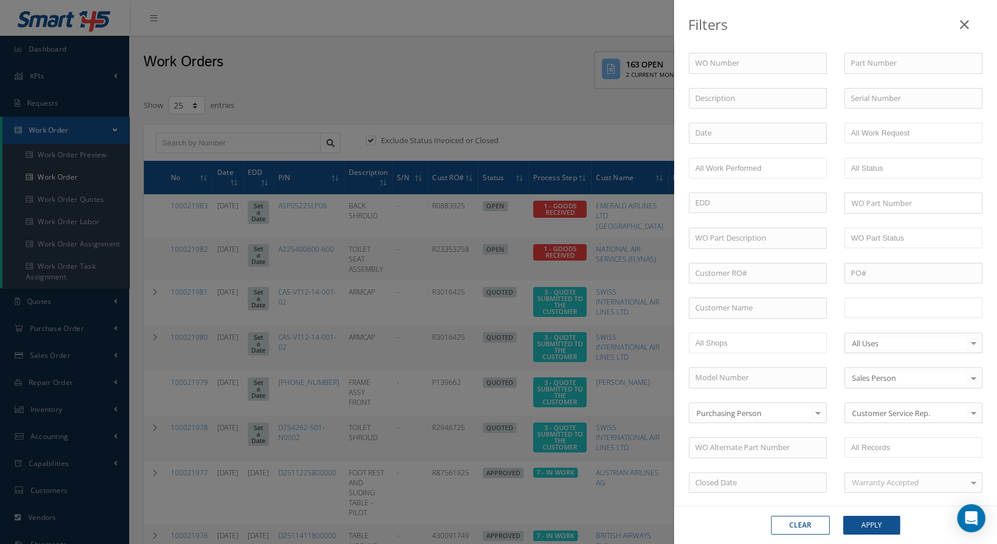
click at [863, 301] on input "text" at bounding box center [887, 308] width 75 height 15
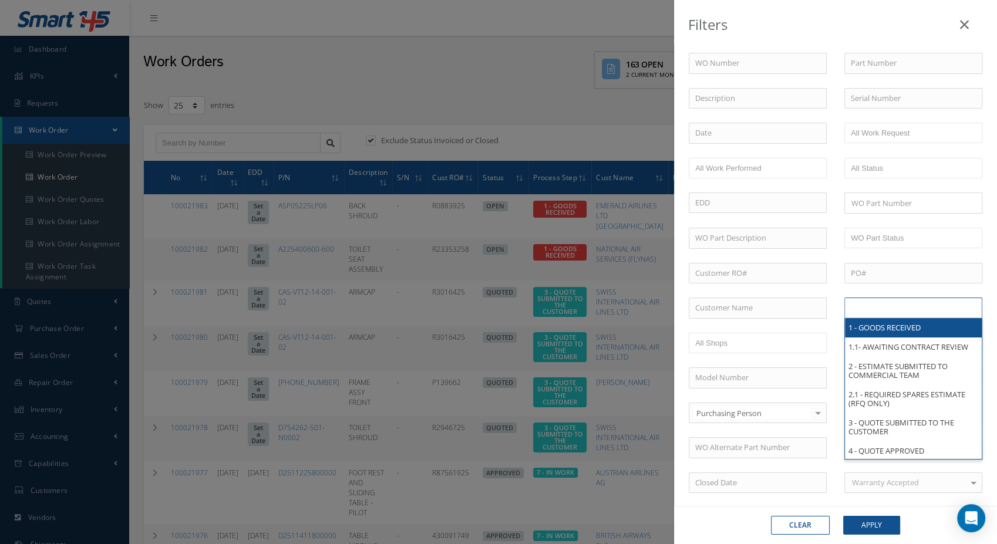
type input "s"
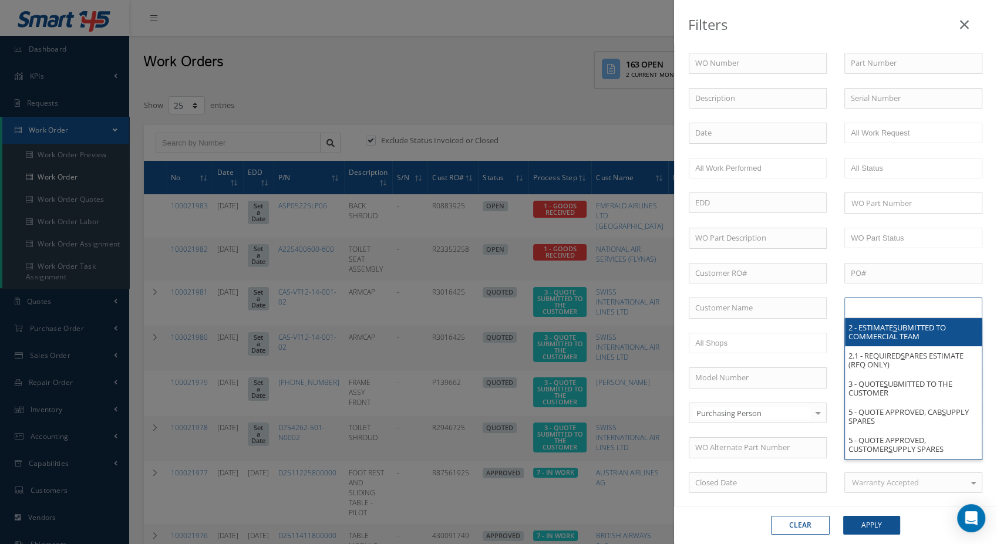
type input "w"
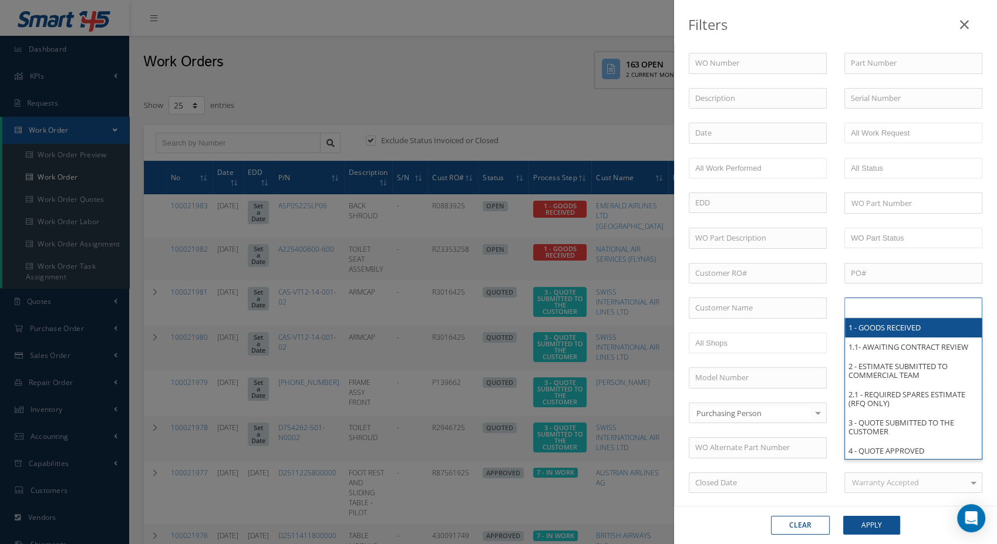
type input "r"
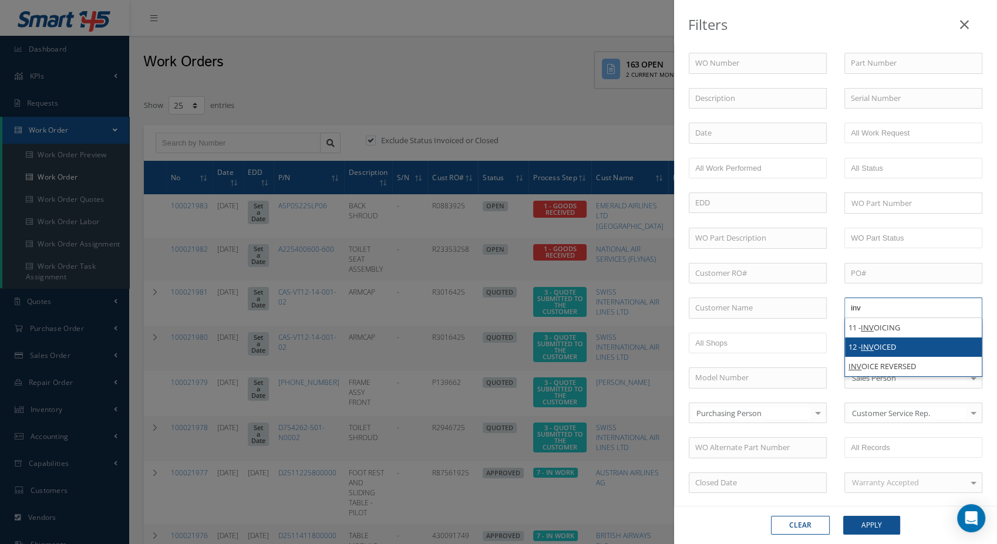
type input "inv"
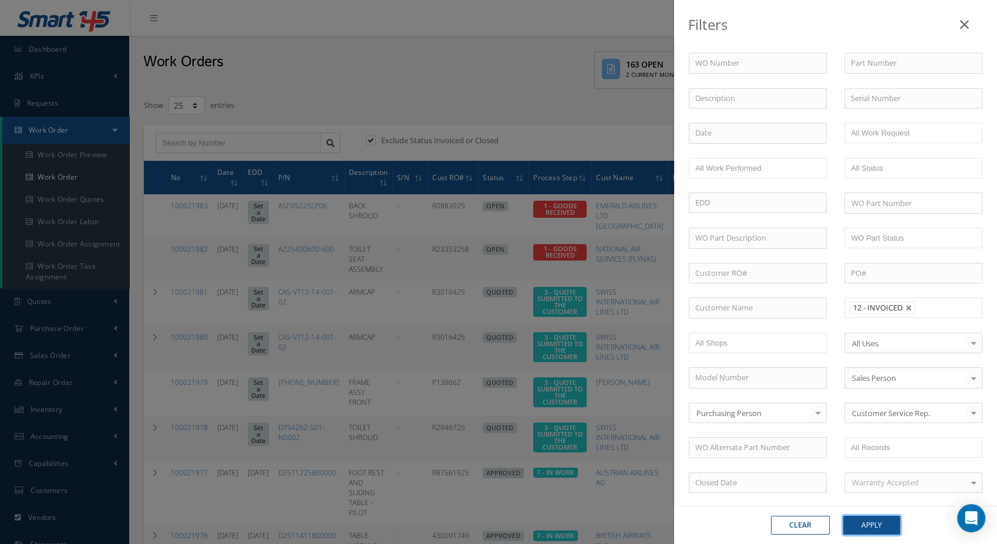
click at [862, 531] on button "Apply" at bounding box center [871, 525] width 57 height 19
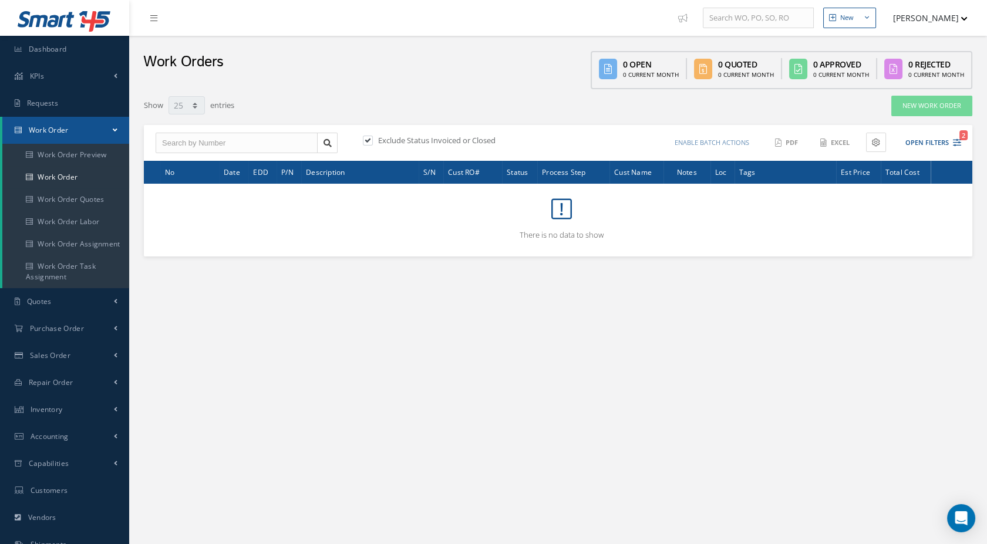
click at [432, 141] on label "Exclude Status Invoiced or Closed" at bounding box center [435, 140] width 120 height 11
click at [370, 141] on input "checkbox" at bounding box center [367, 141] width 8 height 8
checkbox input "false"
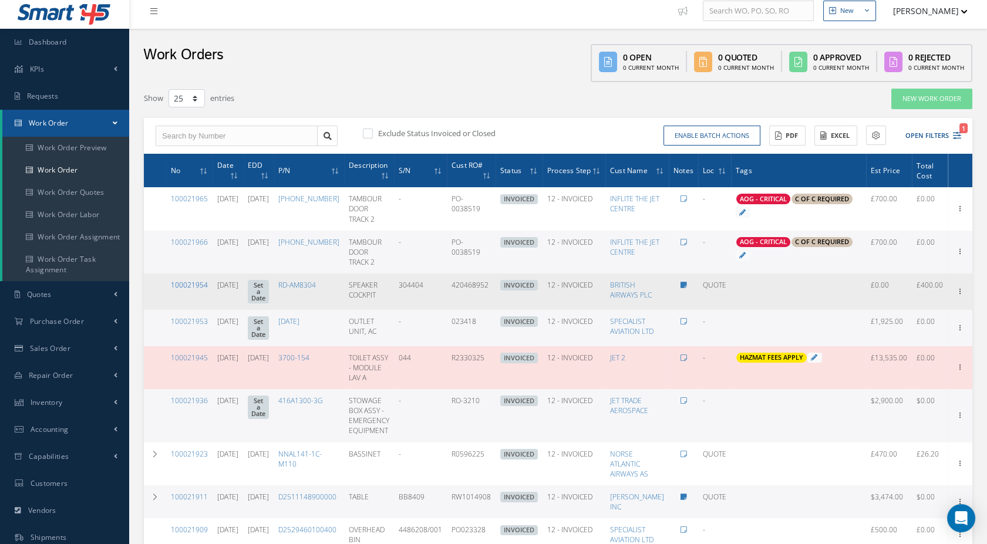
click at [173, 285] on link "100021954" at bounding box center [189, 285] width 37 height 10
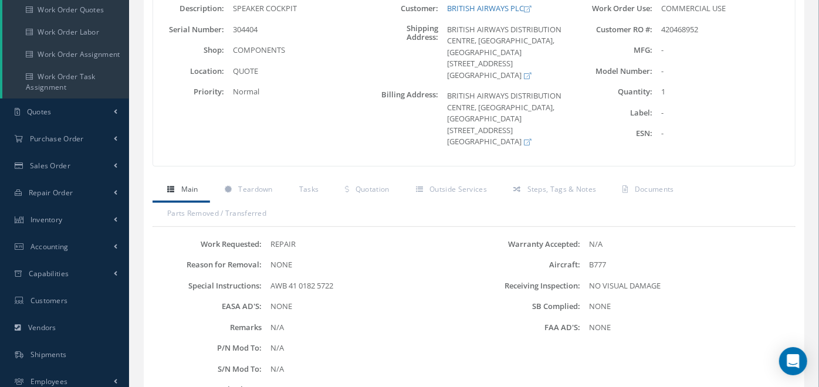
scroll to position [204, 0]
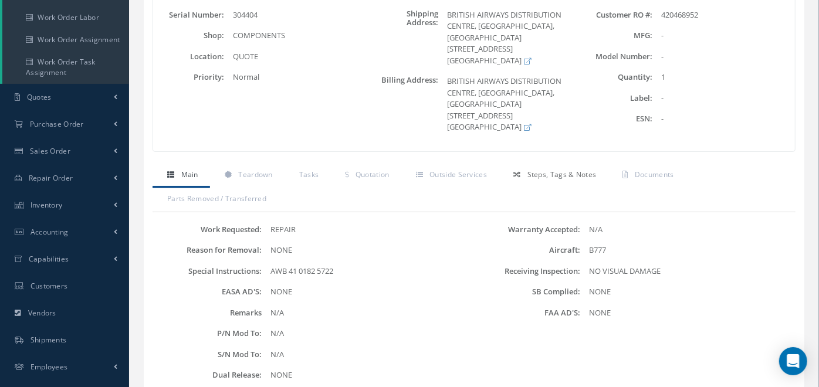
click at [537, 178] on link "Steps, Tags & Notes" at bounding box center [553, 176] width 109 height 25
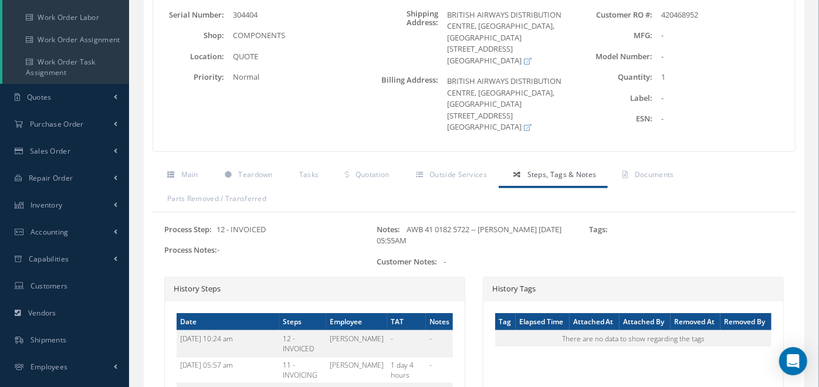
scroll to position [298, 0]
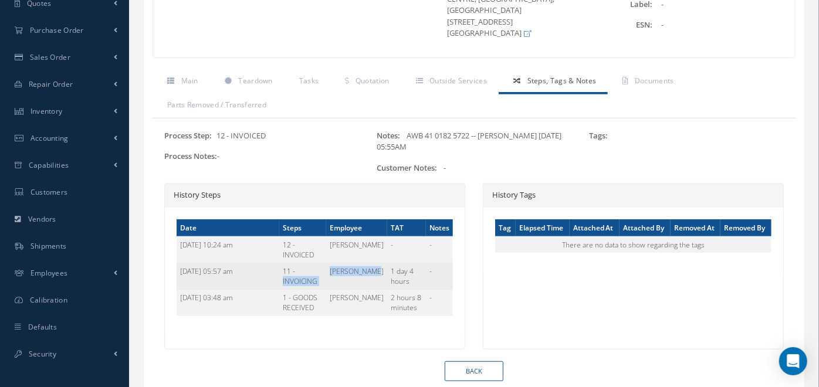
drag, startPoint x: 283, startPoint y: 281, endPoint x: 353, endPoint y: 276, distance: 70.0
click at [353, 276] on tr "[DATE] 05:57 am 11 - INVOICING [PERSON_NAME] 1 day 4 hours -" at bounding box center [315, 277] width 276 height 26
drag, startPoint x: 353, startPoint y: 276, endPoint x: 292, endPoint y: 286, distance: 61.8
click at [292, 286] on td "11 - INVOICING" at bounding box center [302, 277] width 47 height 26
click at [340, 268] on td "[PERSON_NAME]" at bounding box center [356, 277] width 61 height 26
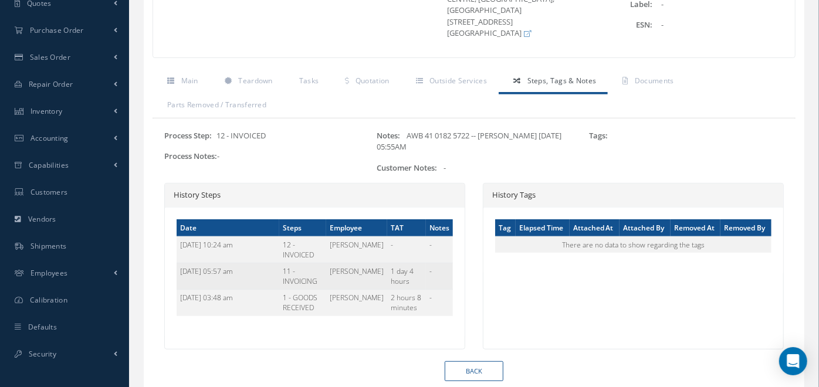
click at [340, 268] on td "[PERSON_NAME]" at bounding box center [356, 277] width 61 height 26
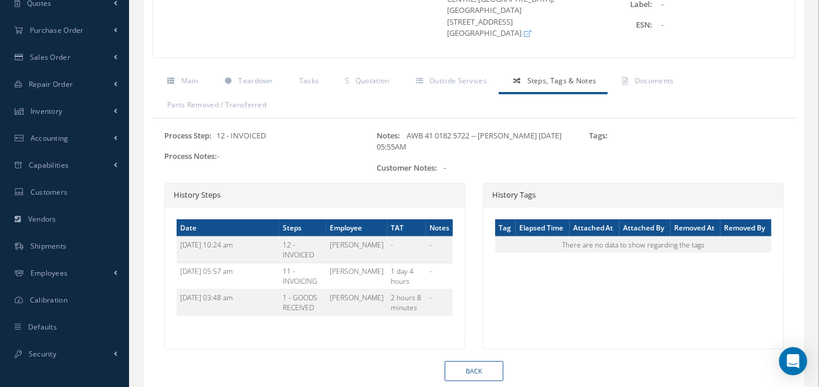
scroll to position [0, 0]
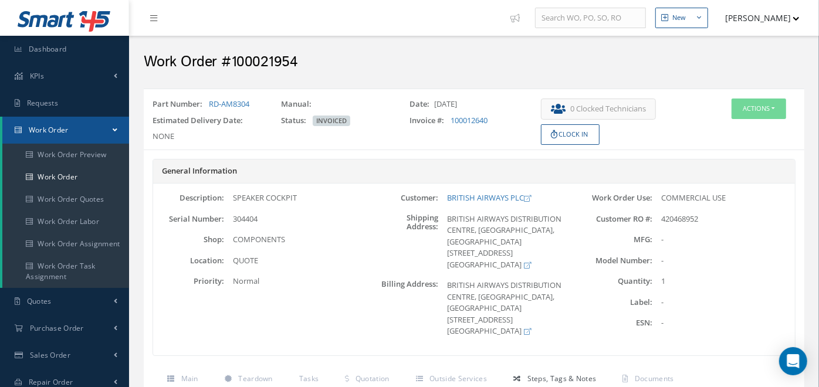
click at [758, 96] on div "Part Number: RD-AM8304 Manual: Date: [DATE] Estimated Delivery Date: NONE Statu…" at bounding box center [474, 119] width 661 height 51
click at [796, 113] on div "Actions Edit Reverse Invoice Send By Email Print-Outs Receiving Inspection Scra…" at bounding box center [749, 122] width 110 height 46
click at [757, 104] on button "Actions" at bounding box center [759, 109] width 55 height 21
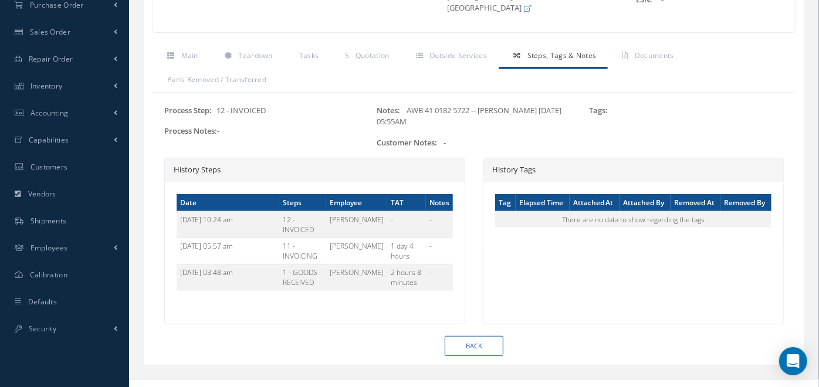
scroll to position [323, 0]
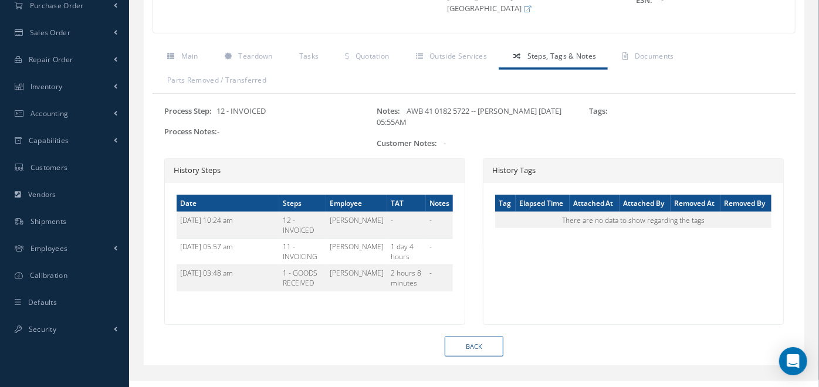
click at [249, 116] on div "Process Step: 12 - INVOICED Process Notes: -" at bounding box center [262, 132] width 212 height 53
click at [251, 115] on div "Process Step: 12 - INVOICED Process Notes: -" at bounding box center [262, 132] width 212 height 53
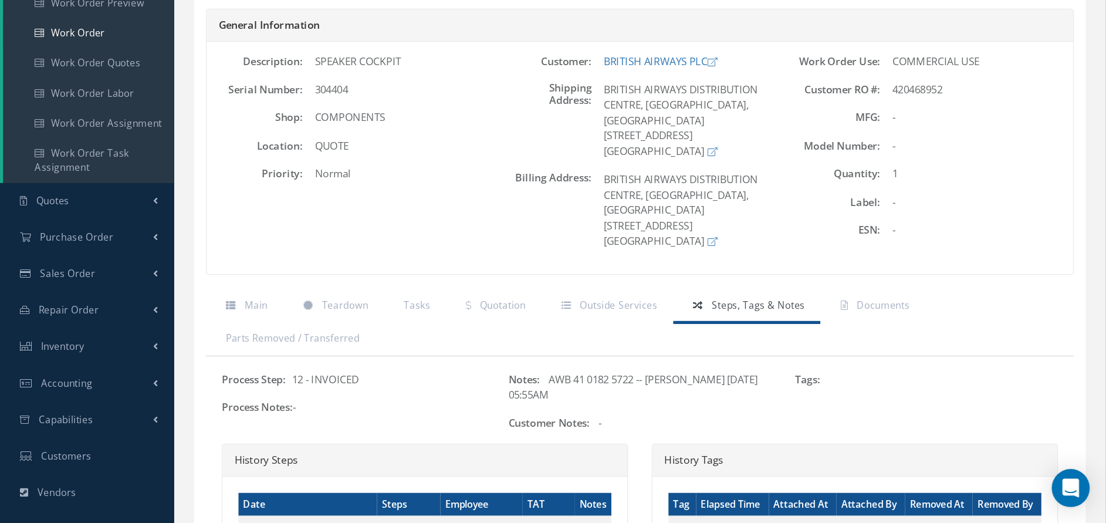
scroll to position [0, 0]
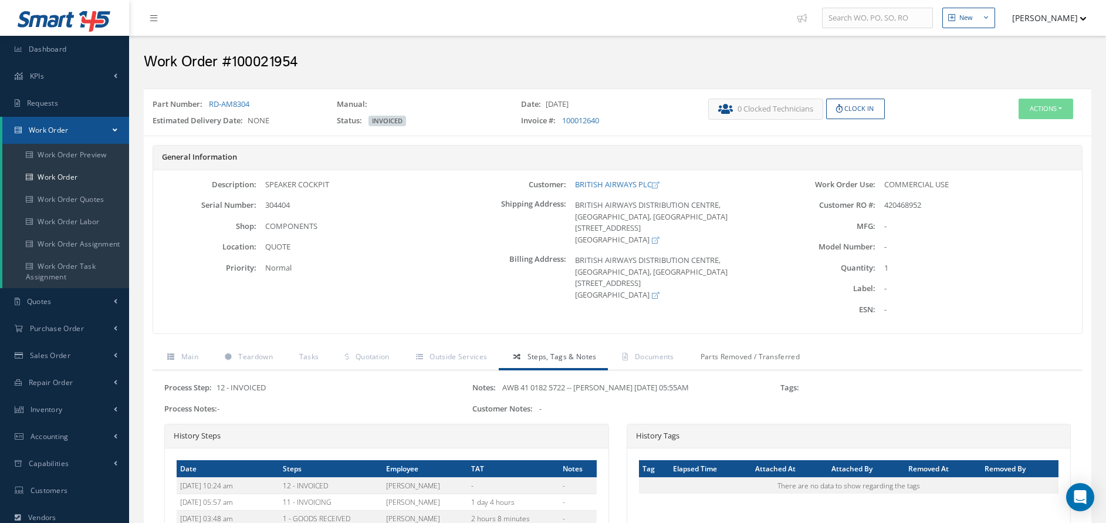
click at [765, 363] on link "Parts Removed / Transferred" at bounding box center [749, 358] width 126 height 25
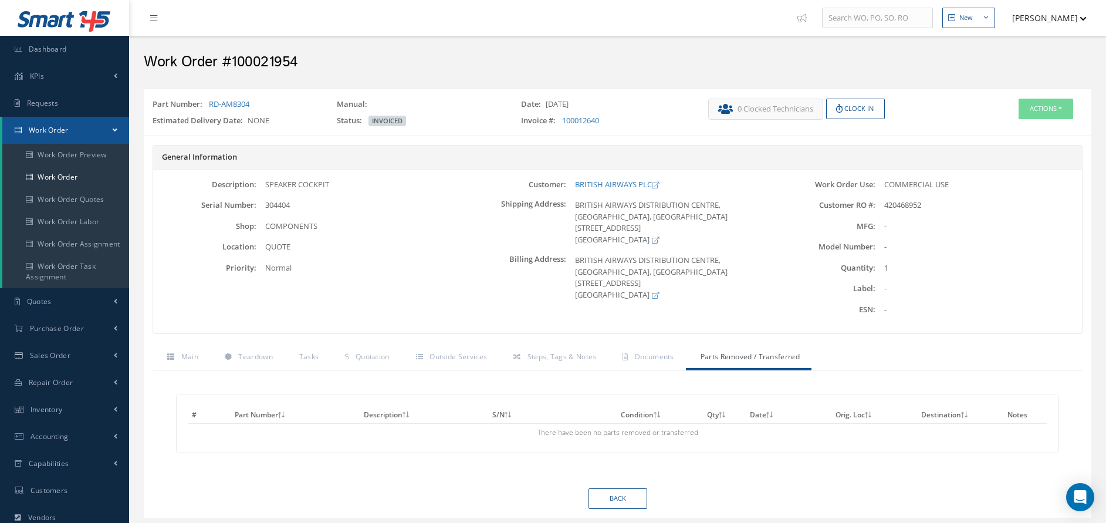
scroll to position [82, 0]
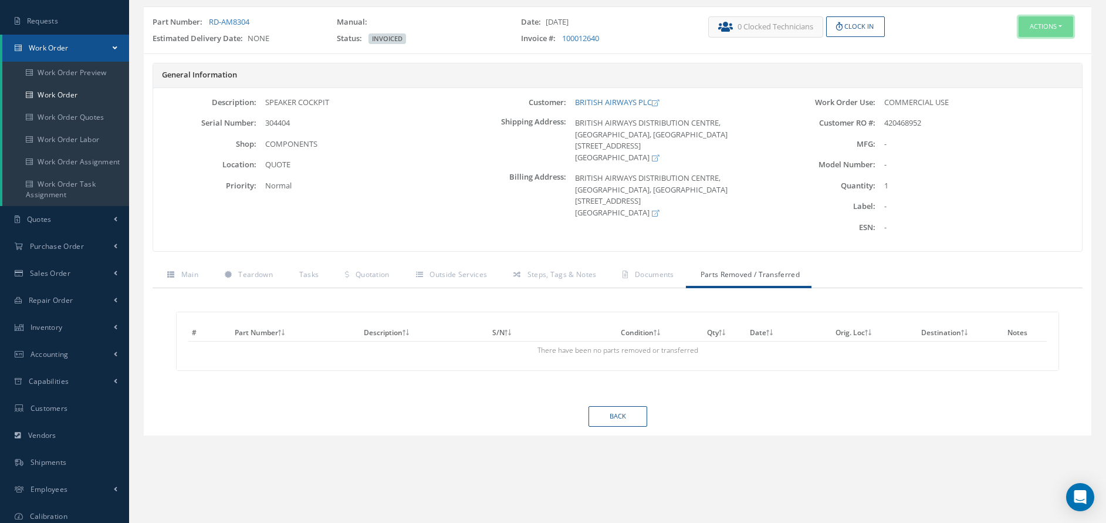
click at [986, 36] on button "Actions" at bounding box center [1046, 26] width 55 height 21
click at [986, 44] on link "Edit" at bounding box center [1028, 49] width 94 height 16
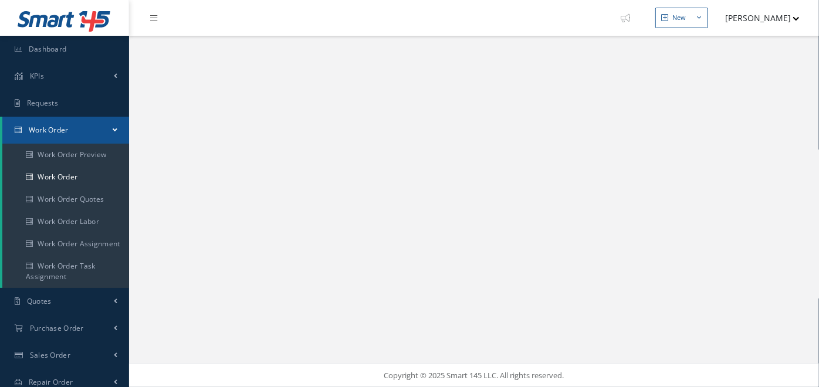
select select "25"
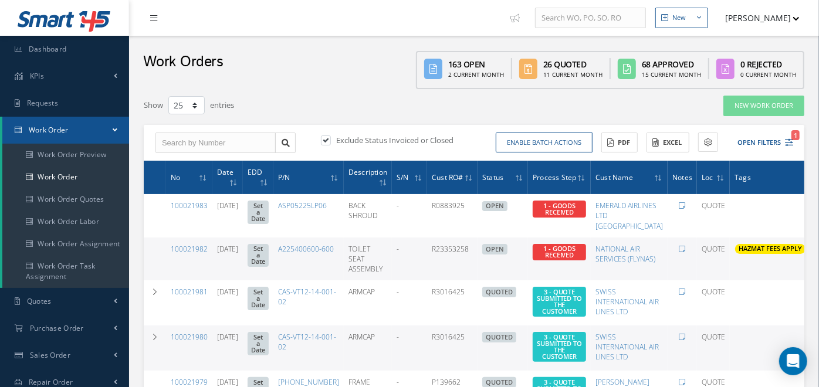
click at [157, 21] on icon at bounding box center [153, 18] width 7 height 8
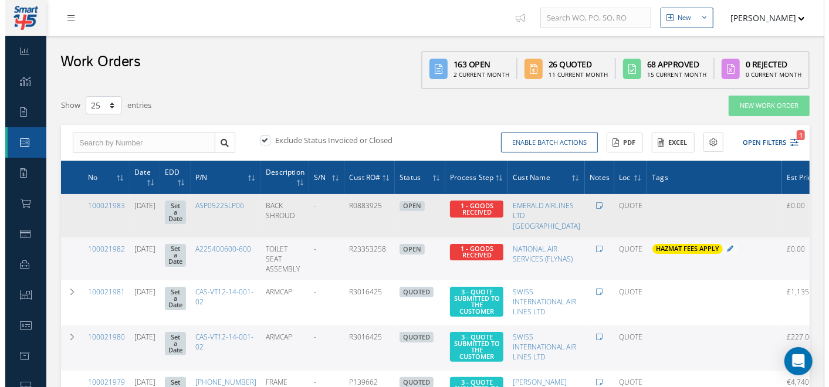
scroll to position [0, 87]
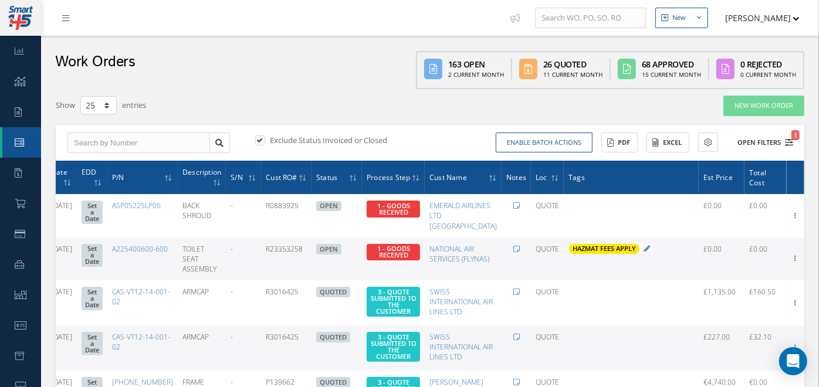
click at [737, 150] on button "Open Filters 1" at bounding box center [760, 142] width 66 height 19
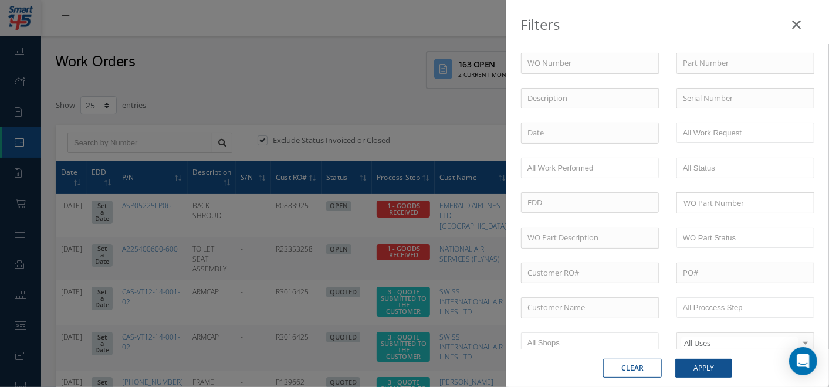
click at [798, 28] on icon at bounding box center [796, 25] width 9 height 14
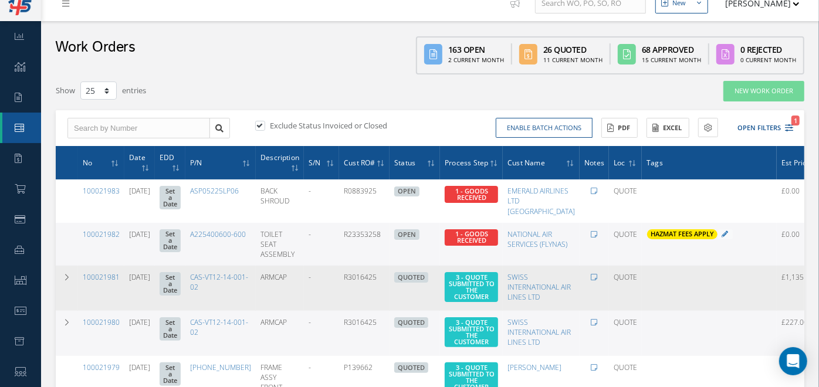
scroll to position [0, 0]
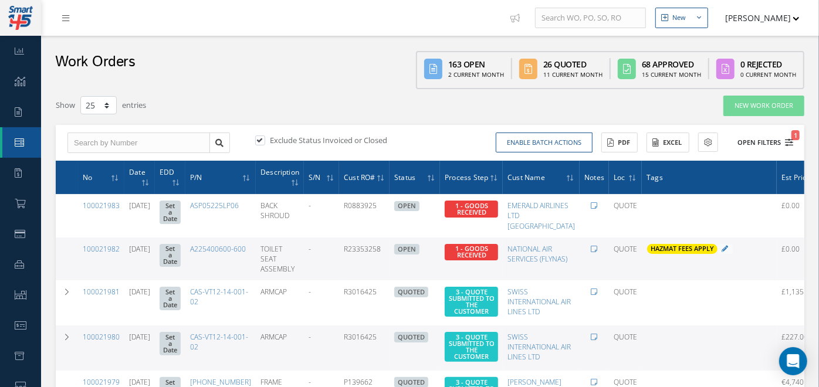
click at [742, 146] on button "Open Filters 1" at bounding box center [760, 142] width 66 height 19
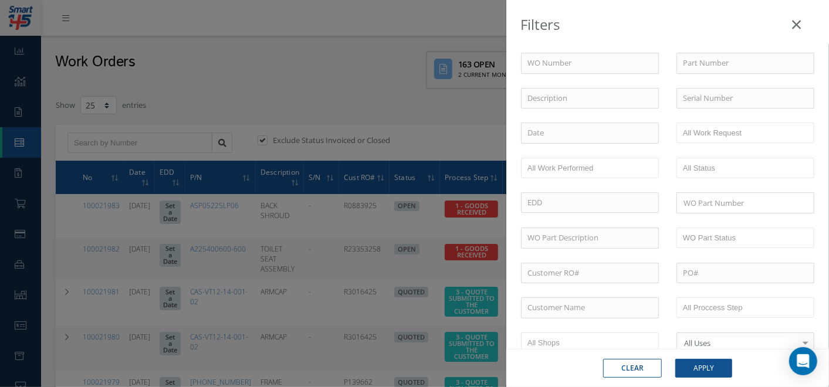
click at [363, 163] on div "Filters WO Number Part Number Description Serial Number - BER CERTIFICATION FIL…" at bounding box center [414, 193] width 829 height 387
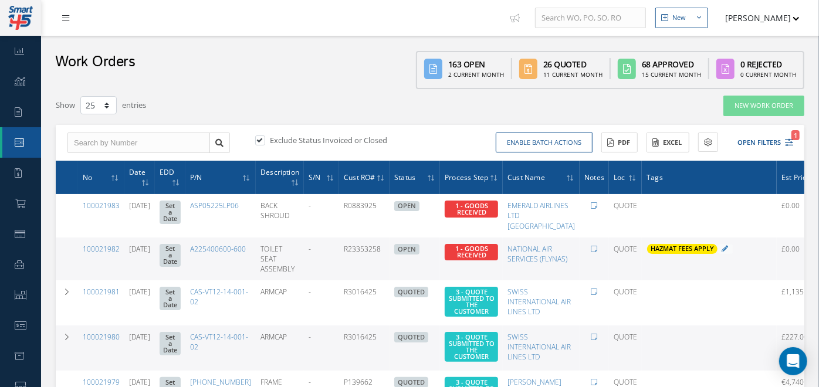
click at [79, 21] on link at bounding box center [69, 17] width 32 height 19
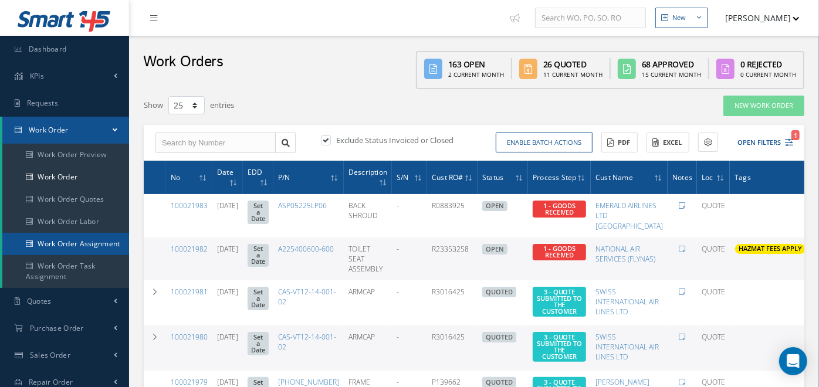
scroll to position [65, 0]
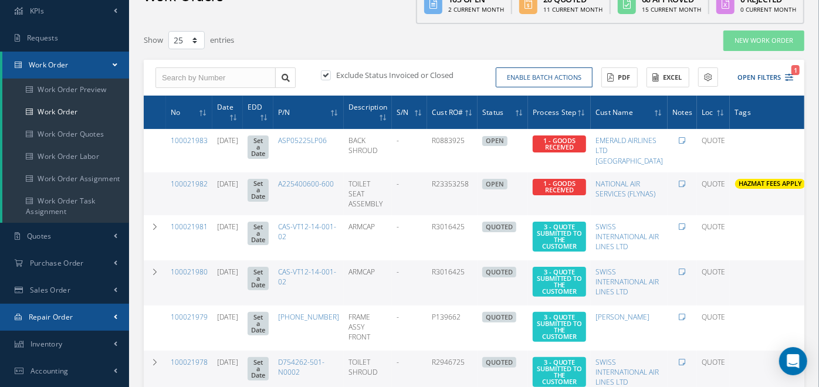
click at [77, 320] on link "Repair Order" at bounding box center [64, 317] width 129 height 27
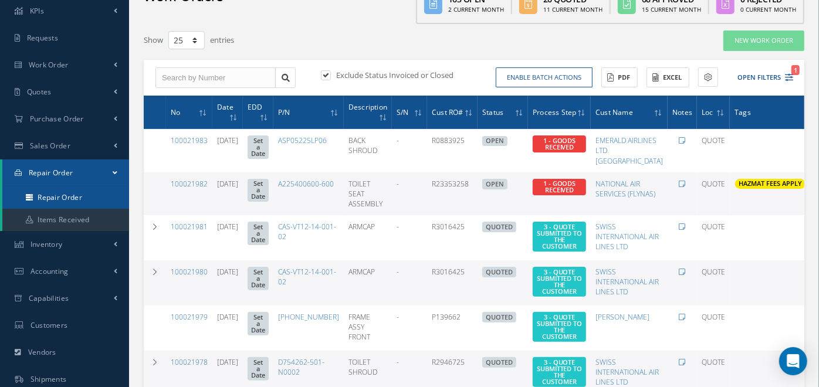
click at [100, 193] on link "Repair Order" at bounding box center [65, 198] width 127 height 22
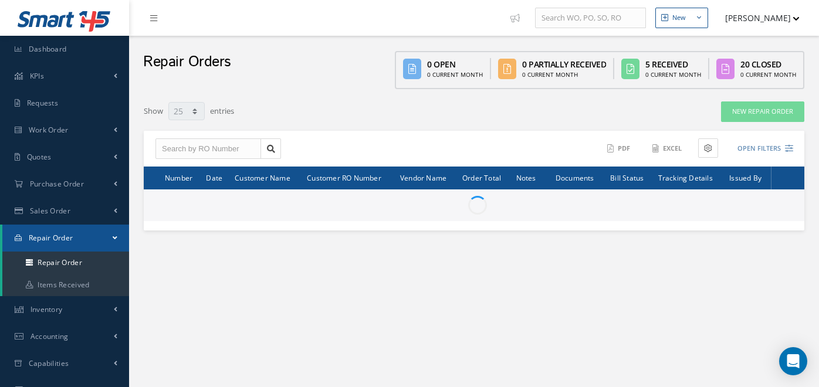
select select "25"
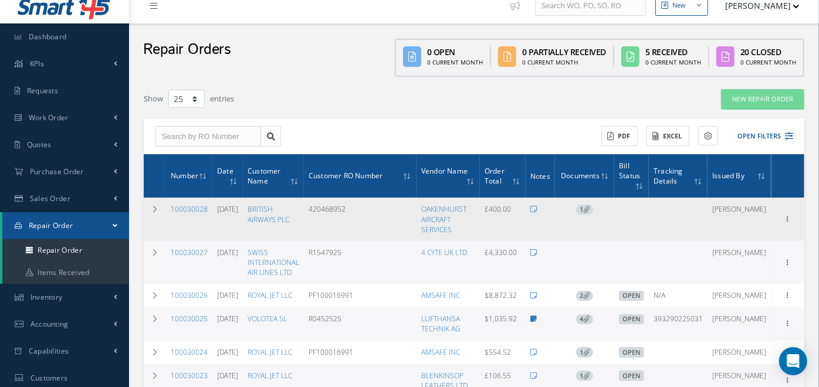
scroll to position [13, 0]
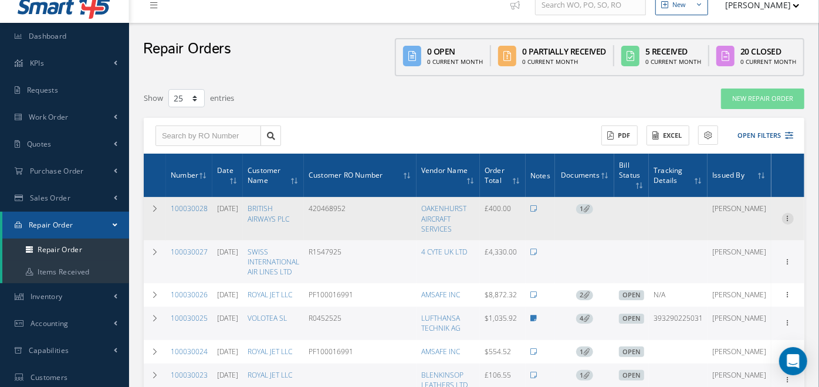
click at [785, 218] on icon at bounding box center [788, 217] width 12 height 9
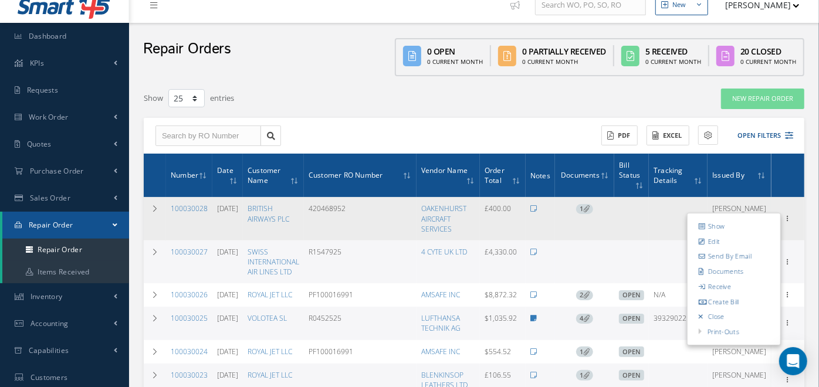
click at [520, 206] on td "£400.00" at bounding box center [503, 218] width 46 height 43
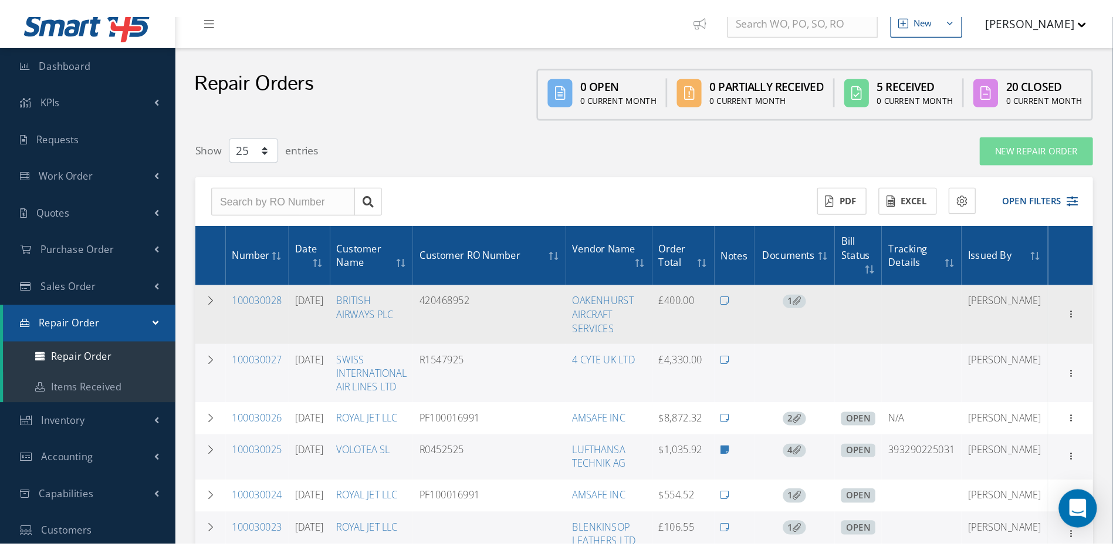
scroll to position [0, 0]
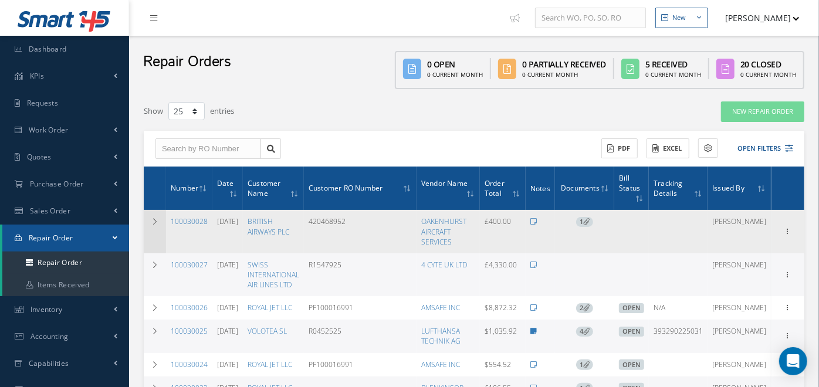
click at [159, 221] on td at bounding box center [155, 231] width 22 height 43
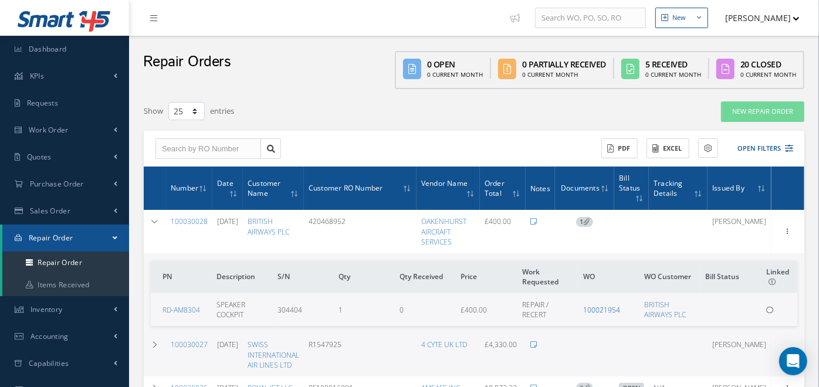
click at [613, 306] on link "100021954" at bounding box center [601, 310] width 37 height 10
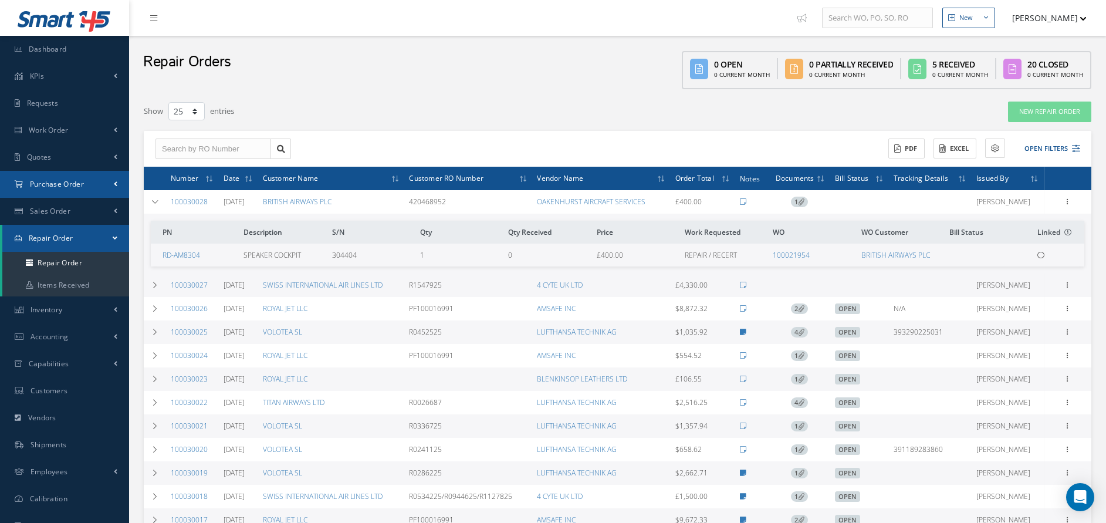
click at [108, 173] on link "Purchase Order" at bounding box center [64, 184] width 129 height 27
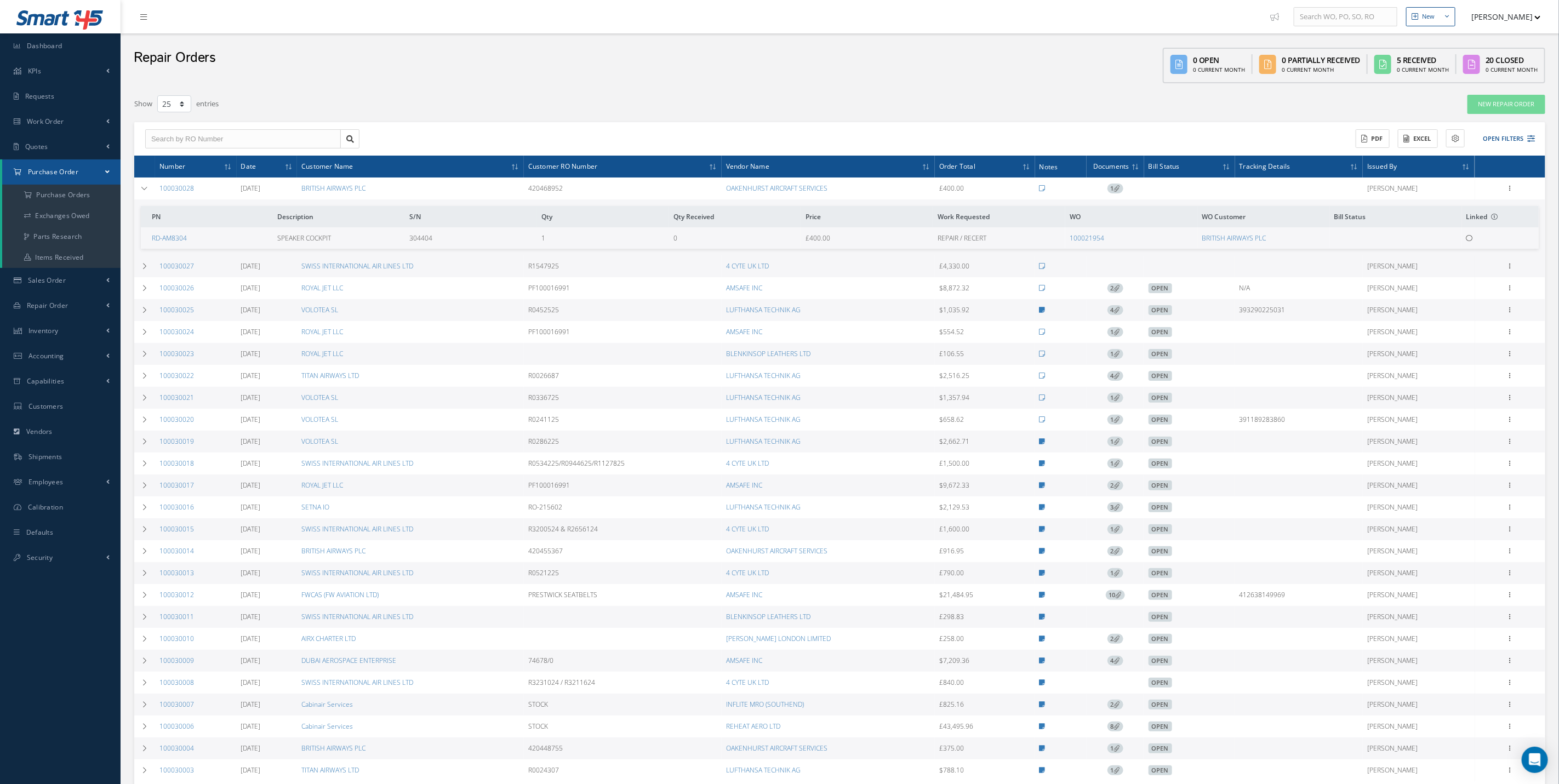
click at [765, 144] on div "ACTIONS Receive Payments Select Customer Cabinair Services 1ST CHOICE AEROSPACE…" at bounding box center [839, 139] width 1411 height 34
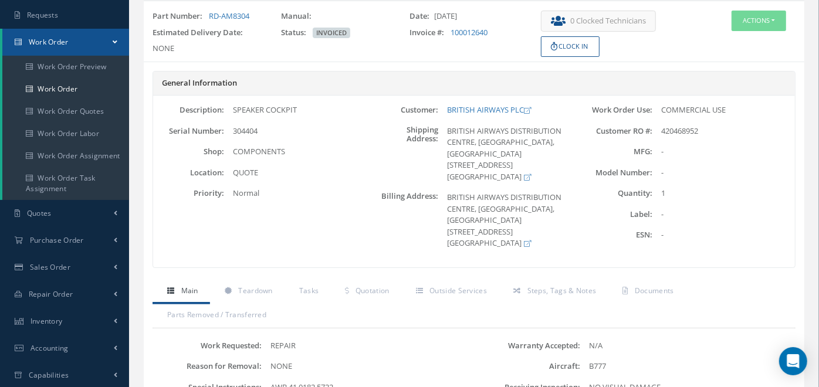
scroll to position [57, 0]
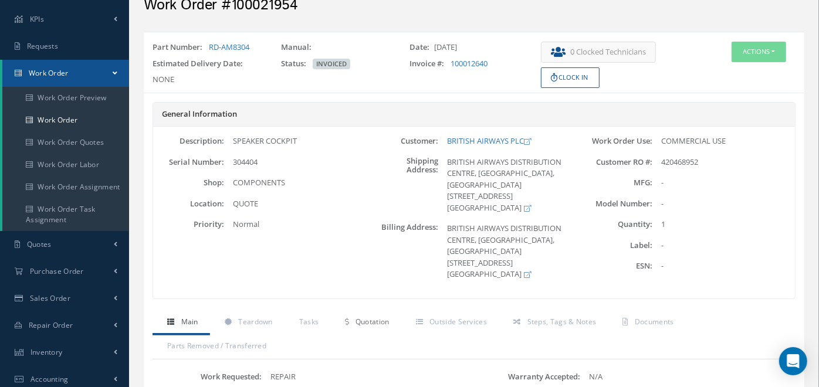
click at [359, 329] on link "Quotation" at bounding box center [365, 323] width 70 height 25
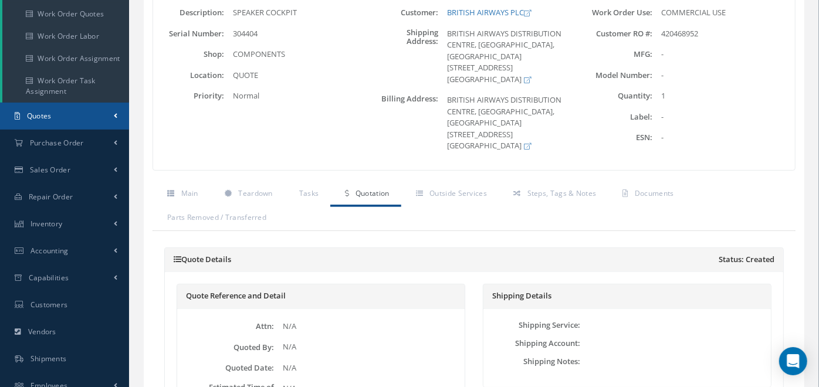
scroll to position [87, 0]
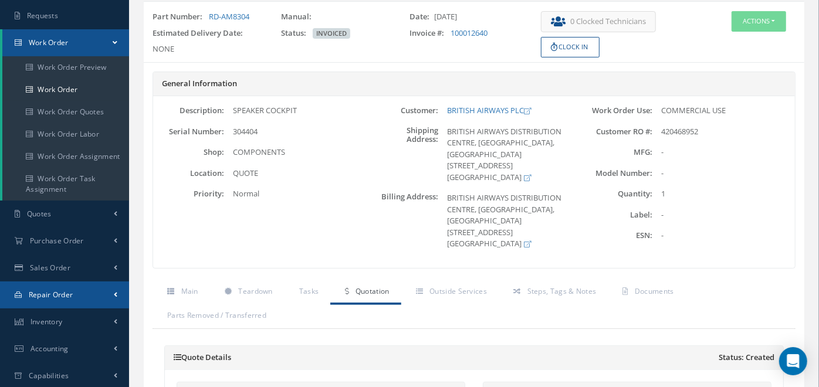
click at [75, 296] on link "Repair Order" at bounding box center [64, 295] width 129 height 27
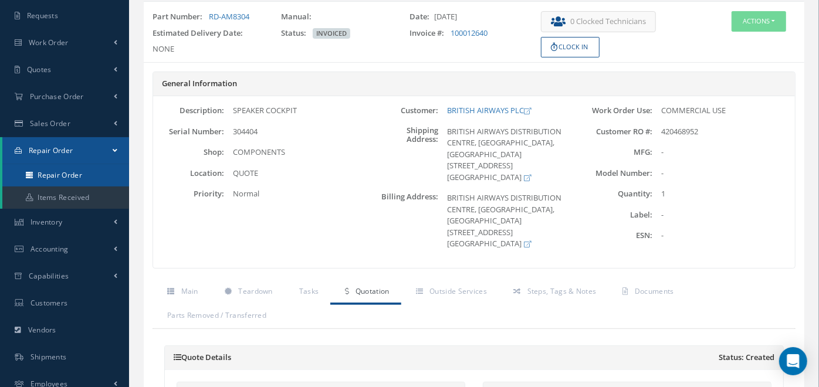
click at [90, 173] on link "Repair Order" at bounding box center [65, 175] width 127 height 22
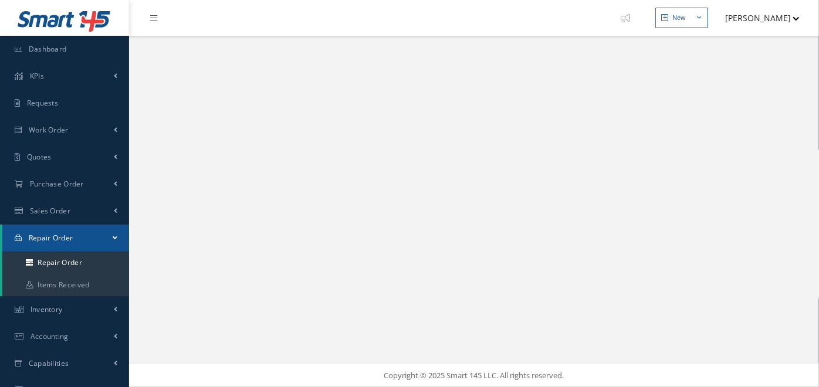
select select "25"
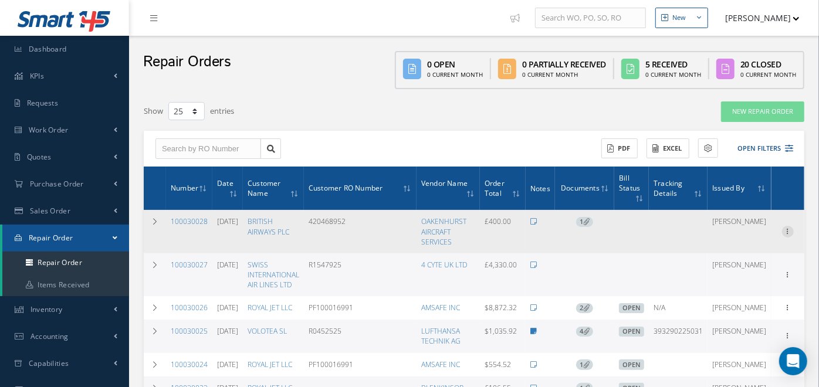
click at [788, 227] on icon at bounding box center [788, 230] width 12 height 9
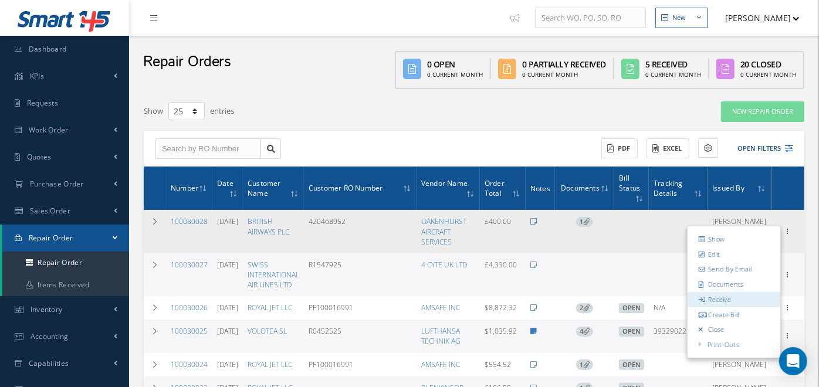
click at [707, 297] on icon at bounding box center [703, 299] width 8 height 6
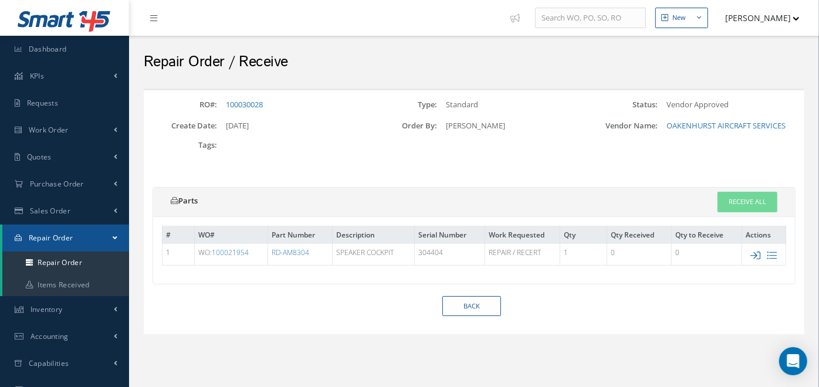
click at [758, 256] on icon at bounding box center [756, 256] width 10 height 10
type input "304404"
type input "£400"
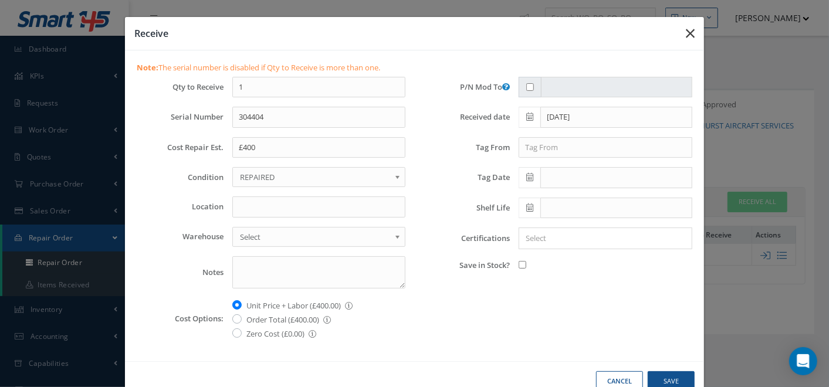
click at [688, 30] on button "button" at bounding box center [691, 33] width 28 height 33
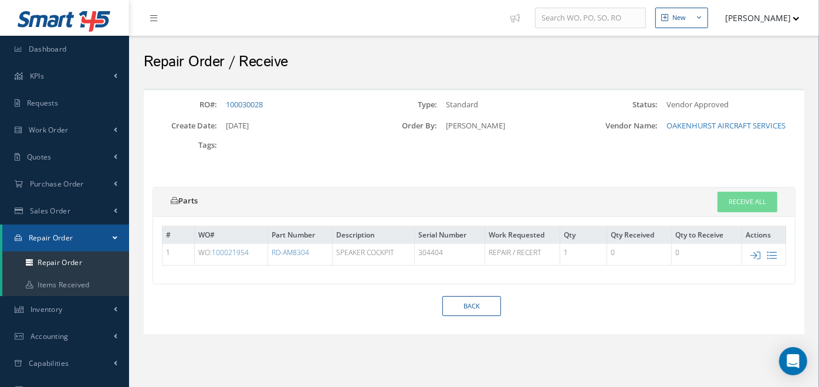
click at [461, 335] on div "RO#: 100030028 Type: Standard Status: Vendor Approved Create Date: [DATE] Order…" at bounding box center [474, 219] width 679 height 261
click at [463, 303] on link "Back" at bounding box center [472, 306] width 59 height 21
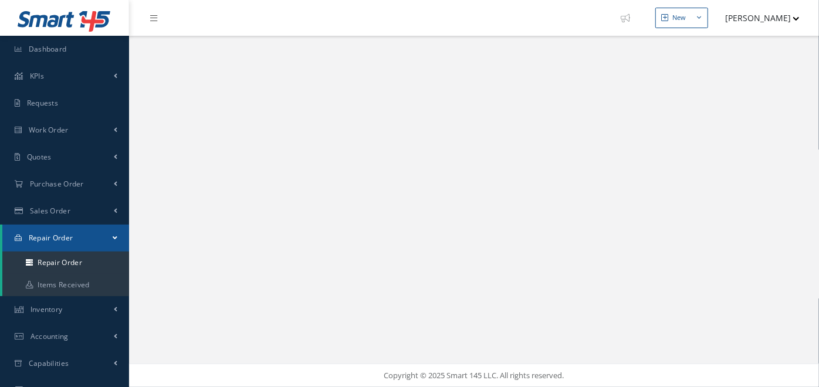
select select "25"
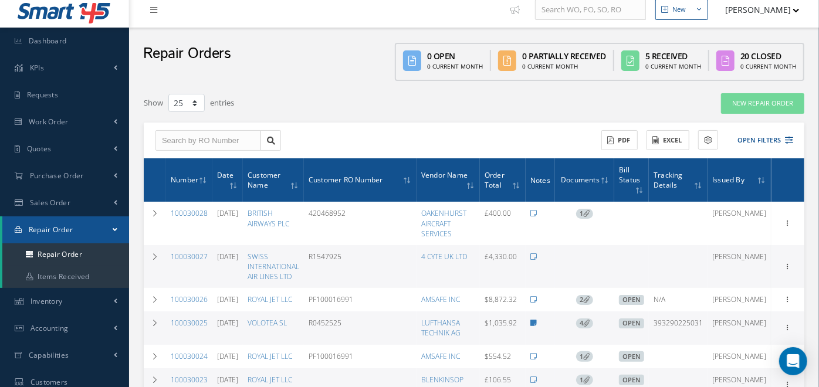
scroll to position [6, 0]
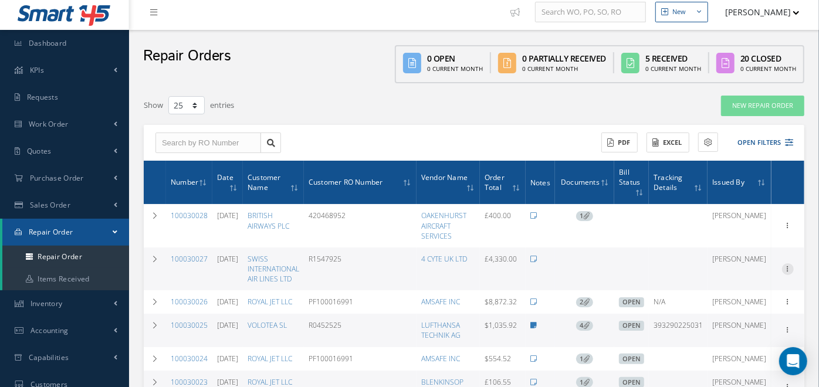
click at [782, 265] on icon at bounding box center [788, 268] width 12 height 9
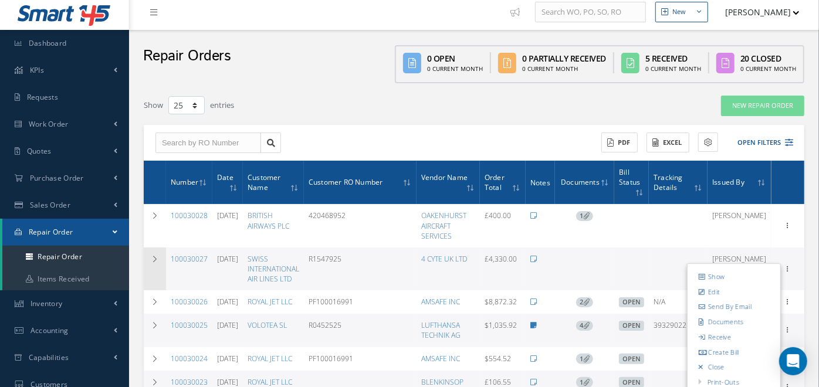
click at [155, 266] on td at bounding box center [155, 269] width 22 height 43
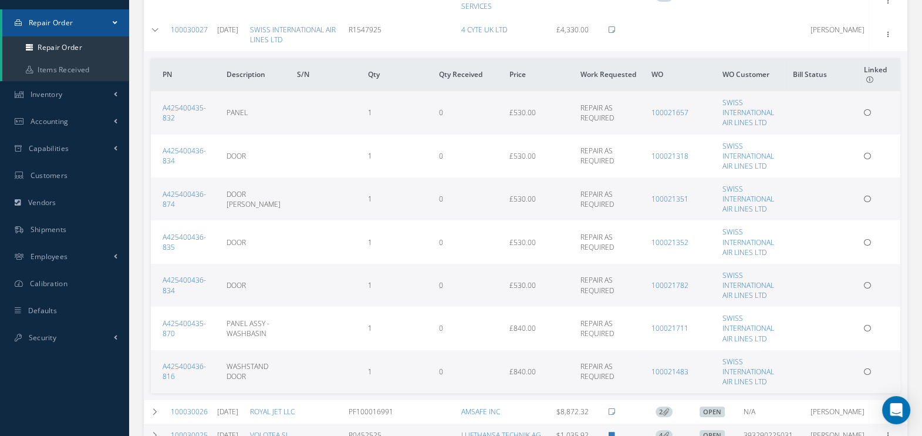
scroll to position [191, 0]
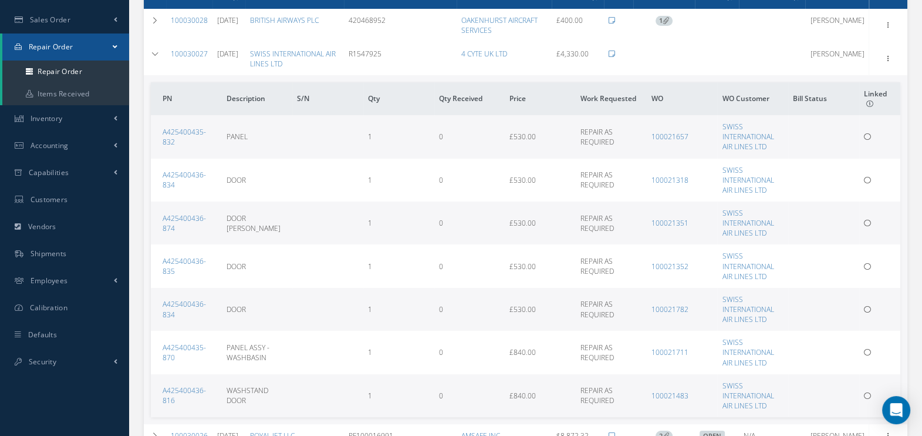
click at [819, 65] on td "Show Edit Send By Email Documents Receive Create Bill Close Print-Outs Repair O…" at bounding box center [888, 58] width 38 height 33
click at [819, 60] on icon at bounding box center [889, 57] width 12 height 9
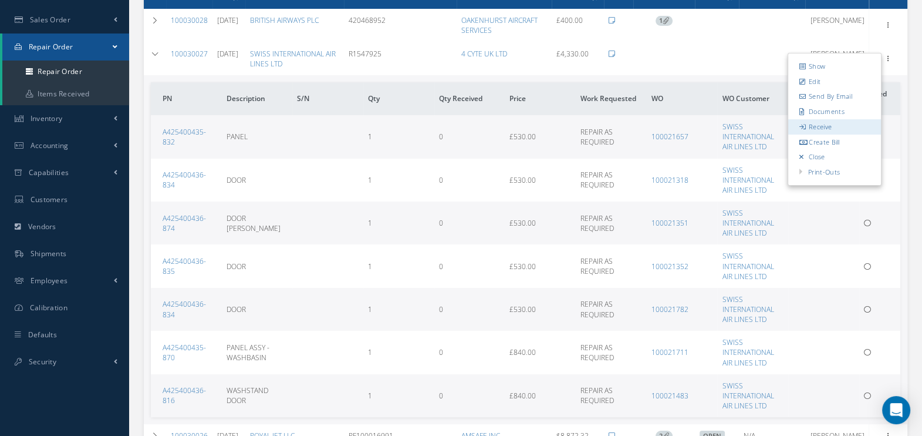
click at [819, 119] on link "Receive" at bounding box center [834, 126] width 93 height 15
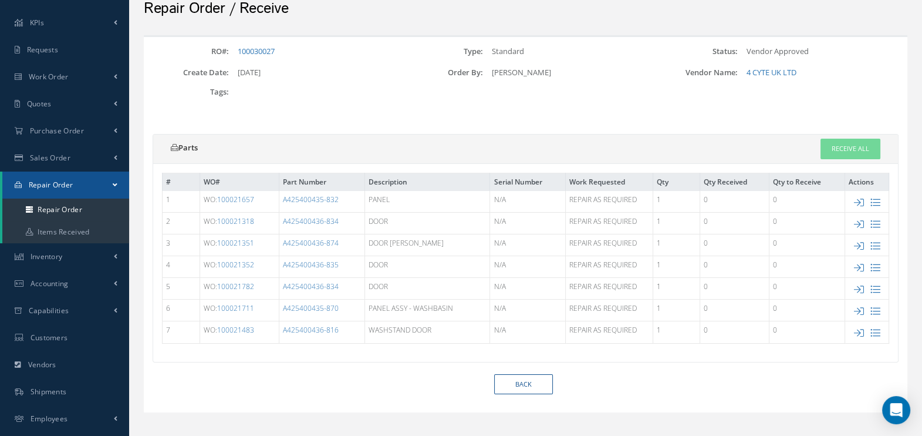
scroll to position [52, 0]
click at [842, 144] on link "Receive All" at bounding box center [851, 150] width 60 height 21
type input "[DATE]"
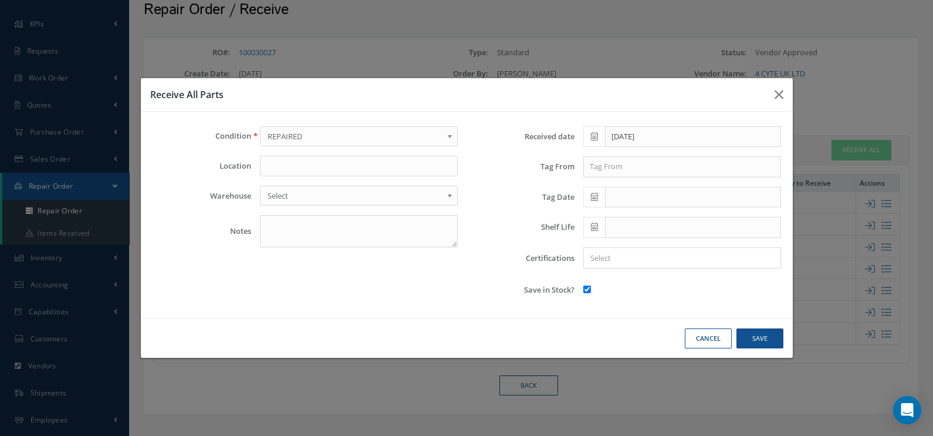
click at [376, 177] on div "Condition OVERHAUL SERVICEABLE REPAIRED AS REMOVED NEW FACTORY NEW NEW SURPLUS …" at bounding box center [305, 216] width 323 height 180
click at [343, 170] on input "text" at bounding box center [359, 166] width 198 height 21
click at [696, 335] on button "Cancel" at bounding box center [708, 338] width 47 height 21
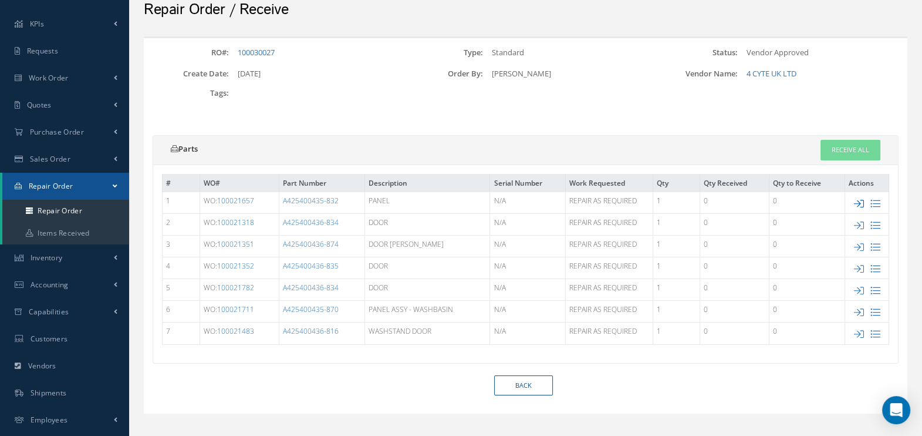
click at [860, 198] on icon at bounding box center [859, 203] width 10 height 10
type input "£530"
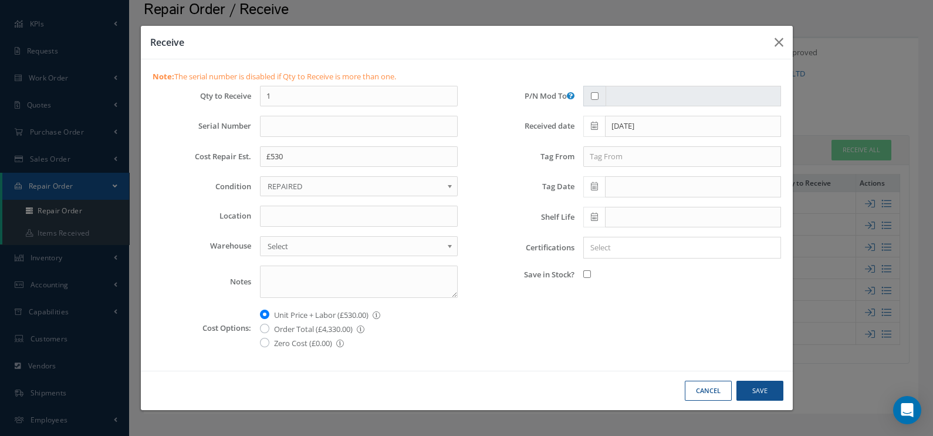
click at [707, 387] on button "Cancel" at bounding box center [708, 390] width 47 height 21
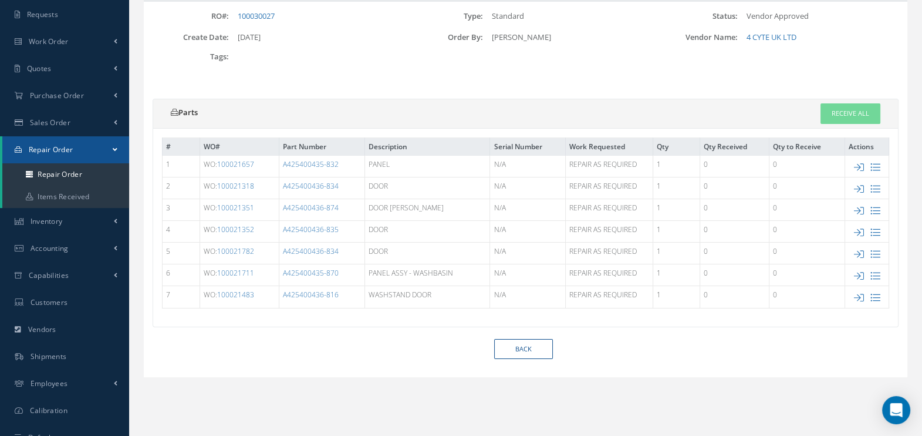
scroll to position [90, 0]
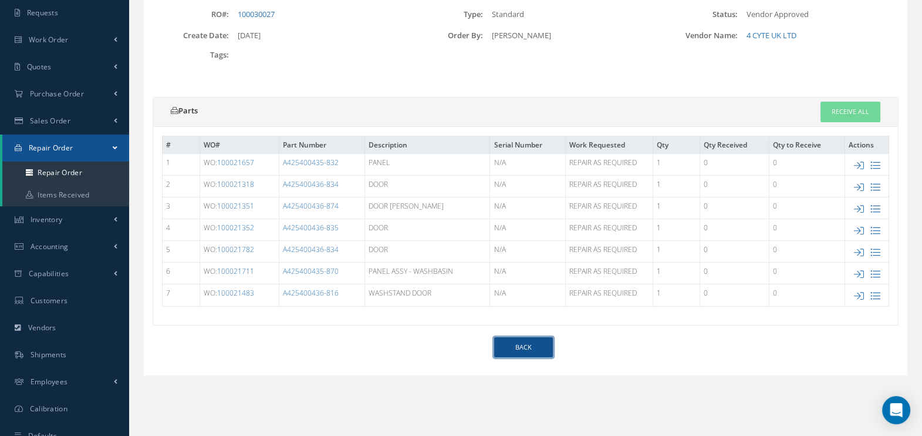
click at [541, 339] on link "Back" at bounding box center [523, 347] width 59 height 21
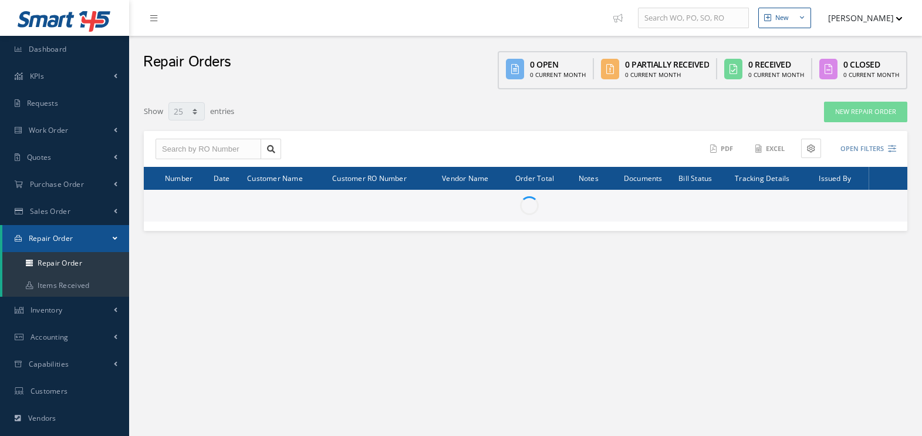
select select "25"
click at [899, 19] on icon "button" at bounding box center [899, 19] width 6 height 4
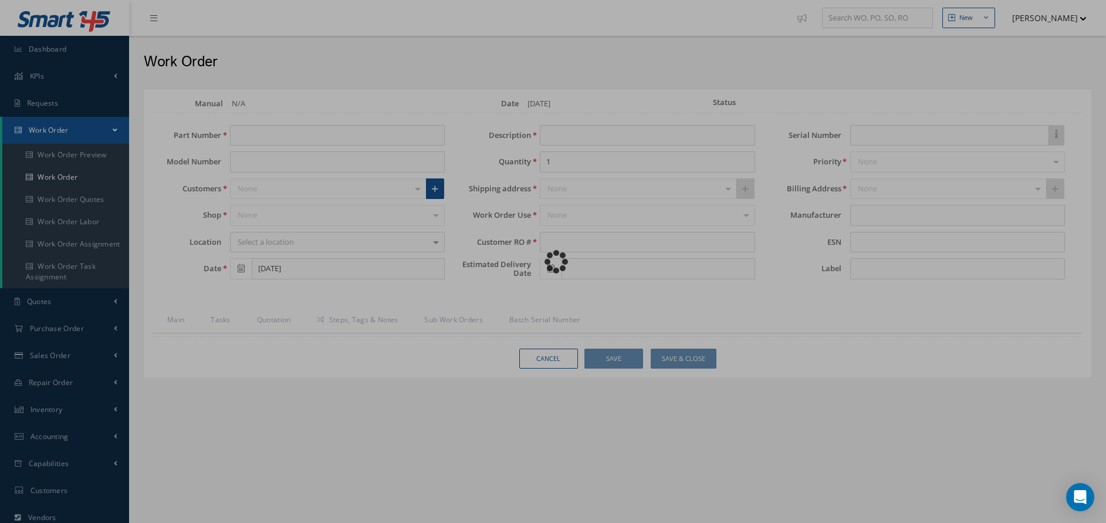
scroll to position [93, 0]
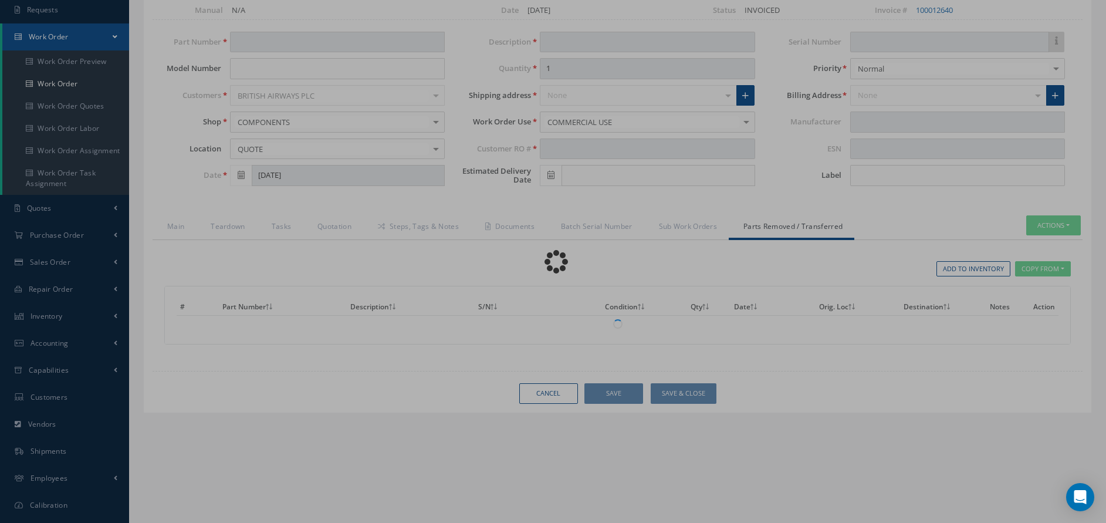
type input "RD-AM8304"
type input "[DATE]"
type input "SPEAKER COCKPIT"
type input "420468952"
type input "304404"
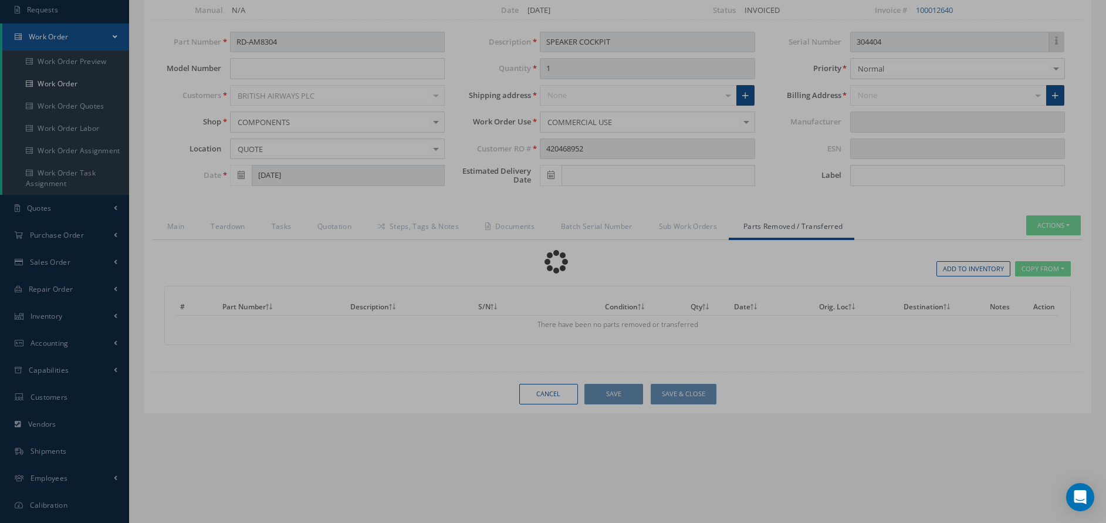
scroll to position [0, 0]
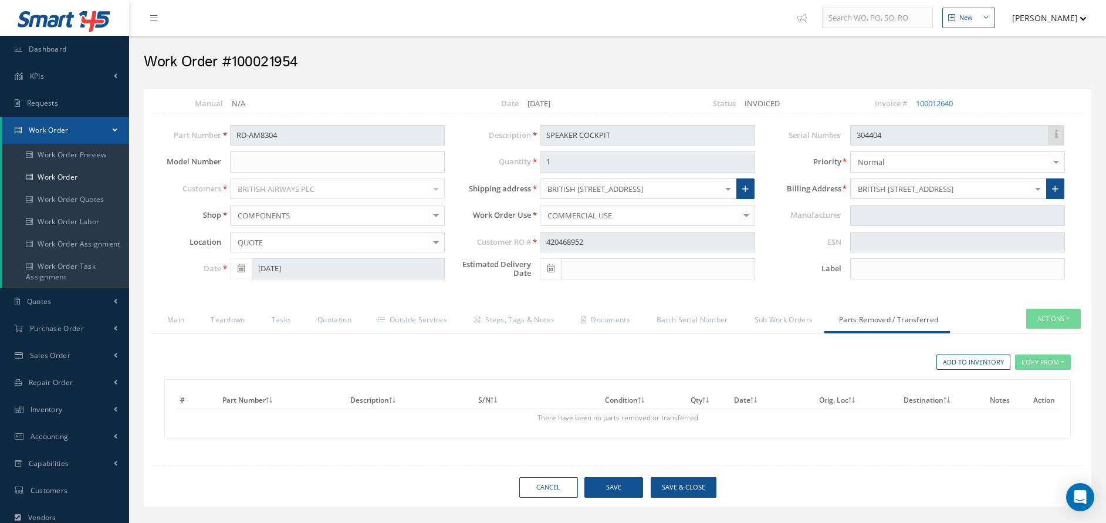
click at [393, 338] on div "Add to Inventory Copy From Work Orders # Part Number Description S/N Condition …" at bounding box center [618, 397] width 930 height 129
click at [347, 328] on link "Quotation" at bounding box center [333, 321] width 60 height 25
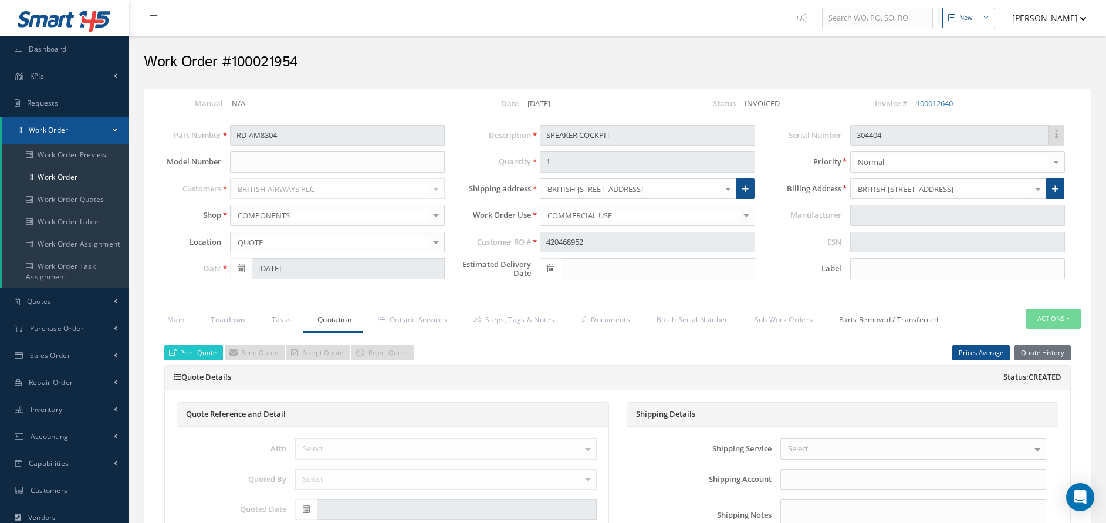
click at [888, 325] on link "Parts Removed / Transferred" at bounding box center [888, 321] width 126 height 25
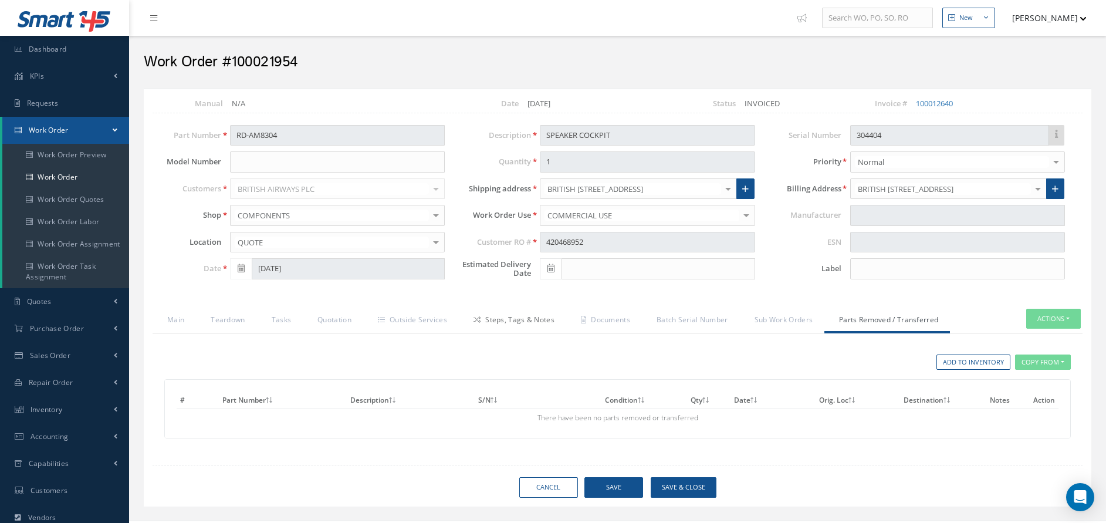
click at [552, 316] on link "Steps, Tags & Notes" at bounding box center [512, 321] width 107 height 25
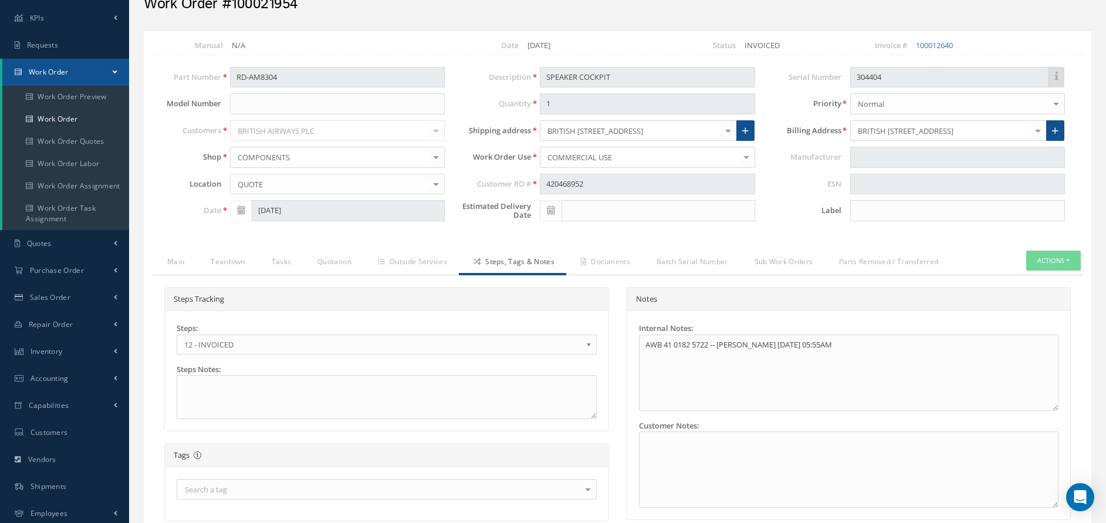
scroll to position [60, 0]
click at [498, 416] on textarea at bounding box center [387, 395] width 420 height 44
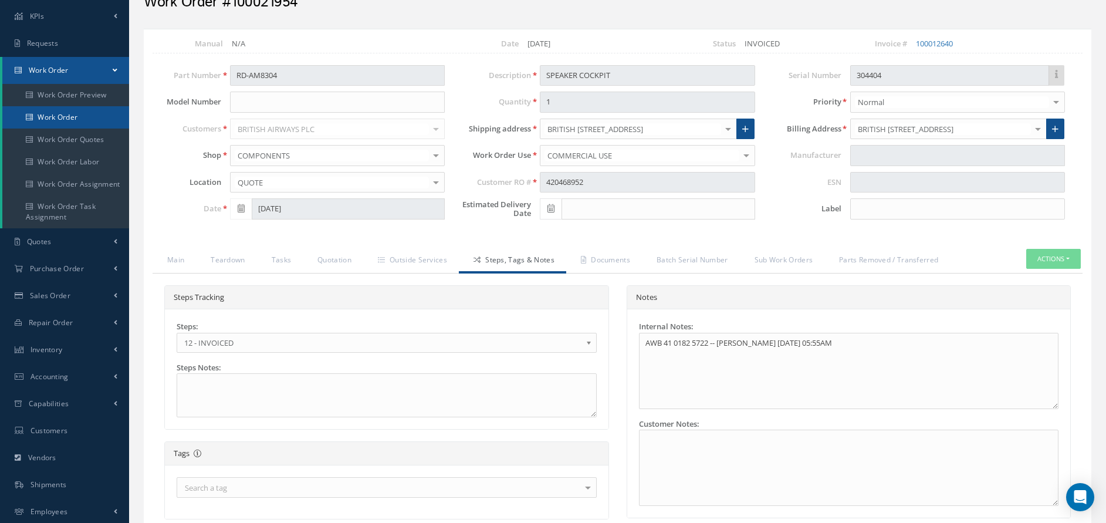
click at [68, 110] on link "Work Order" at bounding box center [65, 117] width 127 height 22
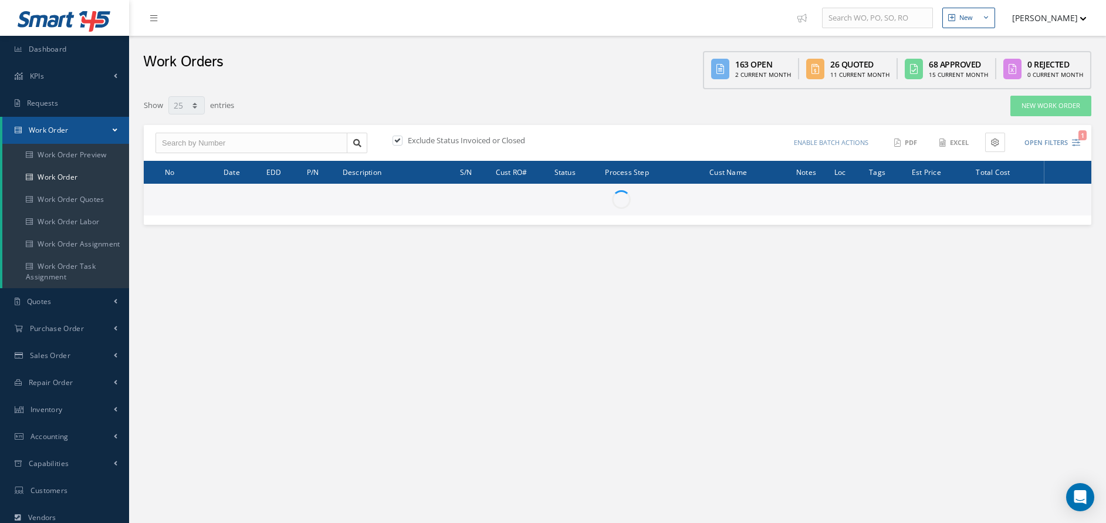
select select "25"
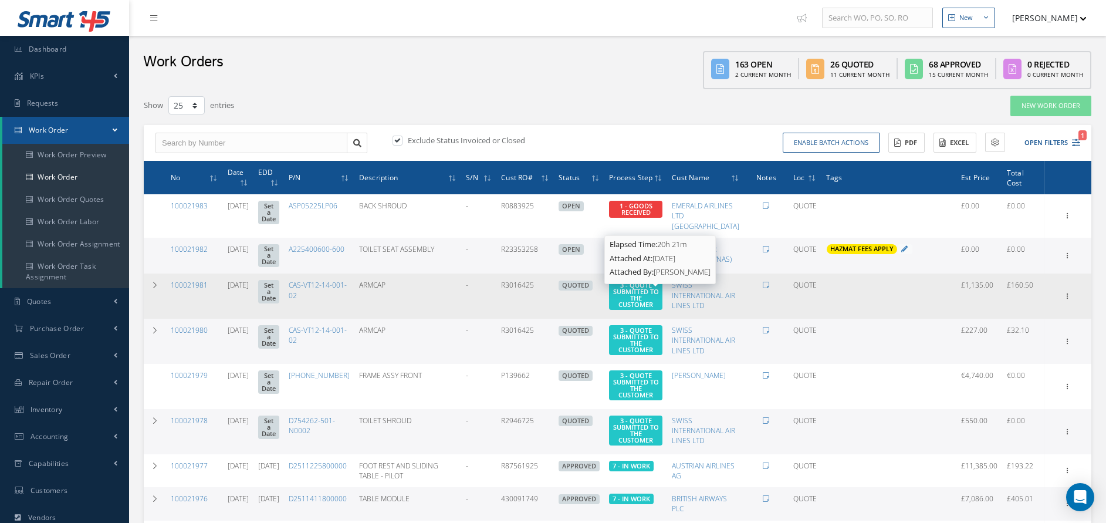
click at [657, 305] on span "3 - QUOTE SUBMITTED TO THE CUSTOMER" at bounding box center [636, 295] width 46 height 28
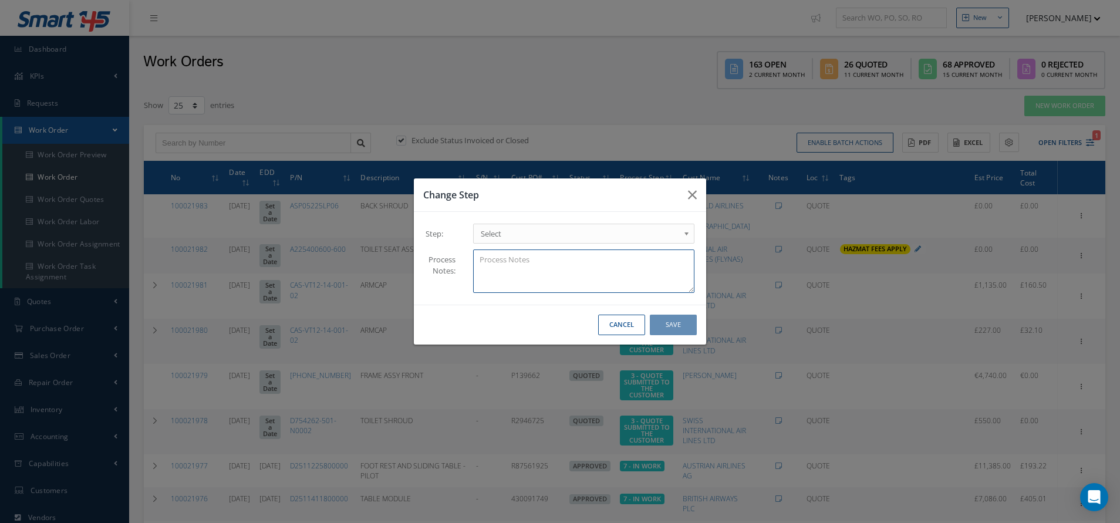
click at [609, 266] on textarea at bounding box center [583, 271] width 221 height 44
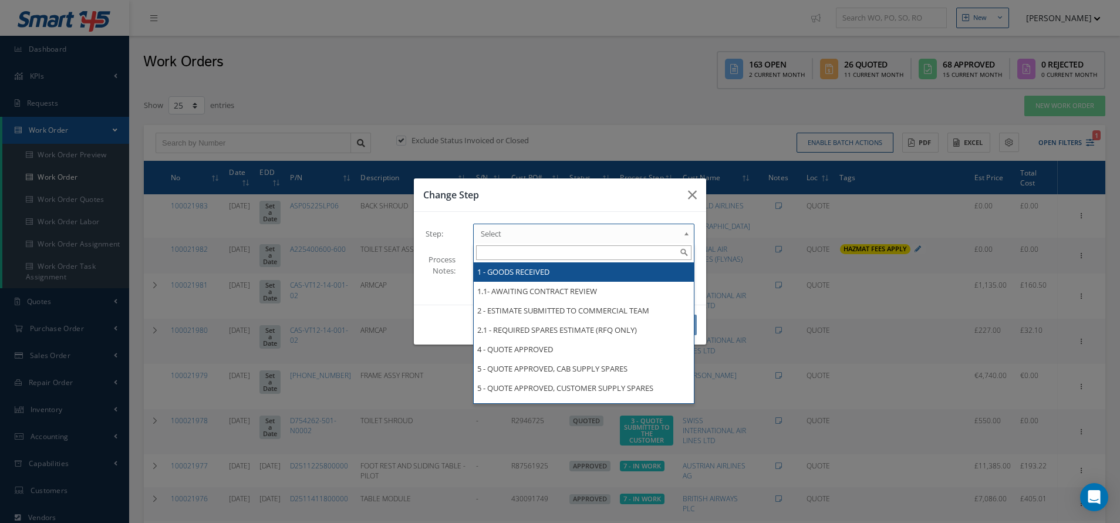
click at [592, 237] on span "Select" at bounding box center [580, 234] width 198 height 14
click at [752, 272] on div "Change Step Step: 1 - GOODS RECEIVED 1.1- AWAITING CONTRACT REVIEW 2 - ESTIMATE…" at bounding box center [560, 261] width 1120 height 523
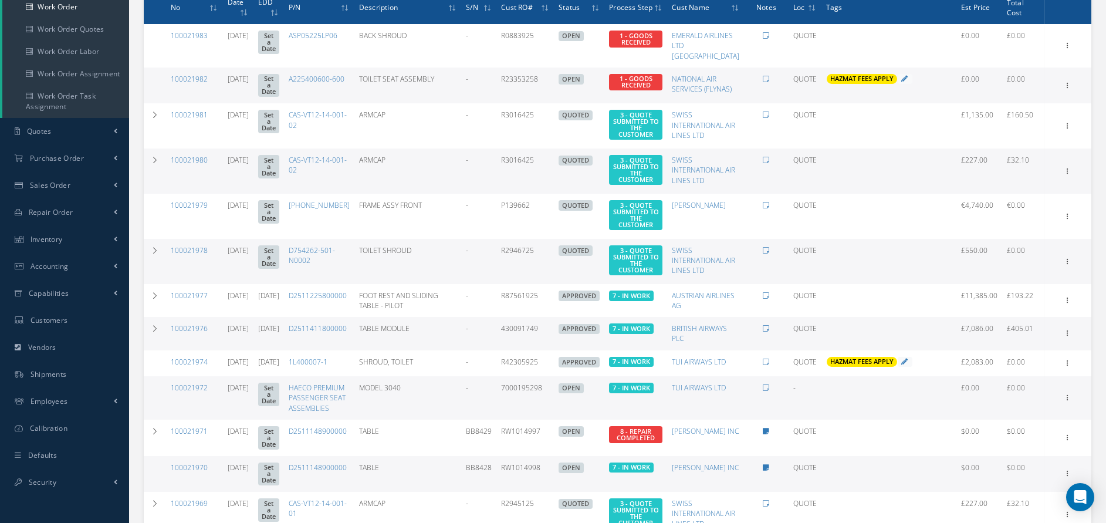
scroll to position [171, 0]
